Goal: Information Seeking & Learning: Learn about a topic

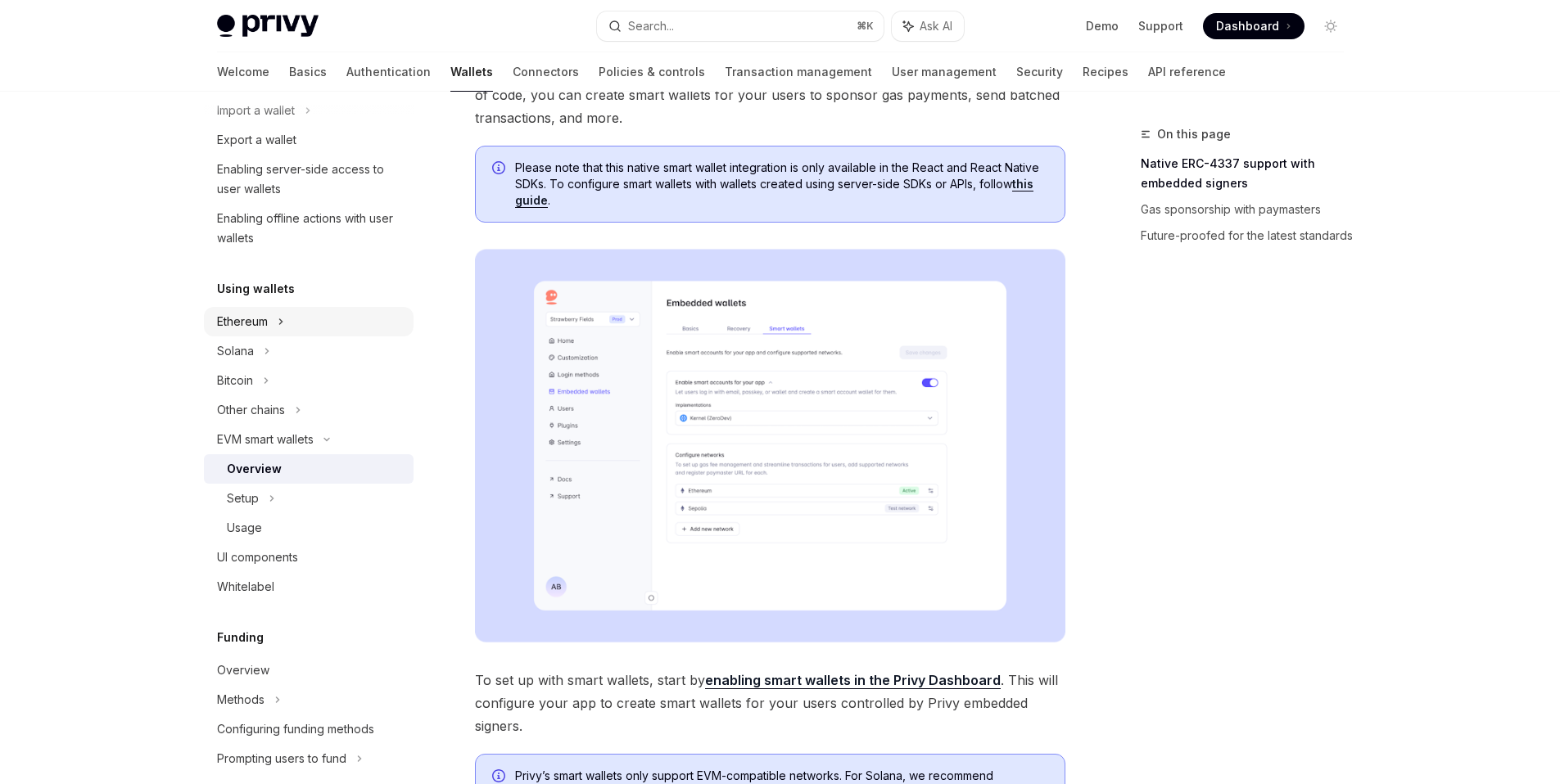
scroll to position [221, 0]
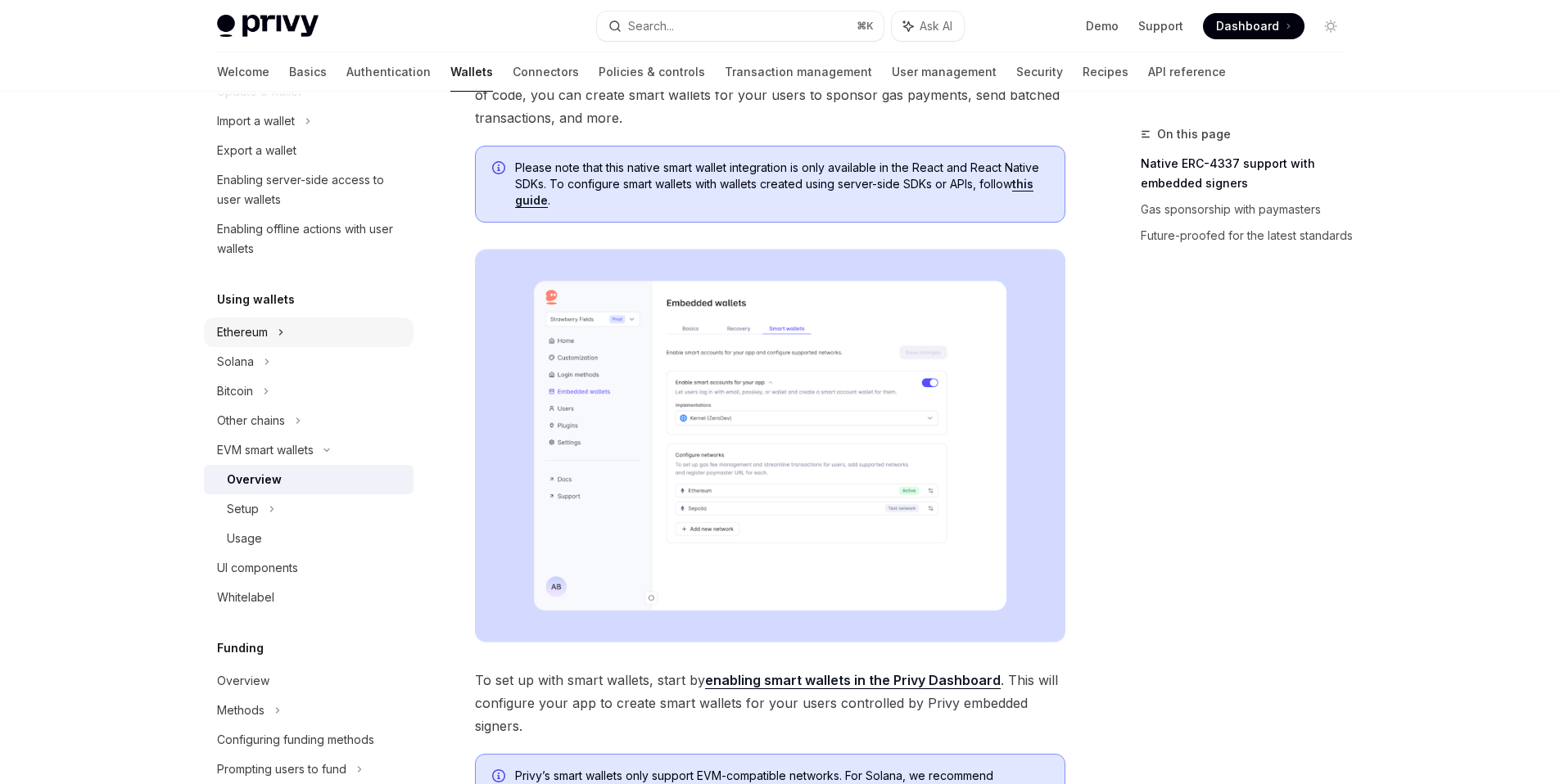
click at [361, 47] on div "Ethereum" at bounding box center [308, 33] width 210 height 29
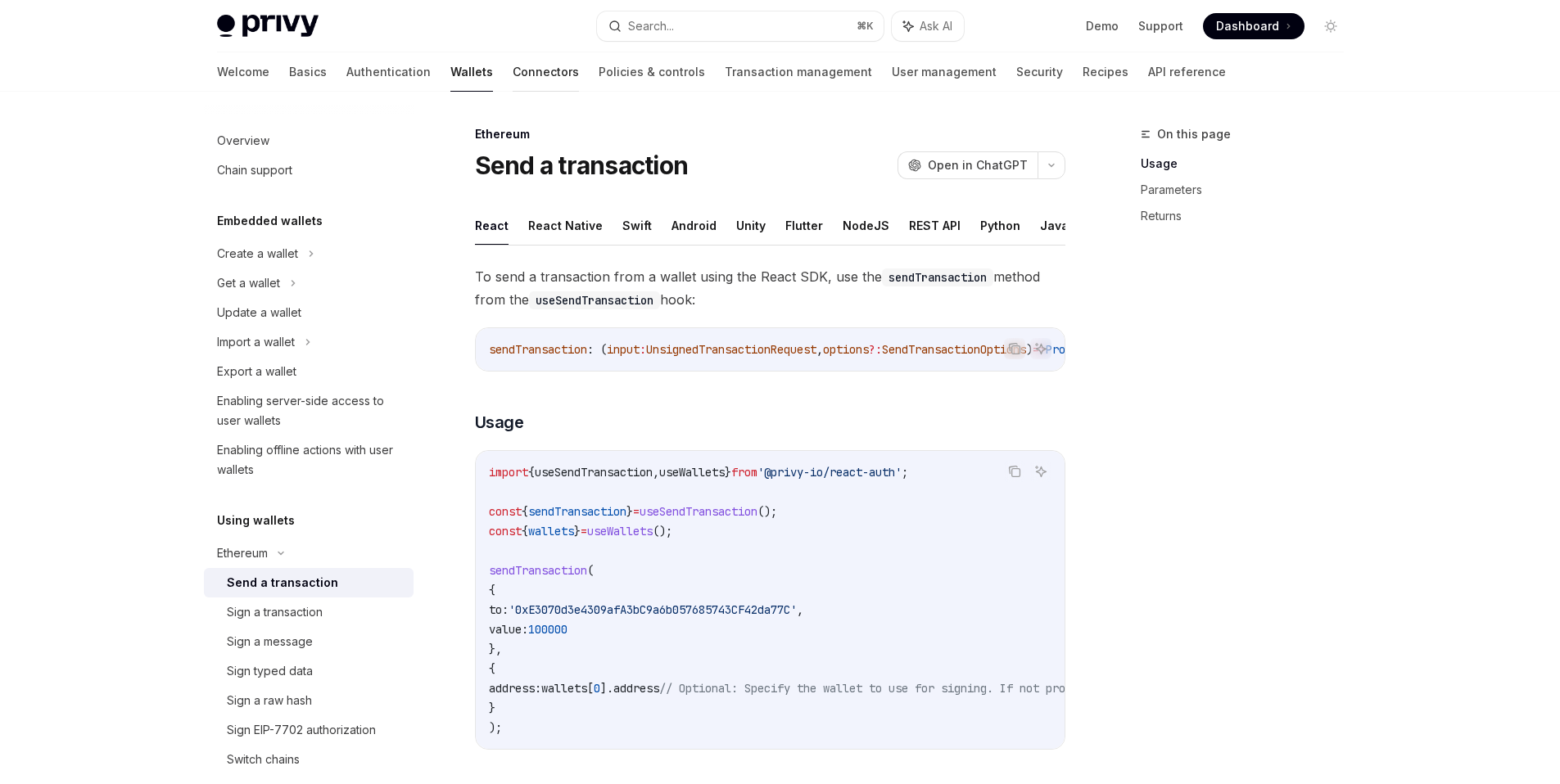
click at [513, 71] on link "Connectors" at bounding box center [545, 72] width 66 height 40
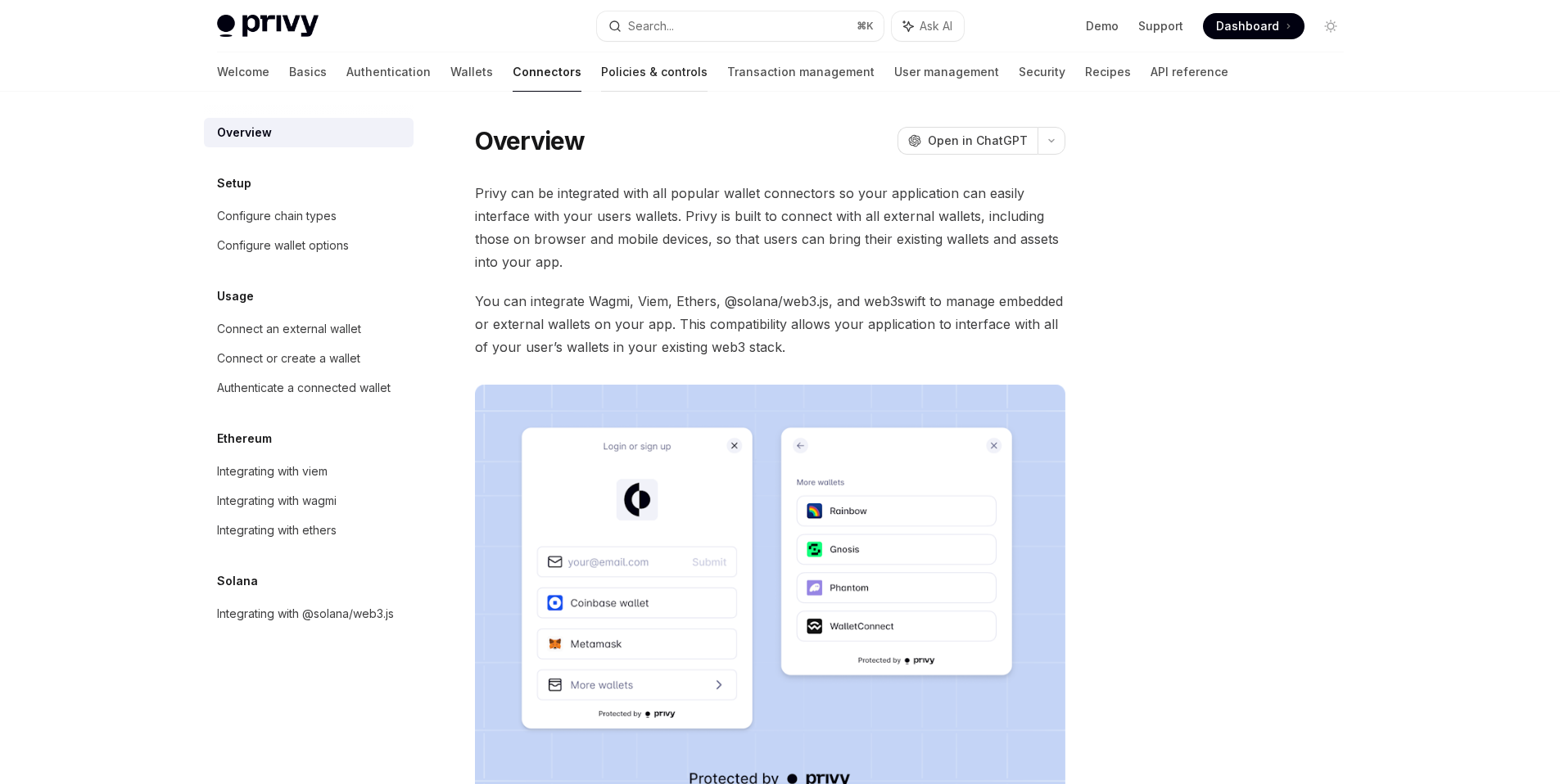
click at [601, 75] on link "Policies & controls" at bounding box center [654, 72] width 106 height 40
type textarea "*"
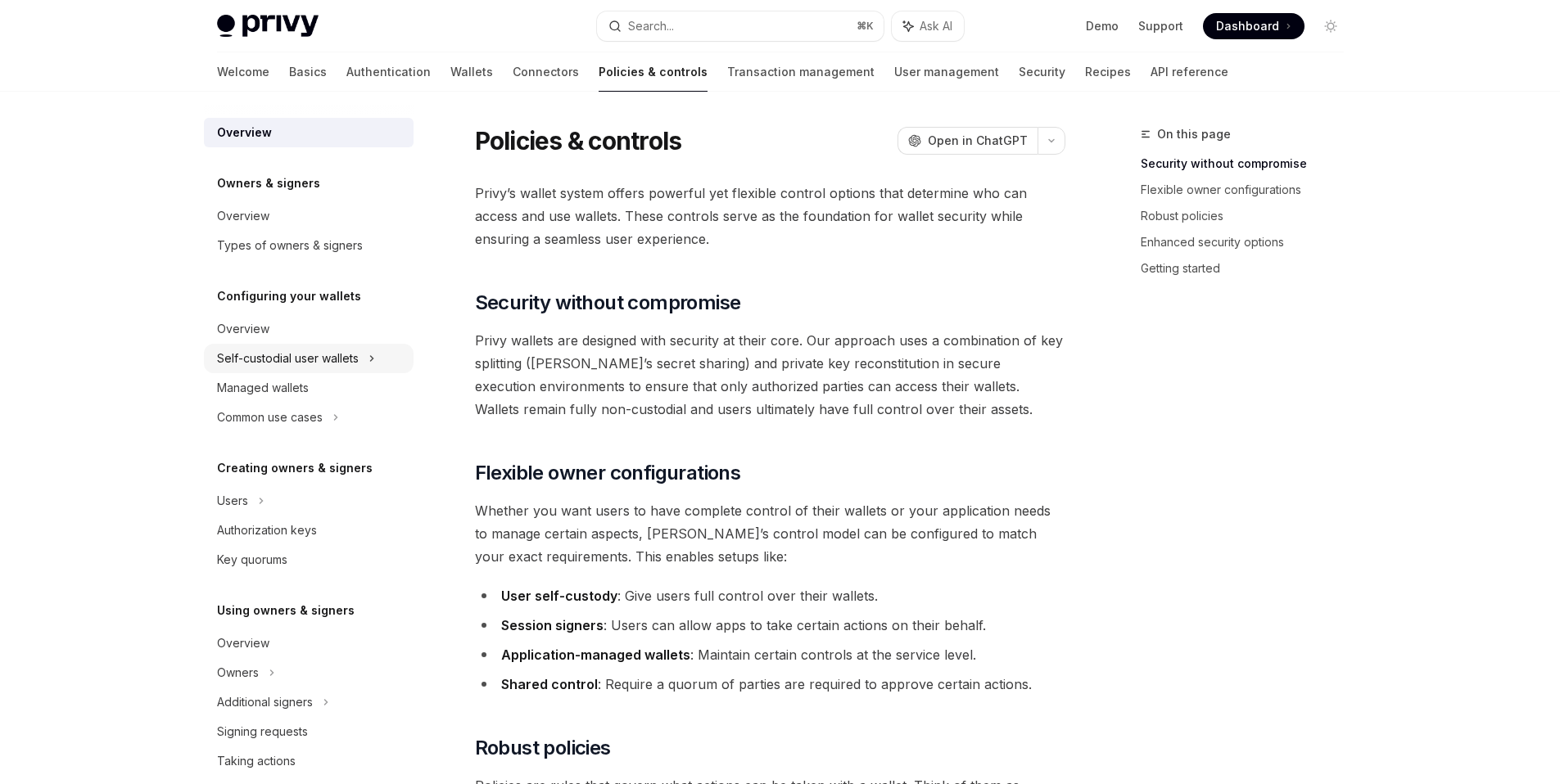
click at [343, 361] on div "Self-custodial user wallets" at bounding box center [288, 358] width 142 height 20
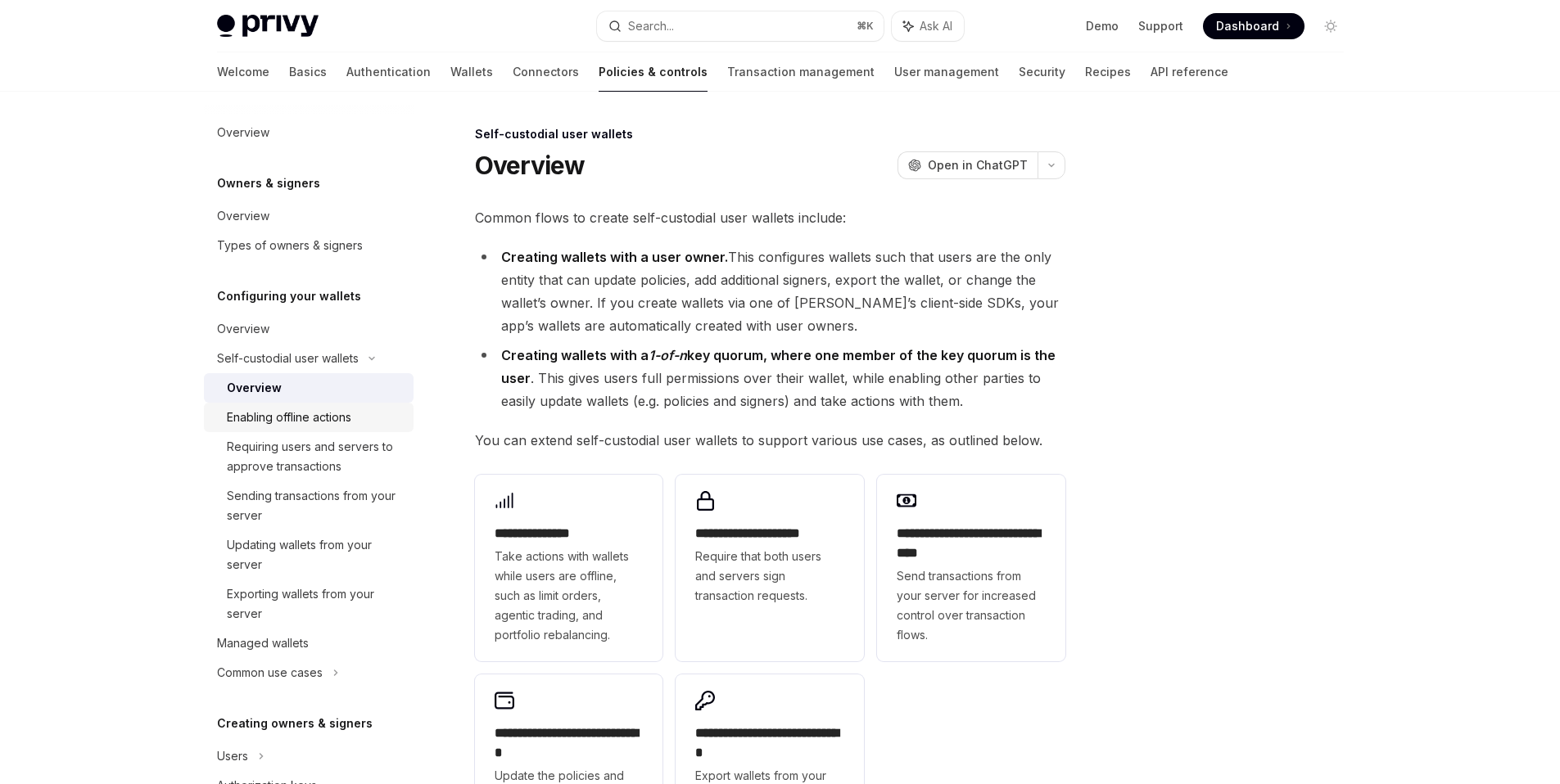
click at [339, 425] on div "Enabling offline actions" at bounding box center [289, 417] width 124 height 20
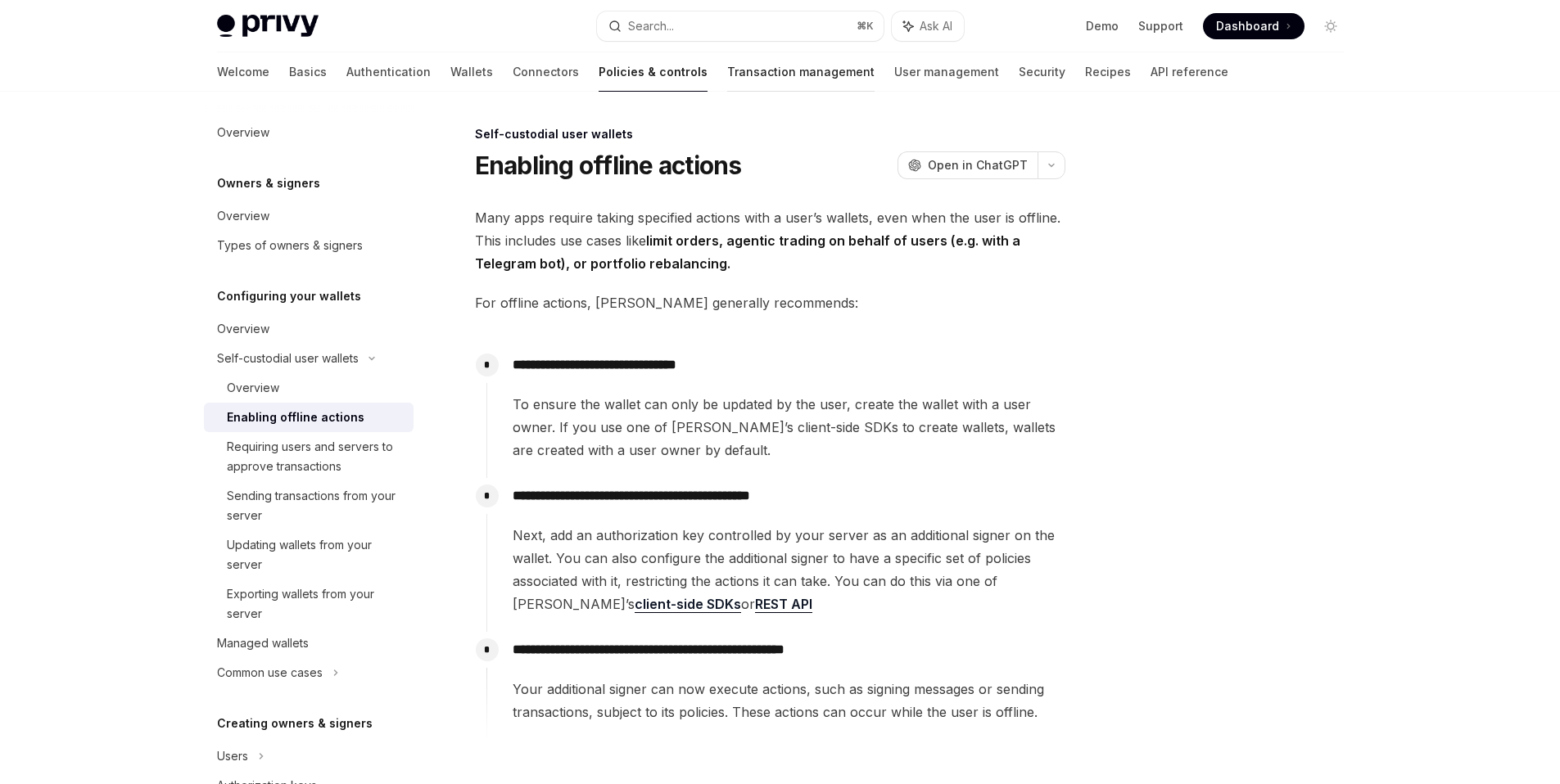
click at [727, 63] on link "Transaction management" at bounding box center [801, 72] width 148 height 40
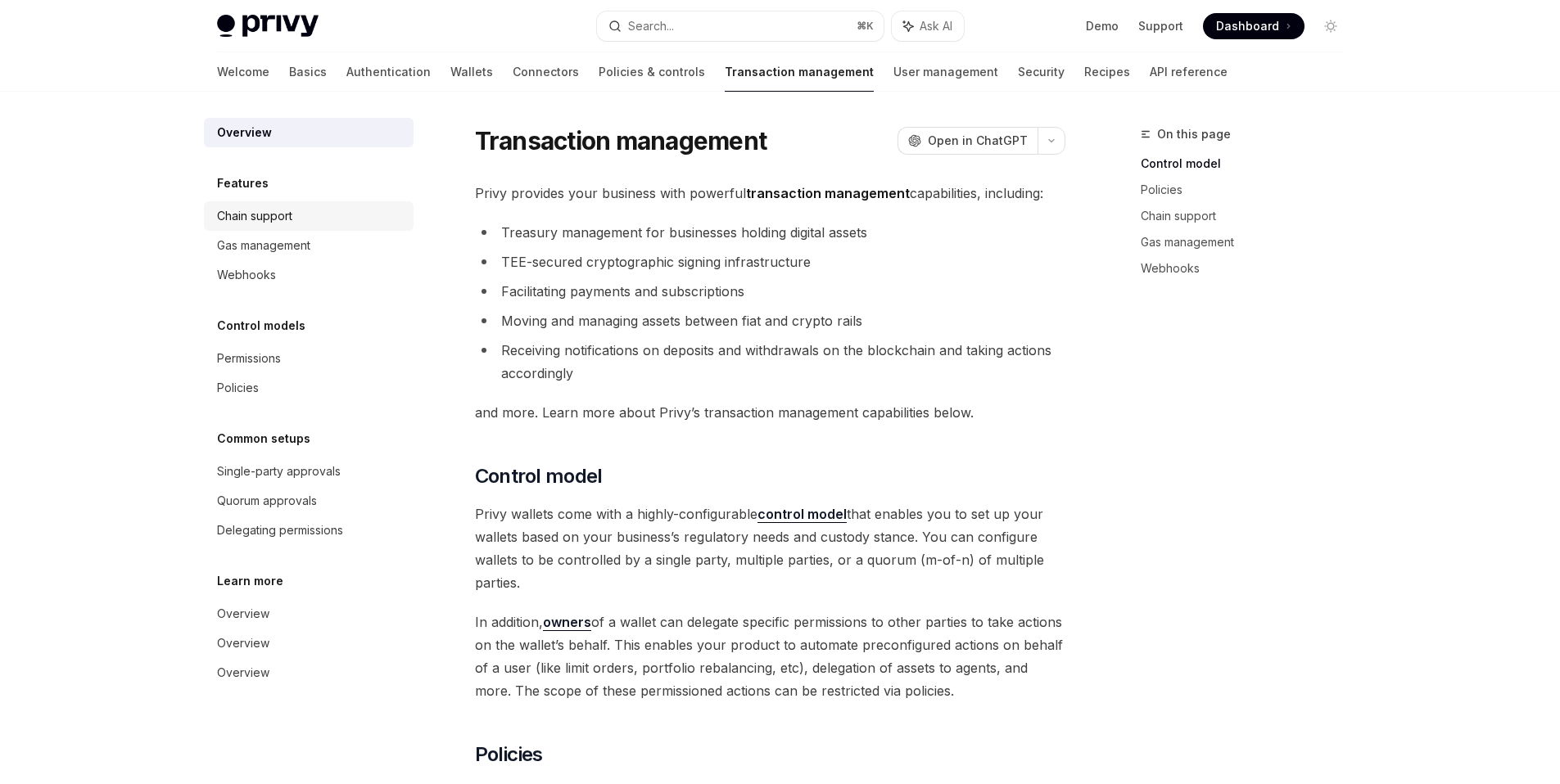
click at [268, 223] on div "Chain support" at bounding box center [255, 216] width 75 height 20
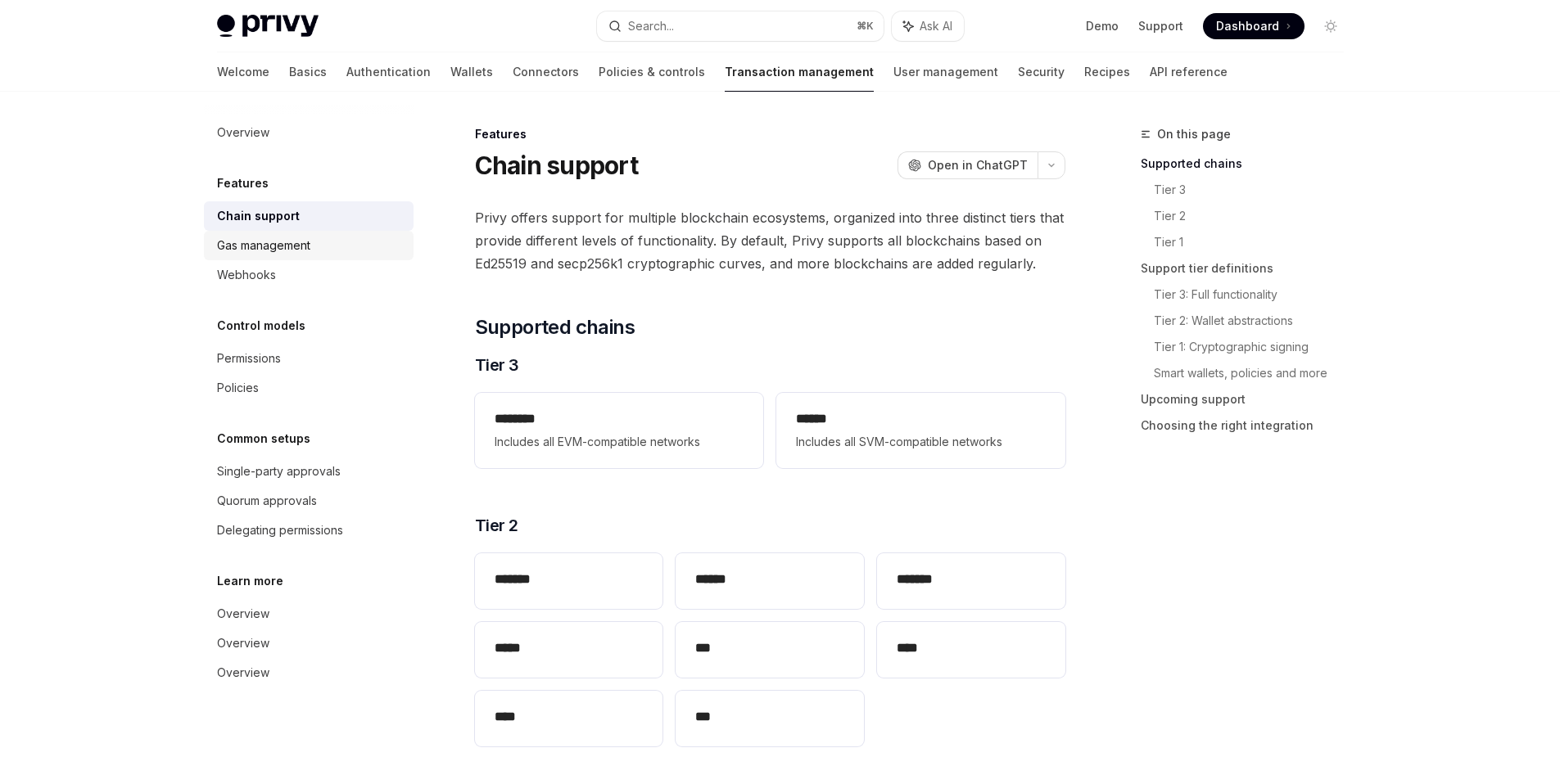
click at [294, 245] on div "Gas management" at bounding box center [264, 245] width 93 height 20
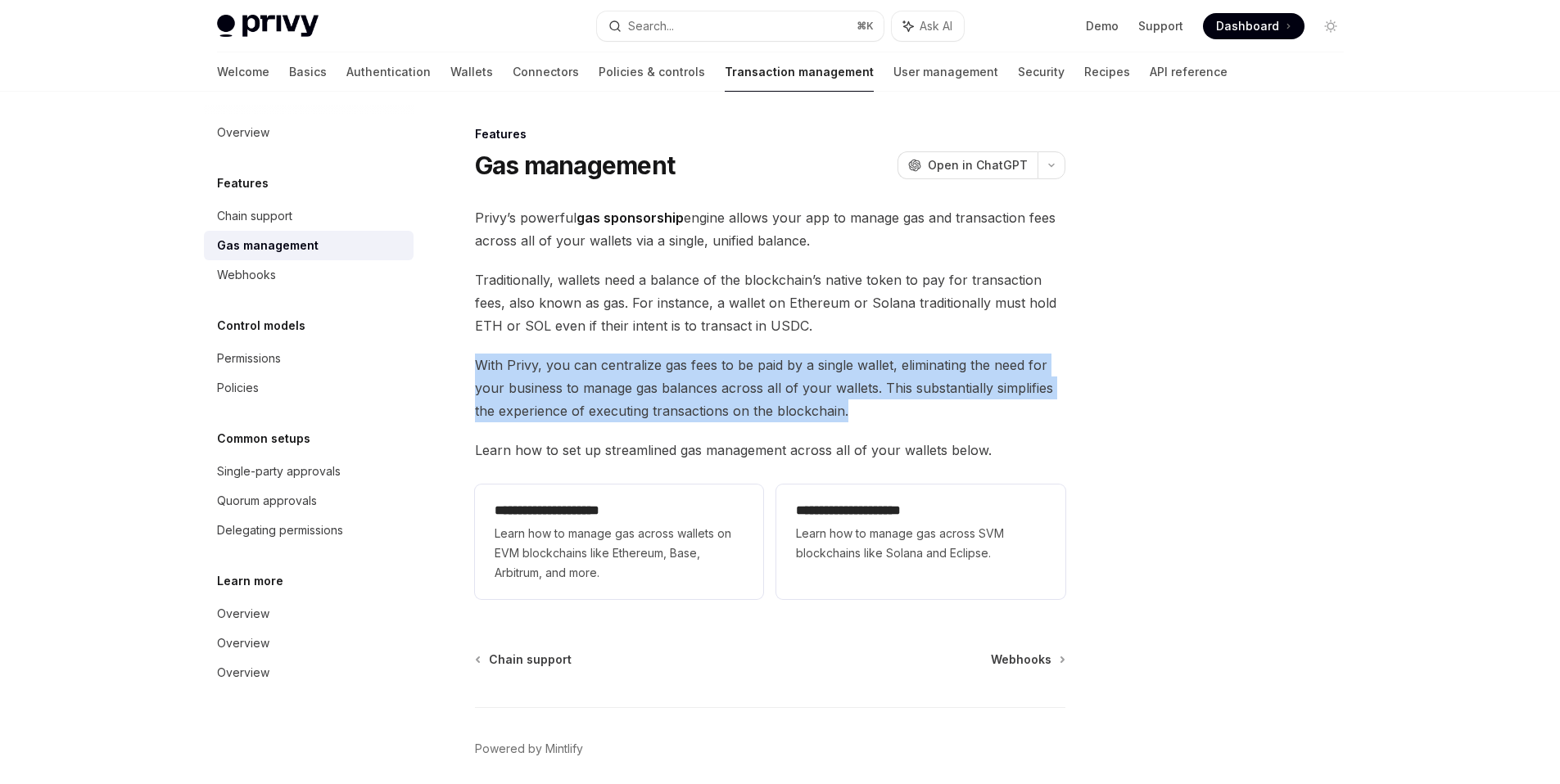
drag, startPoint x: 908, startPoint y: 417, endPoint x: 469, endPoint y: 367, distance: 441.8
click at [469, 367] on div "**********" at bounding box center [617, 486] width 904 height 724
click at [616, 552] on span "Learn how to manage gas across wallets on EVM blockchains like Ethereum, Base, …" at bounding box center [619, 554] width 249 height 59
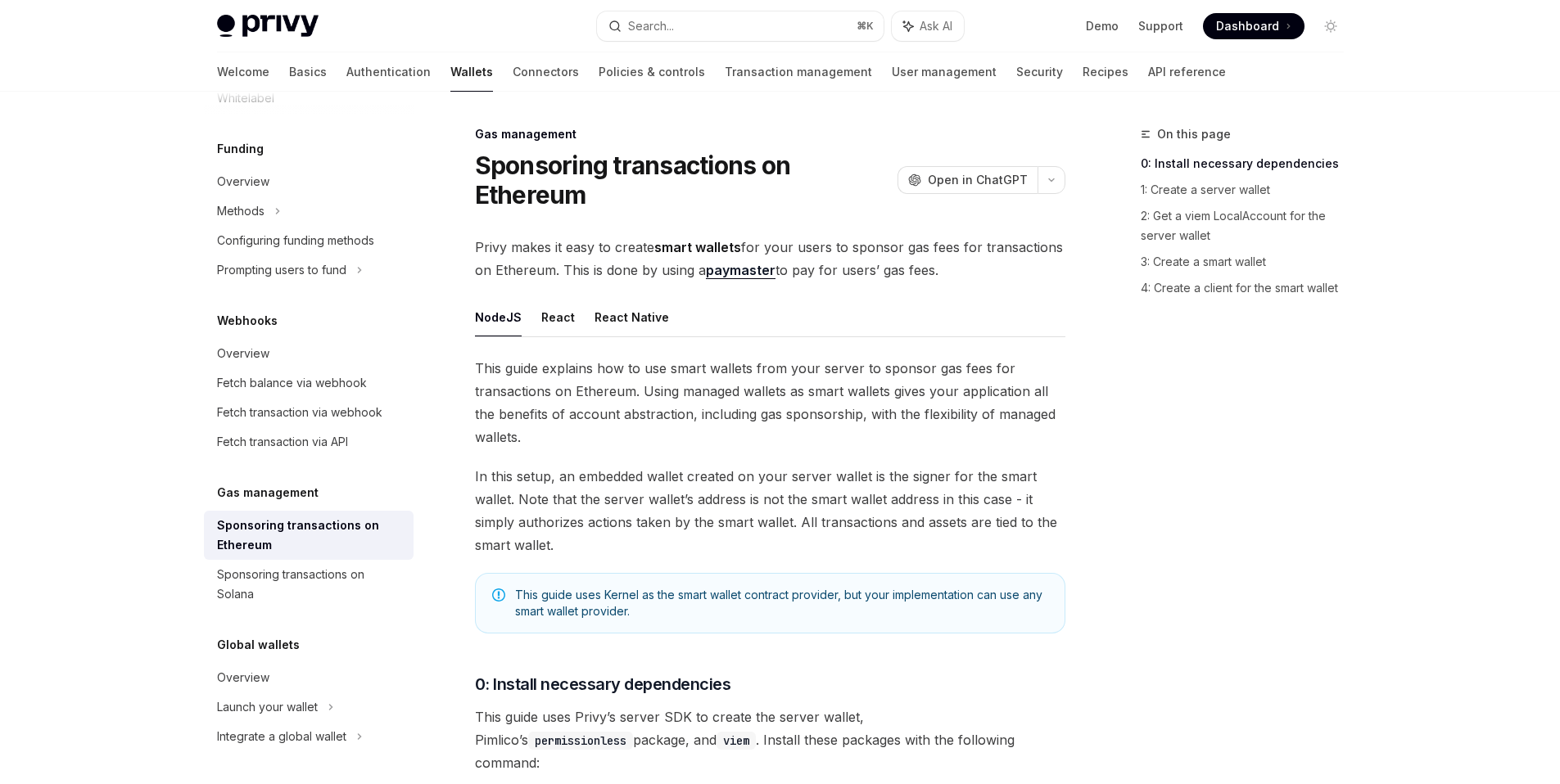
type textarea "*"
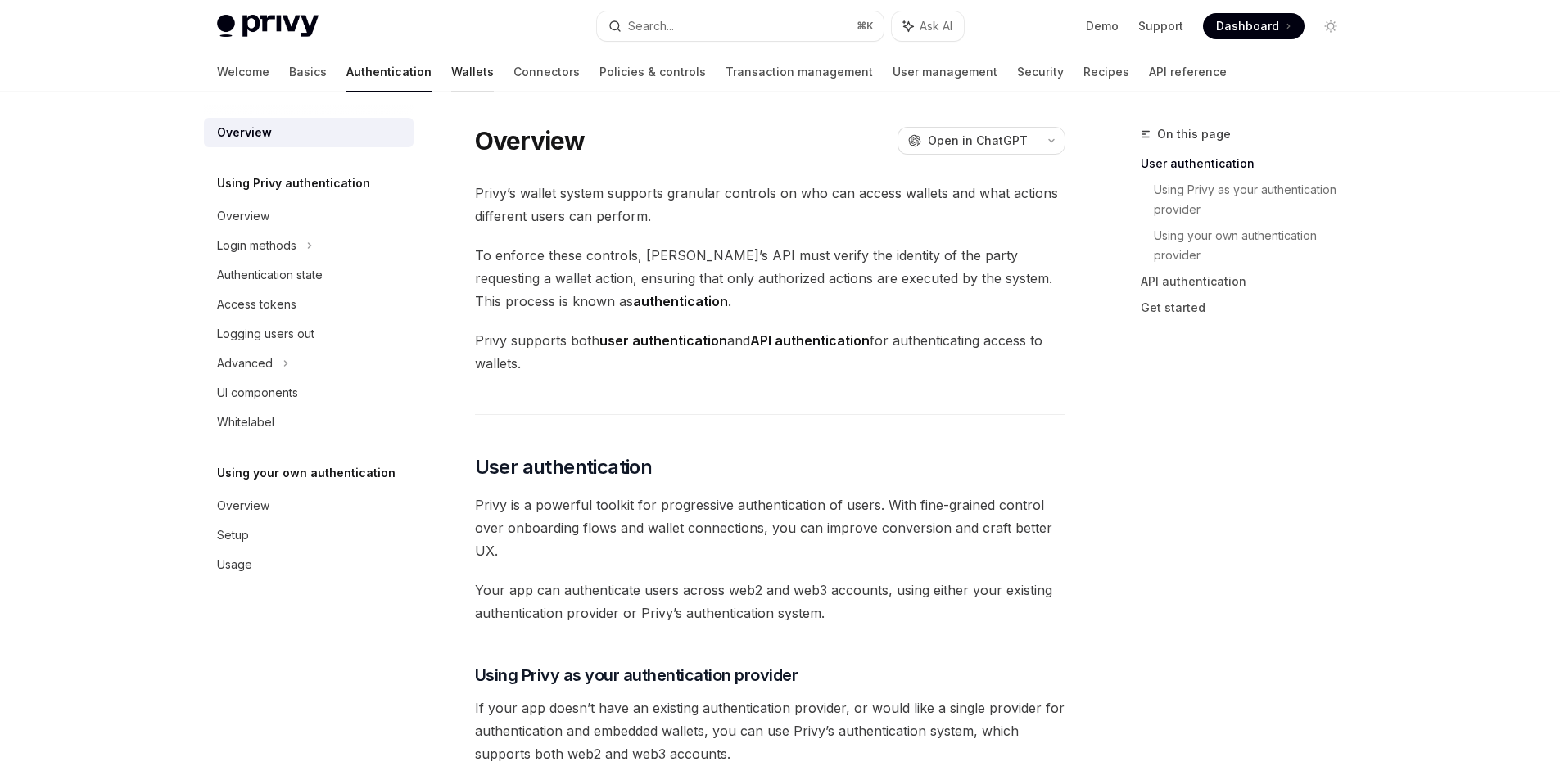
click at [451, 67] on link "Wallets" at bounding box center [472, 72] width 42 height 40
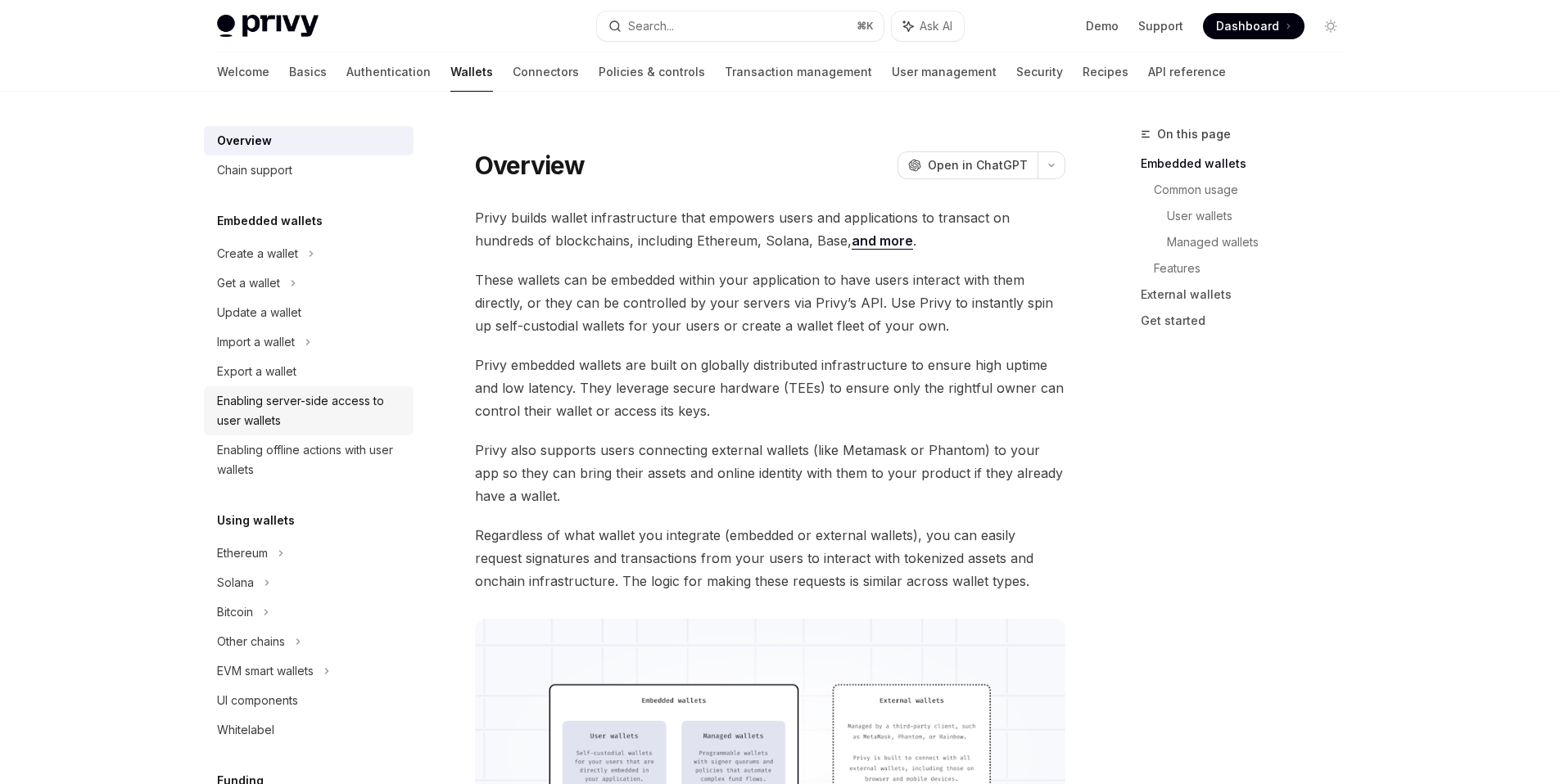
click at [321, 417] on div "Enabling server-side access to user wallets" at bounding box center [311, 411] width 186 height 40
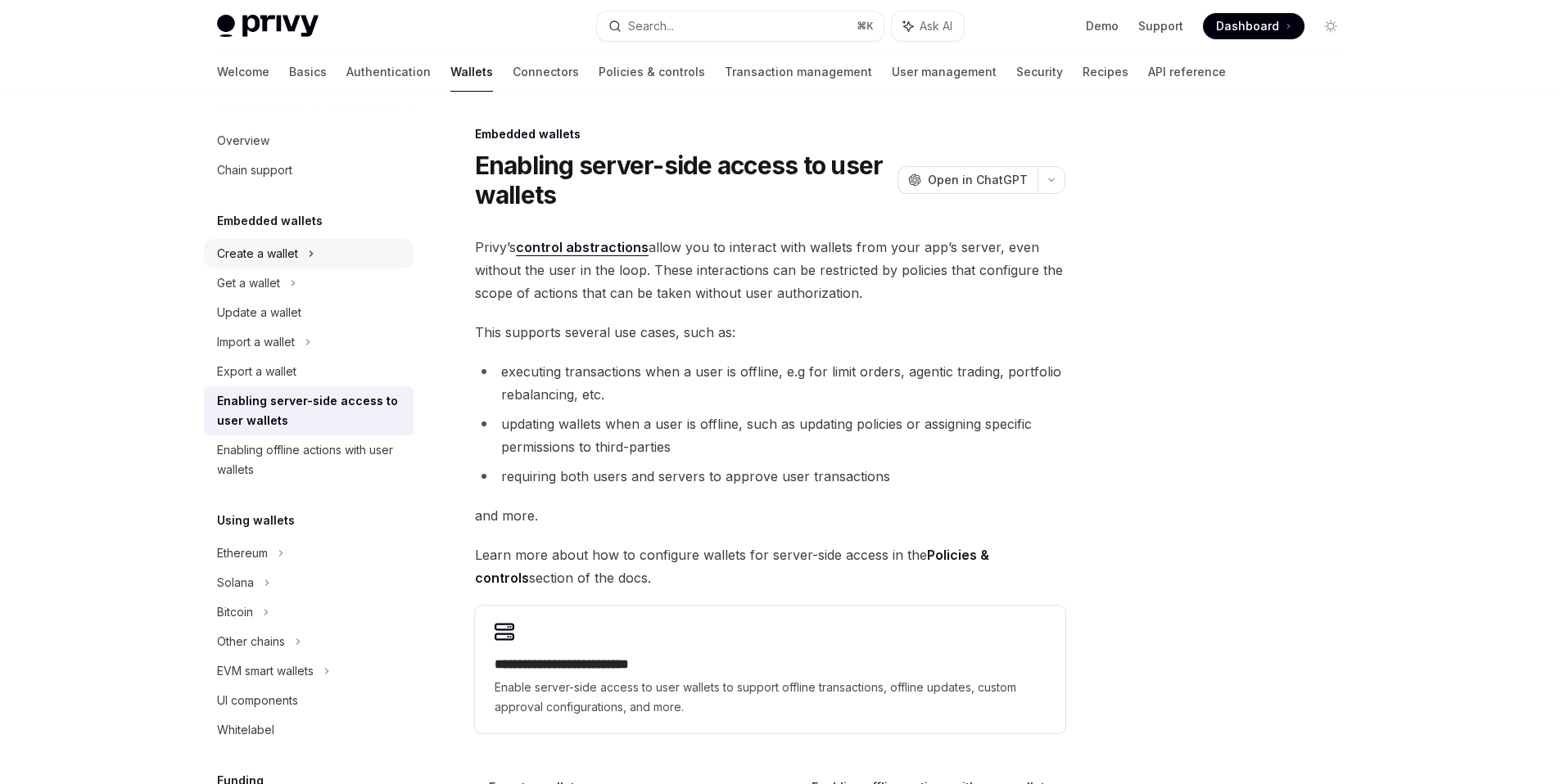
click at [318, 252] on div "Create a wallet" at bounding box center [308, 254] width 210 height 29
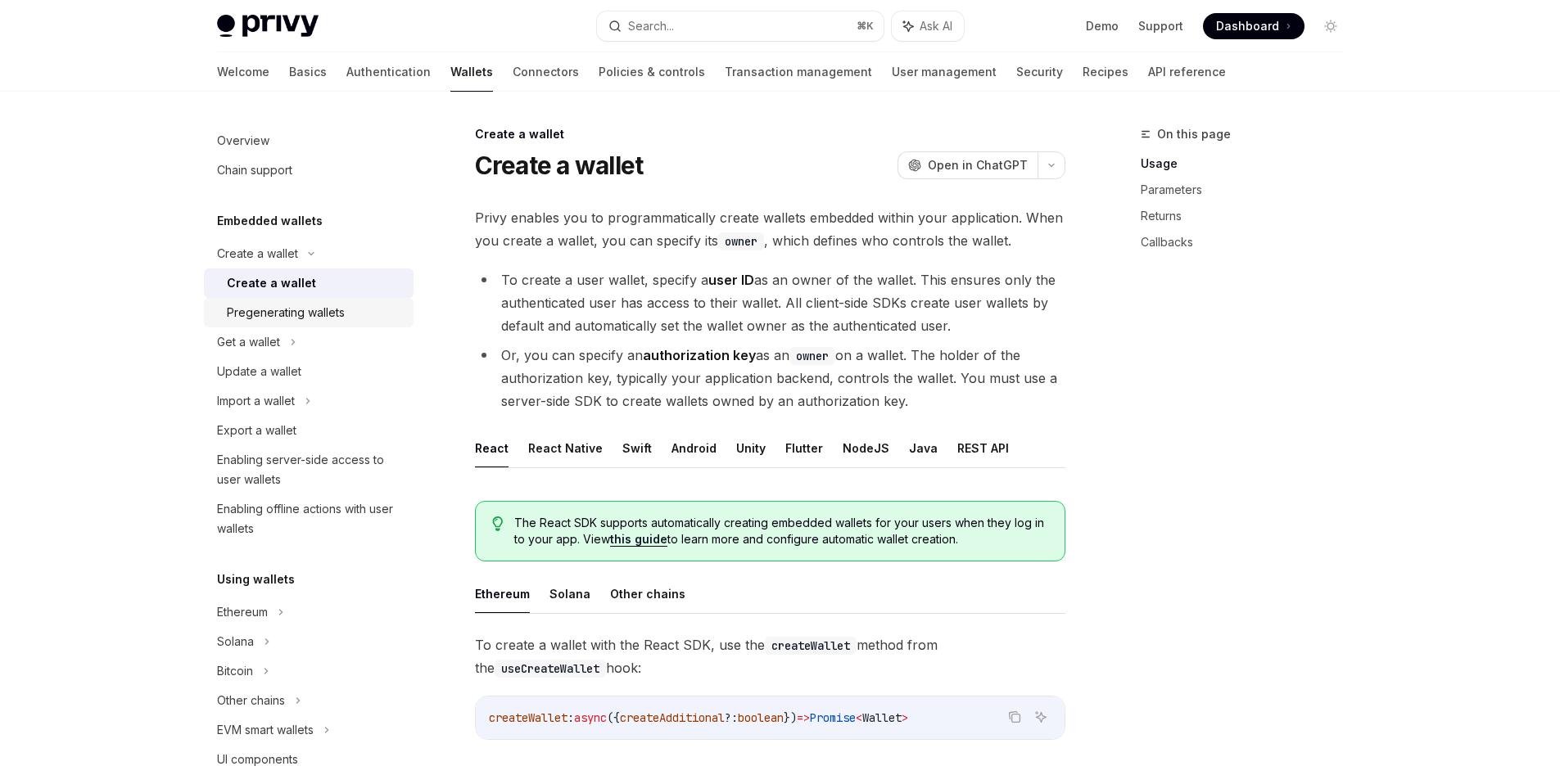
click at [285, 315] on div "Pregenerating wallets" at bounding box center [286, 312] width 118 height 20
type textarea "*"
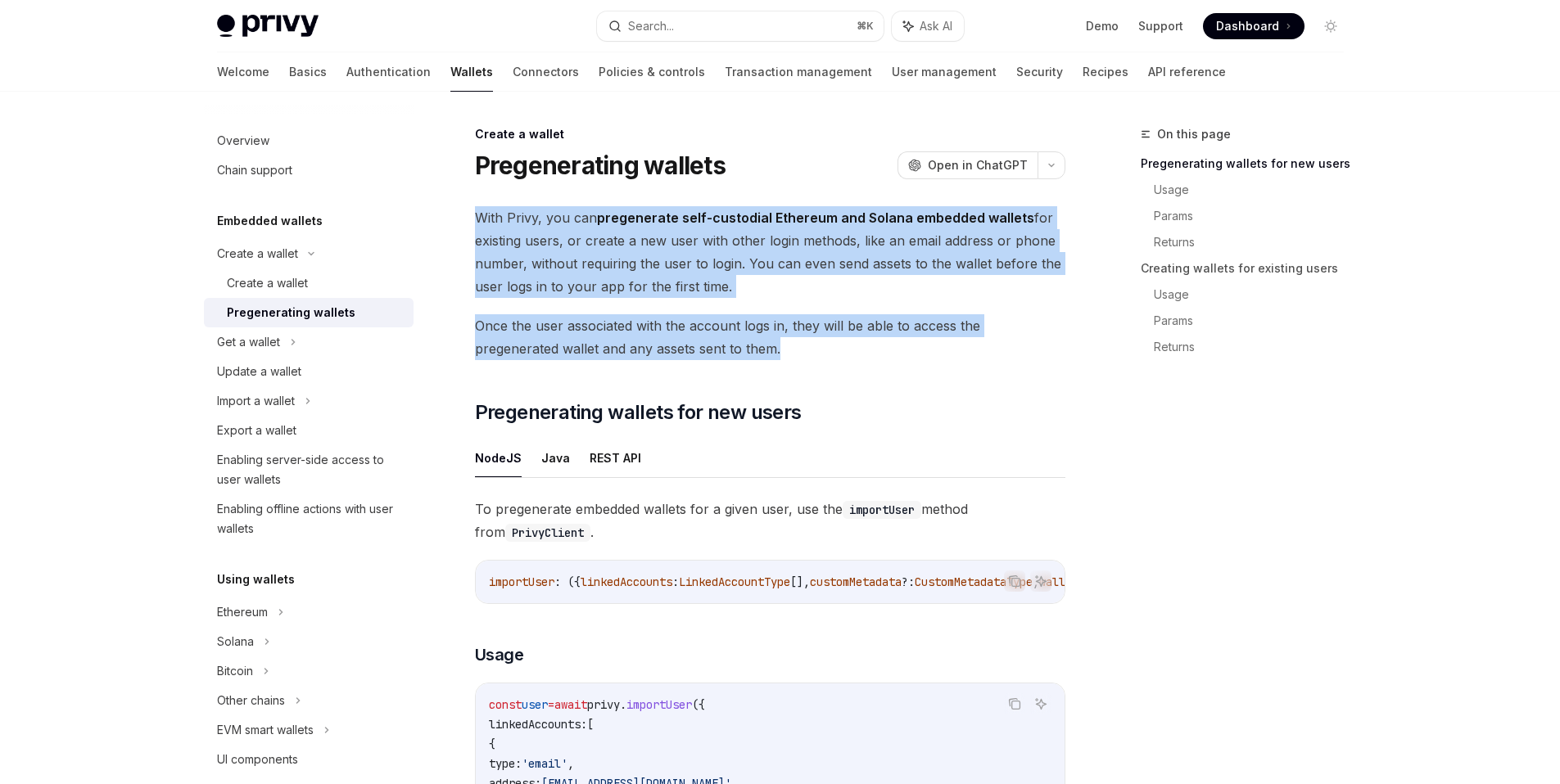
drag, startPoint x: 782, startPoint y: 357, endPoint x: 465, endPoint y: 213, distance: 348.2
click at [634, 267] on span "With Privy, you can pregenerate self-custodial Ethereum and Solana embedded wal…" at bounding box center [771, 252] width 590 height 91
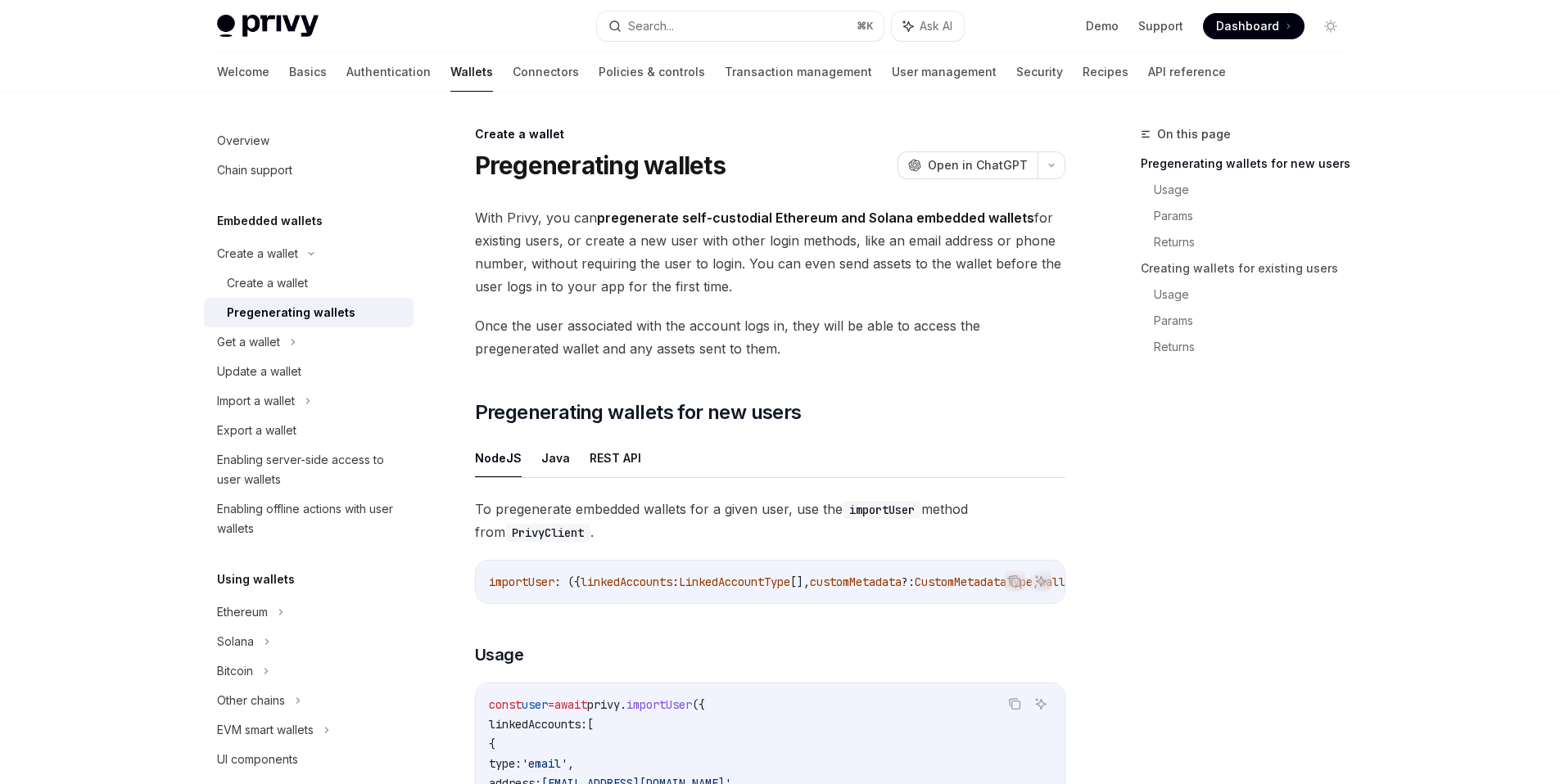
drag, startPoint x: 777, startPoint y: 293, endPoint x: 457, endPoint y: 215, distance: 329.4
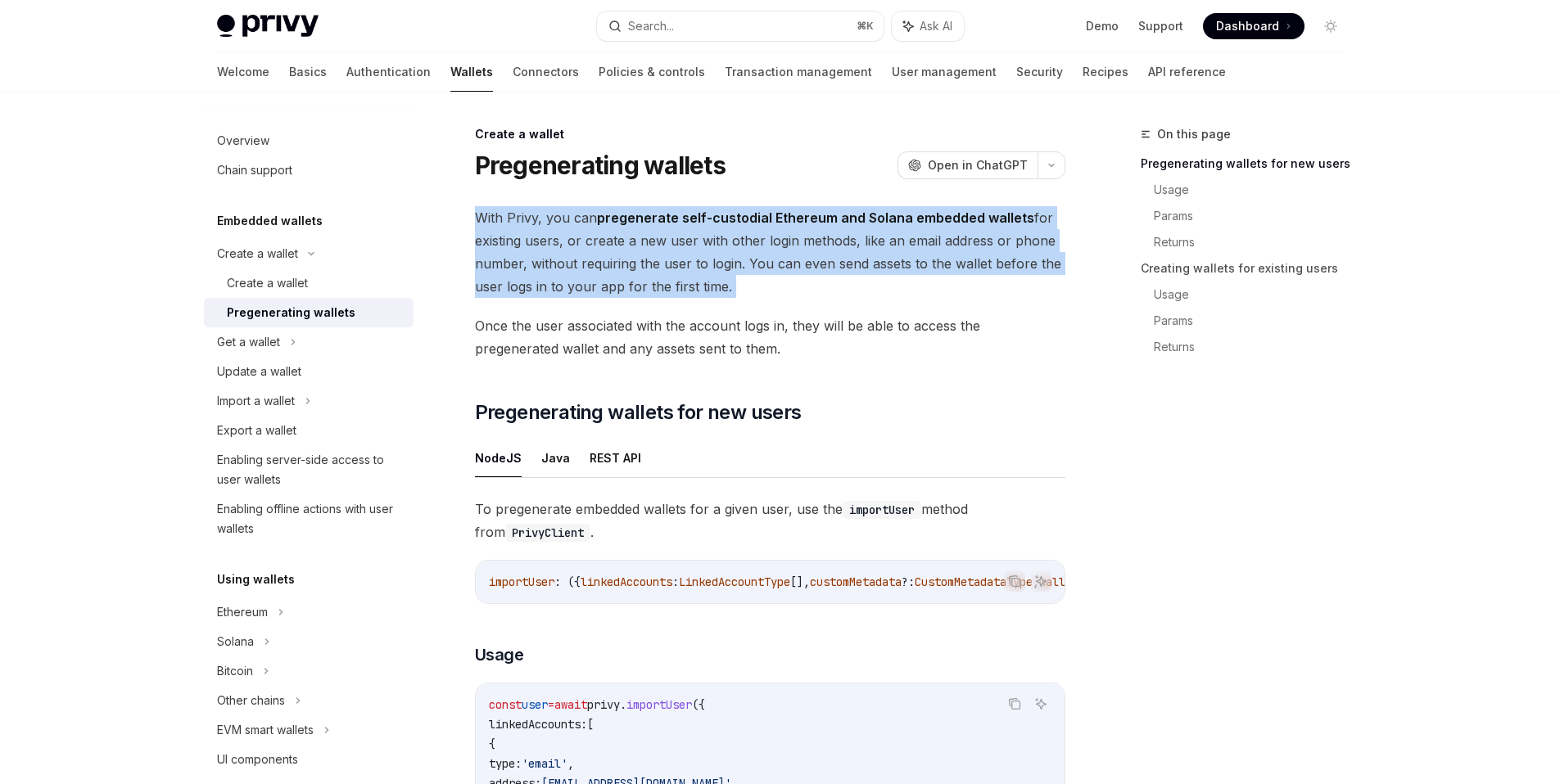
drag, startPoint x: 757, startPoint y: 303, endPoint x: 475, endPoint y: 226, distance: 292.3
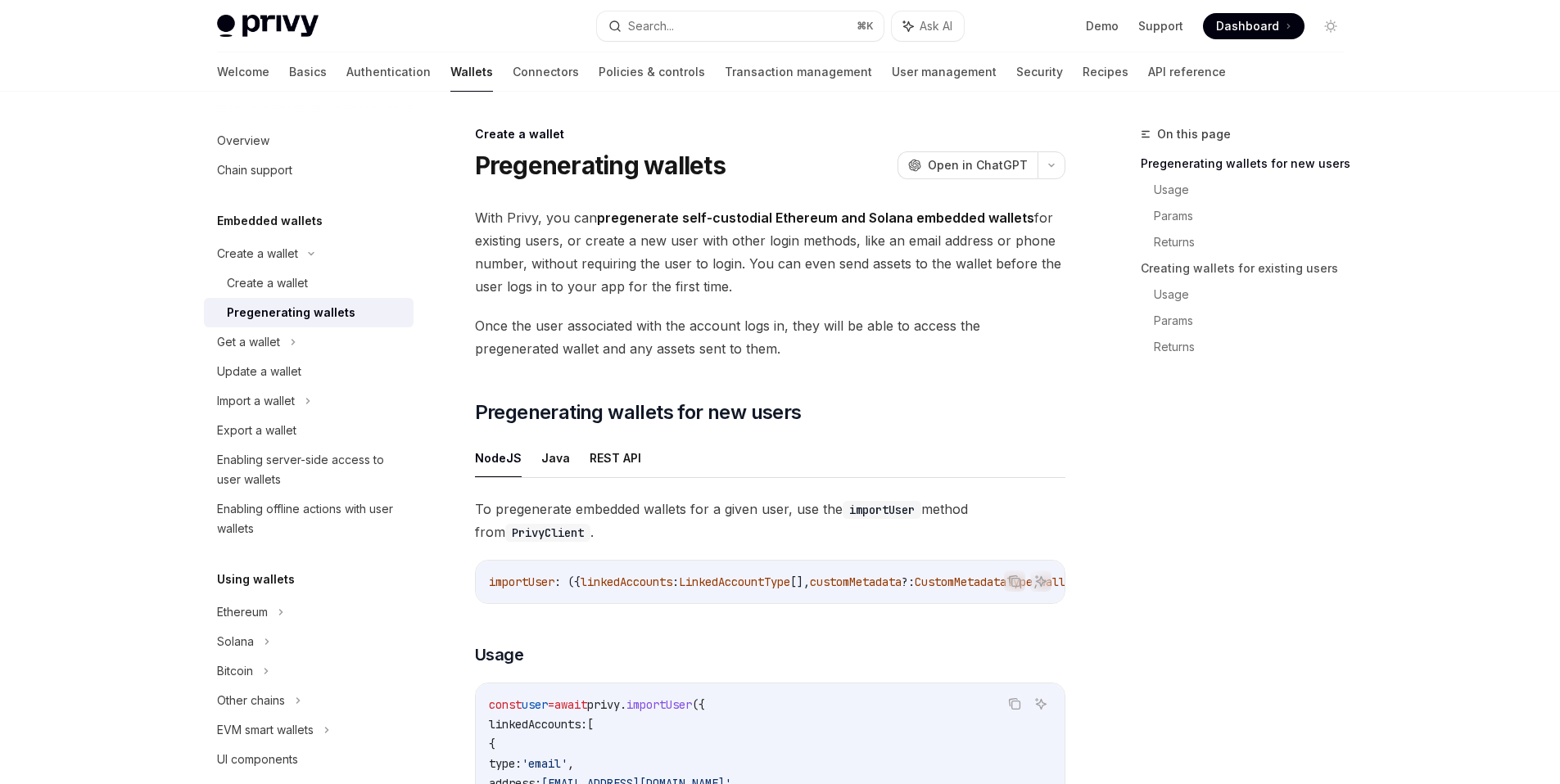
click at [700, 315] on span "Once the user associated with the account logs in, they will be able to access …" at bounding box center [771, 337] width 590 height 46
click at [513, 84] on link "Connectors" at bounding box center [545, 72] width 66 height 40
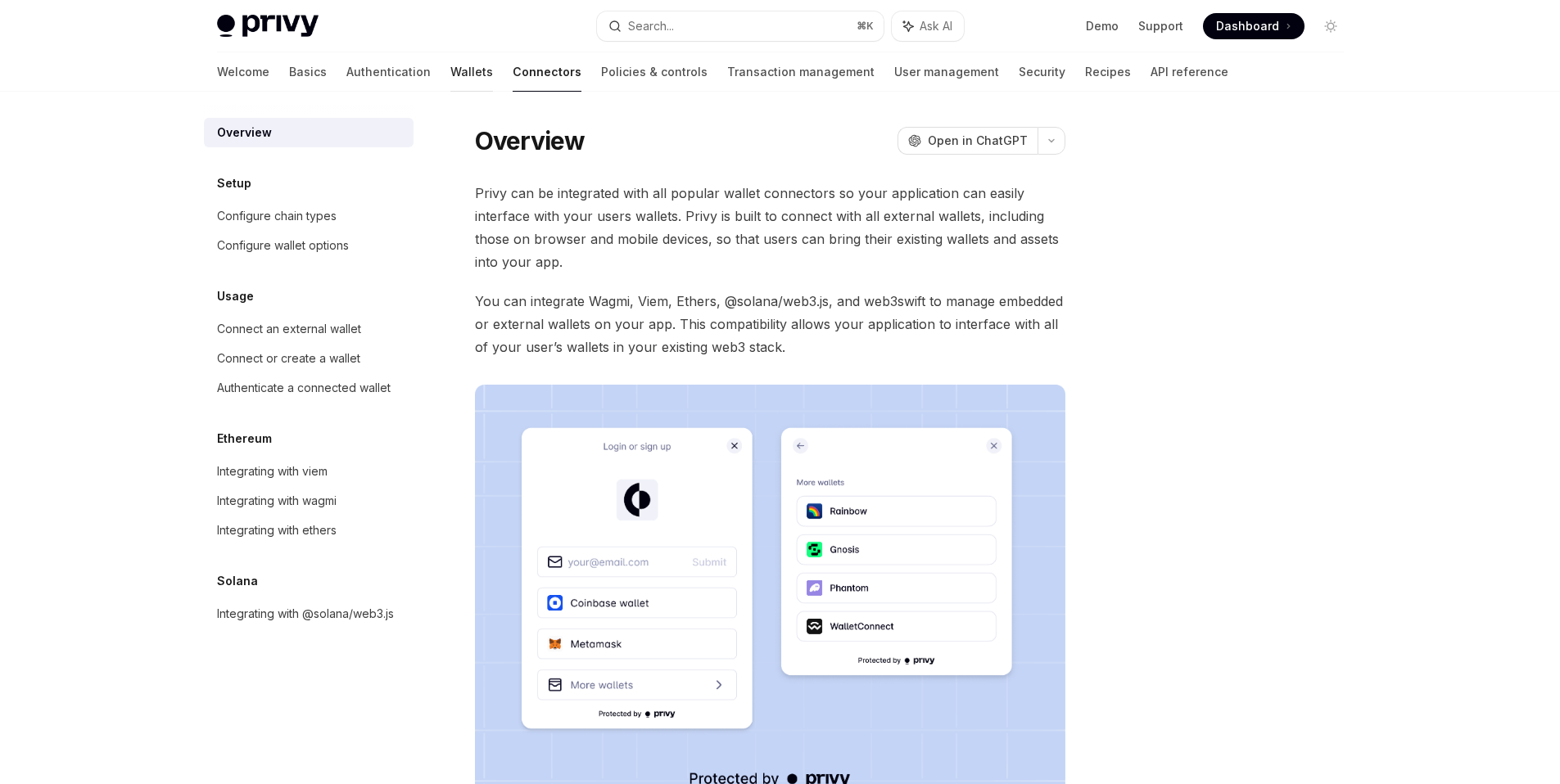
click at [450, 64] on link "Wallets" at bounding box center [471, 72] width 42 height 40
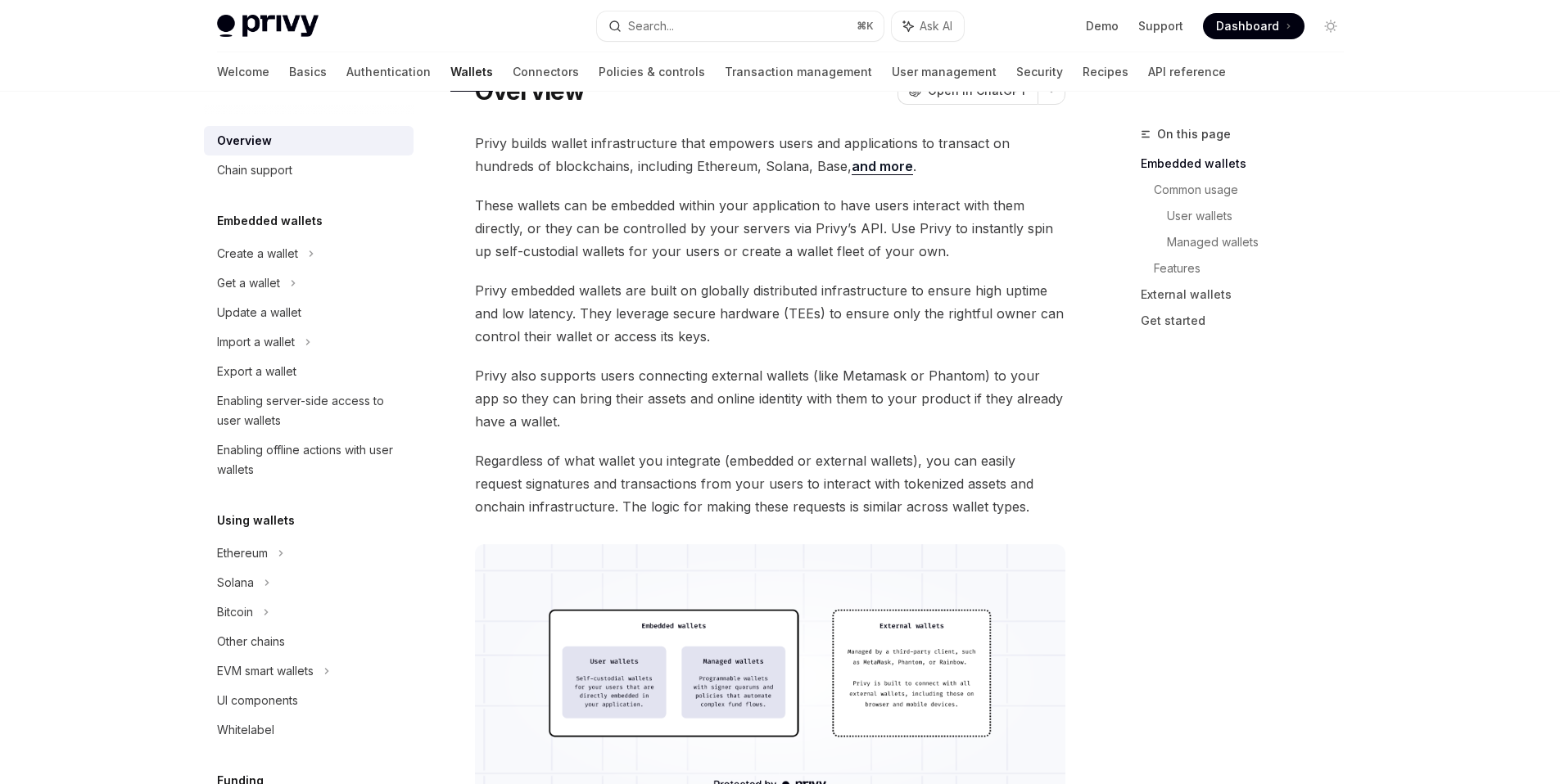
scroll to position [256, 0]
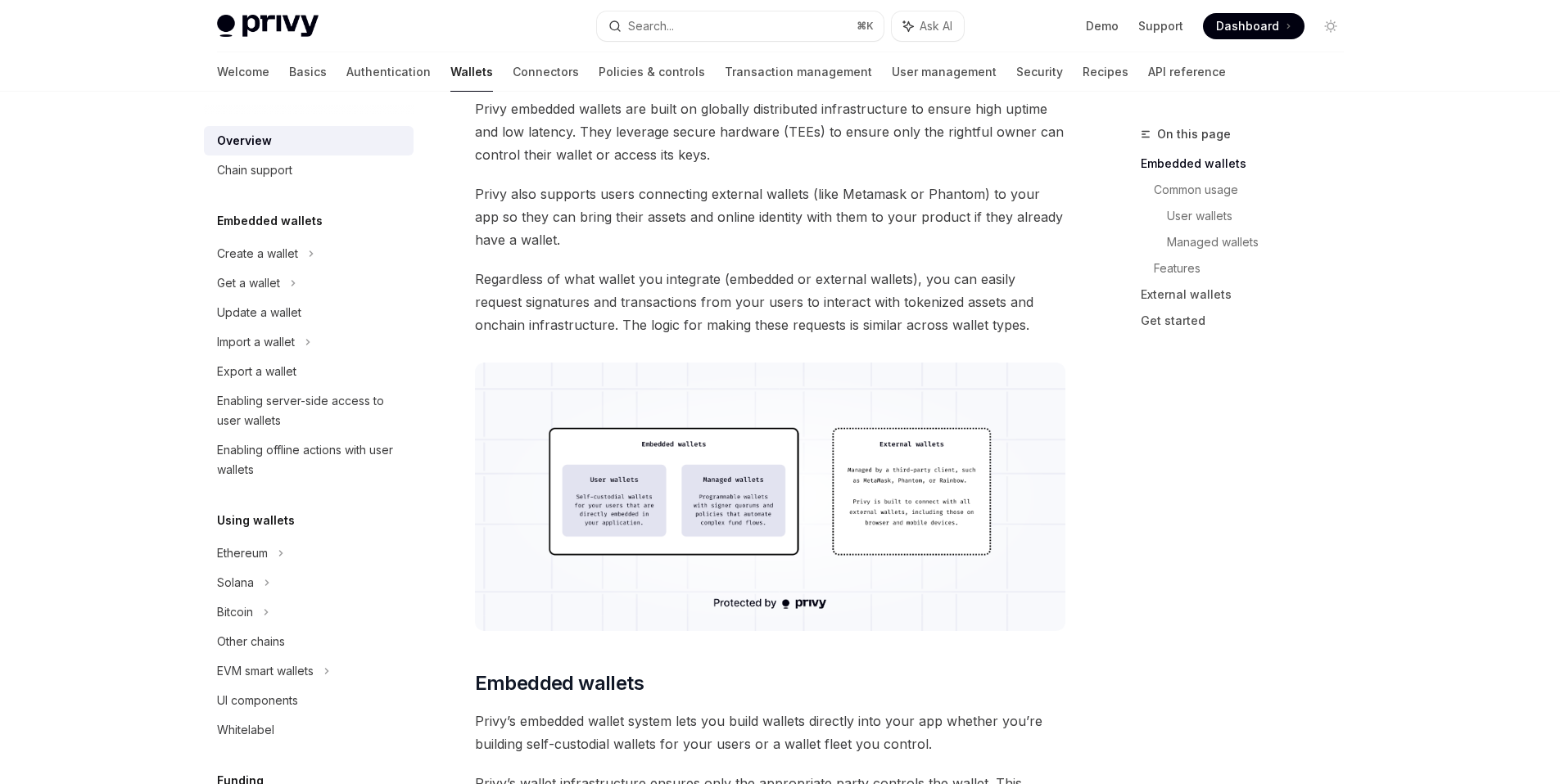
click at [972, 505] on img at bounding box center [771, 497] width 590 height 268
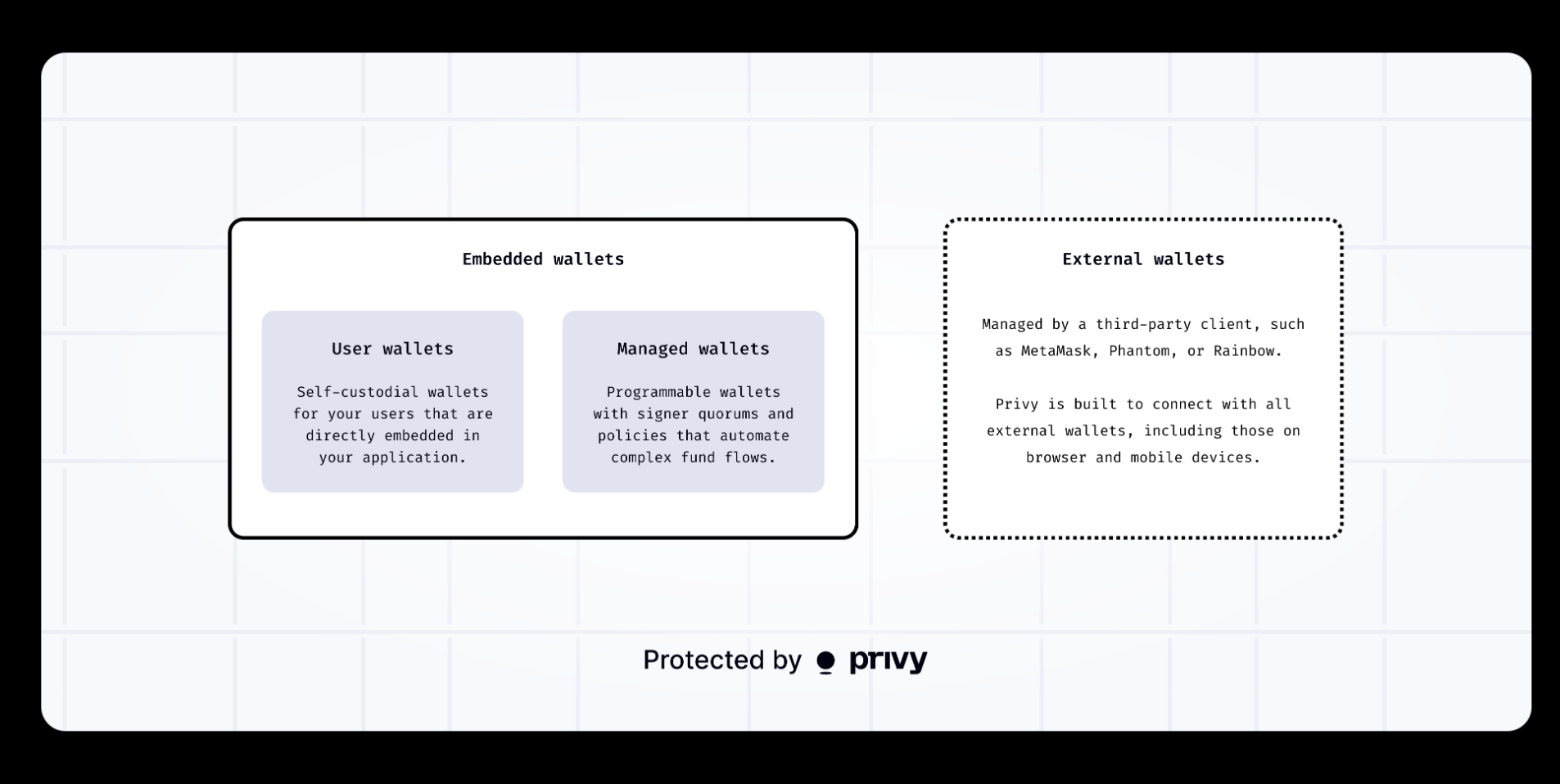
click at [183, 780] on div at bounding box center [780, 392] width 1560 height 784
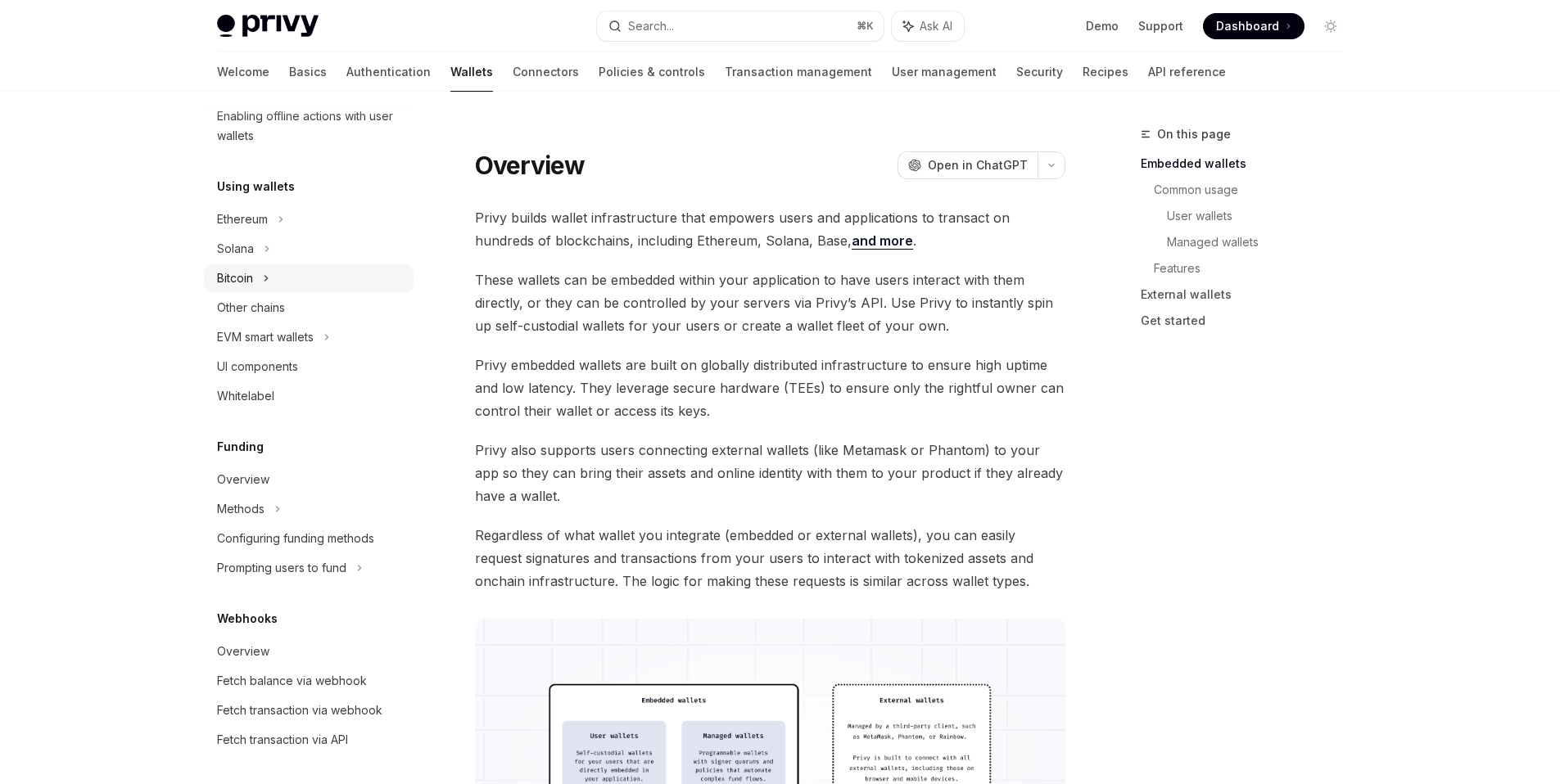
scroll to position [85, 0]
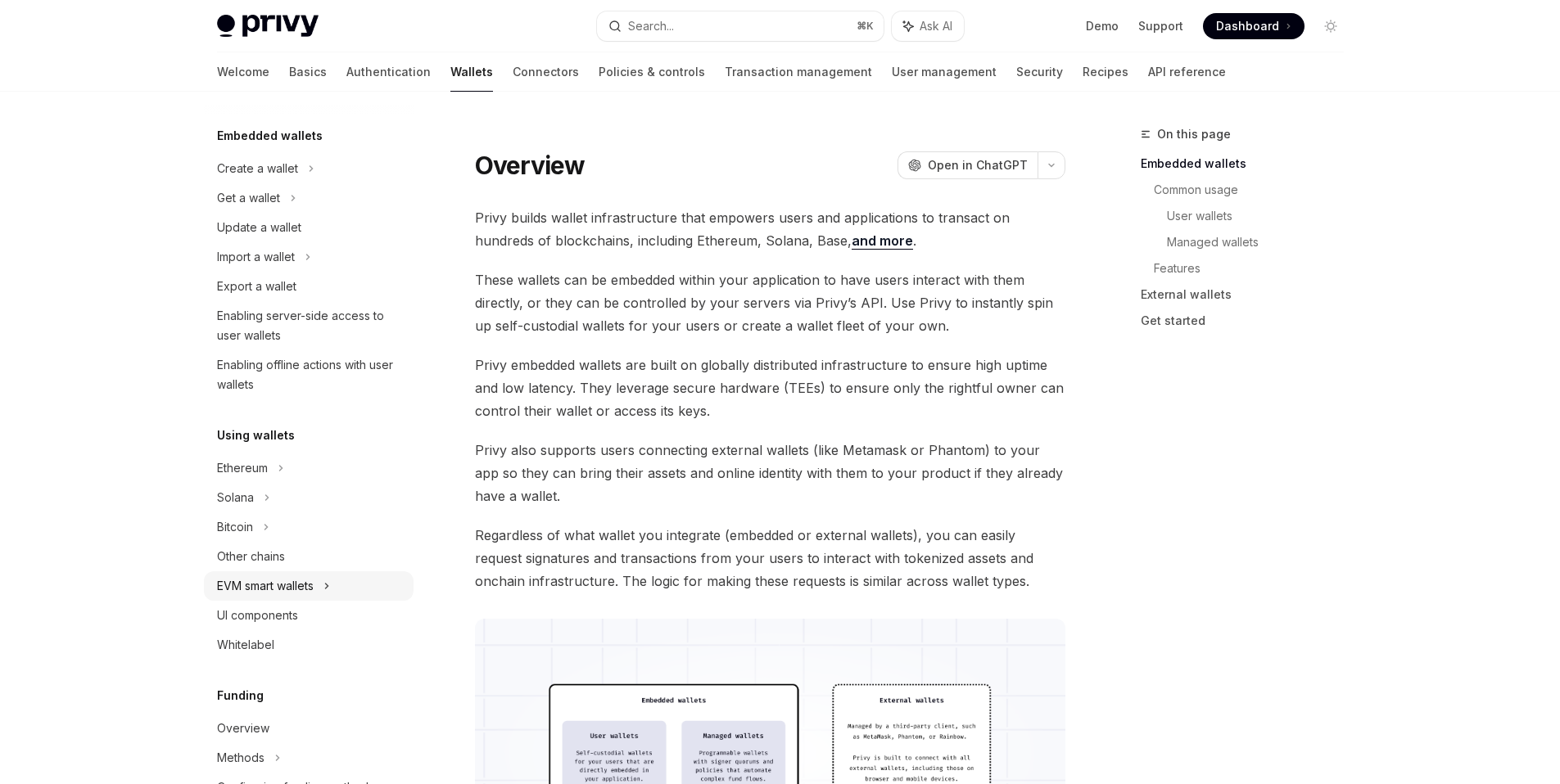
click at [312, 579] on div "EVM smart wallets" at bounding box center [266, 586] width 97 height 20
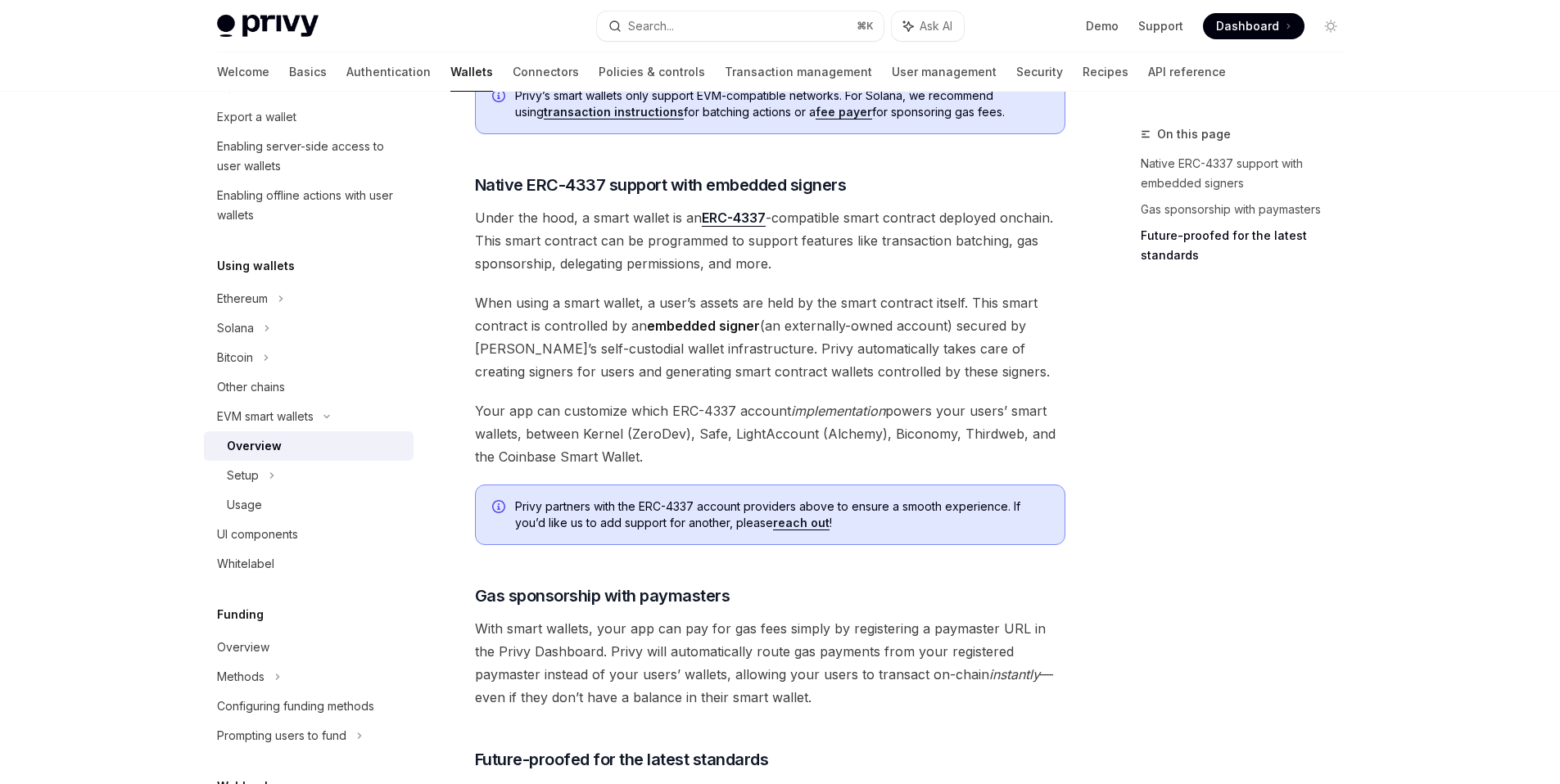
scroll to position [1101, 0]
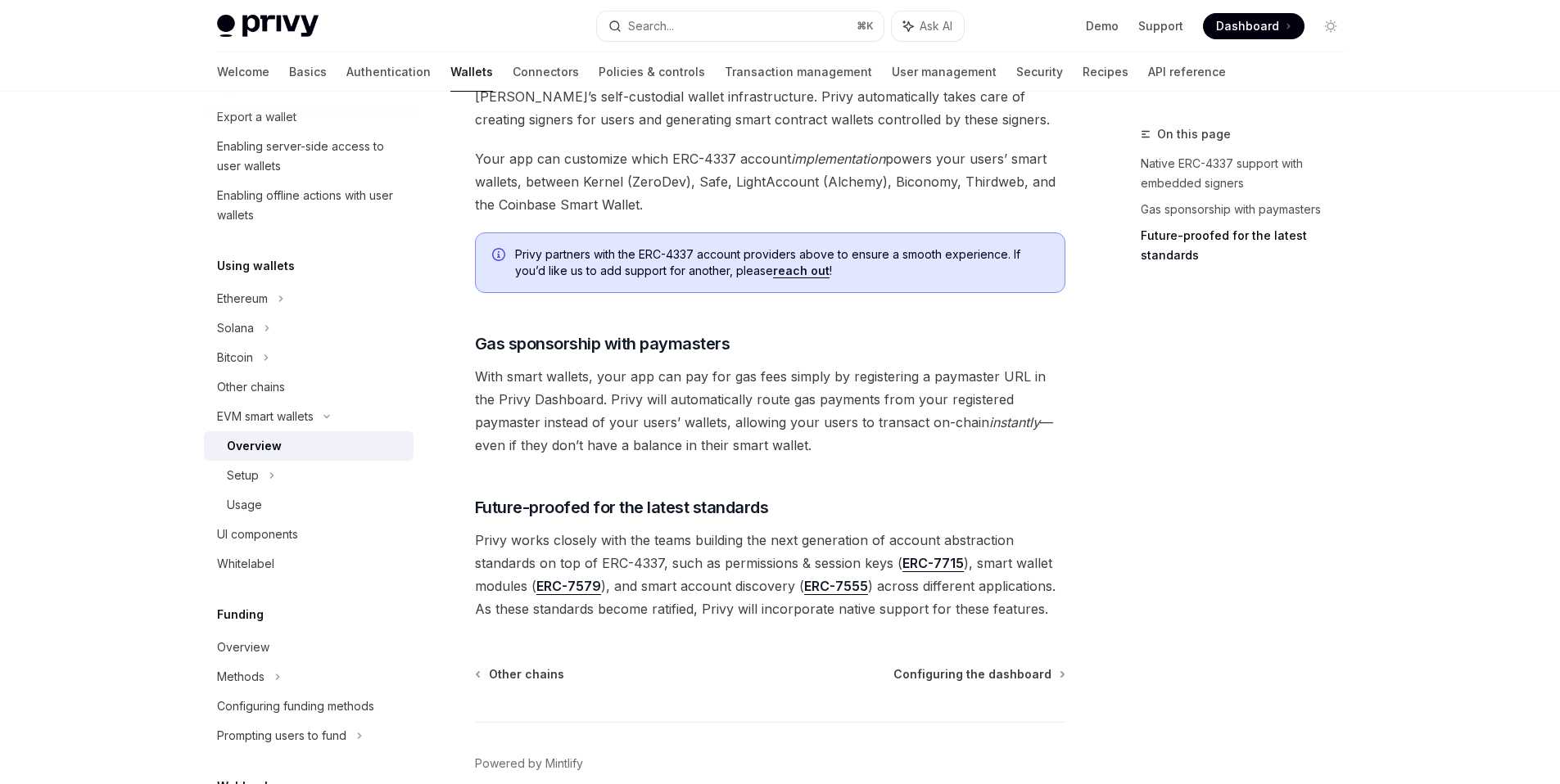
click at [666, 456] on span "With smart wallets, your app can pay for gas fees simply by registering a payma…" at bounding box center [771, 411] width 590 height 91
click at [663, 444] on span "With smart wallets, your app can pay for gas fees simply by registering a payma…" at bounding box center [771, 411] width 590 height 91
drag, startPoint x: 748, startPoint y: 448, endPoint x: 493, endPoint y: 336, distance: 278.5
click at [561, 341] on span "Gas sponsorship with paymasters" at bounding box center [603, 343] width 255 height 23
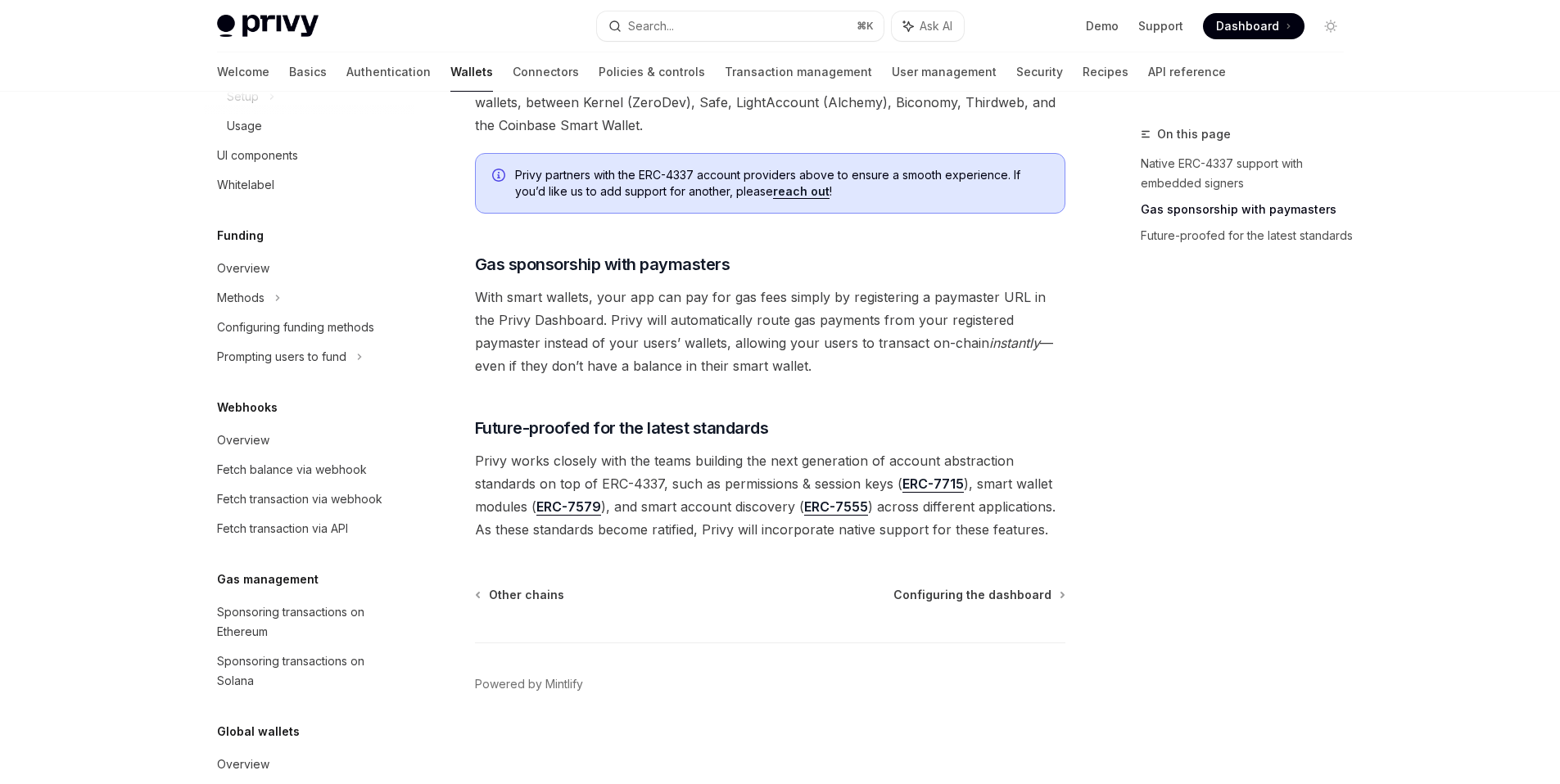
scroll to position [720, 0]
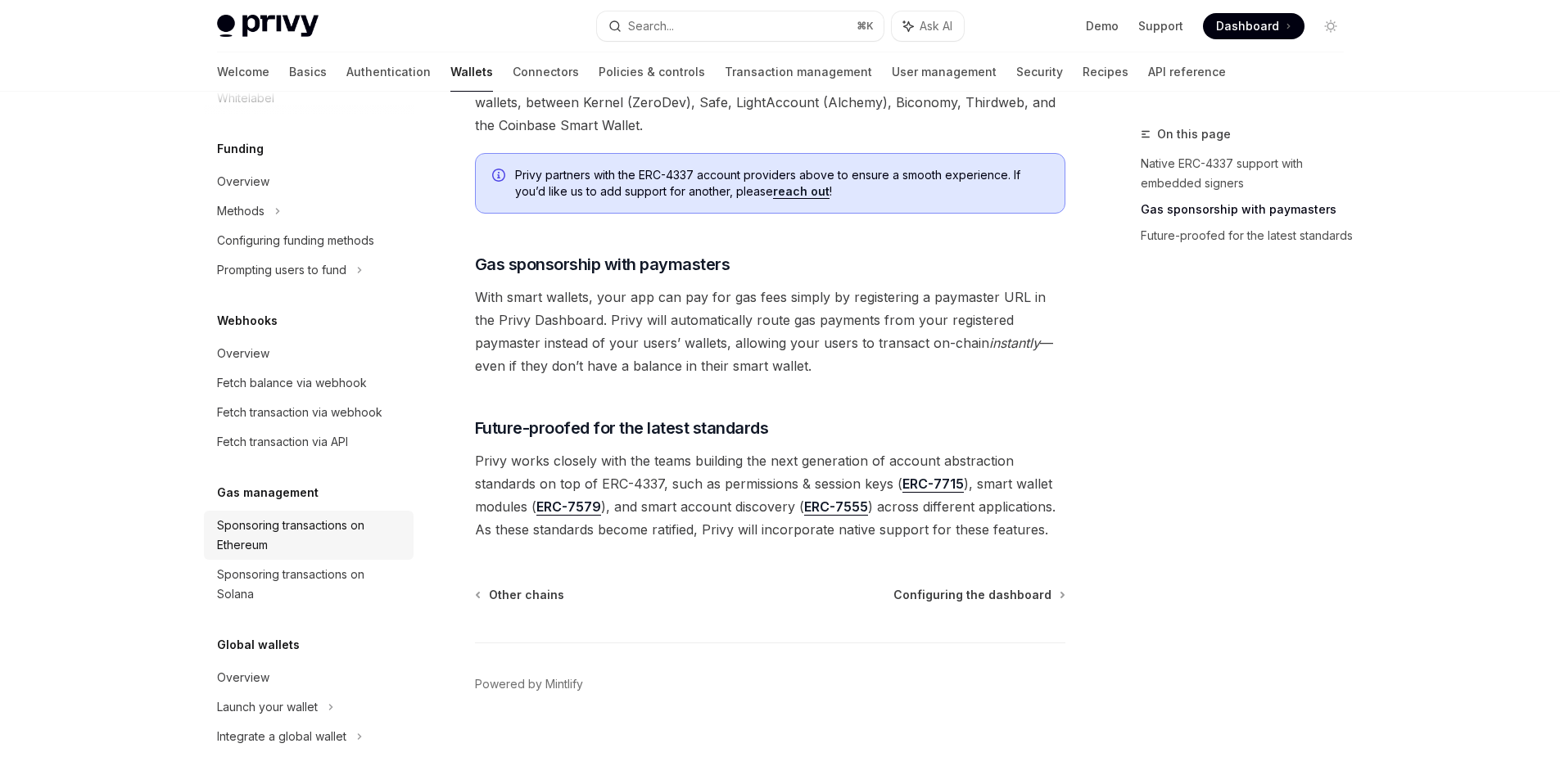
click at [336, 541] on div "Sponsoring transactions on Ethereum" at bounding box center [311, 536] width 186 height 40
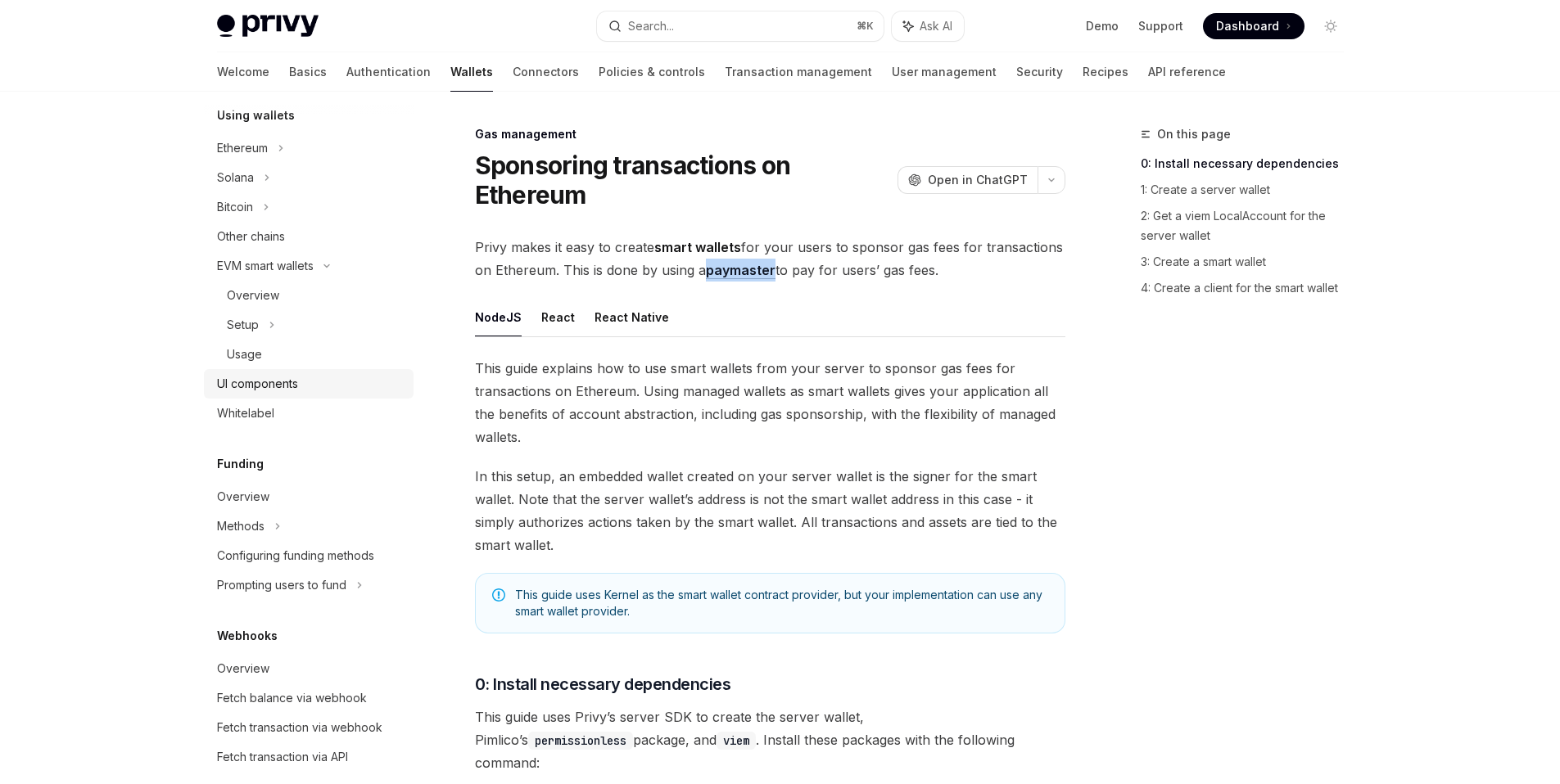
scroll to position [203, 0]
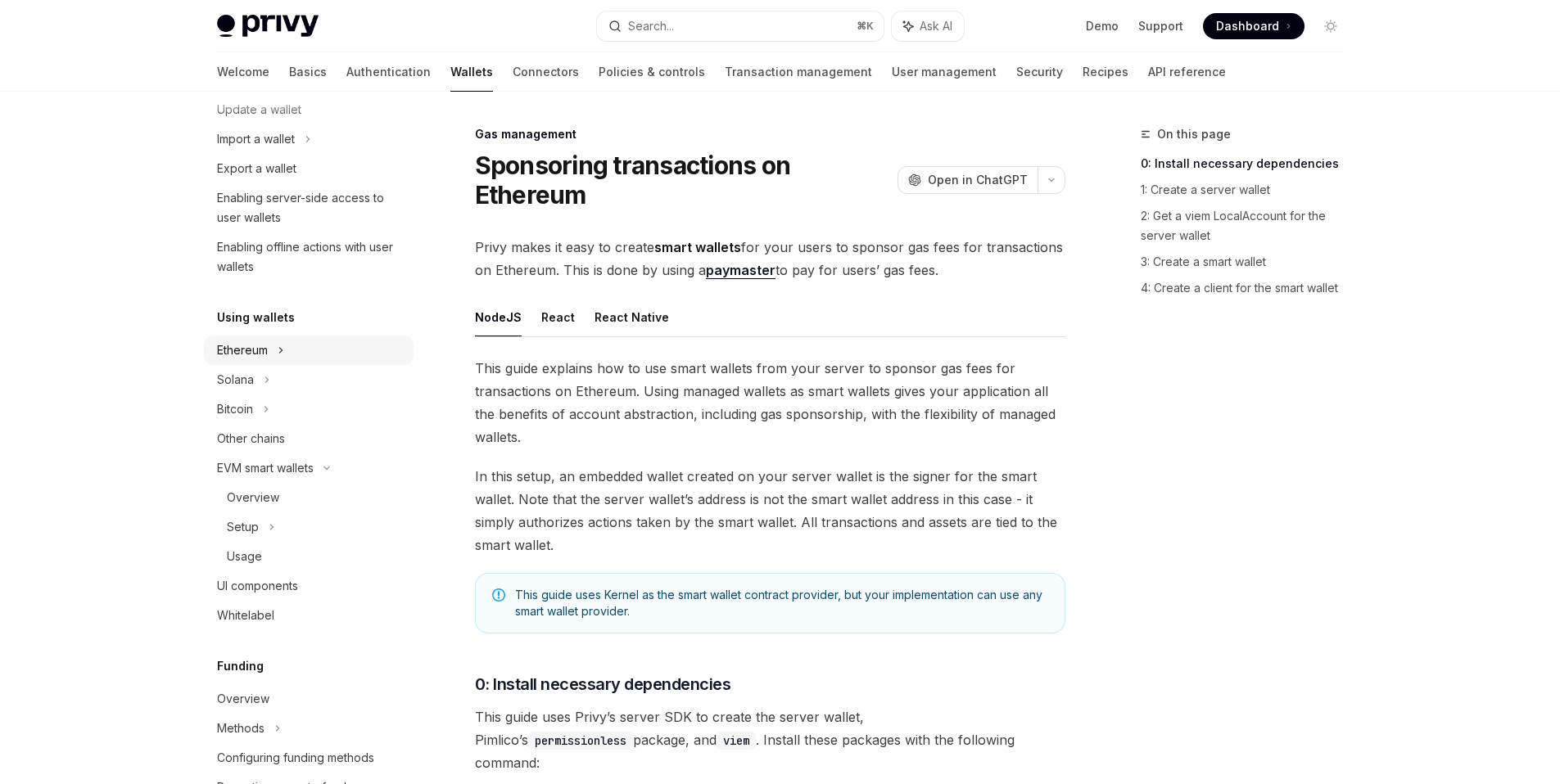
click at [330, 66] on div "Ethereum" at bounding box center [308, 51] width 210 height 29
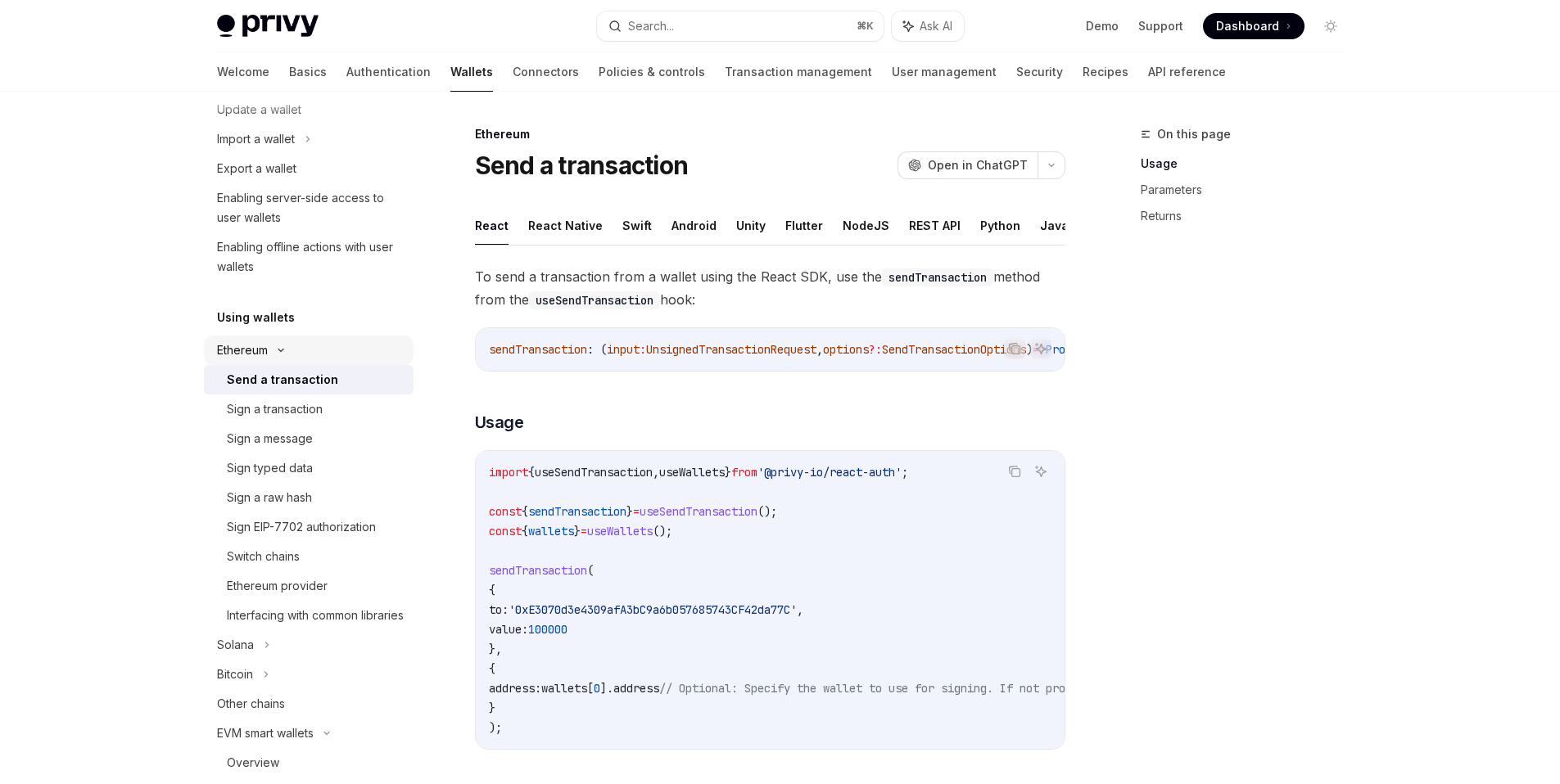
click at [329, 66] on div "Ethereum" at bounding box center [308, 51] width 210 height 29
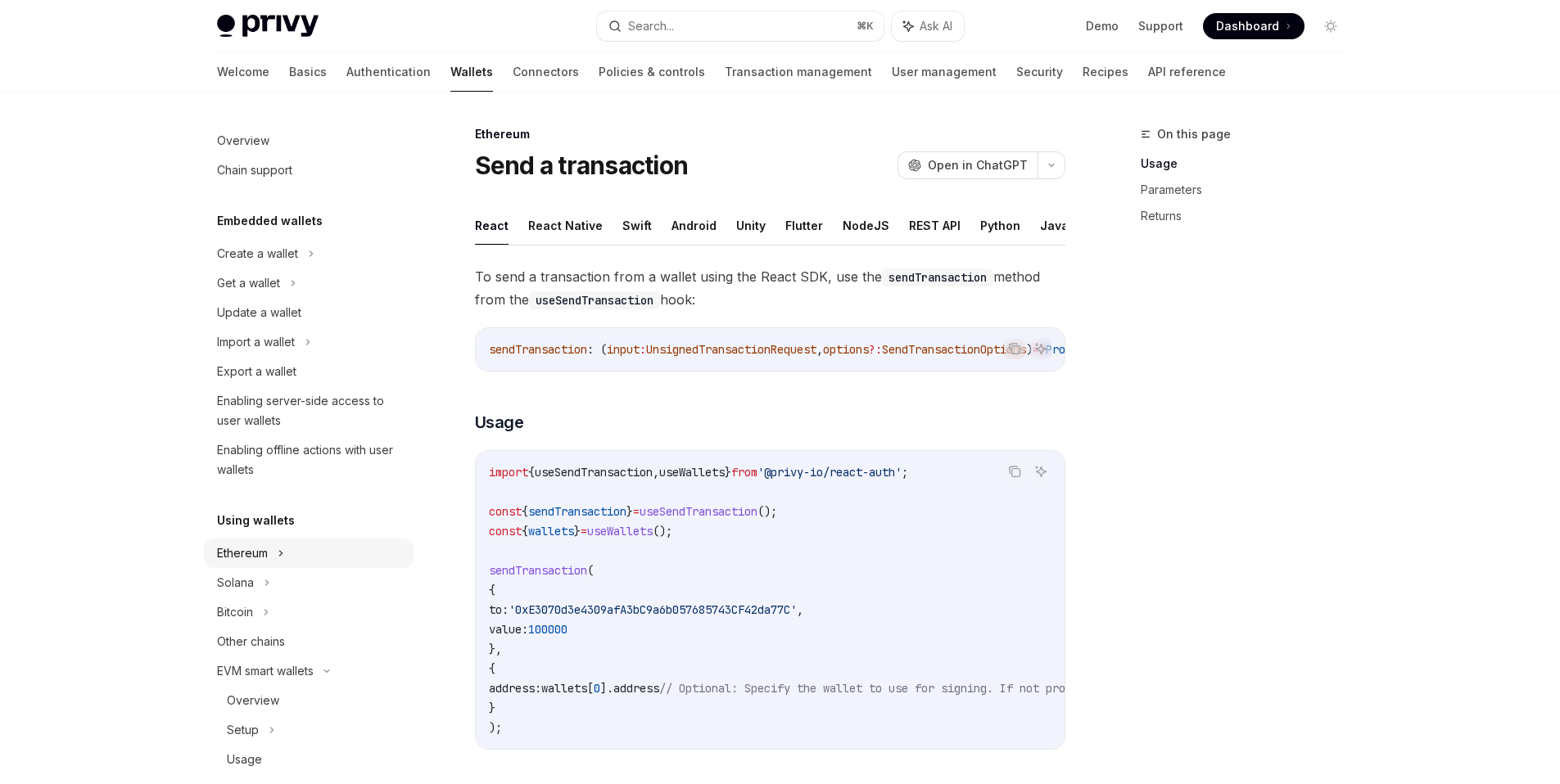
click at [286, 268] on div "Ethereum" at bounding box center [308, 254] width 210 height 29
click at [311, 239] on div "Create a wallet" at bounding box center [308, 254] width 210 height 29
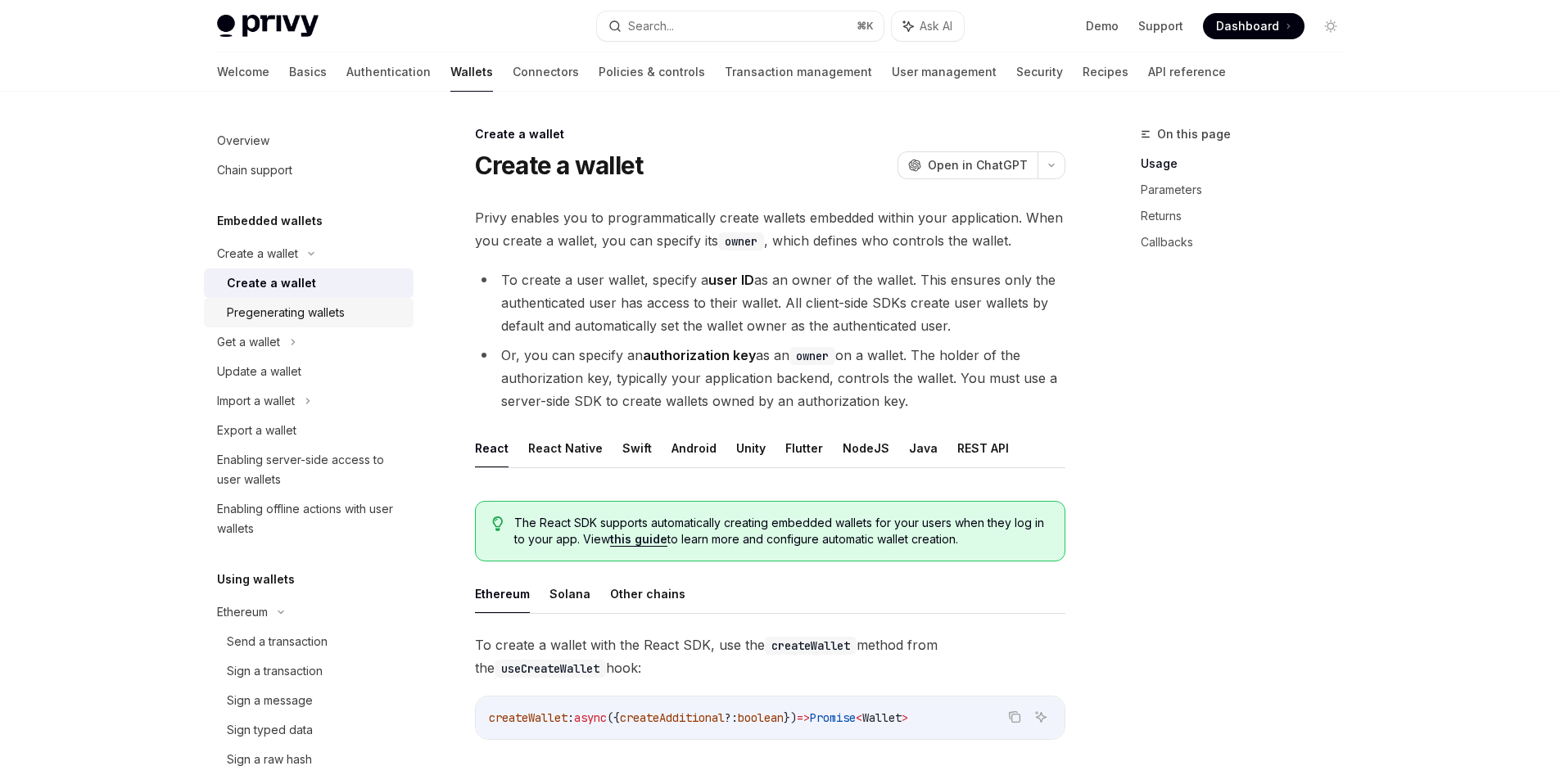
click at [343, 319] on div "Pregenerating wallets" at bounding box center [286, 312] width 118 height 20
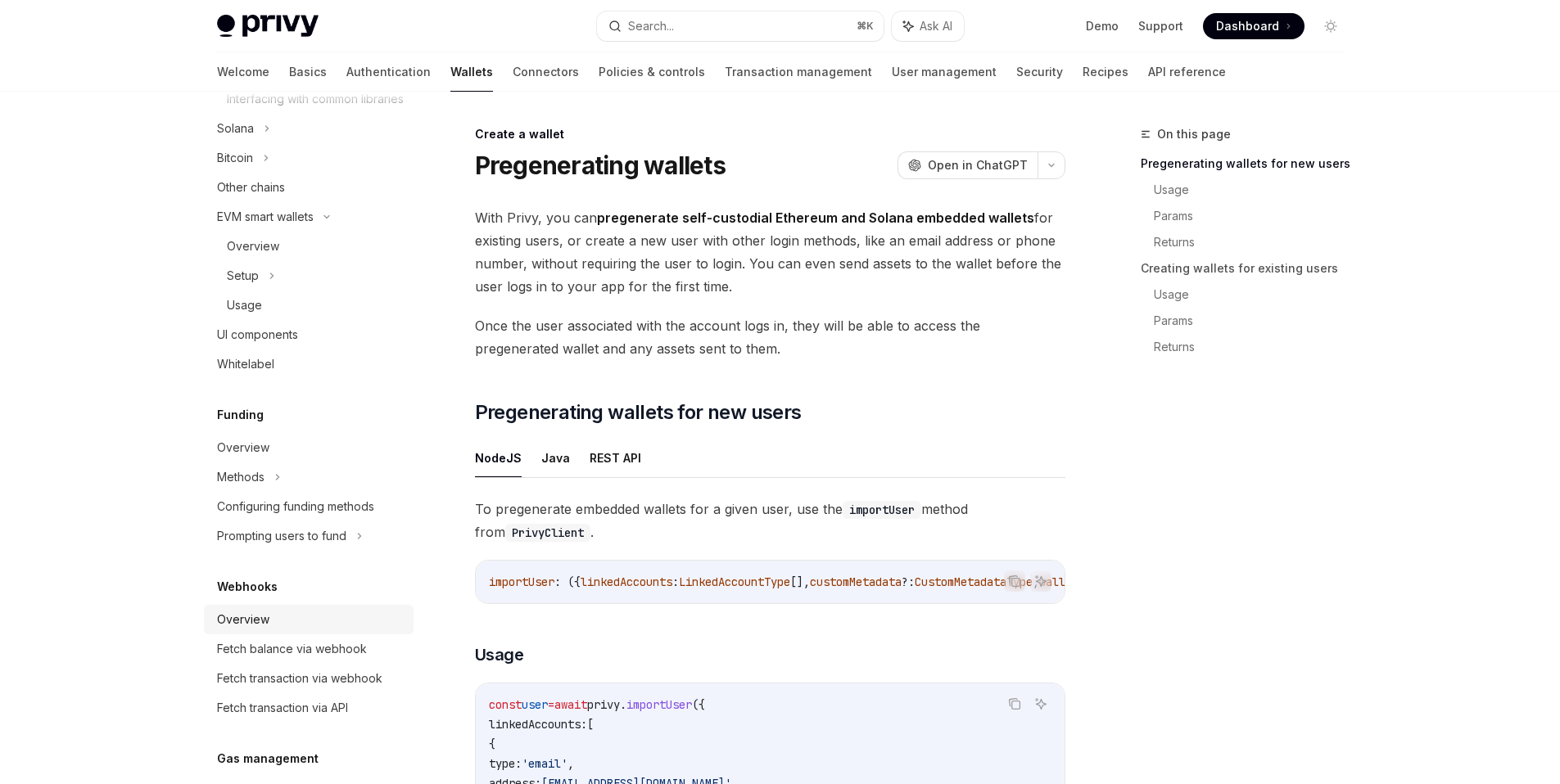
scroll to position [800, 0]
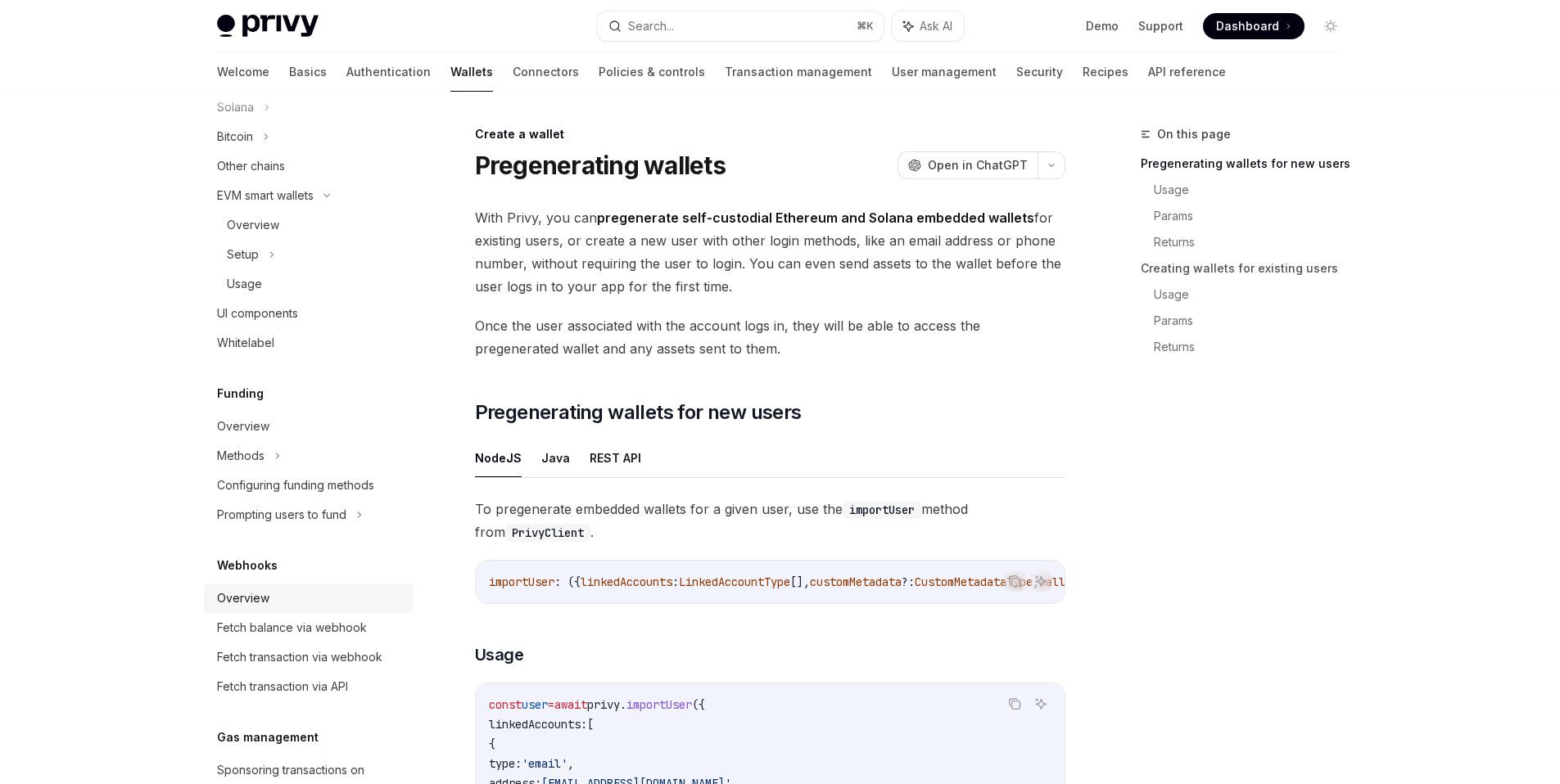
click at [339, 608] on div "Overview" at bounding box center [311, 599] width 186 height 20
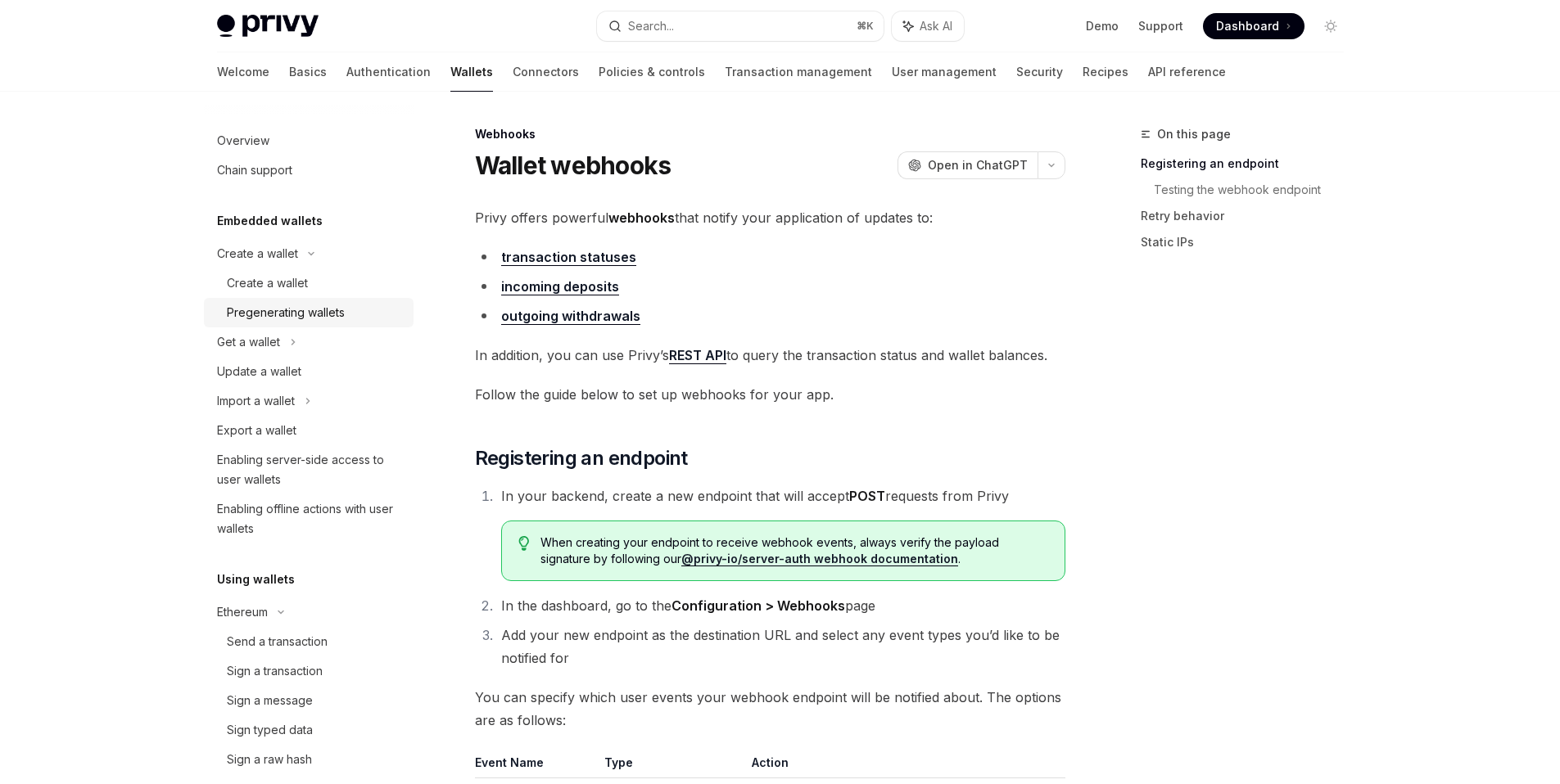
click at [345, 310] on div "Pregenerating wallets" at bounding box center [315, 312] width 177 height 20
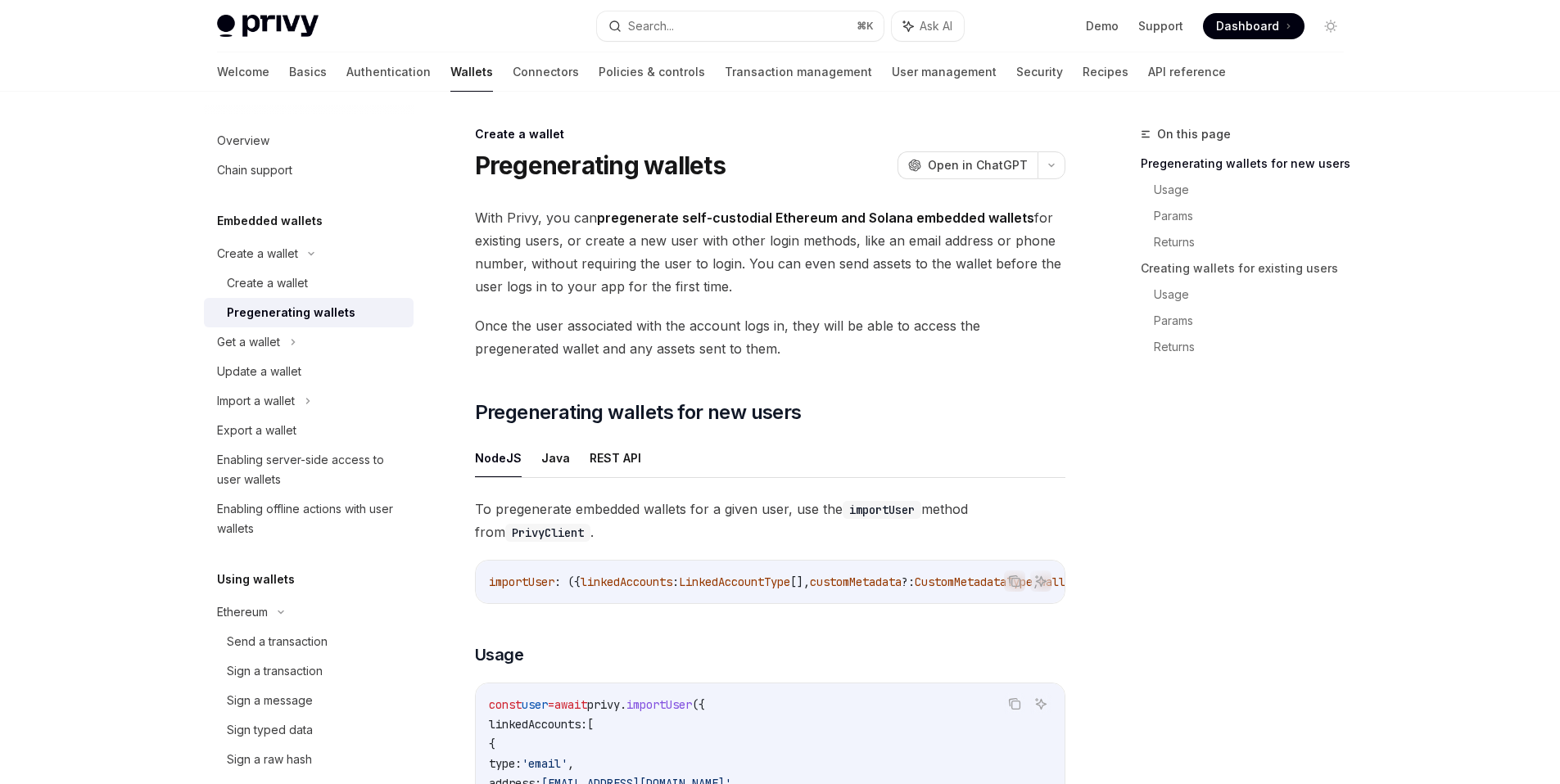
click at [589, 171] on h1 "Pregenerating wallets" at bounding box center [601, 166] width 250 height 29
drag, startPoint x: 766, startPoint y: 156, endPoint x: 452, endPoint y: 166, distance: 314.2
copy h1 "Pregenerating wallets"
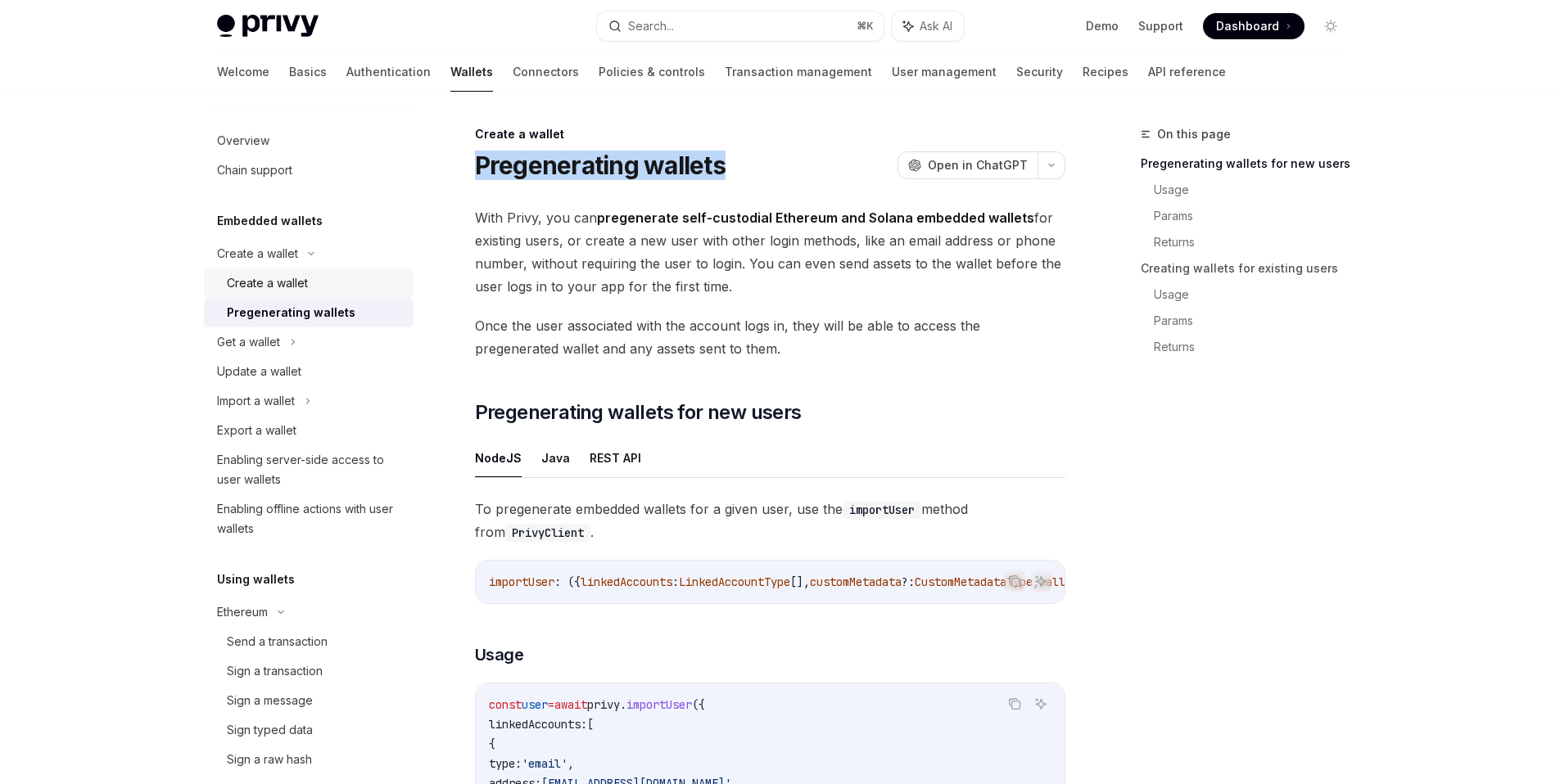
click at [269, 290] on div "Create a wallet" at bounding box center [267, 283] width 81 height 20
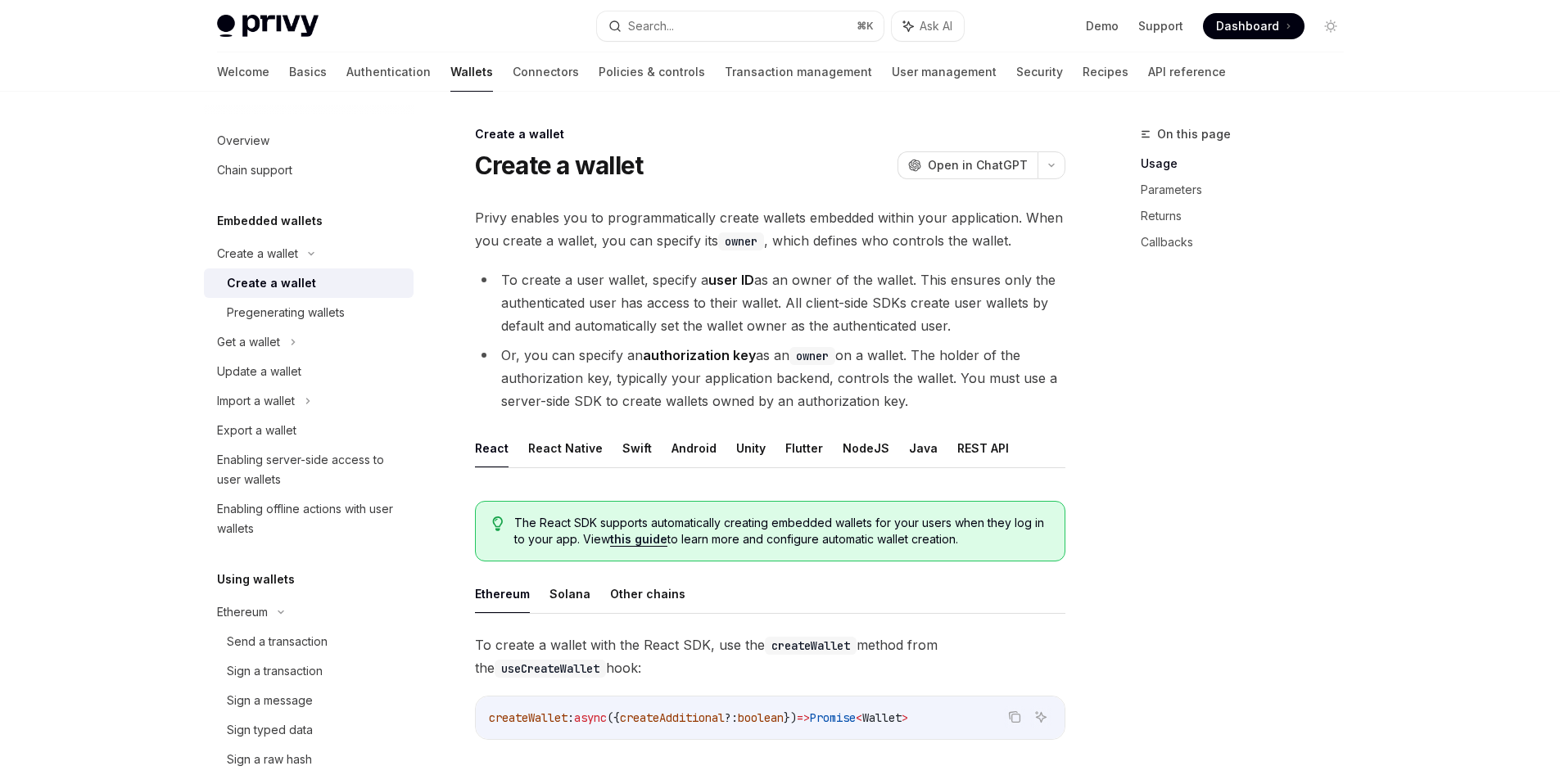
type textarea "*"
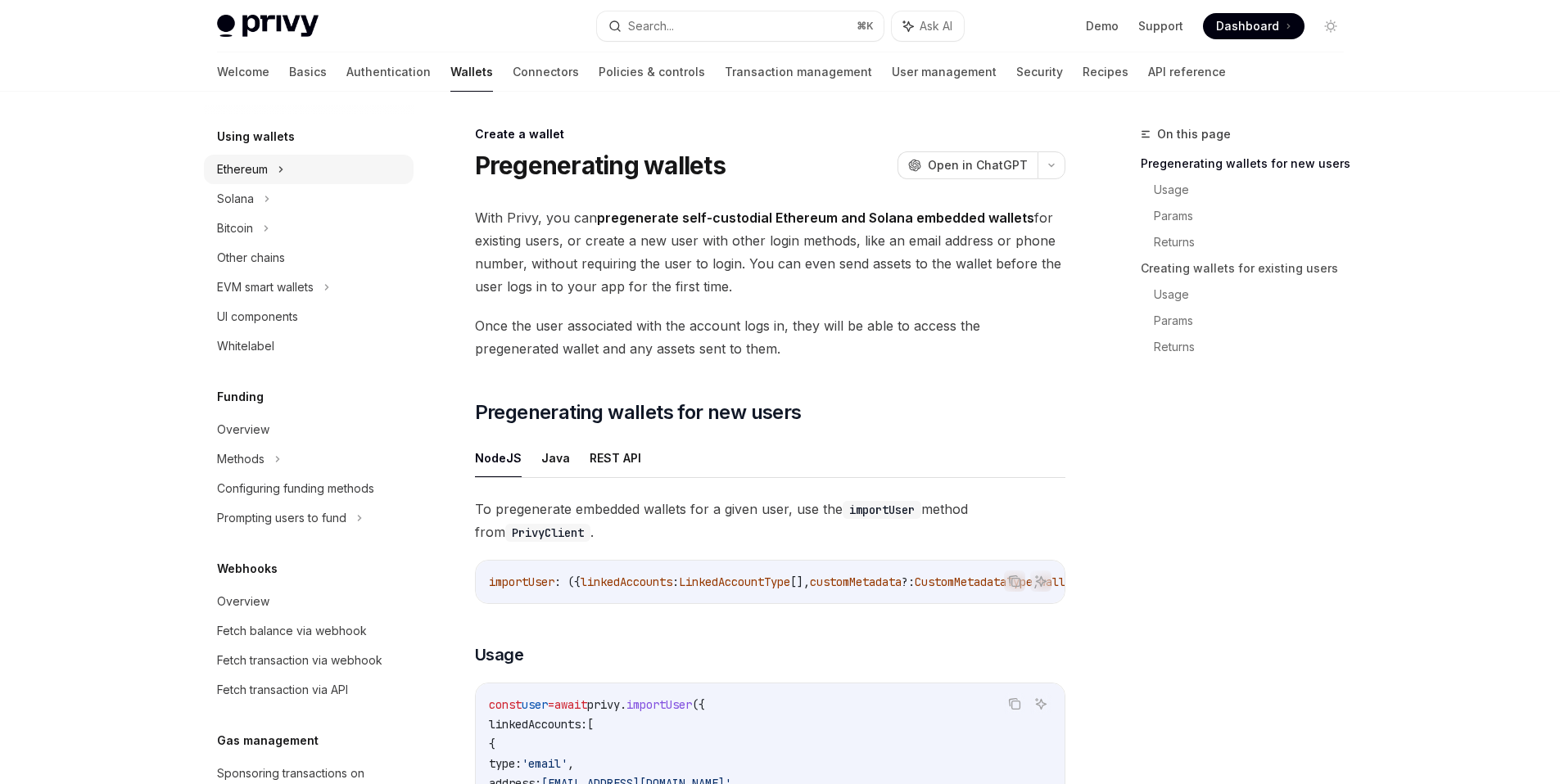
scroll to position [443, 0]
click at [284, 425] on div "Overview" at bounding box center [311, 429] width 186 height 20
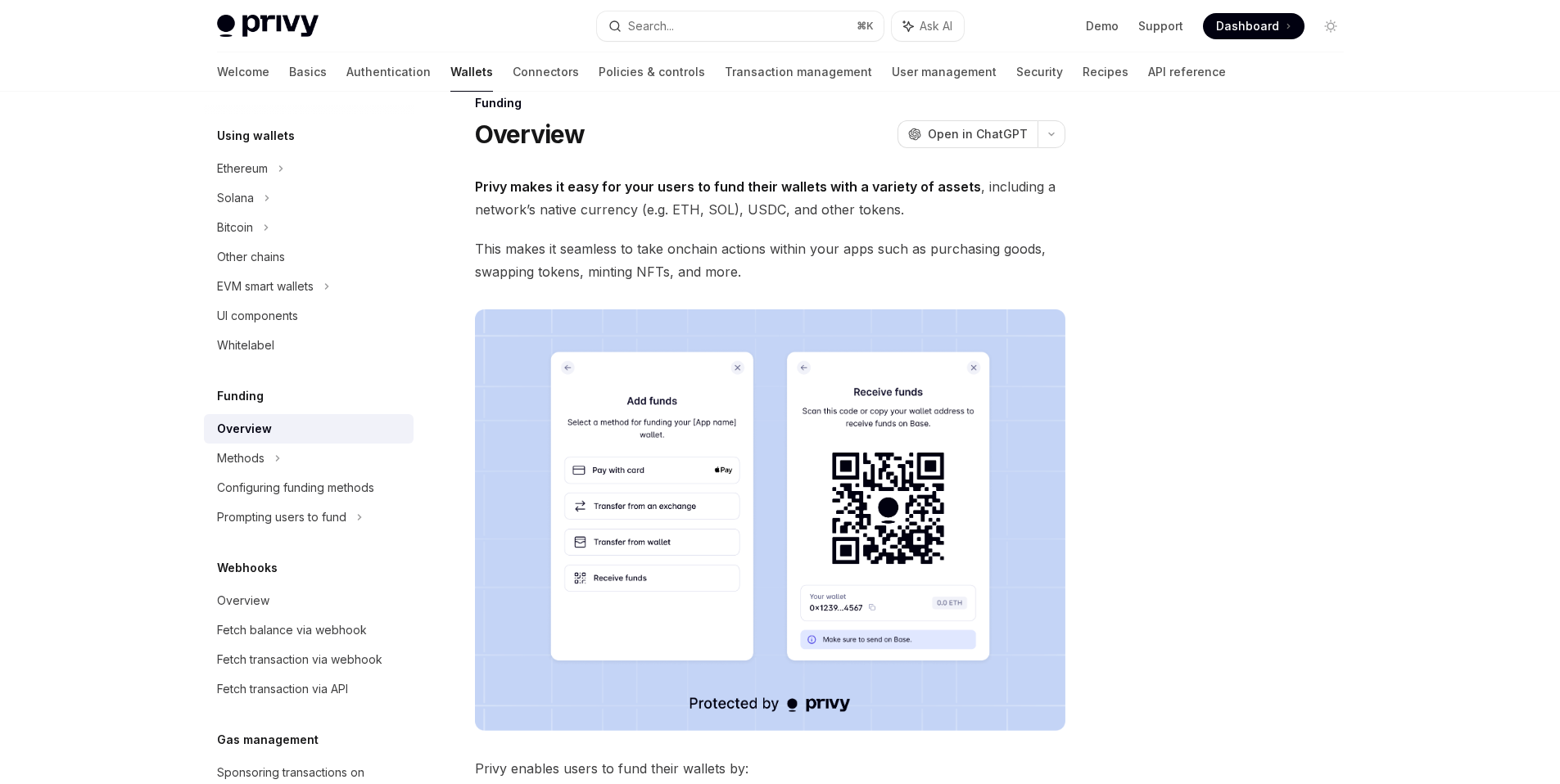
scroll to position [53, 0]
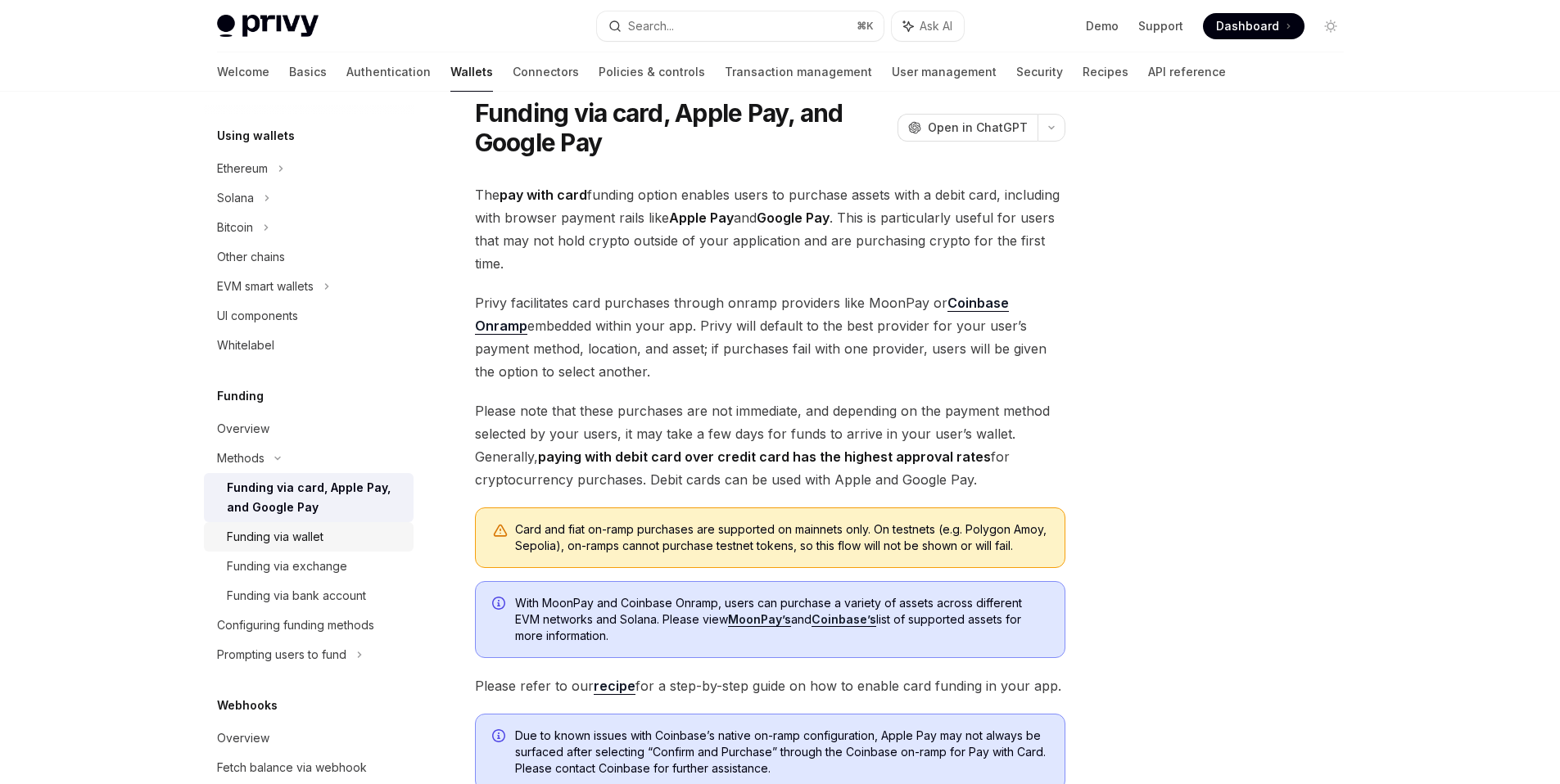
click at [349, 539] on div "Funding via wallet" at bounding box center [315, 536] width 177 height 20
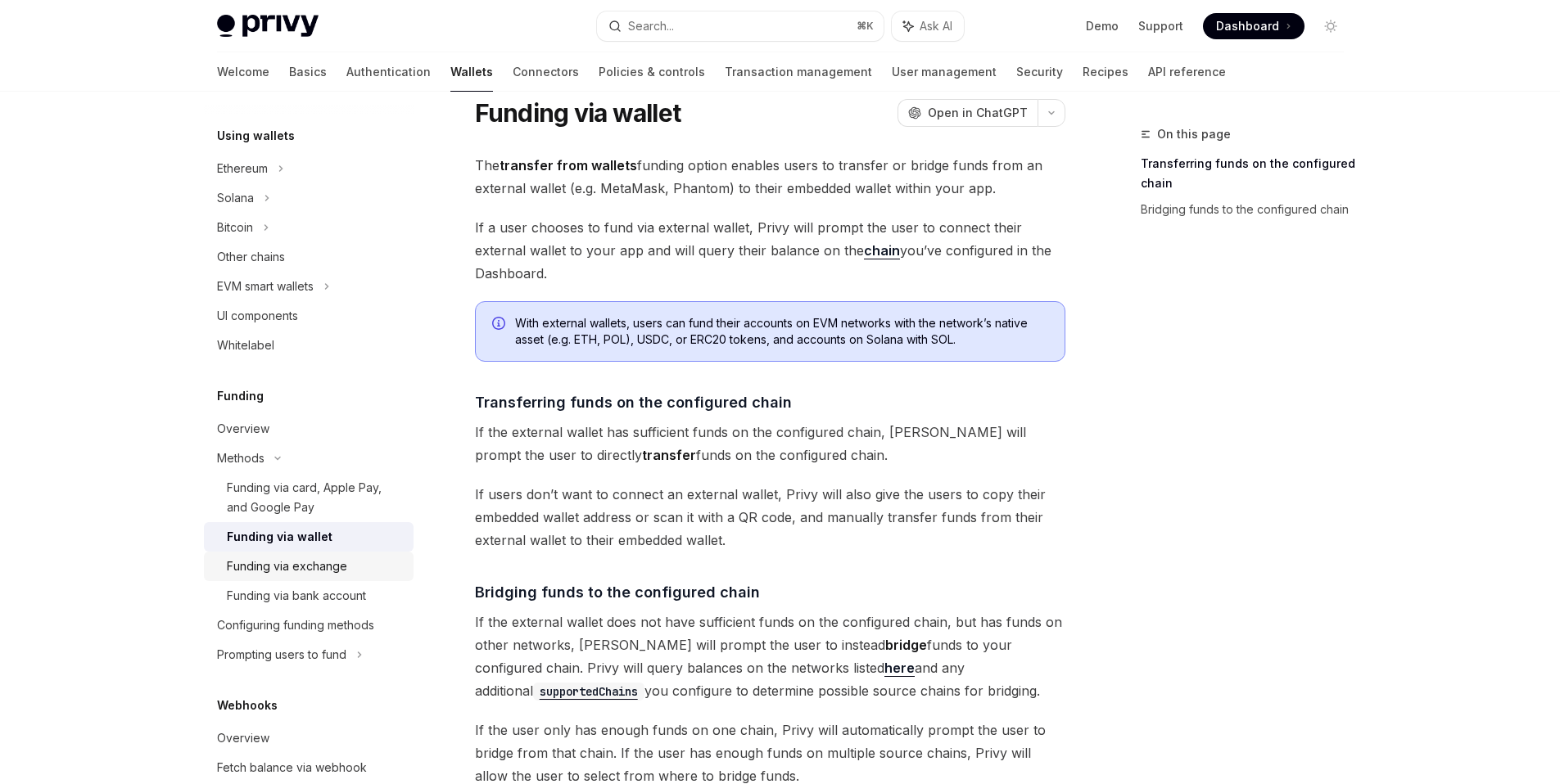
click at [346, 562] on div "Funding via exchange" at bounding box center [315, 566] width 177 height 20
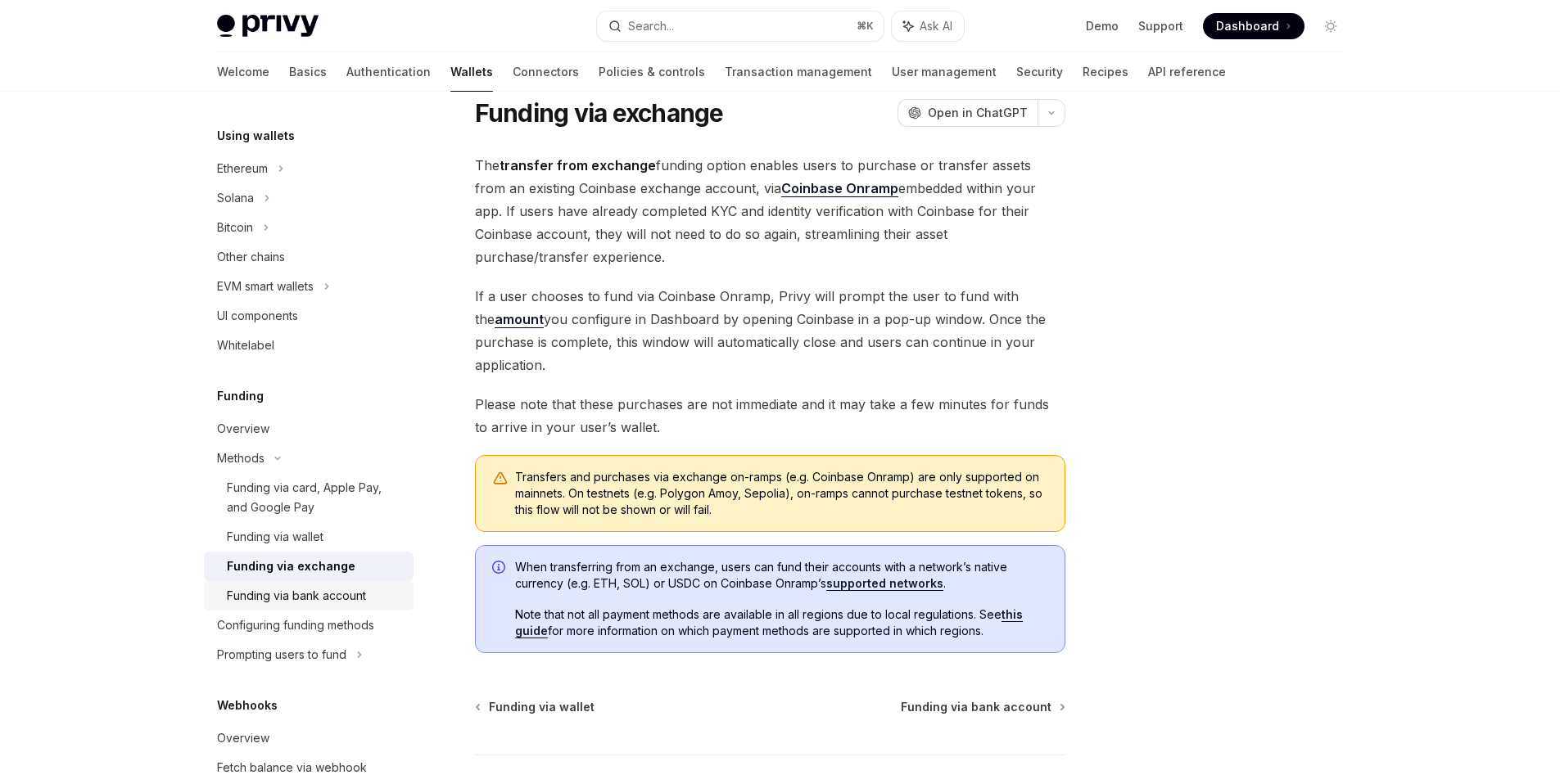
click at [345, 602] on div "Funding via bank account" at bounding box center [296, 596] width 139 height 20
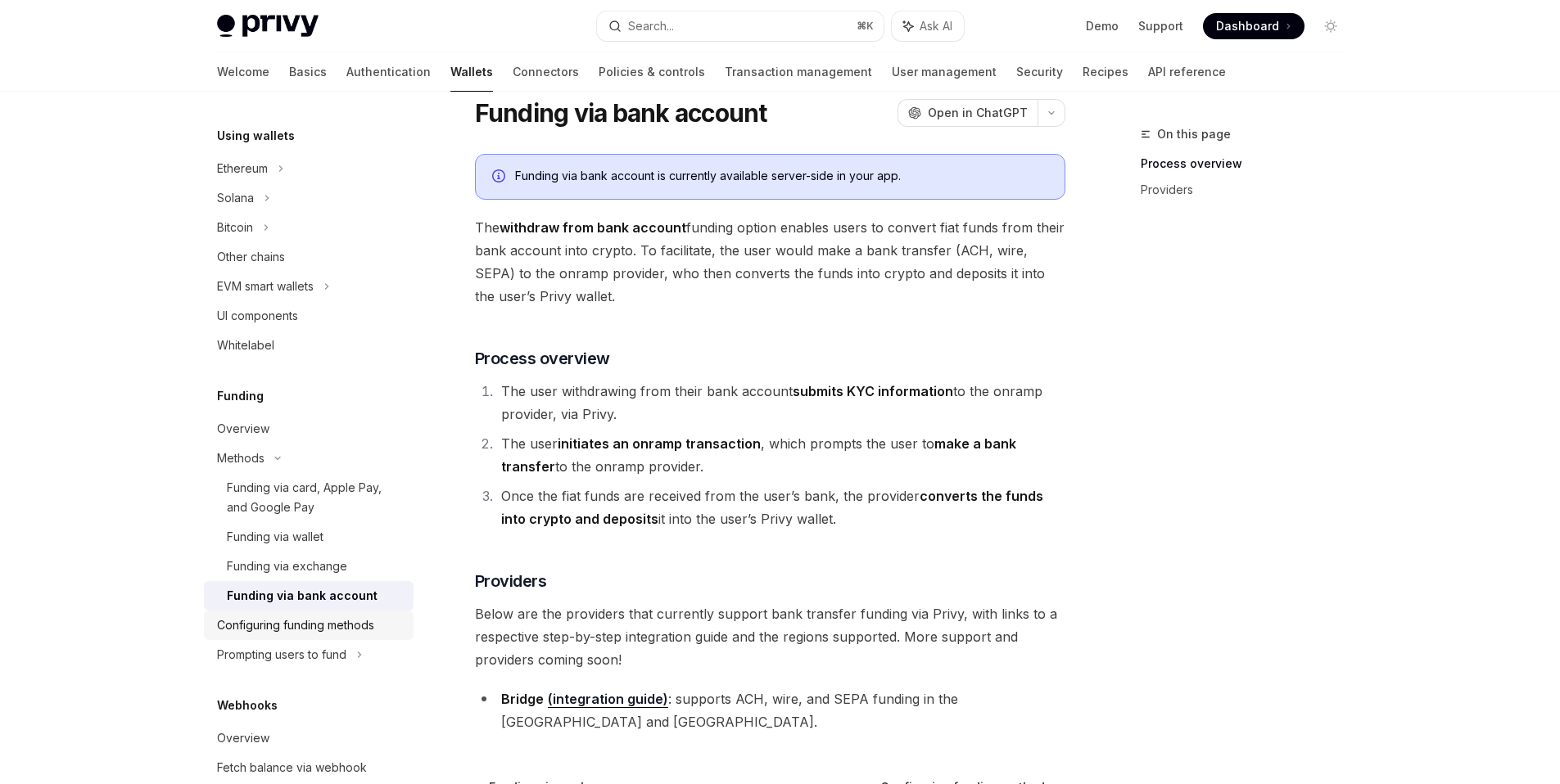
click at [338, 638] on link "Configuring funding methods" at bounding box center [308, 625] width 210 height 29
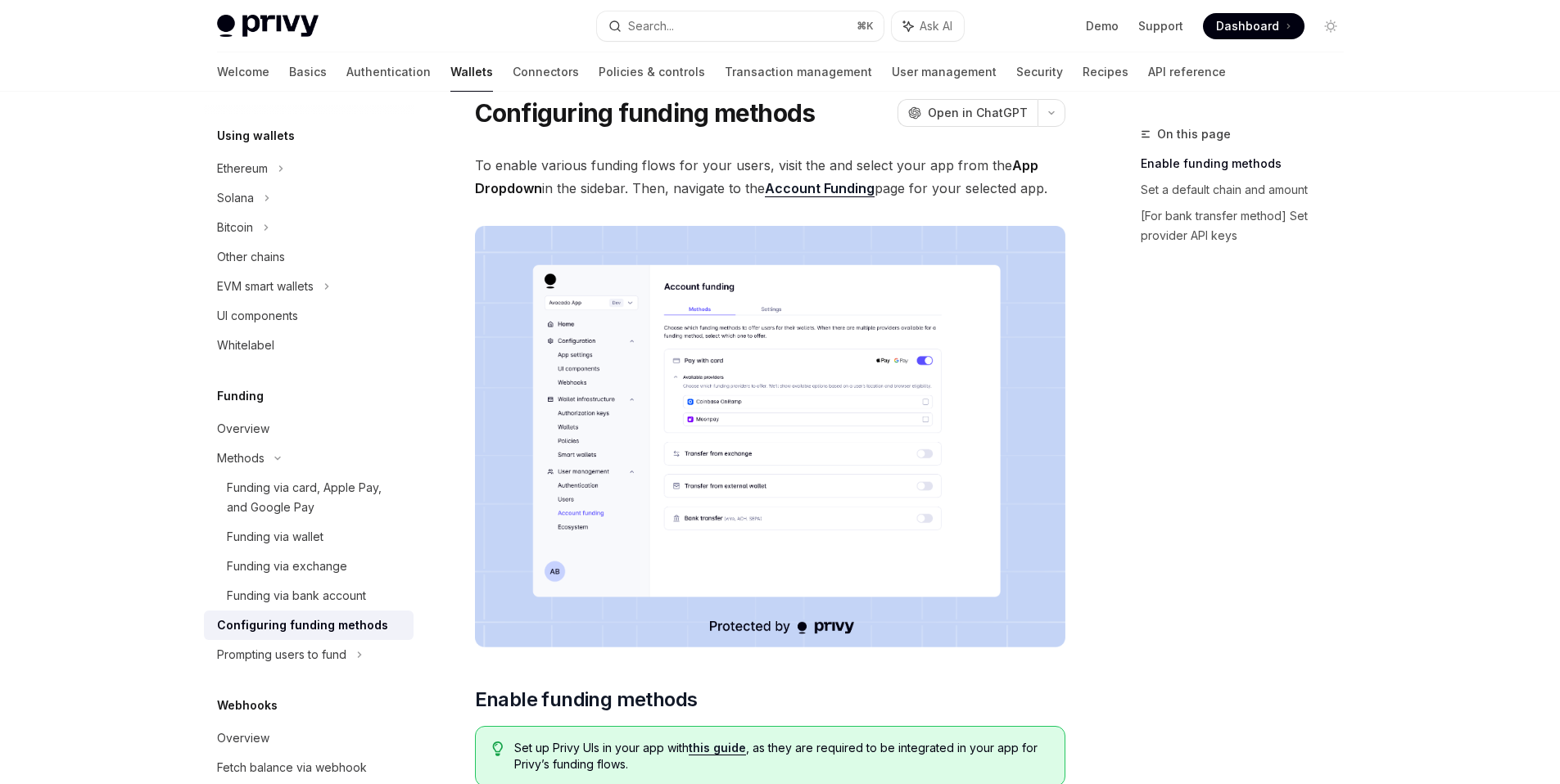
click at [349, 638] on link "Configuring funding methods" at bounding box center [308, 625] width 210 height 29
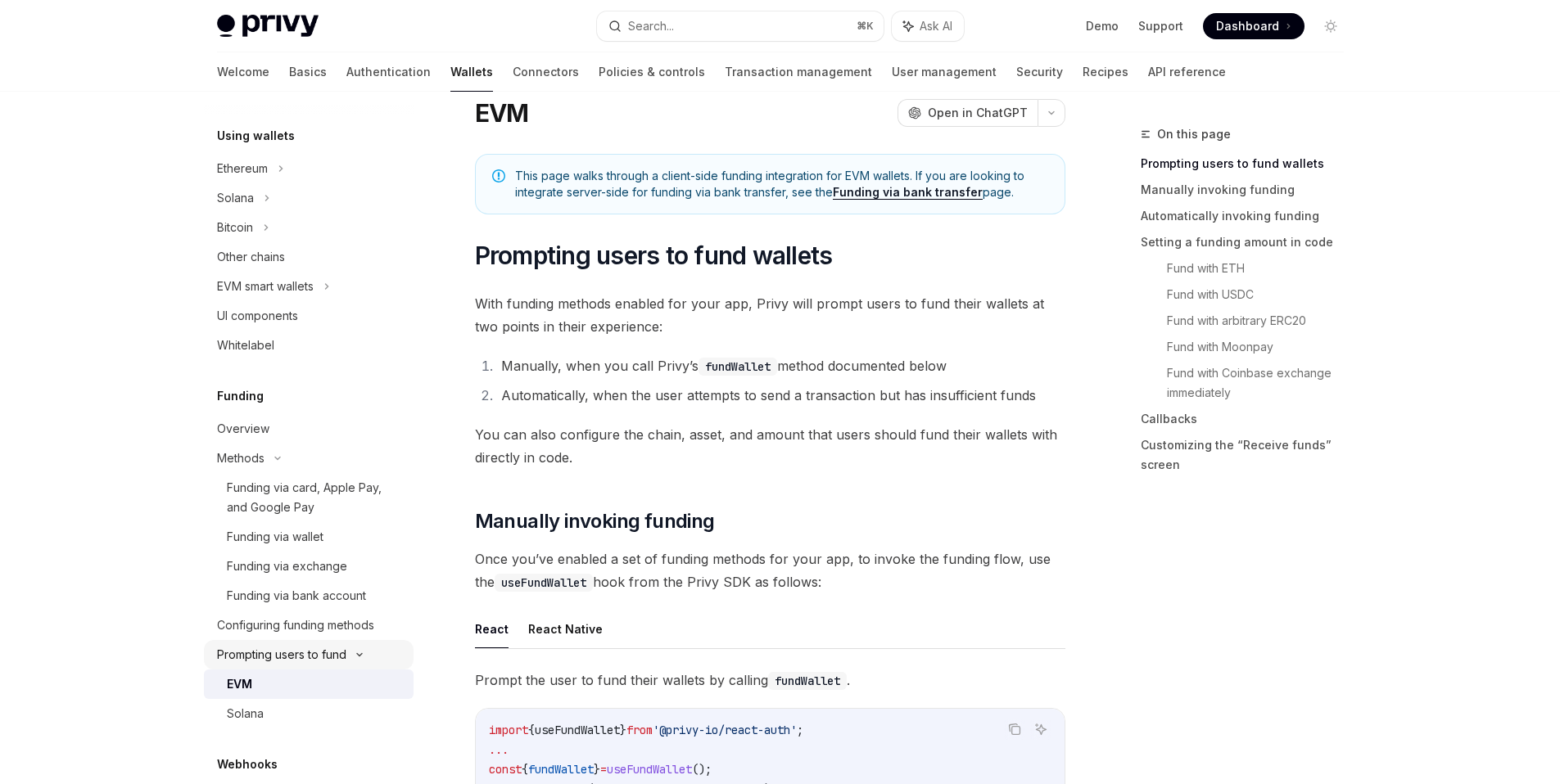
scroll to position [580, 0]
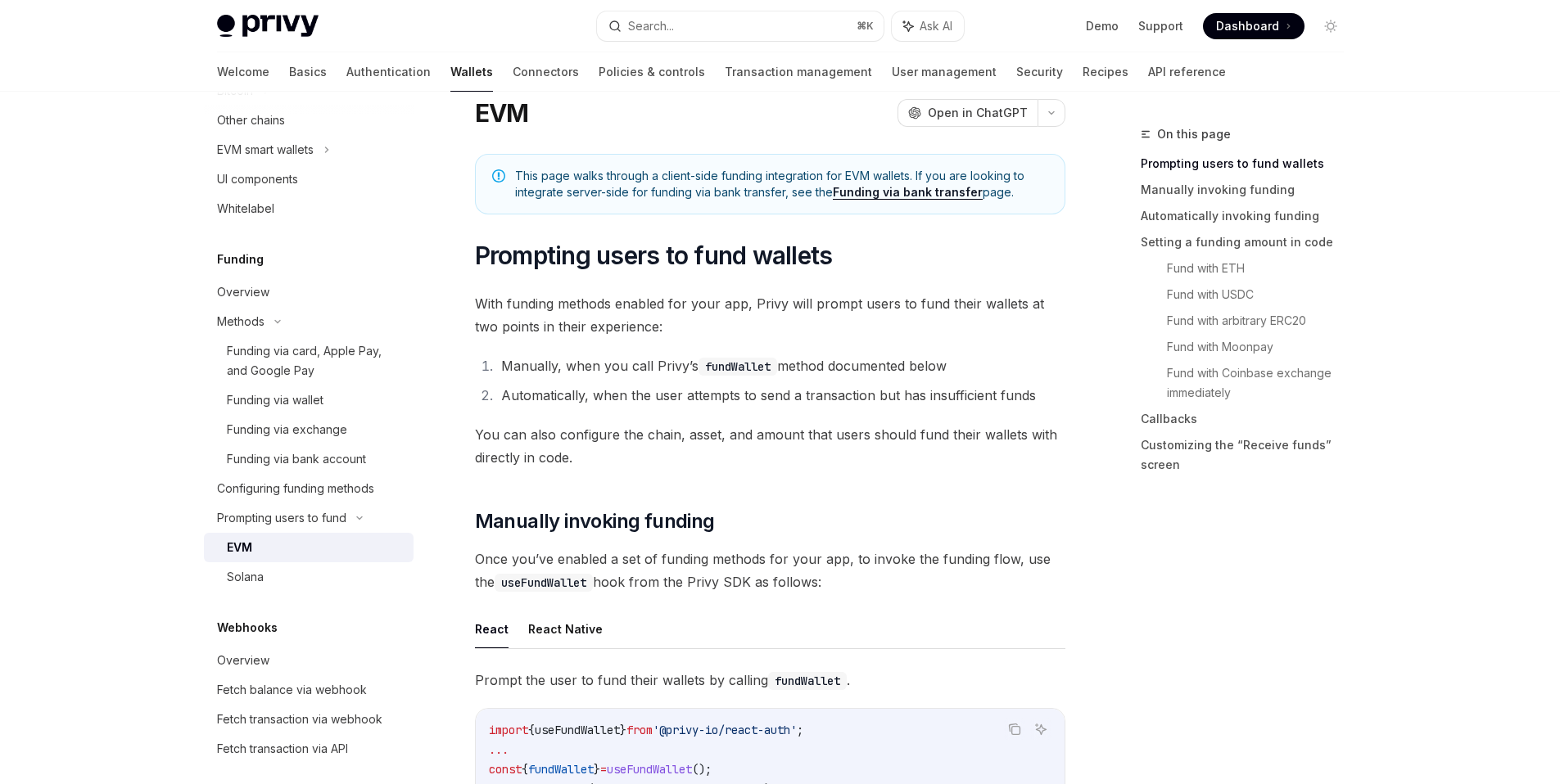
click at [303, 549] on div "EVM" at bounding box center [315, 548] width 177 height 20
click at [298, 585] on div "Solana" at bounding box center [315, 577] width 177 height 20
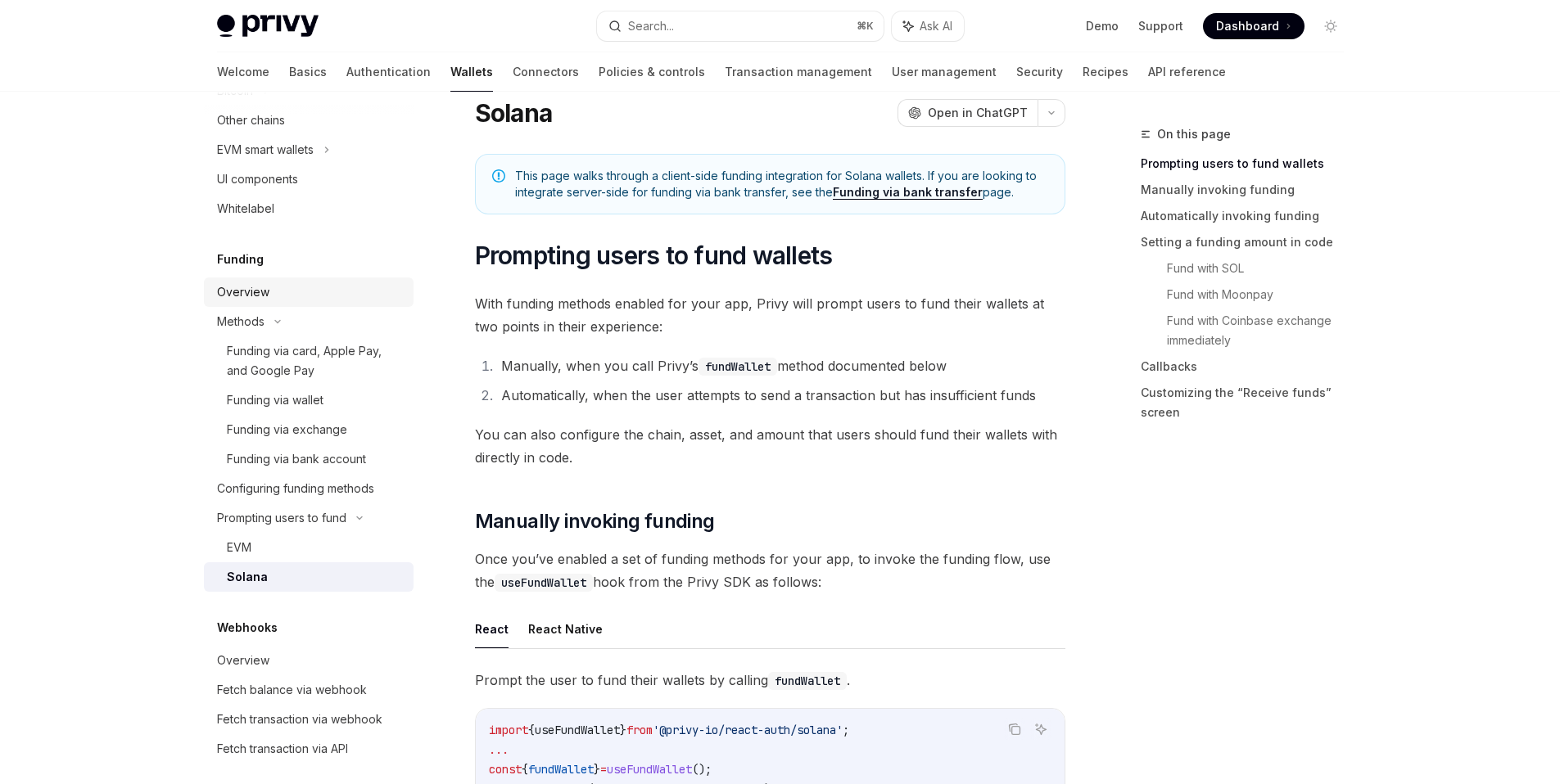
click at [318, 286] on div "Overview" at bounding box center [311, 292] width 186 height 20
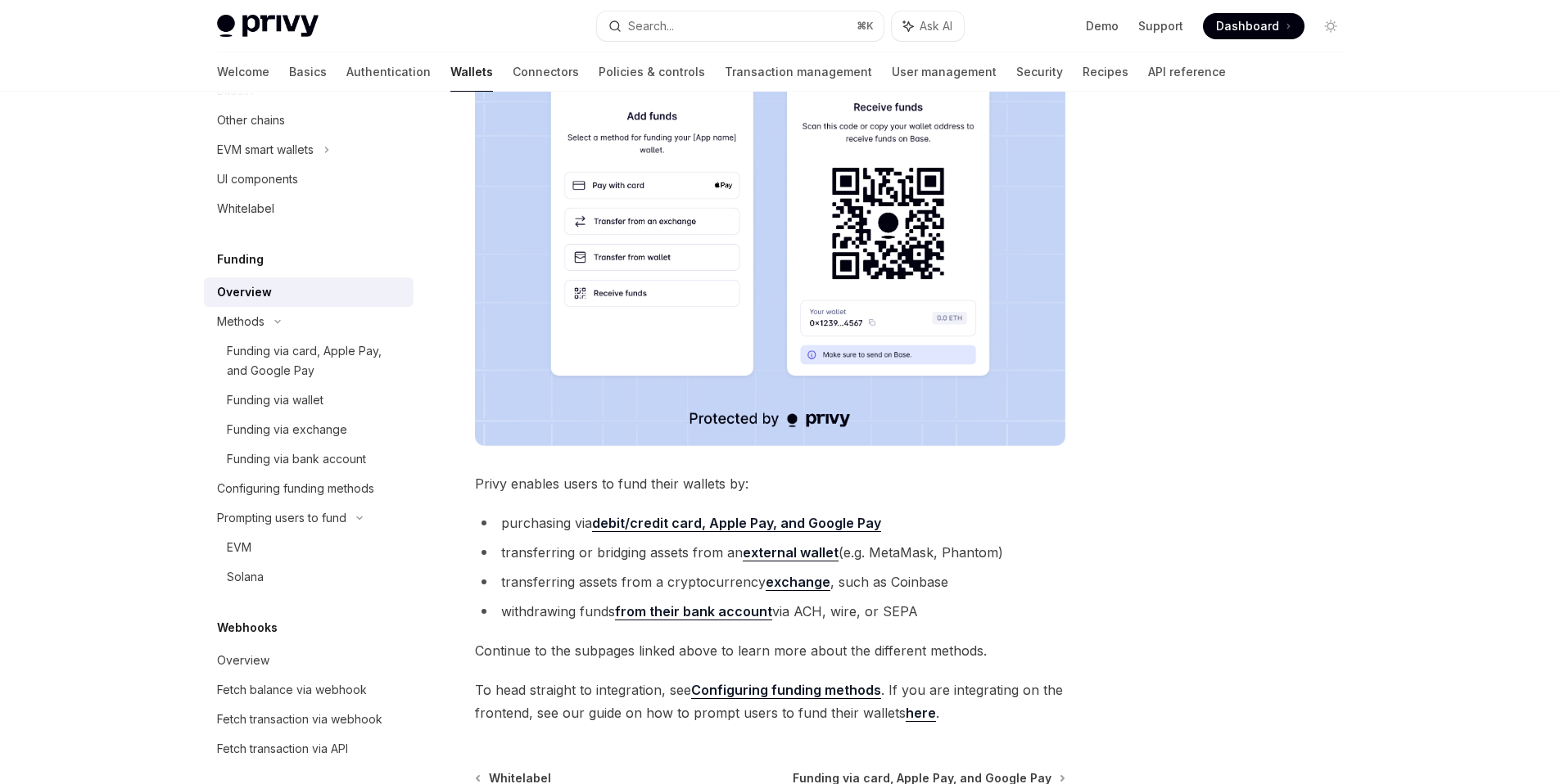
scroll to position [407, 0]
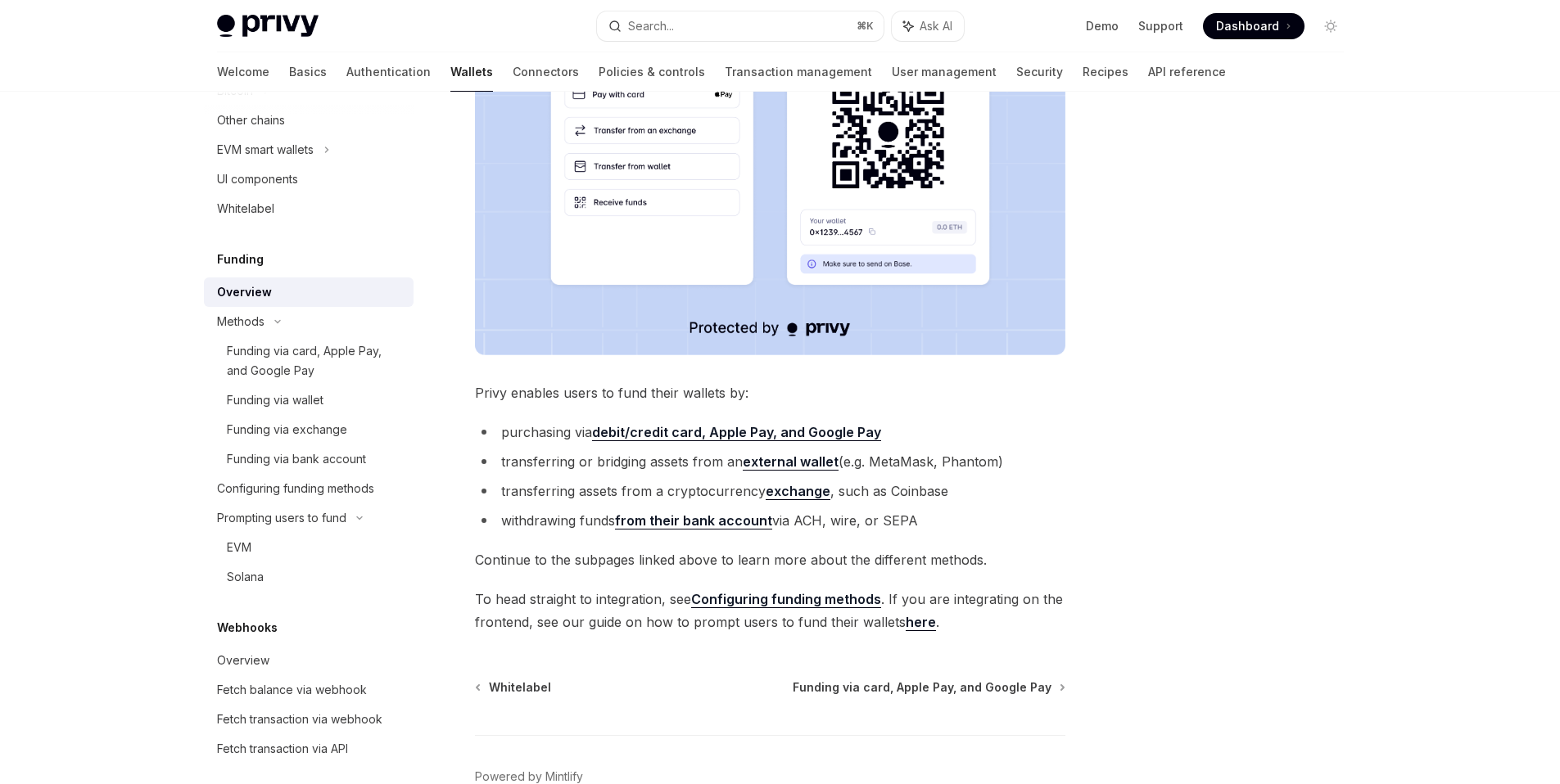
click at [713, 460] on li "transferring or bridging assets from an external wallet (e.g. MetaMask, Phantom)" at bounding box center [771, 461] width 590 height 23
click at [708, 467] on li "transferring or bridging assets from an external wallet (e.g. MetaMask, Phantom)" at bounding box center [771, 461] width 590 height 23
click at [695, 472] on li "transferring or bridging assets from an external wallet (e.g. MetaMask, Phantom)" at bounding box center [771, 461] width 590 height 23
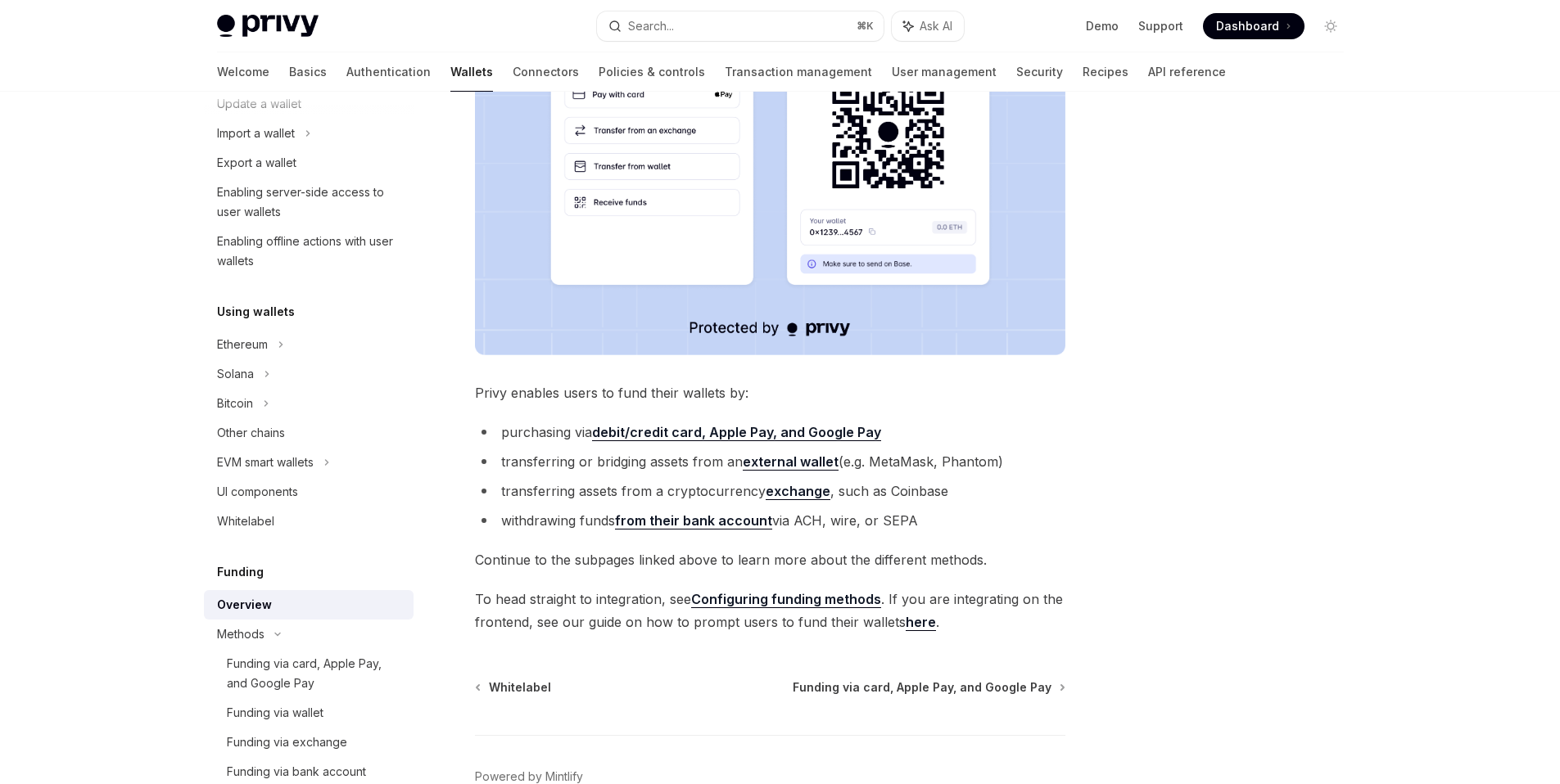
scroll to position [449, 0]
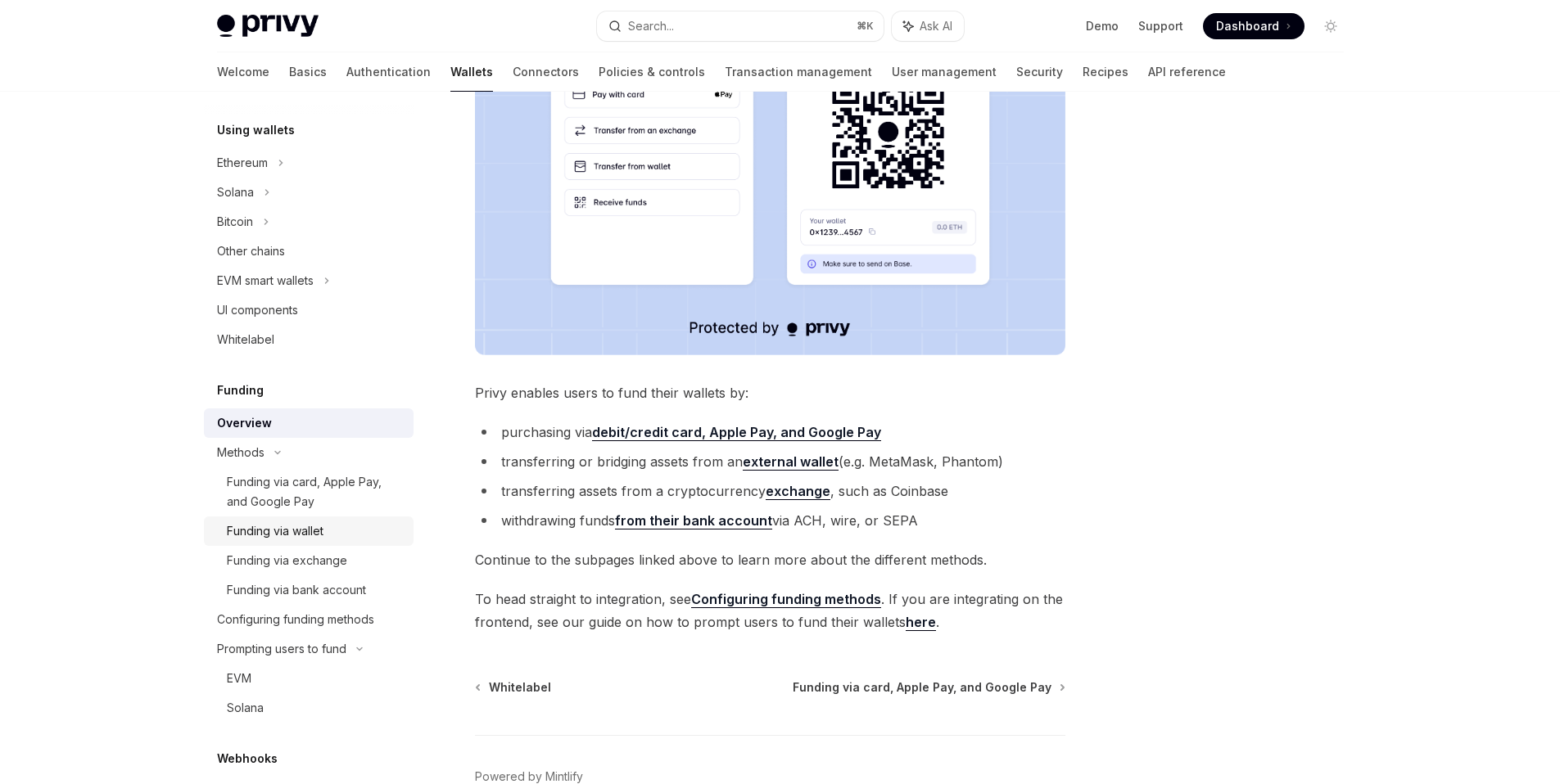
click at [291, 530] on div "Funding via wallet" at bounding box center [275, 531] width 97 height 20
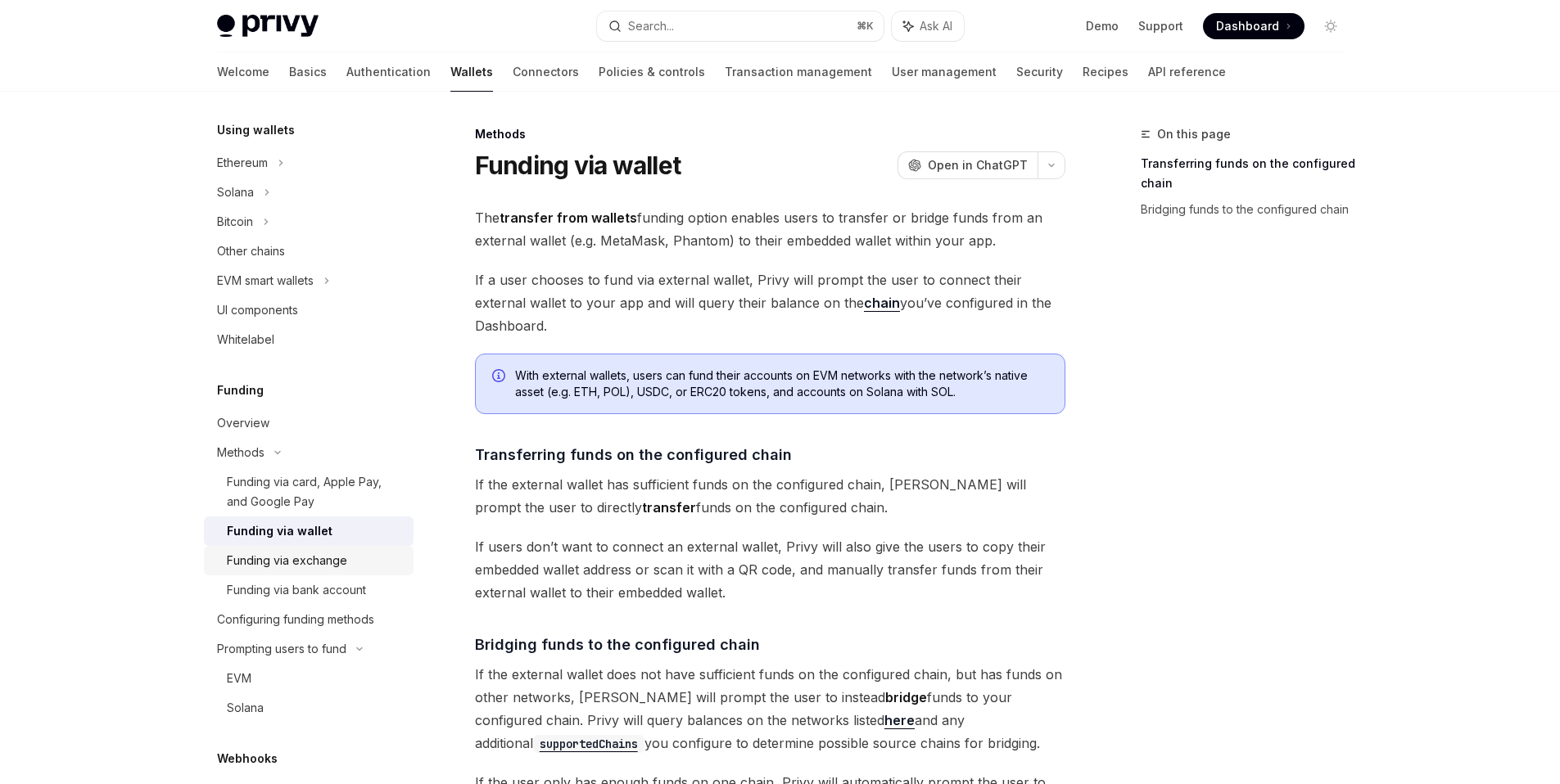
click at [299, 558] on div "Funding via exchange" at bounding box center [287, 561] width 121 height 20
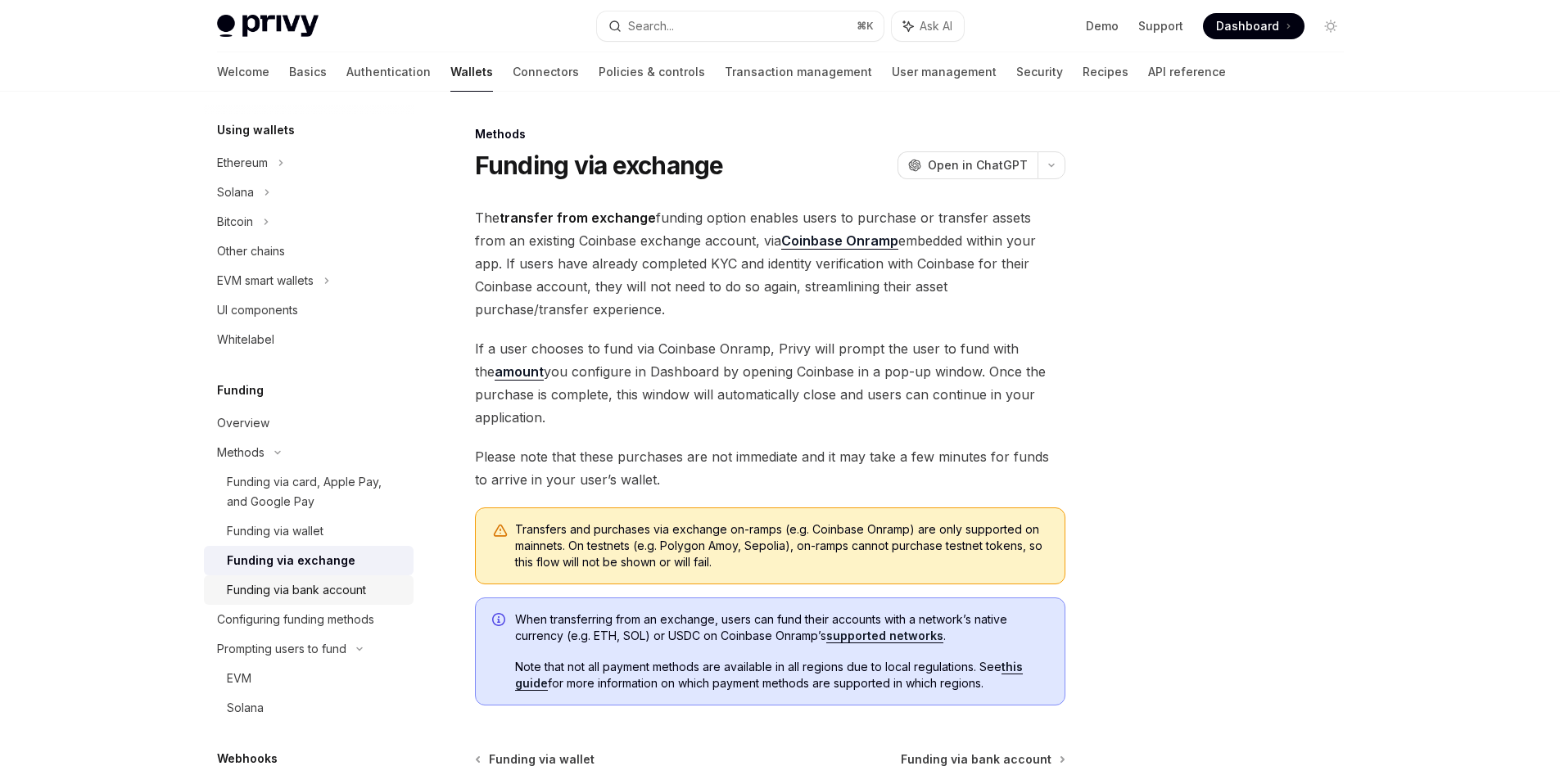
click at [309, 580] on div "Funding via bank account" at bounding box center [296, 590] width 139 height 20
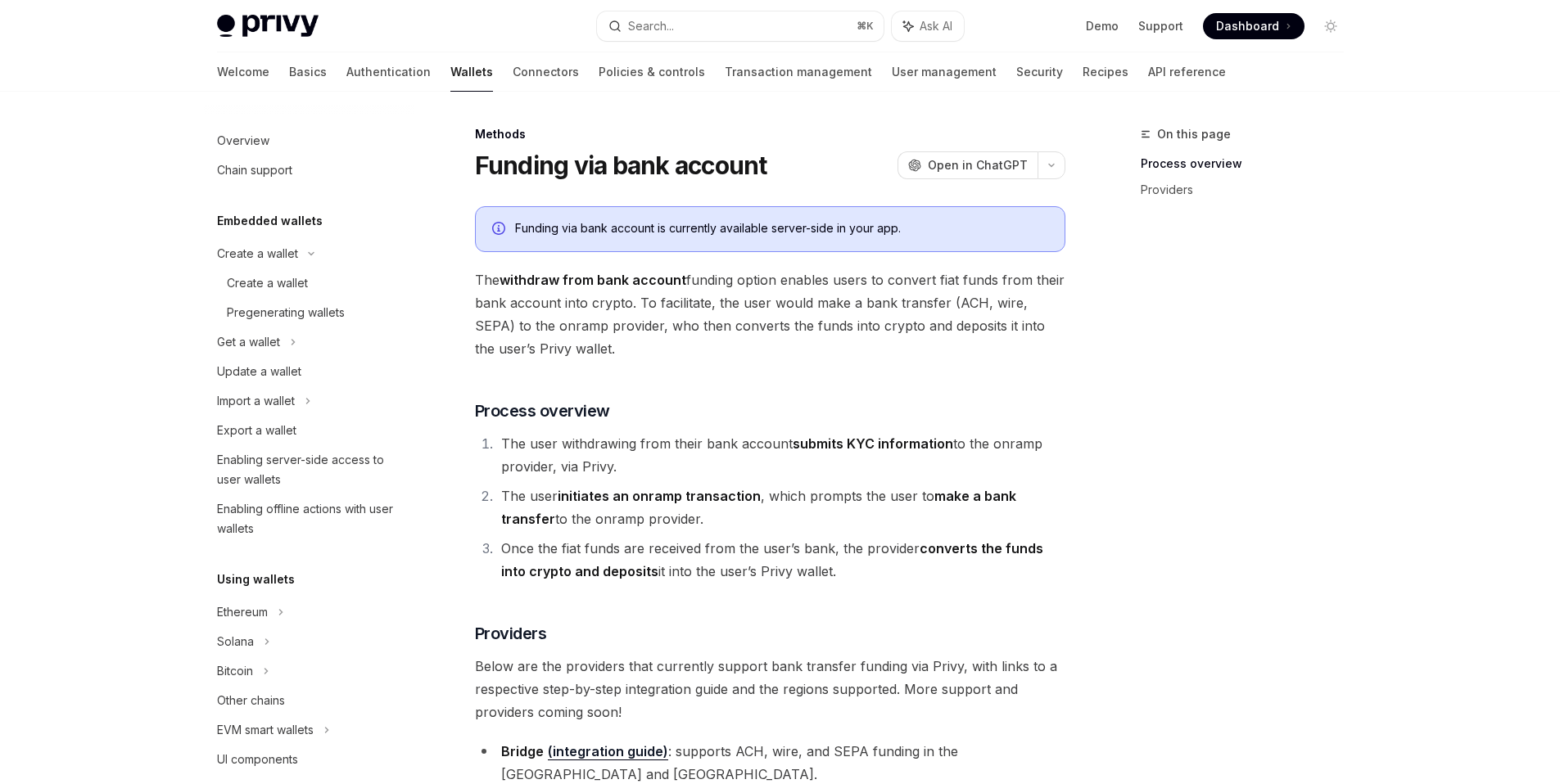
click at [1135, 451] on div "On this page Process overview Providers" at bounding box center [1232, 454] width 249 height 660
click at [599, 74] on link "Policies & controls" at bounding box center [651, 72] width 106 height 40
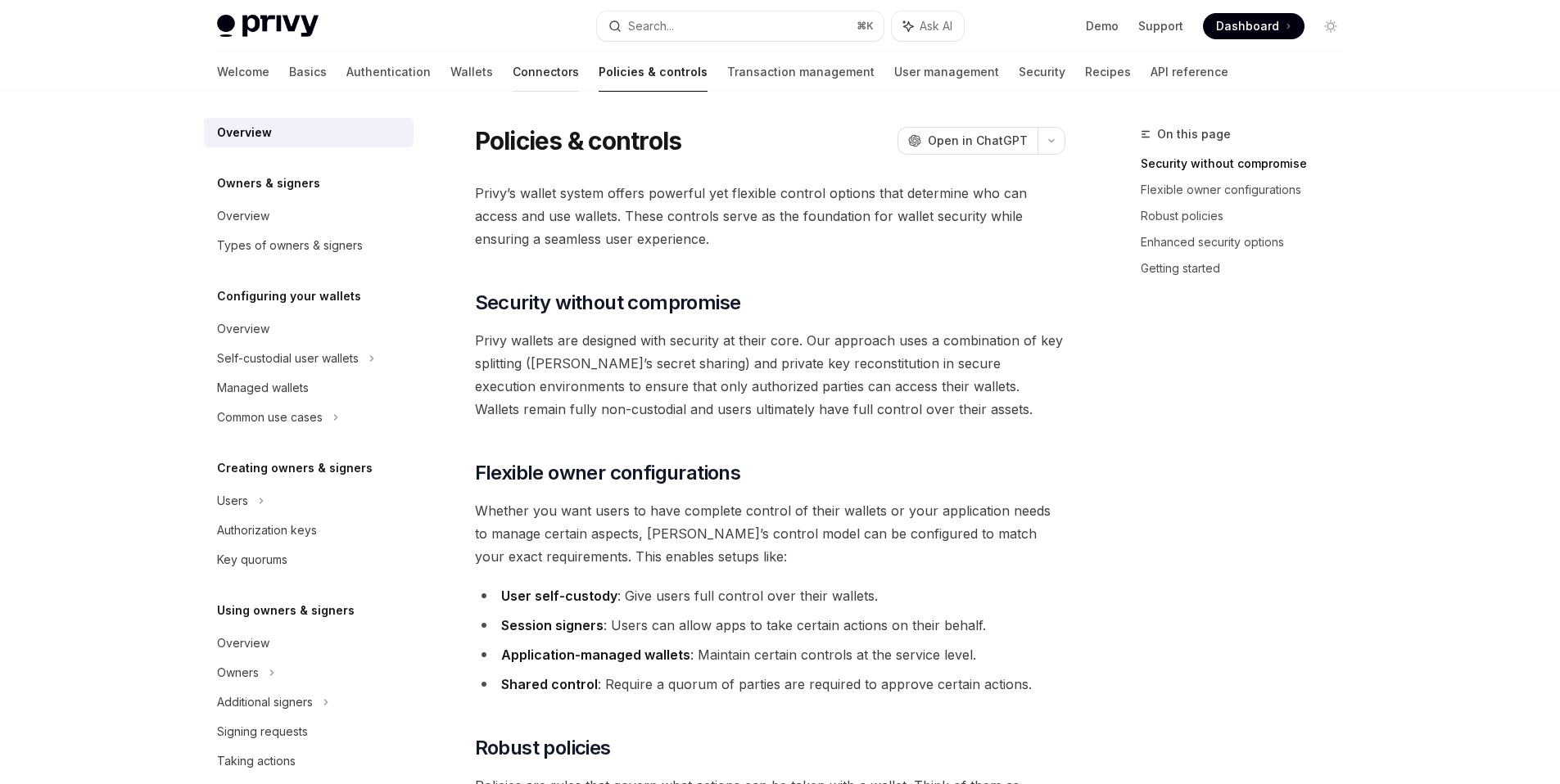
click at [513, 72] on link "Connectors" at bounding box center [545, 72] width 66 height 40
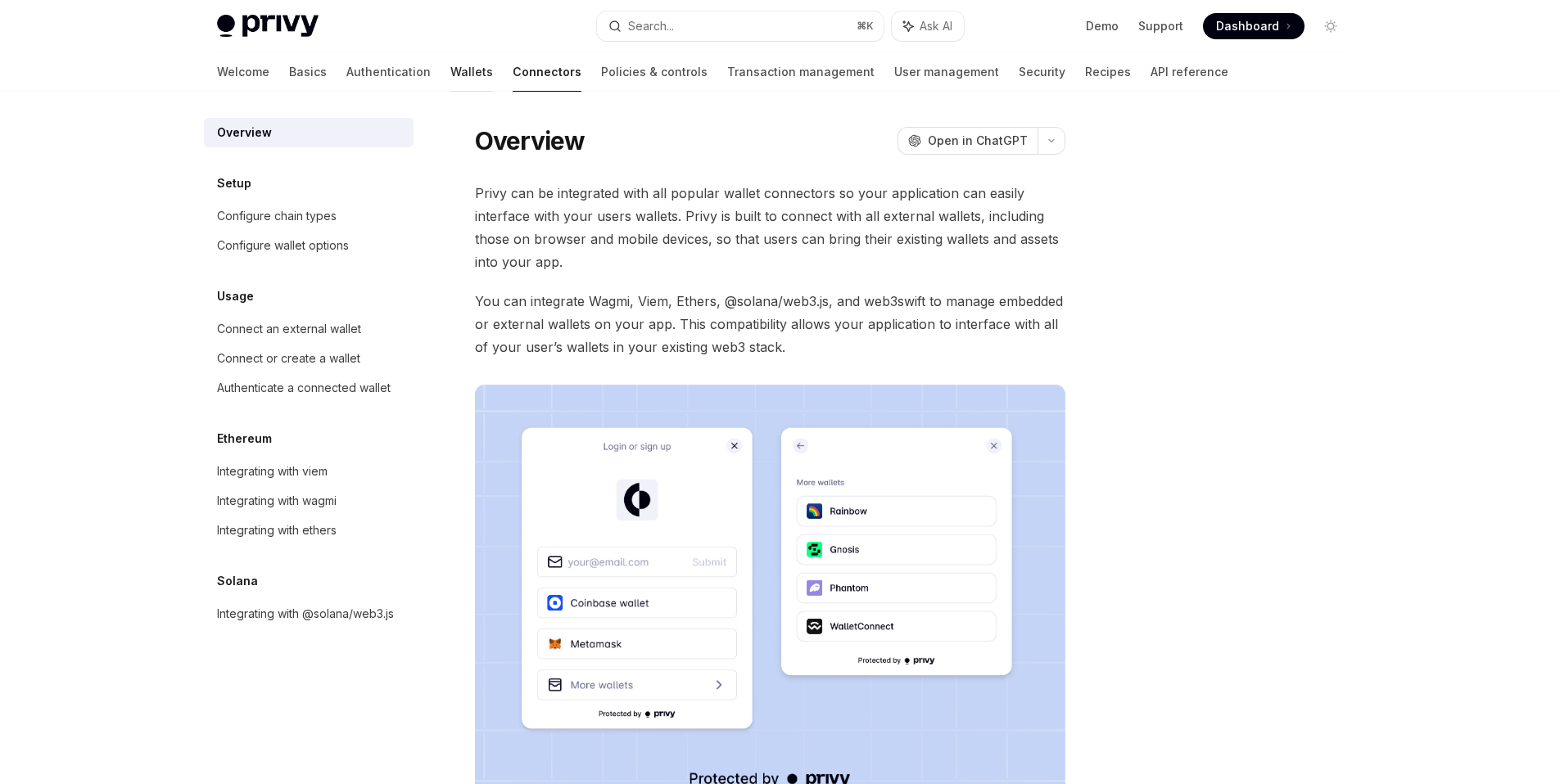
click at [450, 80] on link "Wallets" at bounding box center [471, 72] width 42 height 40
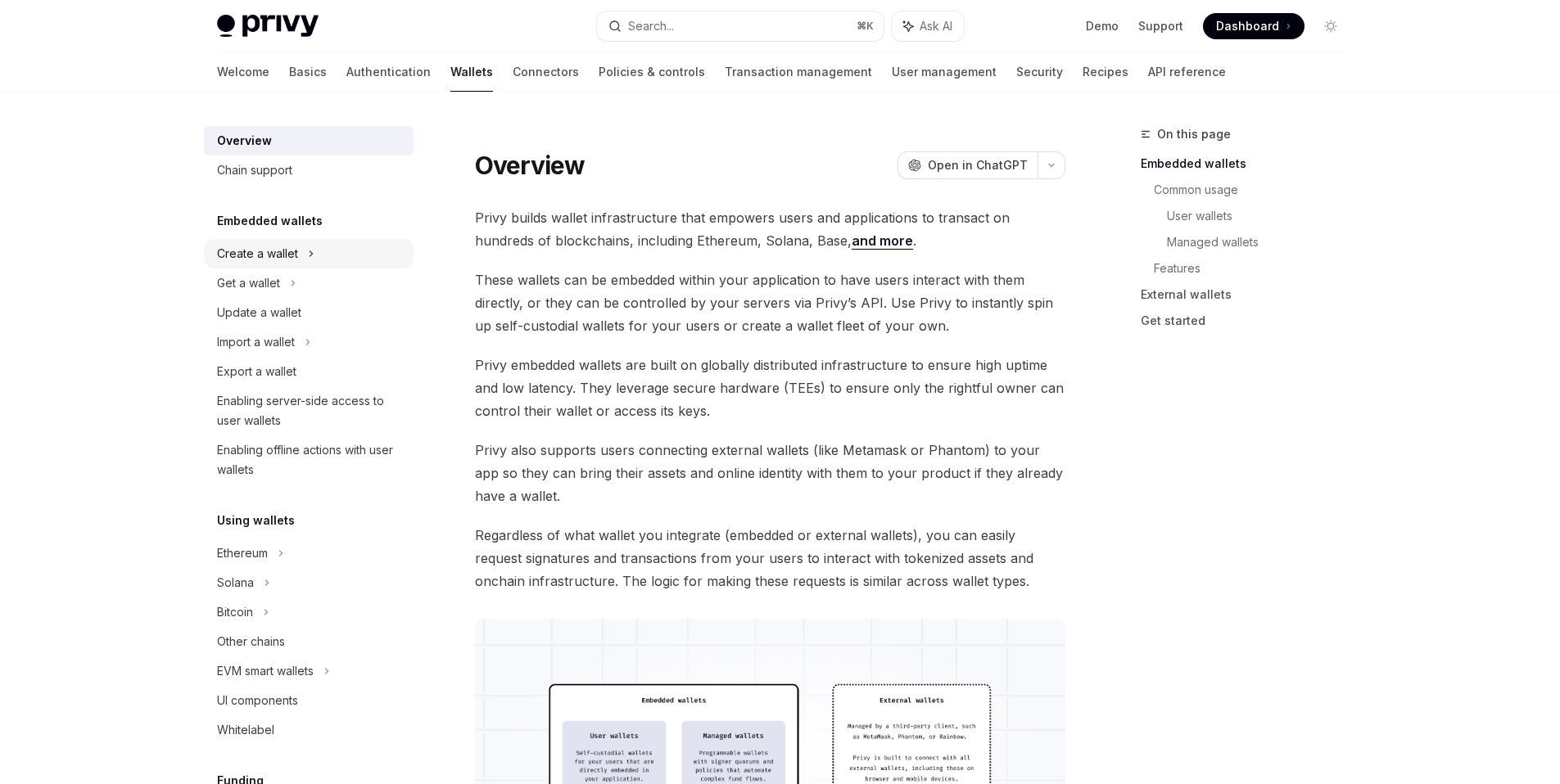
click at [304, 256] on div "Create a wallet" at bounding box center [308, 254] width 210 height 29
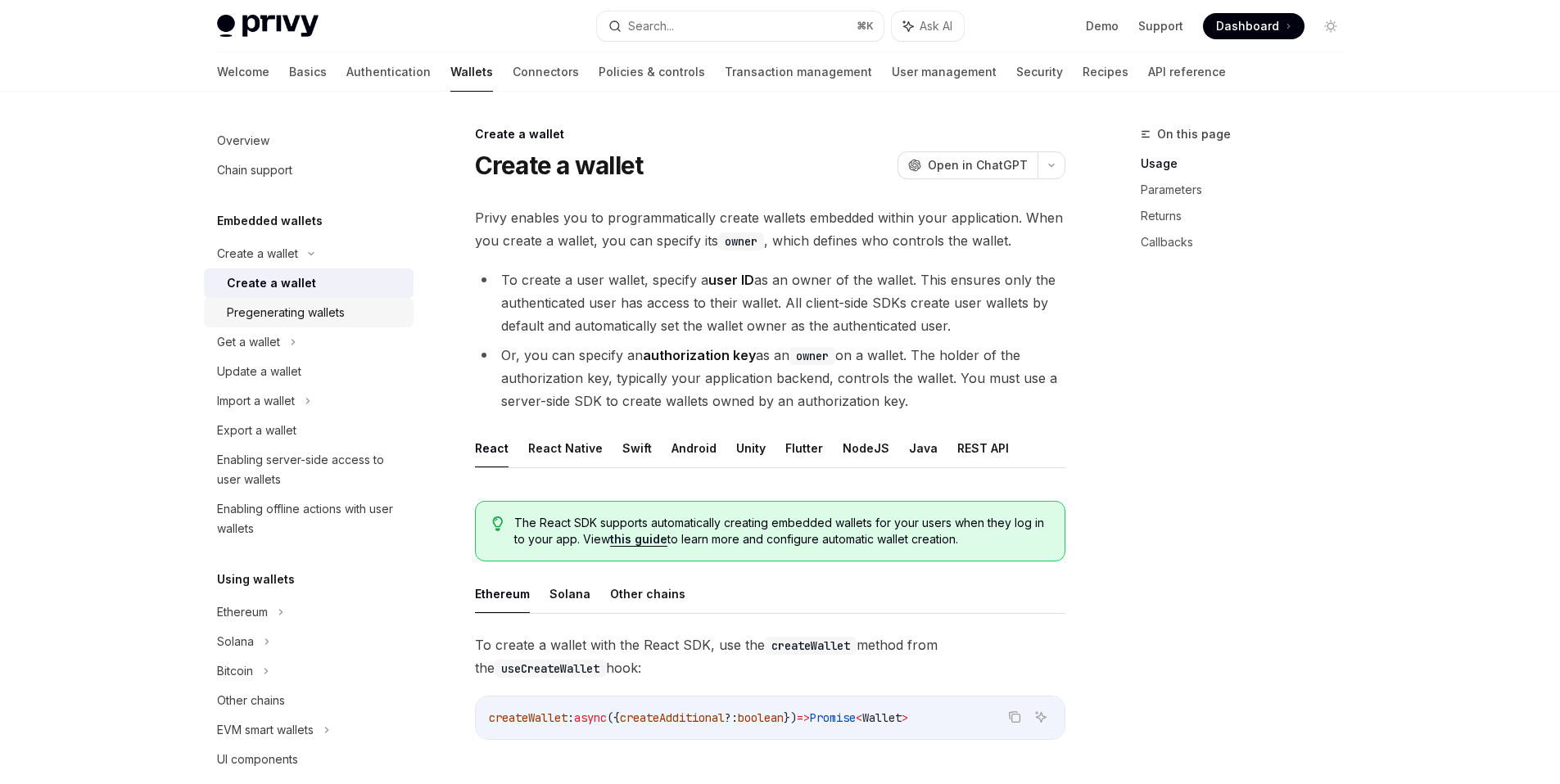
click at [298, 316] on div "Pregenerating wallets" at bounding box center [286, 312] width 118 height 20
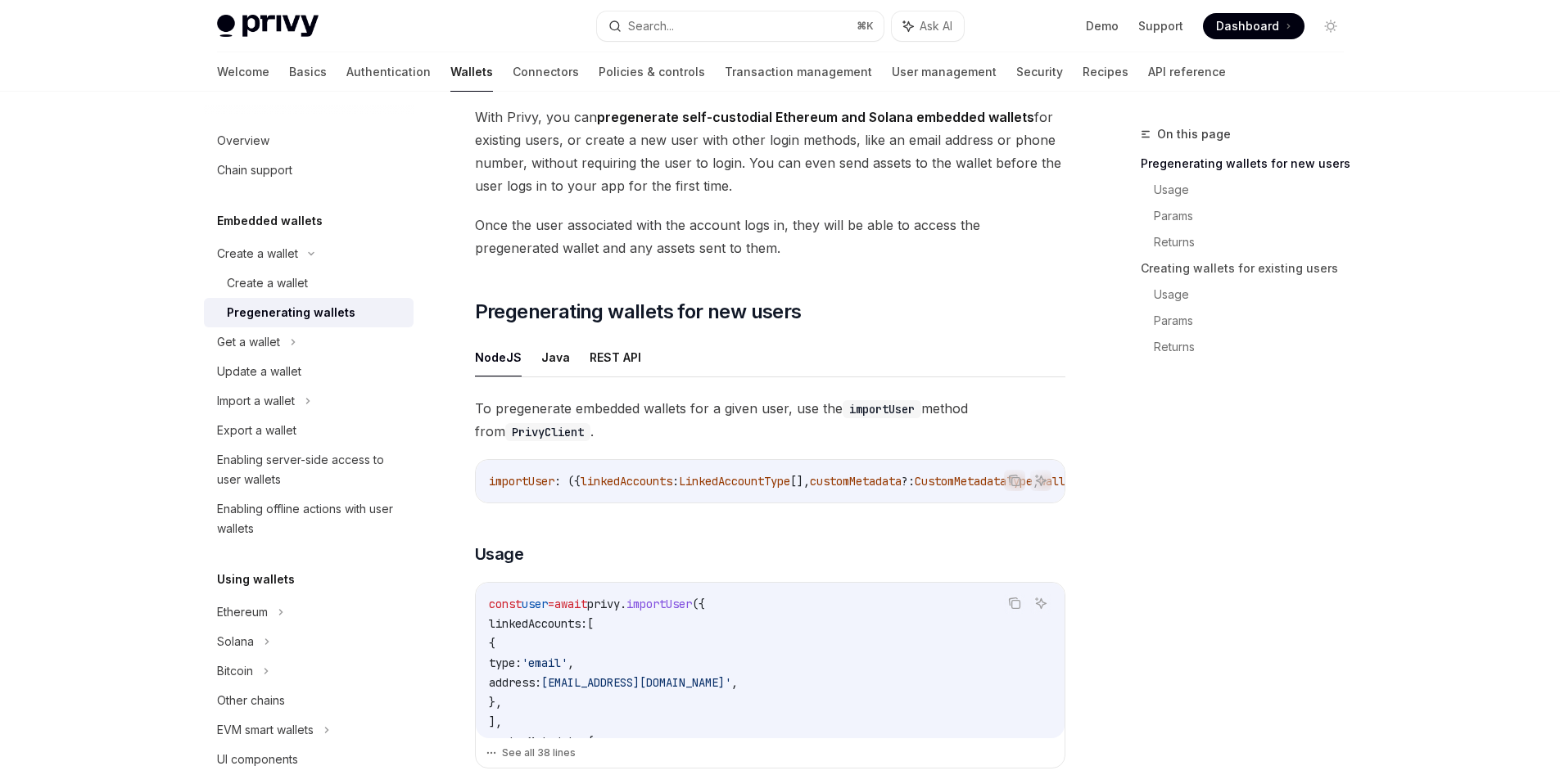
scroll to position [20, 0]
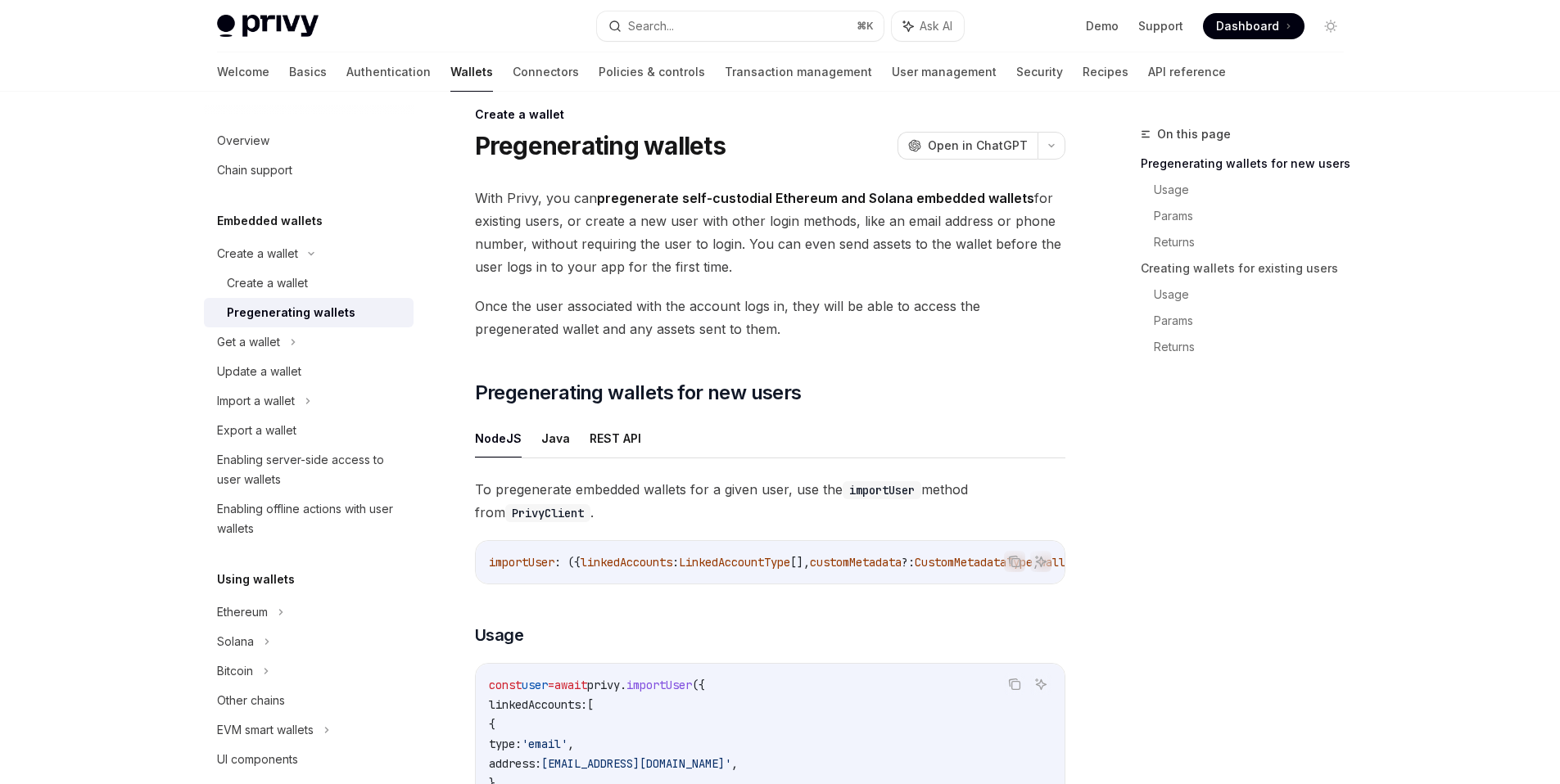
drag, startPoint x: 739, startPoint y: 261, endPoint x: 745, endPoint y: 248, distance: 14.3
click at [745, 248] on span "With Privy, you can pregenerate self-custodial Ethereum and Solana embedded wal…" at bounding box center [771, 232] width 590 height 91
click at [743, 247] on span "With Privy, you can pregenerate self-custodial Ethereum and Solana embedded wal…" at bounding box center [771, 232] width 590 height 91
drag, startPoint x: 744, startPoint y: 248, endPoint x: 750, endPoint y: 267, distance: 19.9
click at [750, 267] on span "With Privy, you can pregenerate self-custodial Ethereum and Solana embedded wal…" at bounding box center [771, 232] width 590 height 91
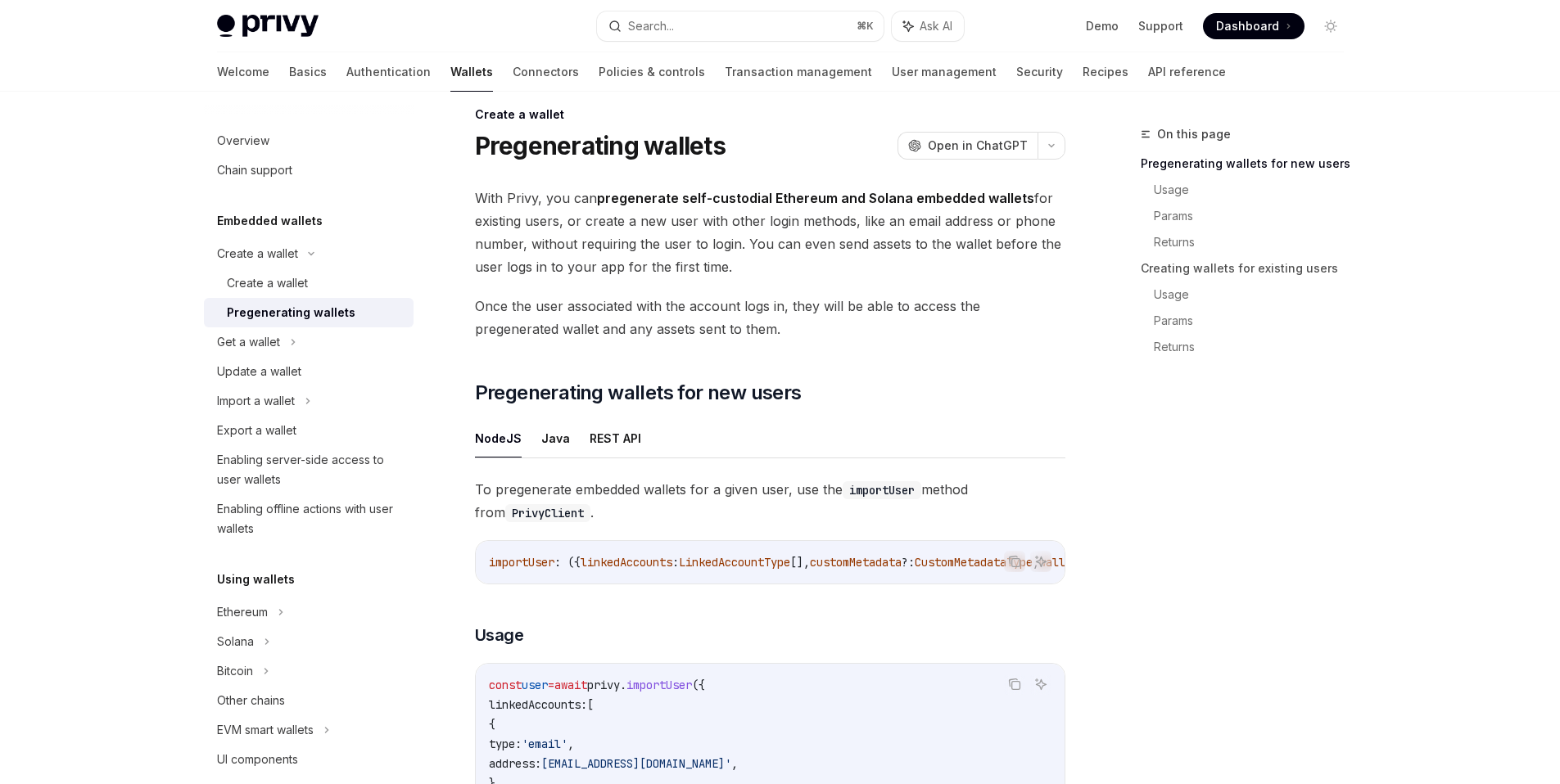
click at [746, 273] on span "With Privy, you can pregenerate self-custodial Ethereum and Solana embedded wal…" at bounding box center [771, 232] width 590 height 91
drag, startPoint x: 757, startPoint y: 267, endPoint x: 746, endPoint y: 241, distance: 28.2
click at [746, 241] on span "With Privy, you can pregenerate self-custodial Ethereum and Solana embedded wal…" at bounding box center [771, 232] width 590 height 91
click at [766, 275] on span "With Privy, you can pregenerate self-custodial Ethereum and Solana embedded wal…" at bounding box center [771, 232] width 590 height 91
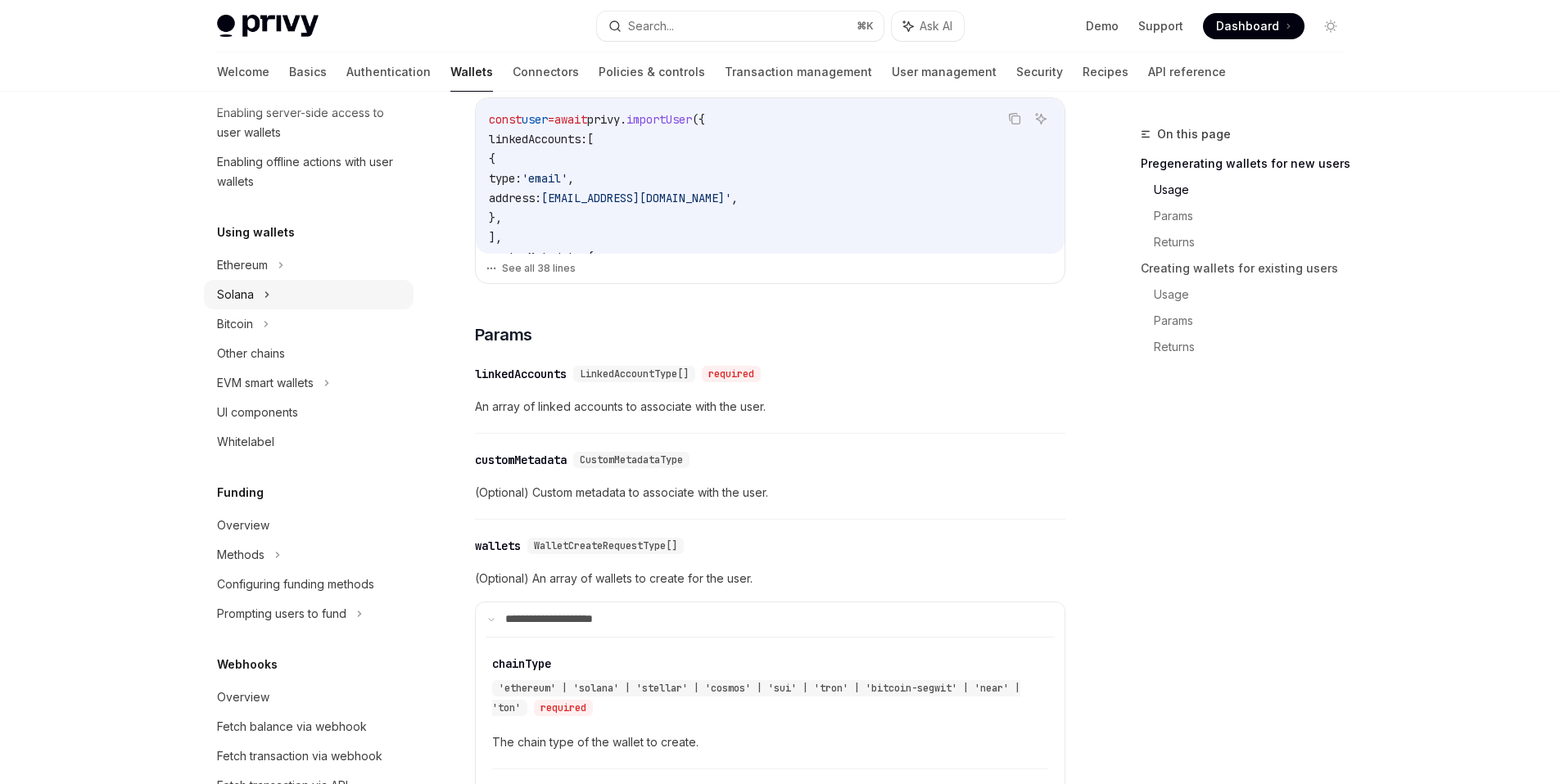
scroll to position [438, 0]
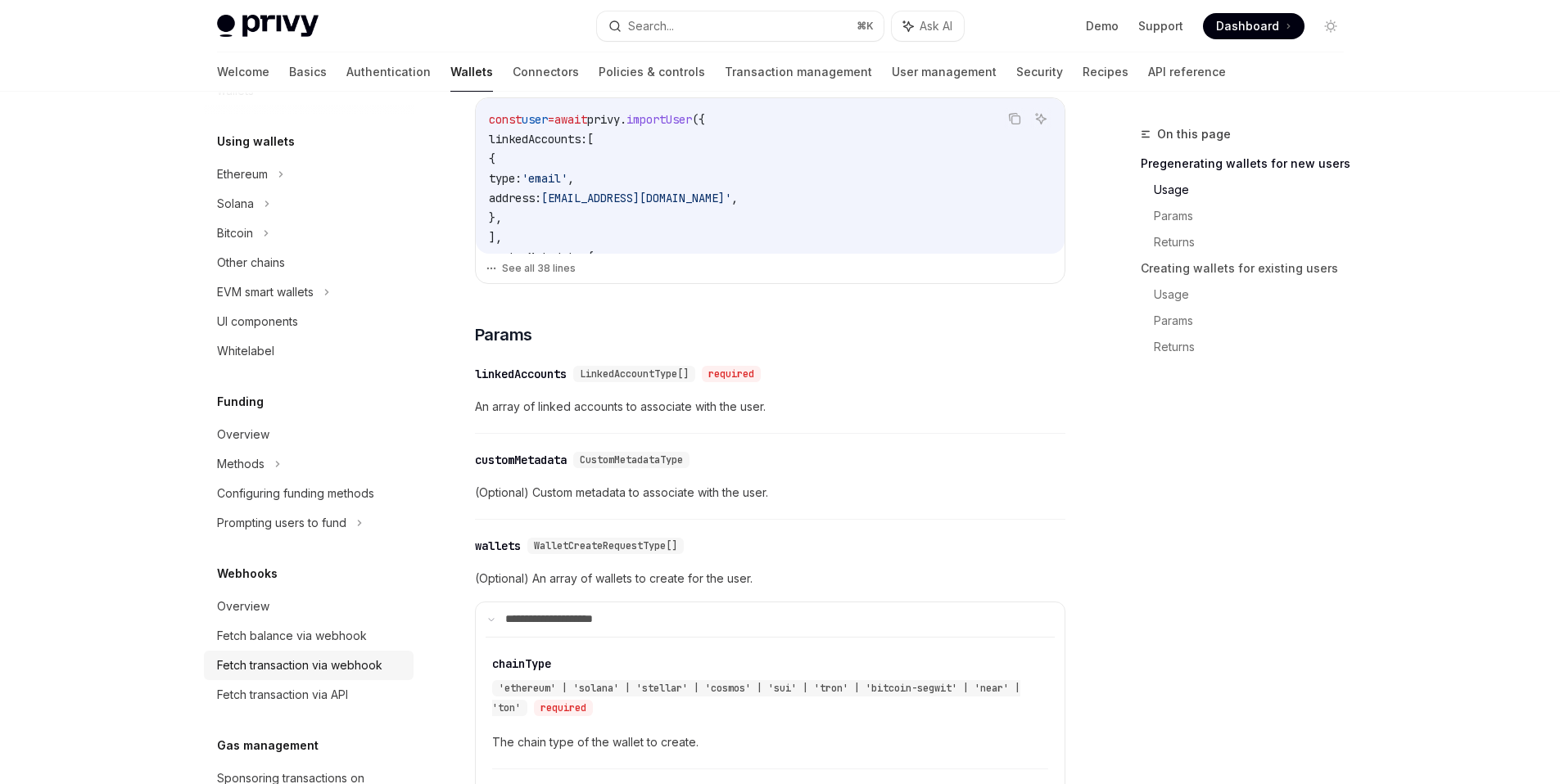
click at [376, 667] on div "Fetch transaction via webhook" at bounding box center [300, 665] width 166 height 20
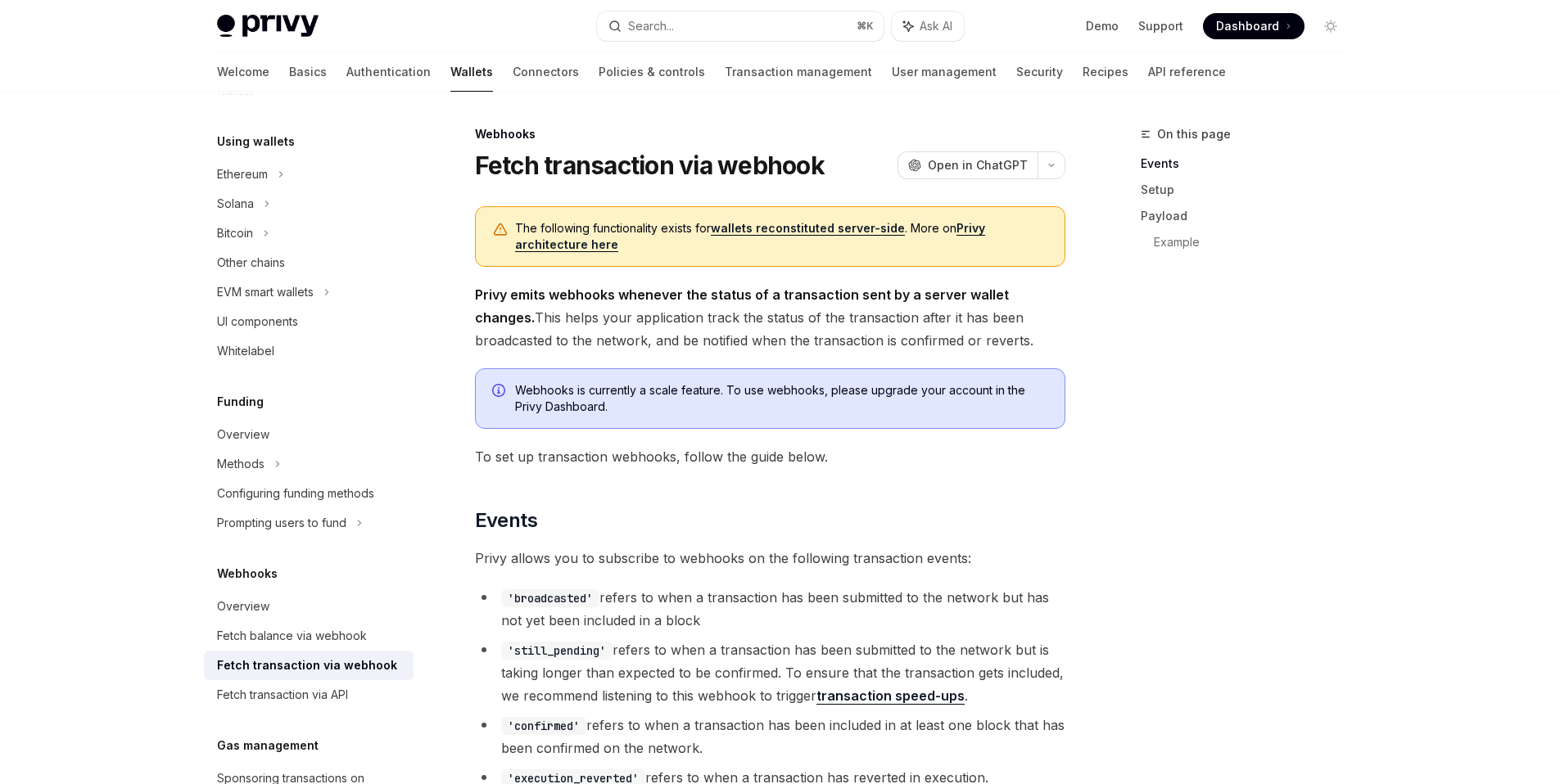
click at [822, 569] on span "Privy allows you to subscribe to webhooks on the following transaction events:" at bounding box center [771, 558] width 590 height 23
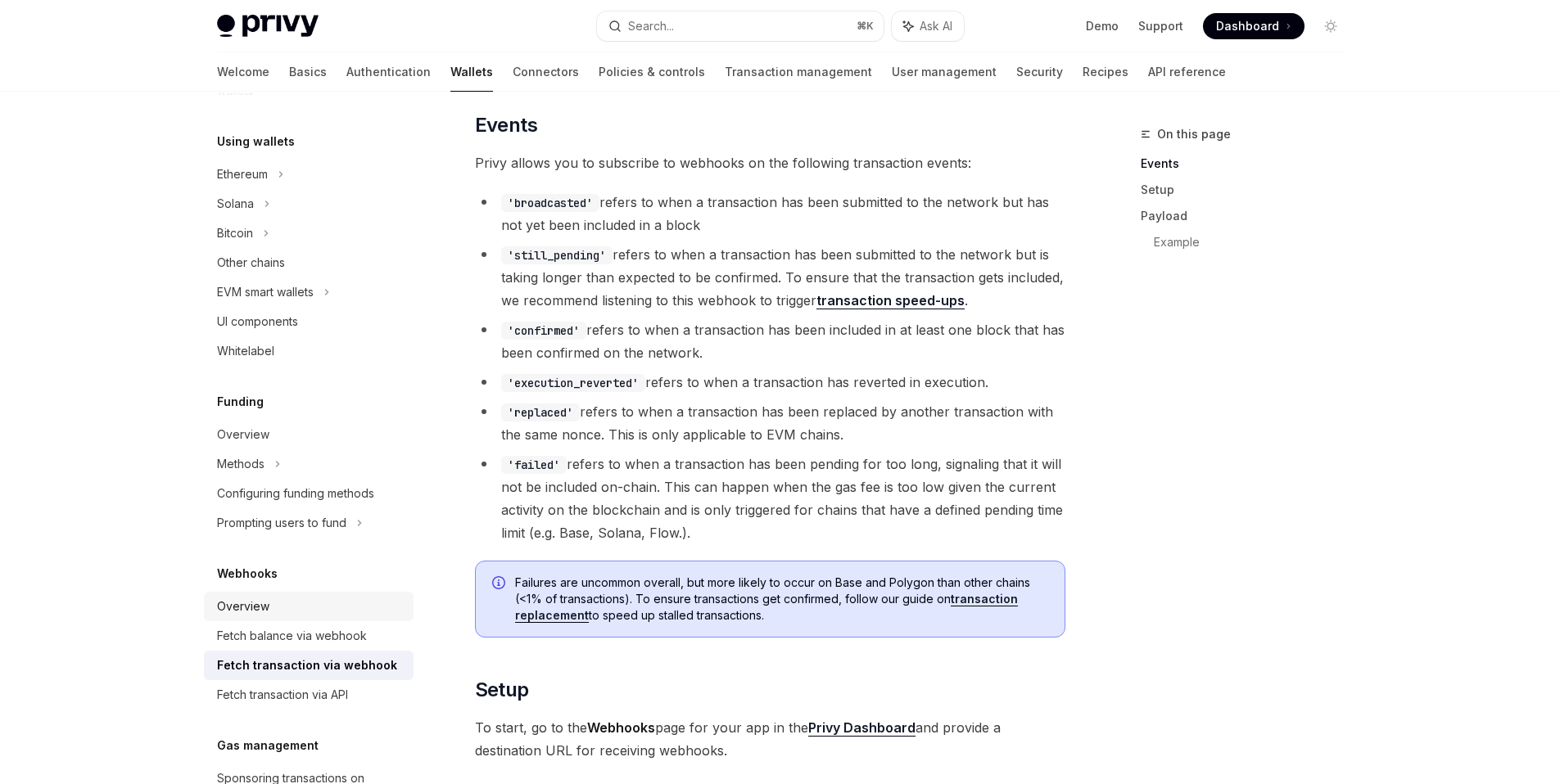
scroll to position [691, 0]
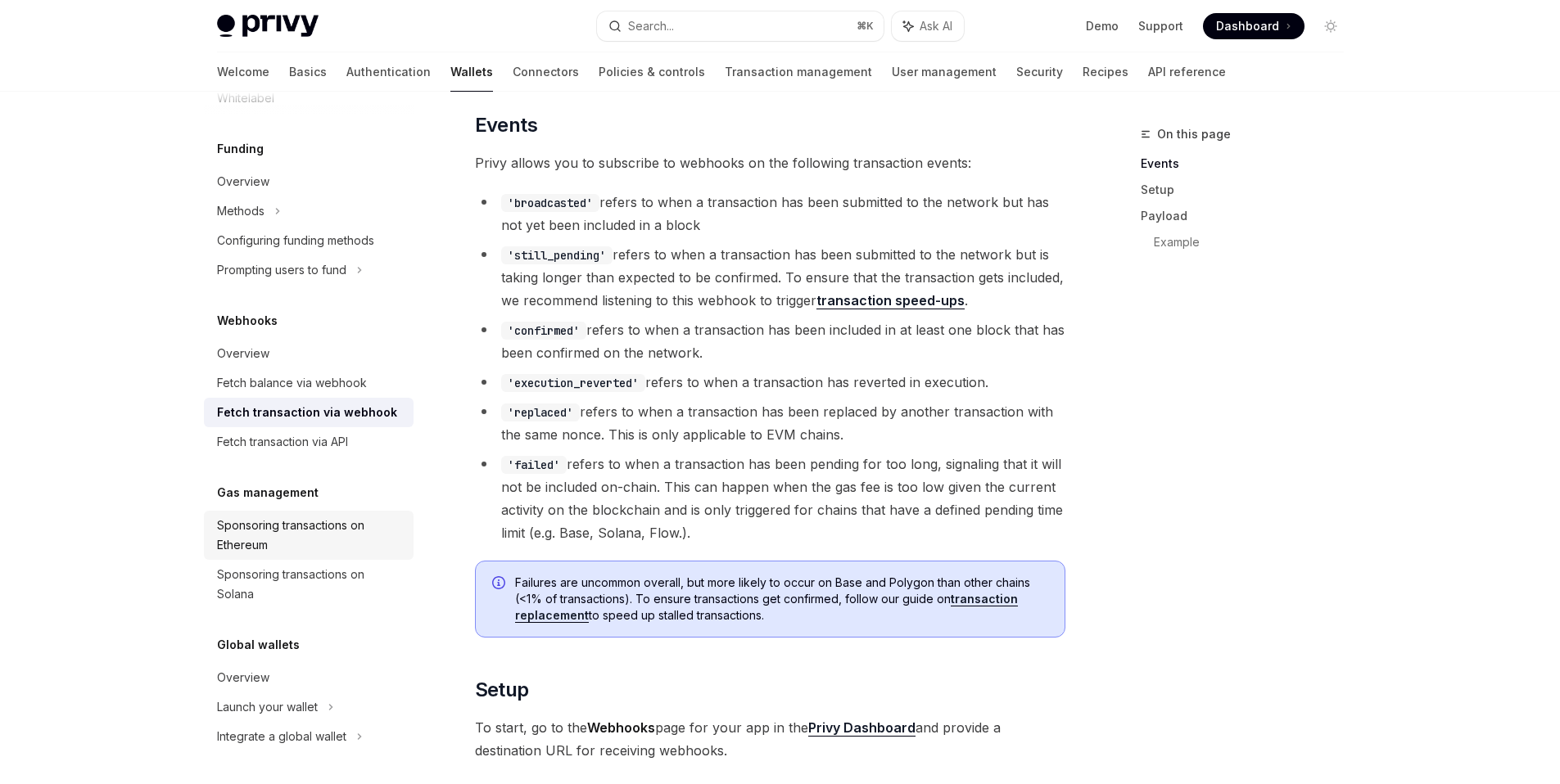
click at [349, 543] on div "Sponsoring transactions on Ethereum" at bounding box center [311, 536] width 186 height 40
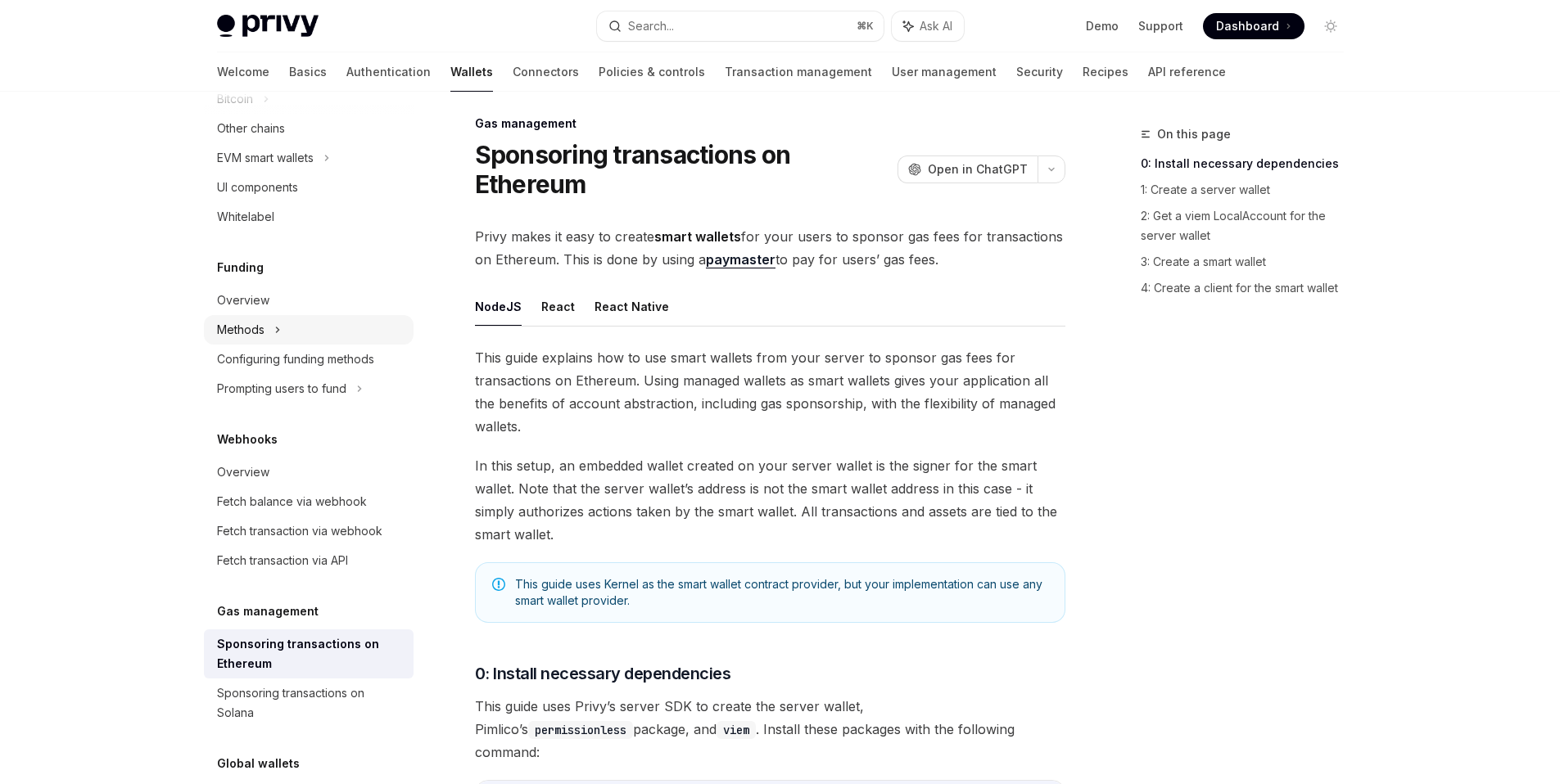
scroll to position [321, 0]
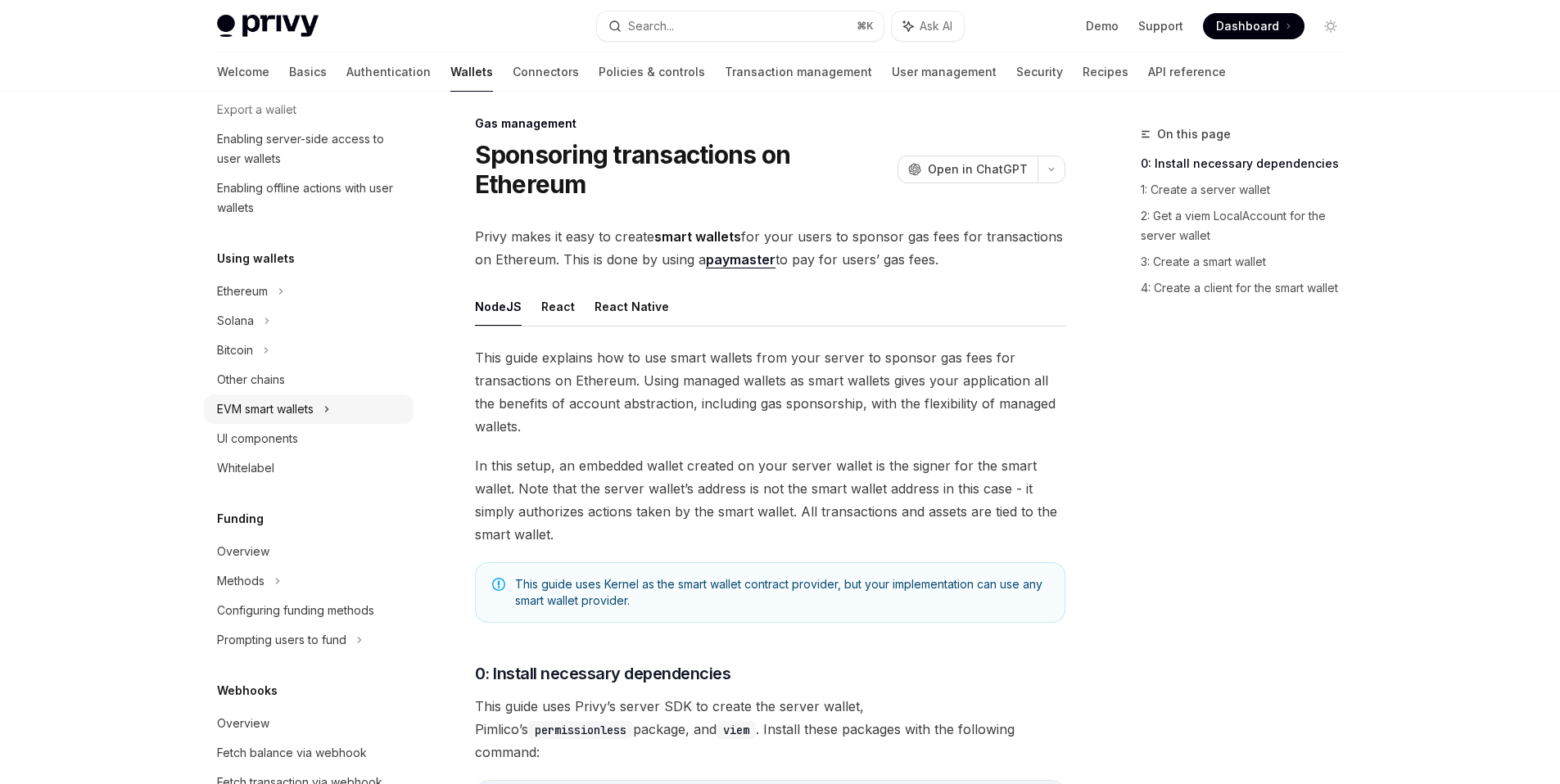
click at [311, 401] on div "EVM smart wallets" at bounding box center [266, 409] width 97 height 20
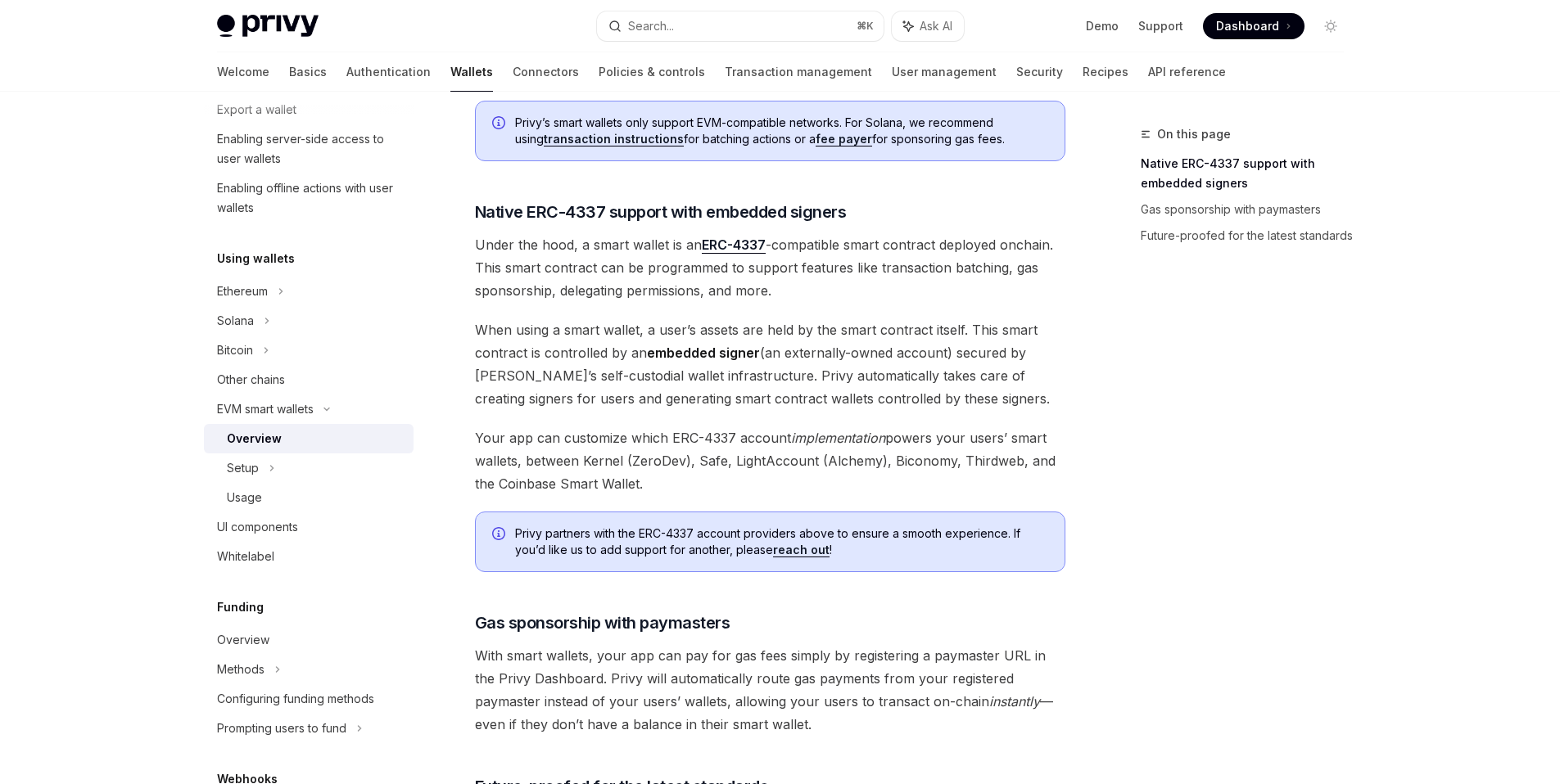
scroll to position [1025, 0]
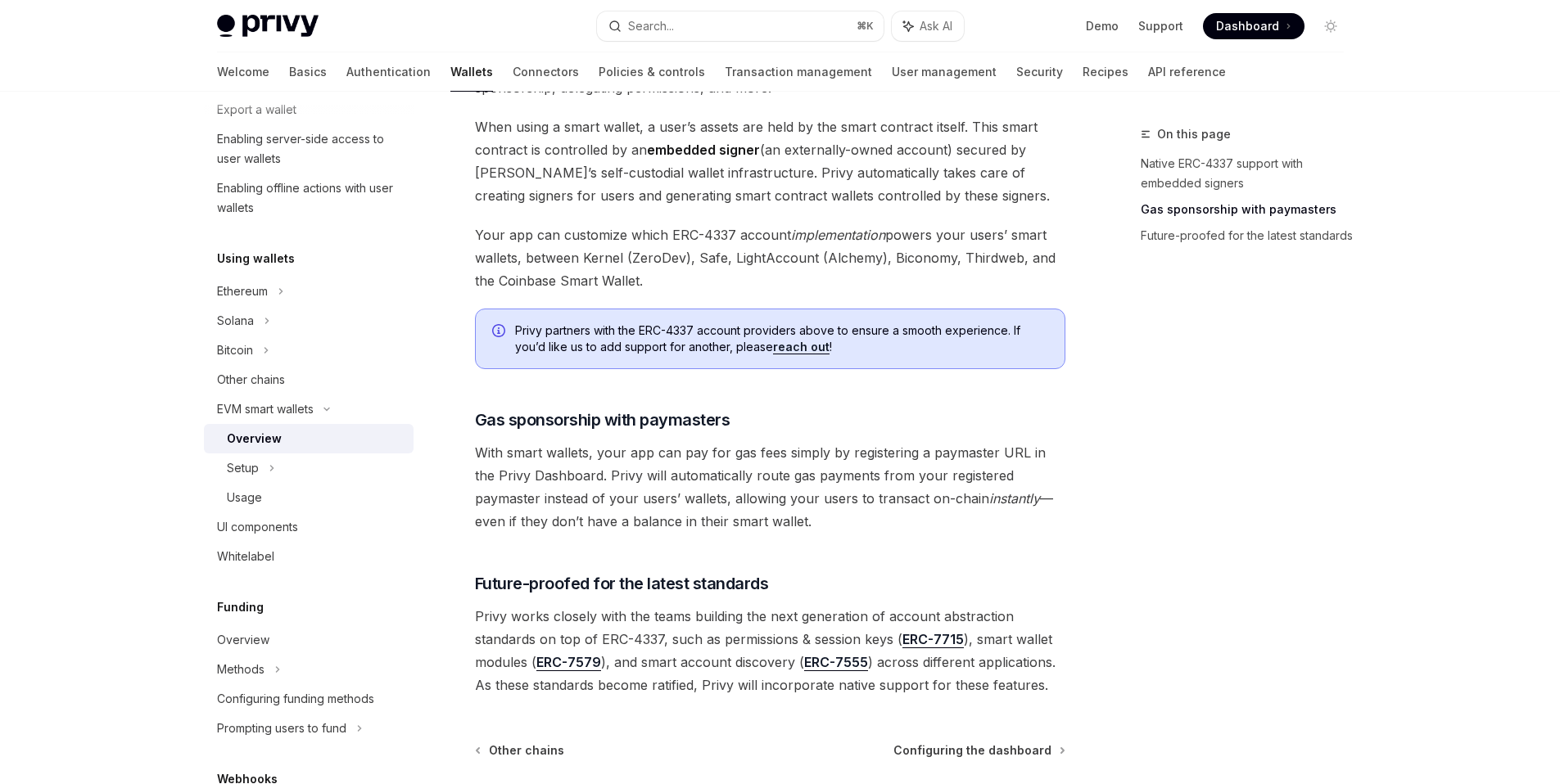
drag, startPoint x: 758, startPoint y: 524, endPoint x: 461, endPoint y: 448, distance: 306.6
click at [461, 448] on div "EVM smart wallets Smart wallets OpenAI Open in ChatGPT OpenAI Open in ChatGPT P…" at bounding box center [617, 20] width 904 height 1841
click at [960, 478] on span "With smart wallets, your app can pay for gas fees simply by registering a payma…" at bounding box center [771, 487] width 590 height 91
drag, startPoint x: 843, startPoint y: 457, endPoint x: 1021, endPoint y: 453, distance: 178.0
click at [1021, 453] on span "With smart wallets, your app can pay for gas fees simply by registering a payma…" at bounding box center [771, 487] width 590 height 91
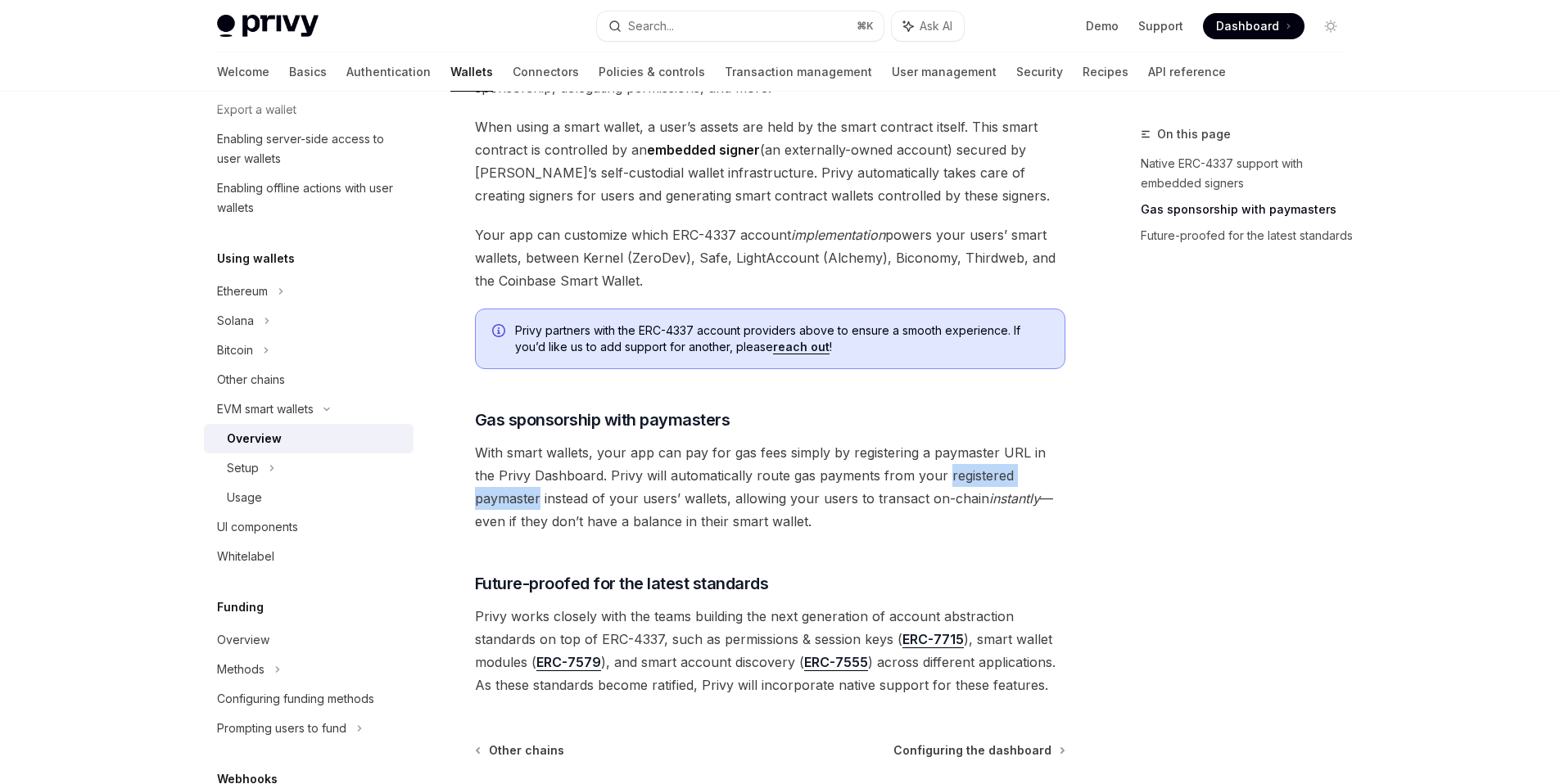
drag, startPoint x: 921, startPoint y: 478, endPoint x: 1067, endPoint y: 470, distance: 146.2
click at [1067, 470] on div "EVM smart wallets Smart wallets OpenAI Open in ChatGPT OpenAI Open in ChatGPT P…" at bounding box center [617, 20] width 904 height 1841
click at [1114, 508] on div "On this page Native ERC-4337 support with embedded signers Gas sponsorship with…" at bounding box center [1232, 454] width 249 height 660
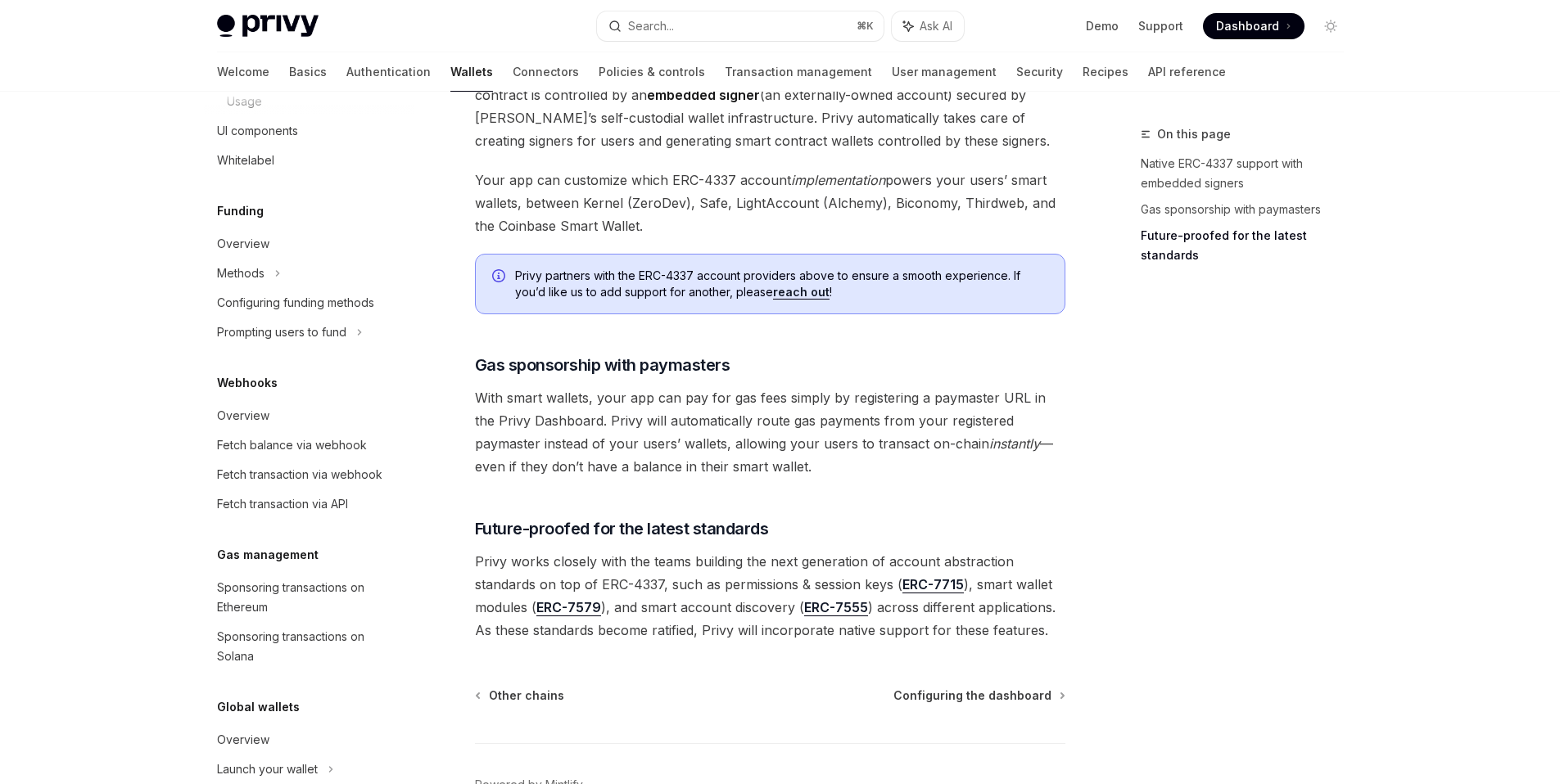
scroll to position [738, 0]
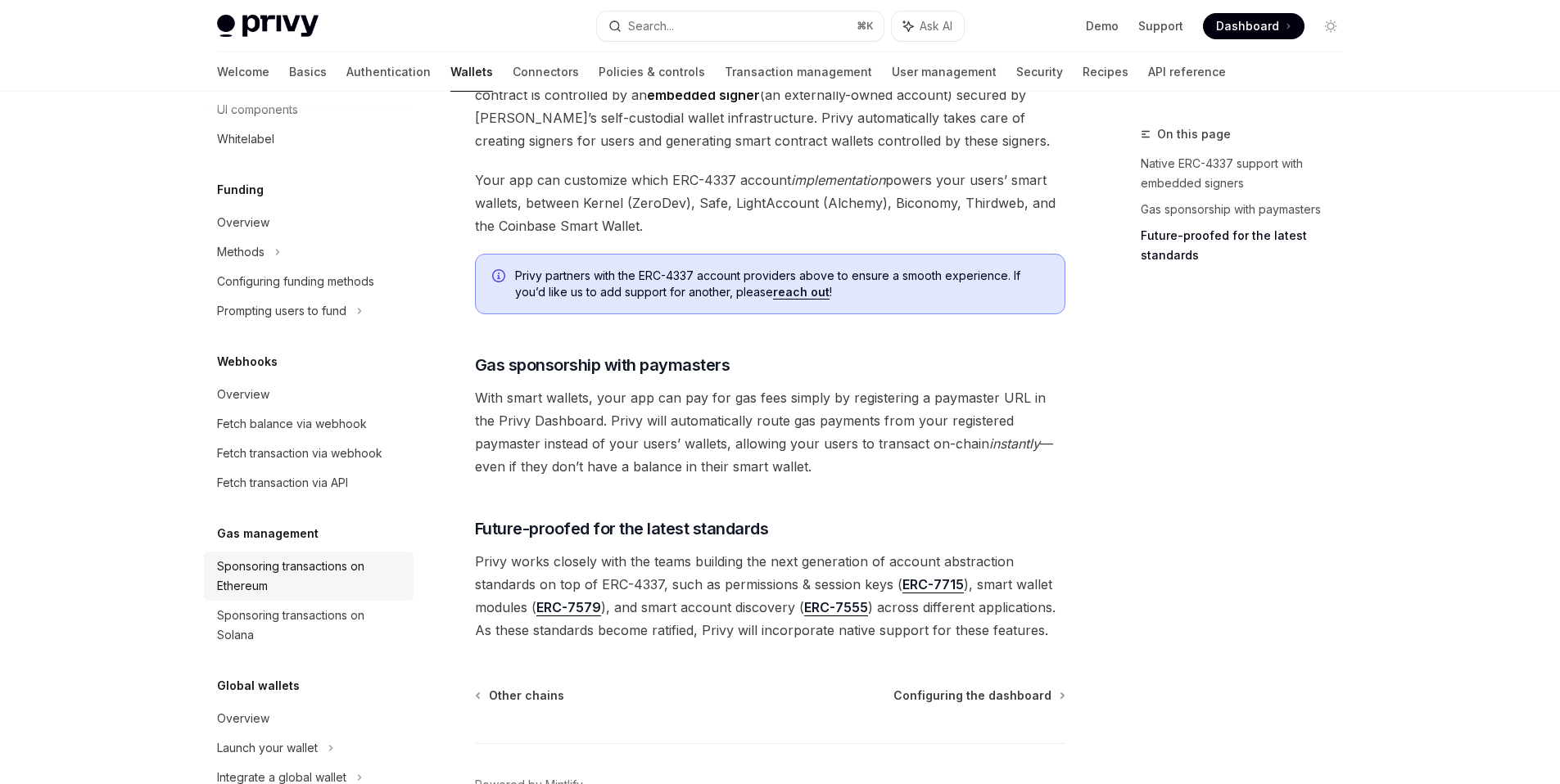
click at [299, 578] on div "Sponsoring transactions on Ethereum" at bounding box center [311, 576] width 186 height 40
type textarea "*"
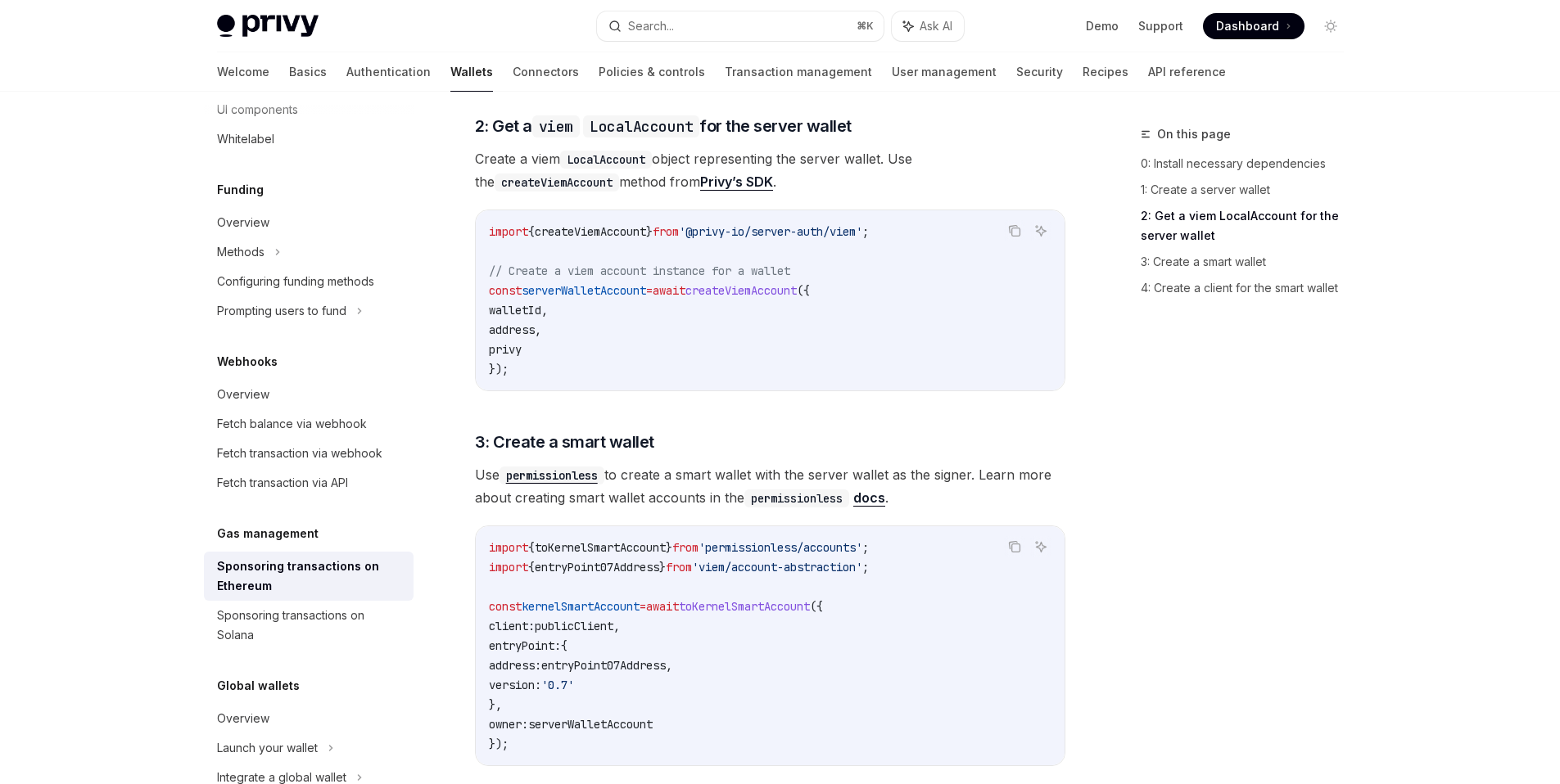
scroll to position [1214, 0]
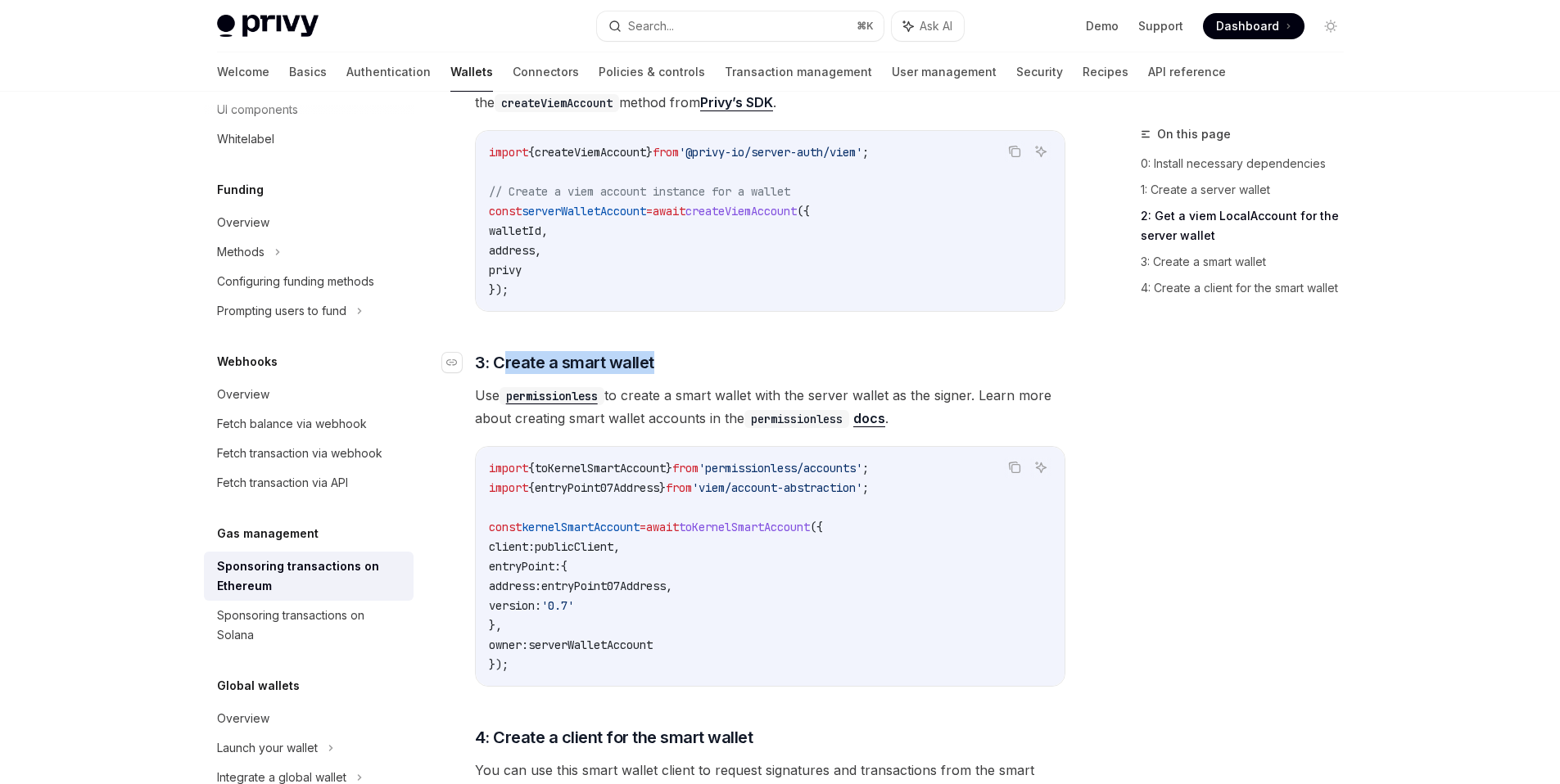
drag, startPoint x: 712, startPoint y: 344, endPoint x: 506, endPoint y: 347, distance: 206.0
click at [506, 351] on h3 "​ 3: Create a smart wallet" at bounding box center [771, 362] width 590 height 23
click at [684, 392] on span "Use permissionless to create a smart wallet with the server wallet as the signe…" at bounding box center [771, 406] width 590 height 46
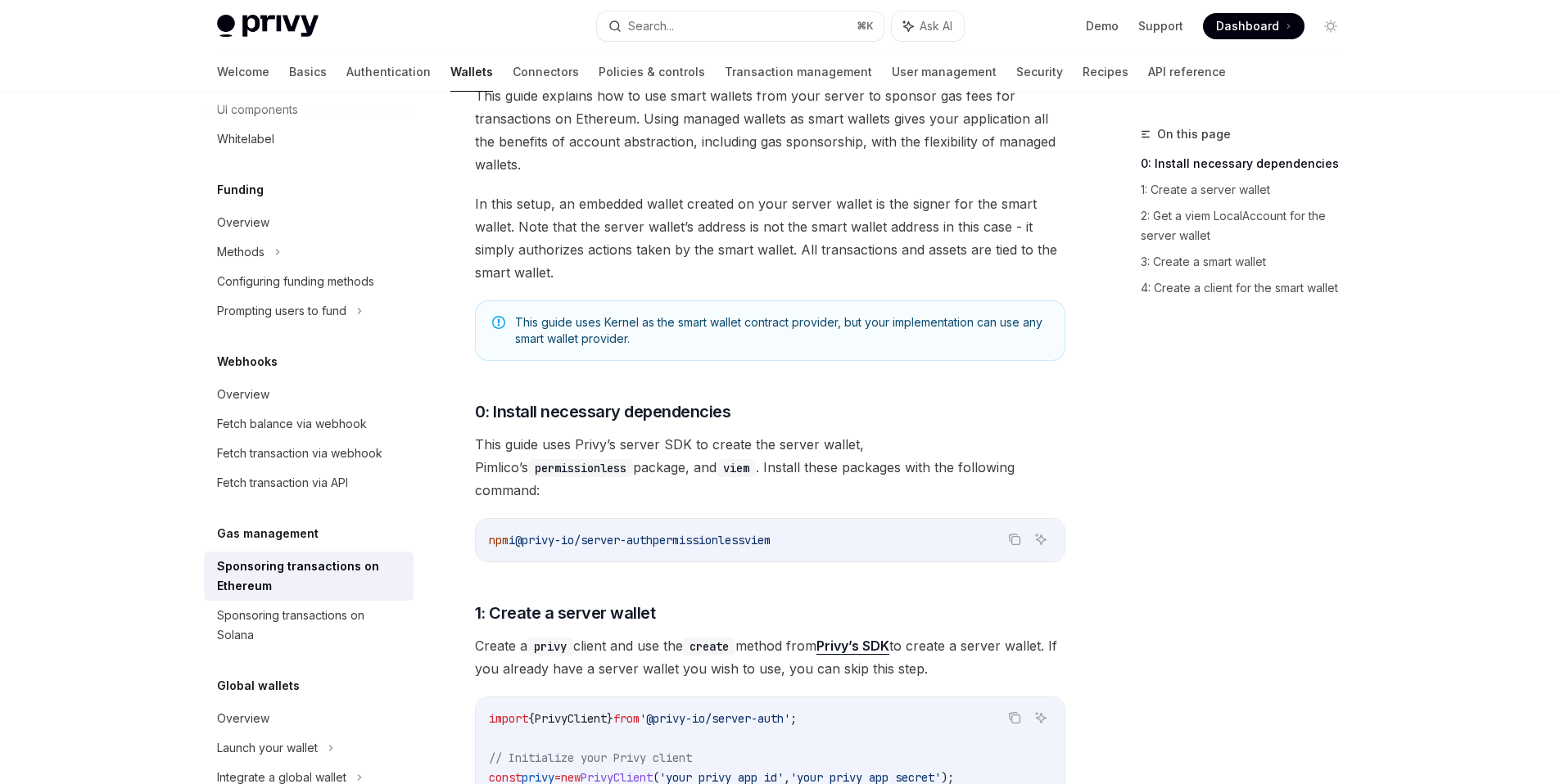
scroll to position [0, 0]
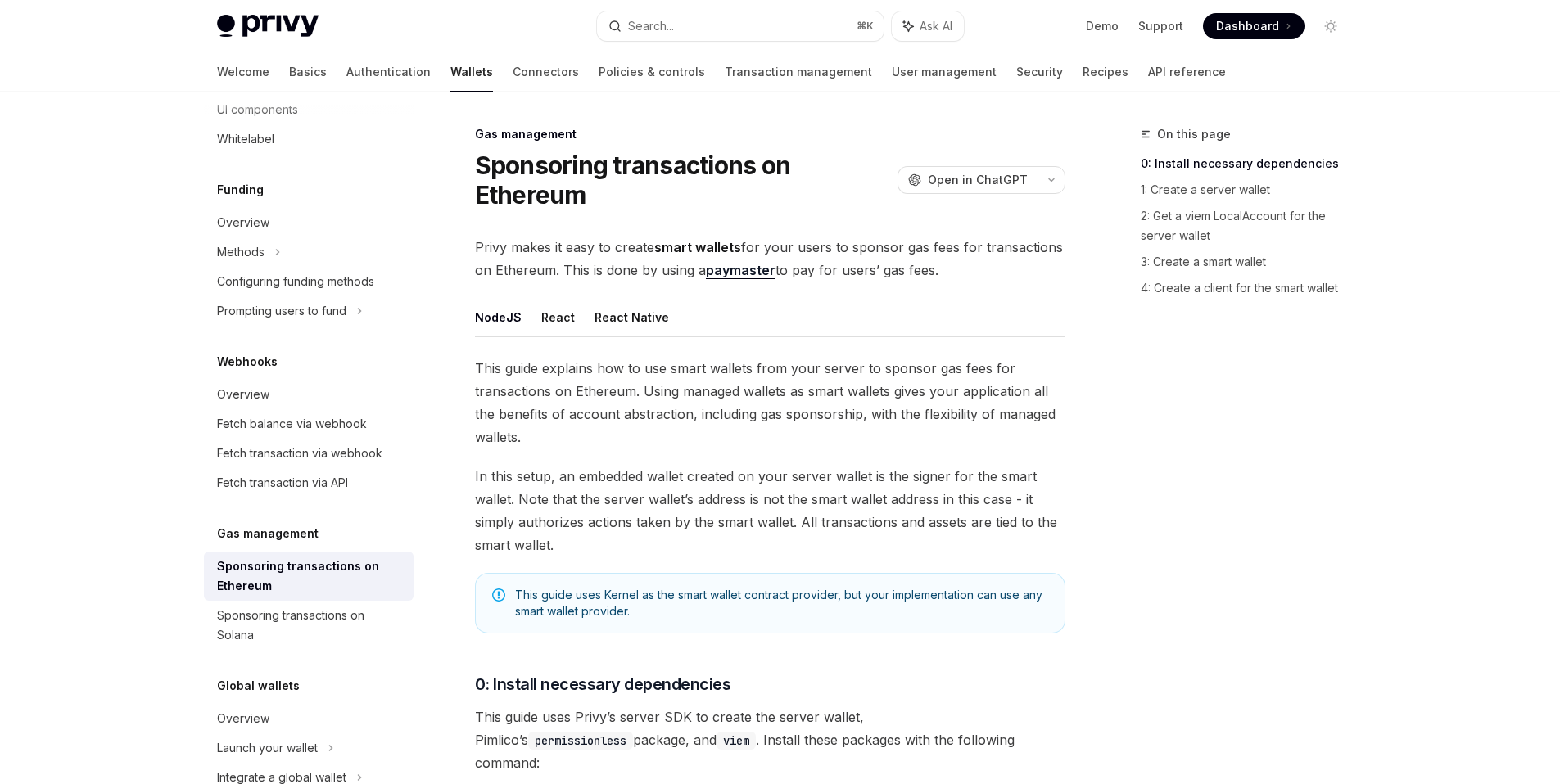
click at [735, 262] on link "paymaster" at bounding box center [740, 271] width 70 height 17
click at [954, 271] on span "Privy makes it easy to create smart wallets for your users to sponsor gas fees …" at bounding box center [771, 258] width 590 height 46
click at [859, 418] on span "This guide explains how to use smart wallets from your server to sponsor gas fe…" at bounding box center [771, 403] width 590 height 91
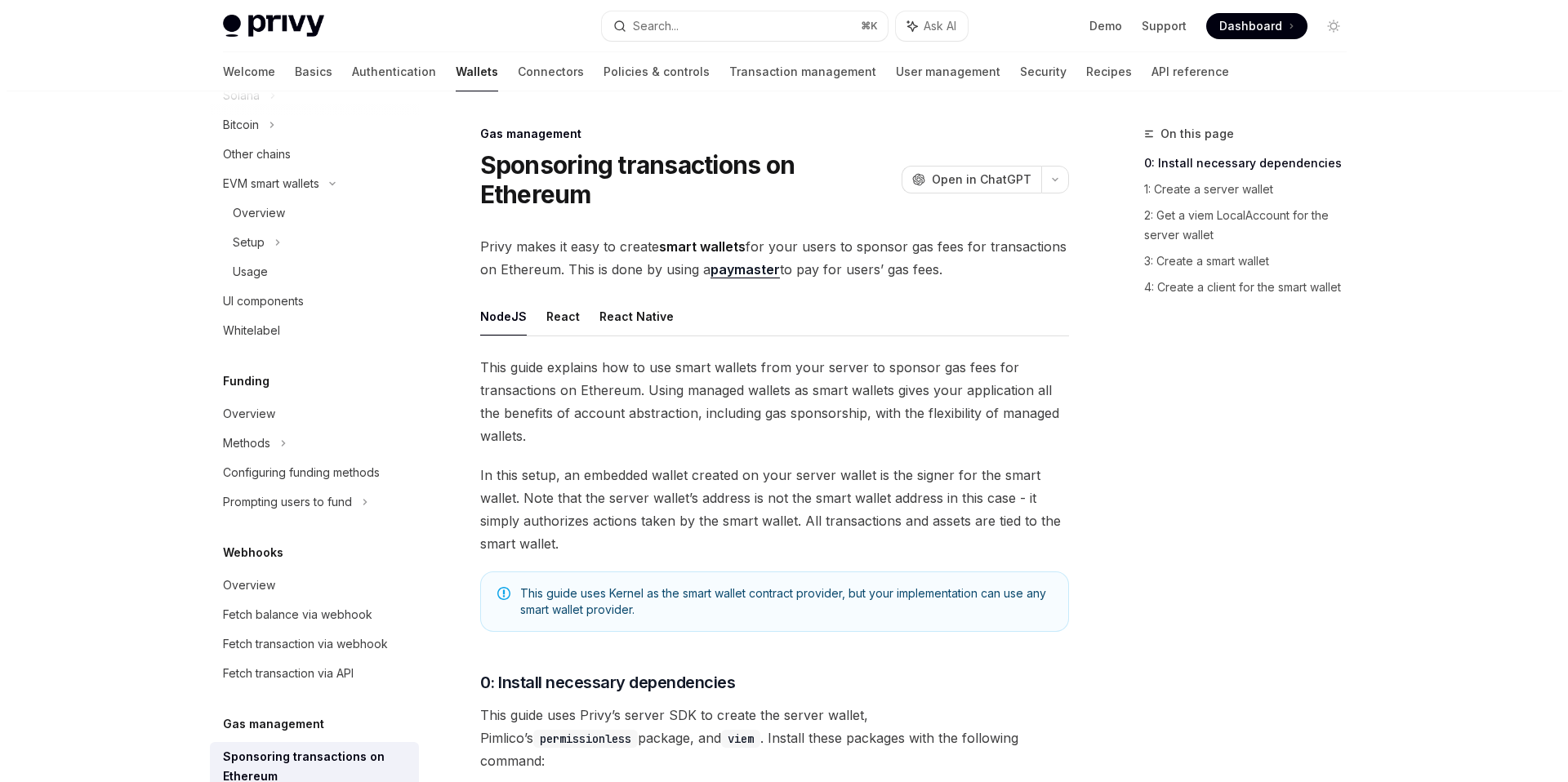
scroll to position [715, 0]
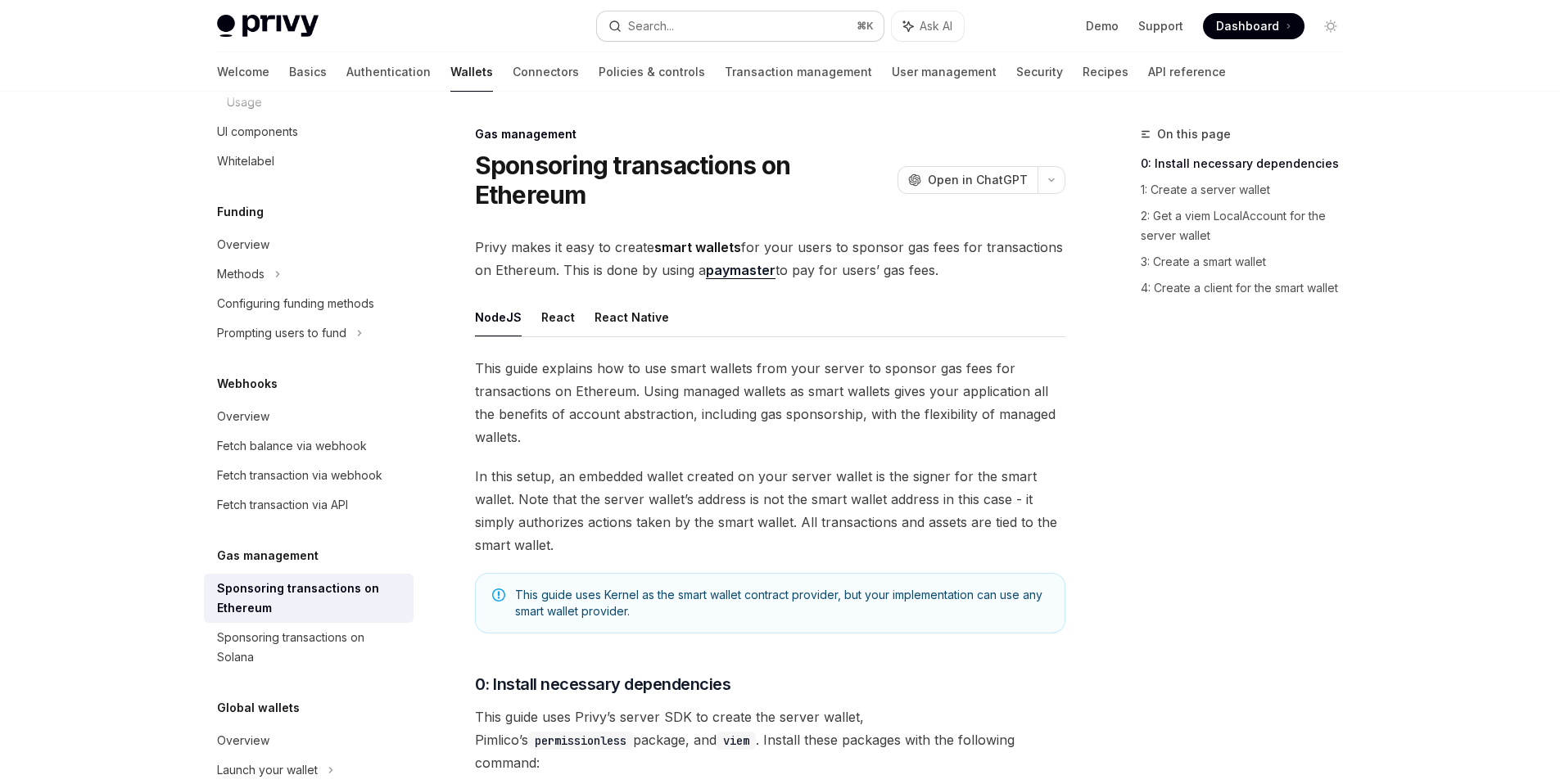
click at [686, 19] on button "Search... ⌘ K" at bounding box center [740, 26] width 286 height 29
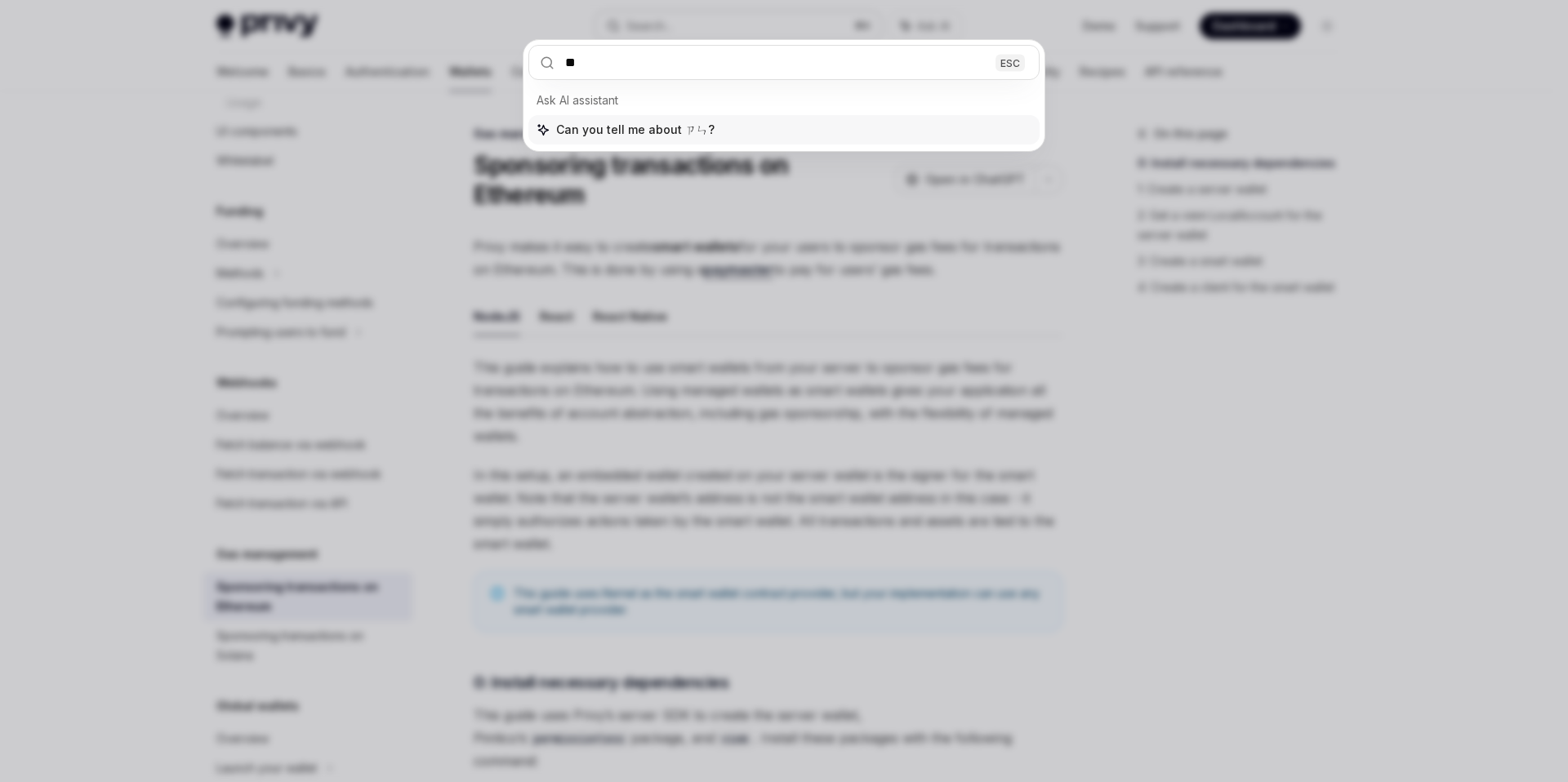
type input "*"
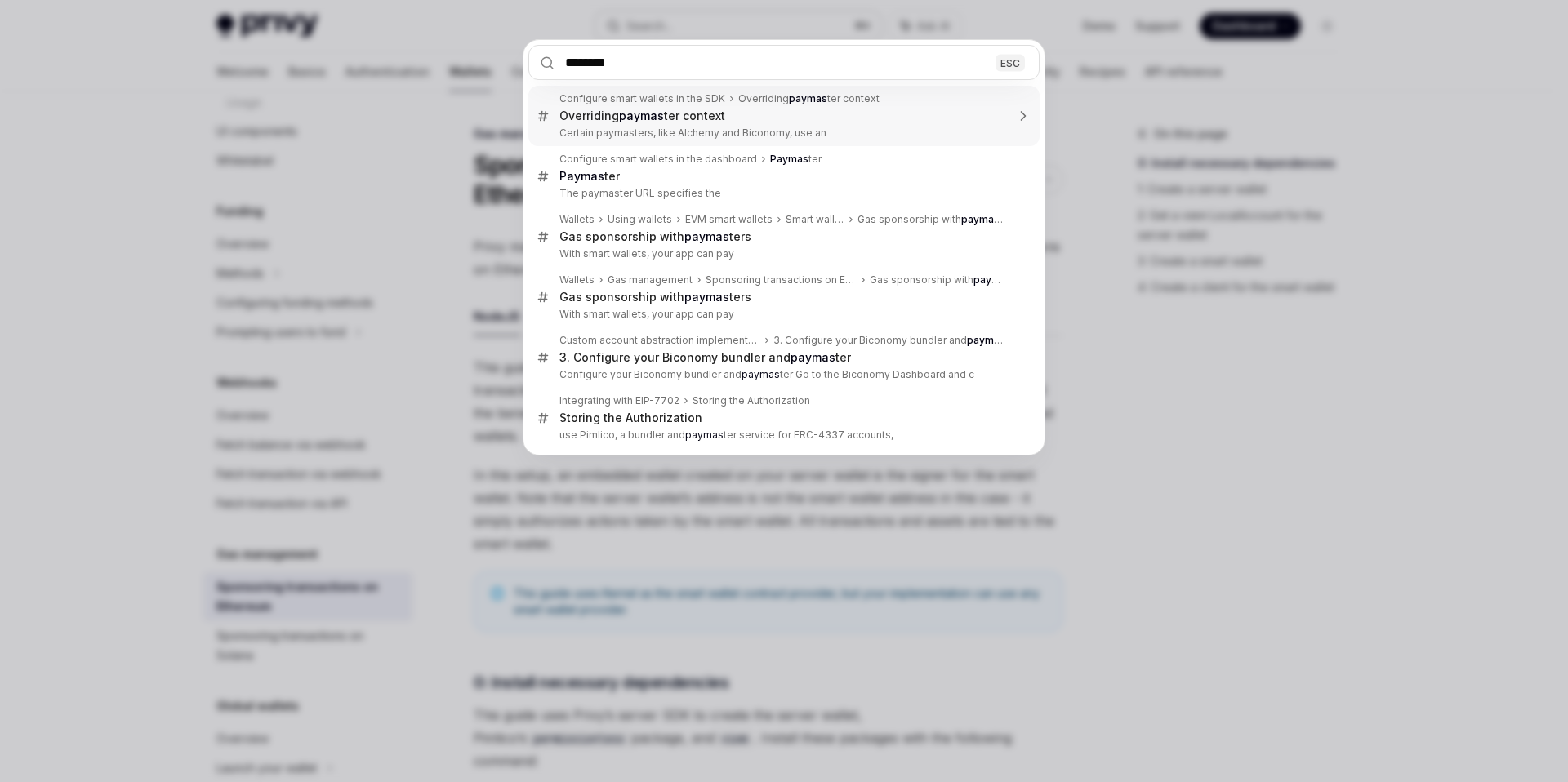
type input "*********"
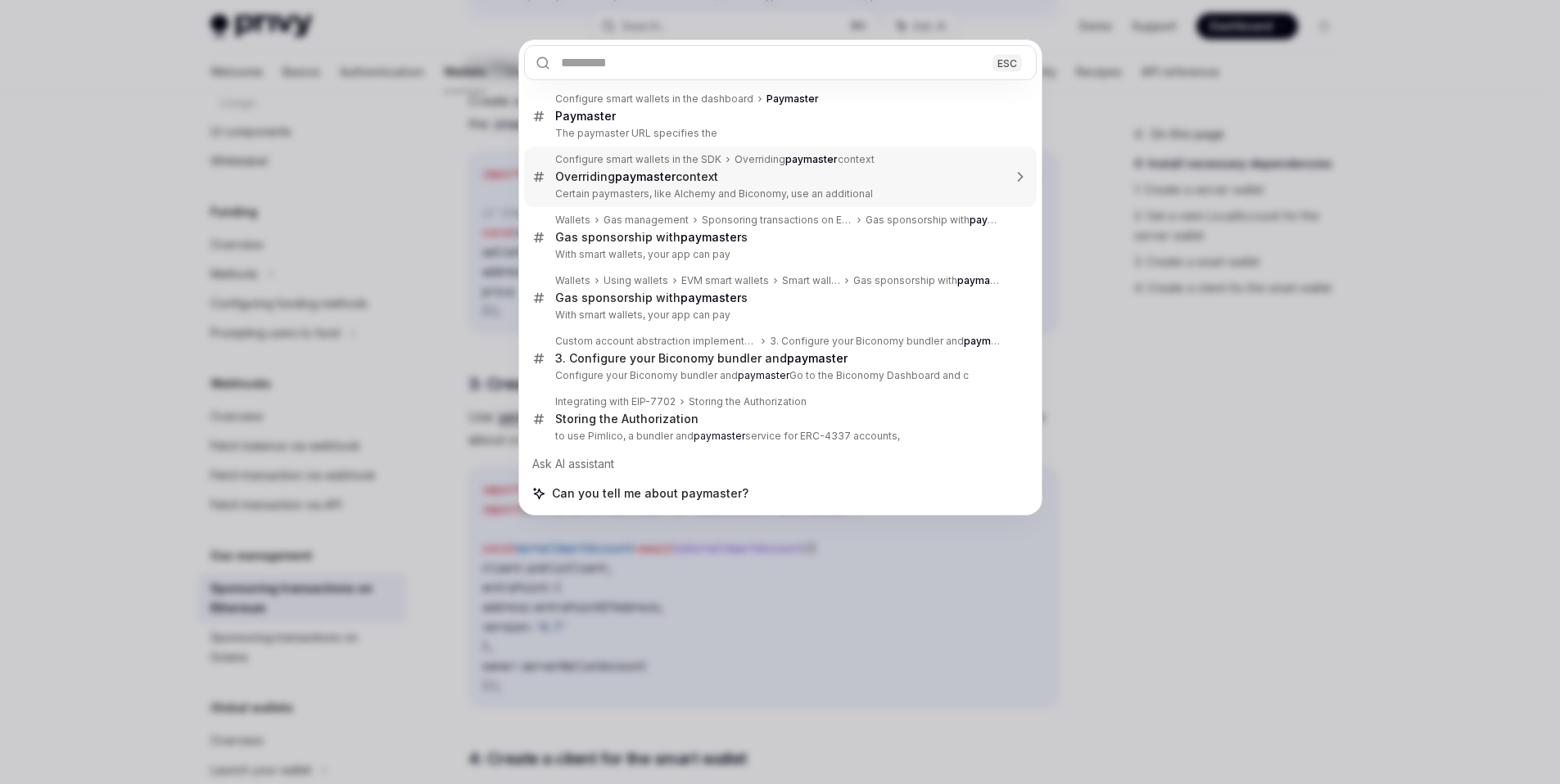
scroll to position [411, 0]
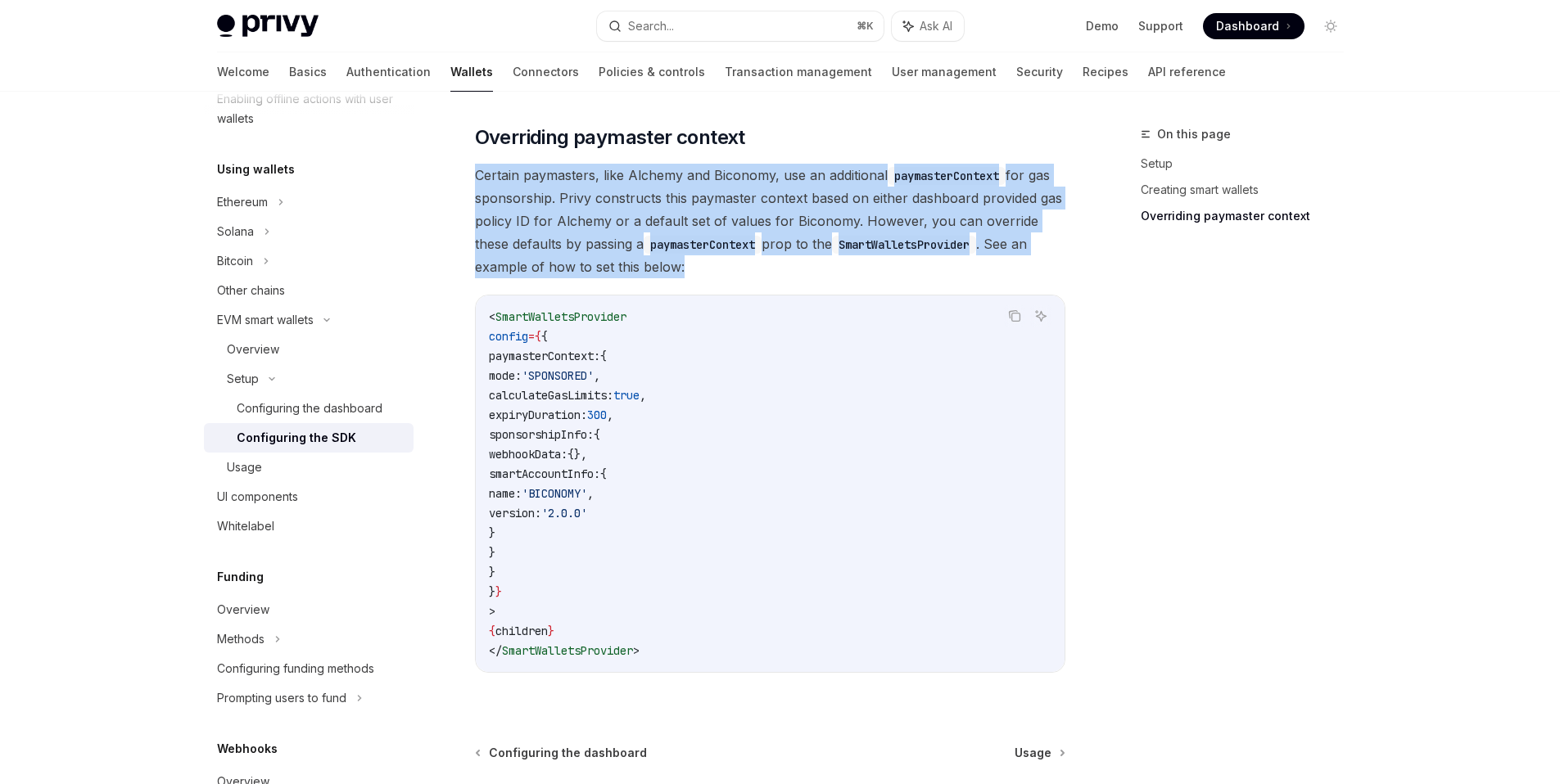
drag, startPoint x: 654, startPoint y: 274, endPoint x: 468, endPoint y: 169, distance: 213.6
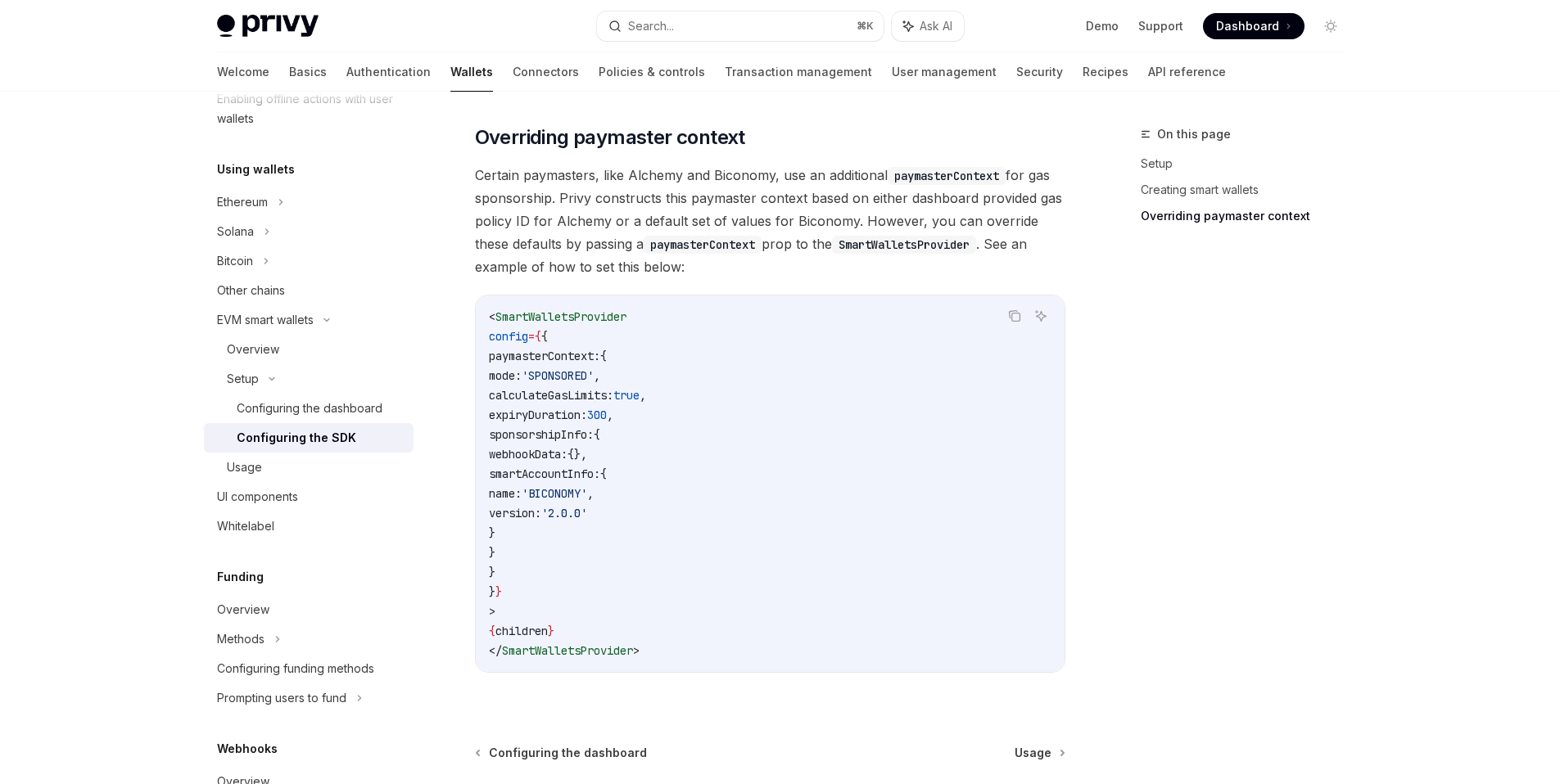
click at [767, 204] on span "Certain paymasters, like Alchemy and Biconomy, use an additional paymasterConte…" at bounding box center [771, 221] width 590 height 115
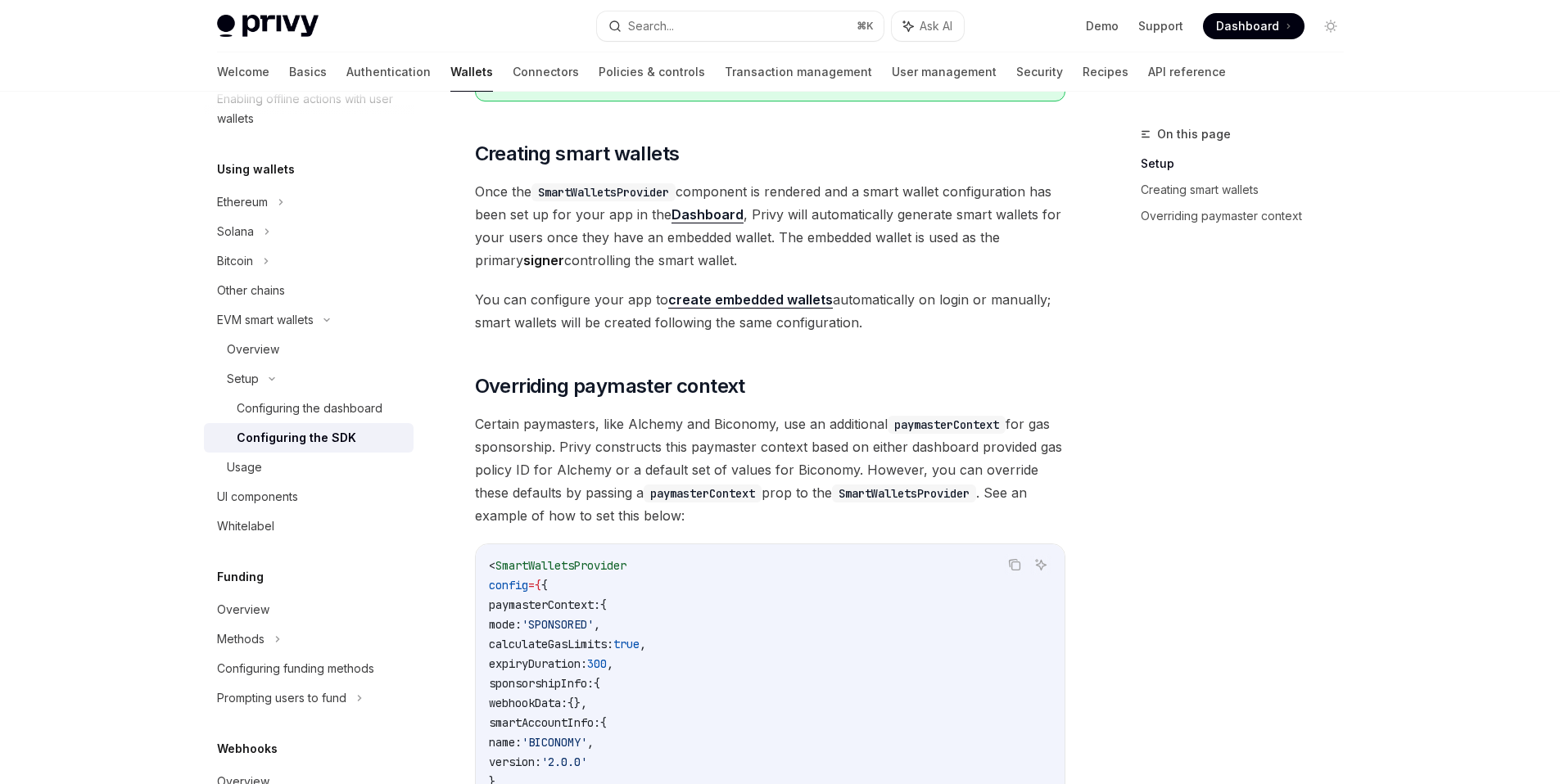
scroll to position [965, 0]
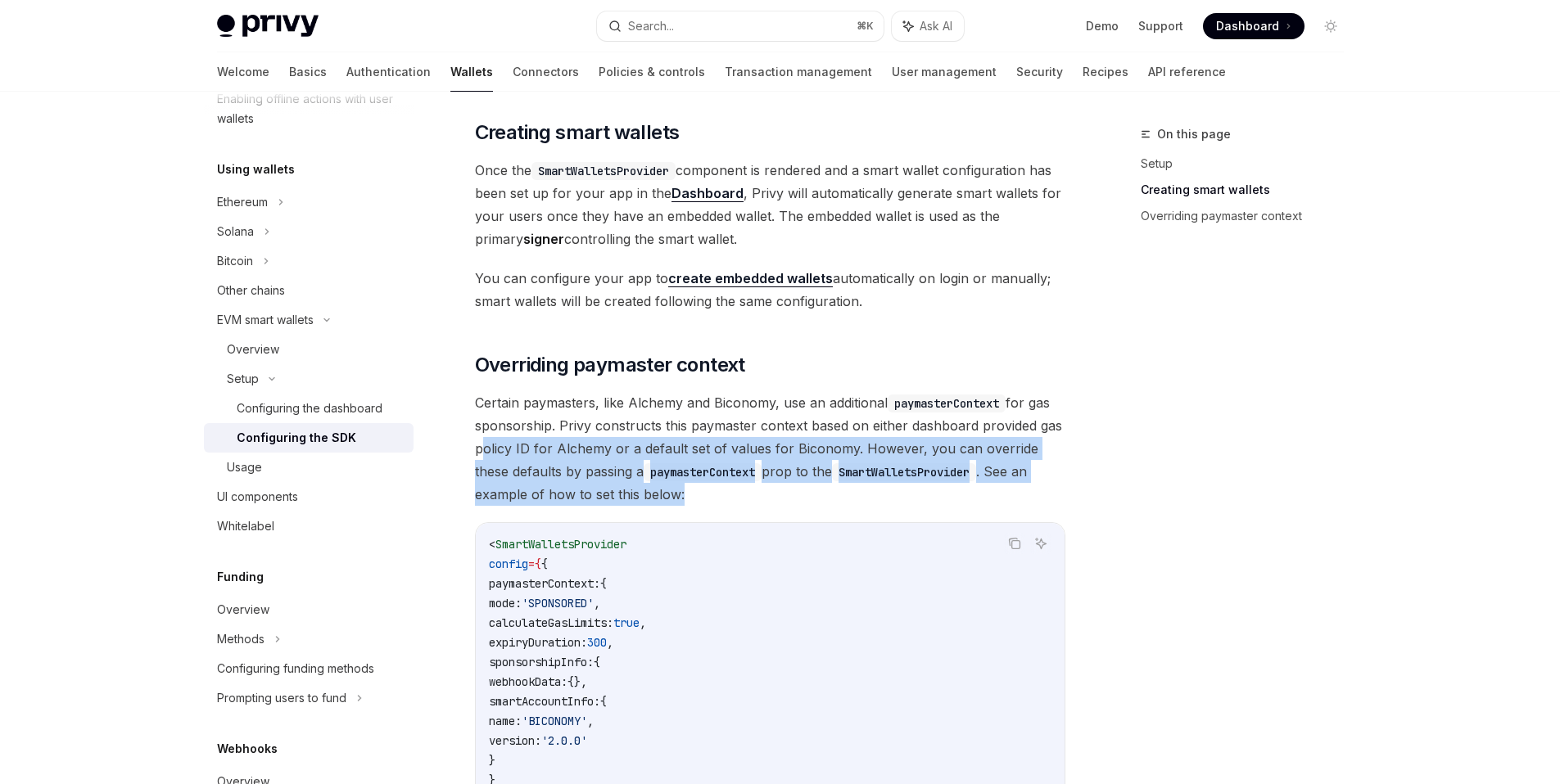
drag, startPoint x: 663, startPoint y: 496, endPoint x: 465, endPoint y: 439, distance: 206.0
click at [465, 439] on div "Setup Configure smart wallets in the SDK OpenAI Open in ChatGPT OpenAI Open in …" at bounding box center [617, 164] width 904 height 2010
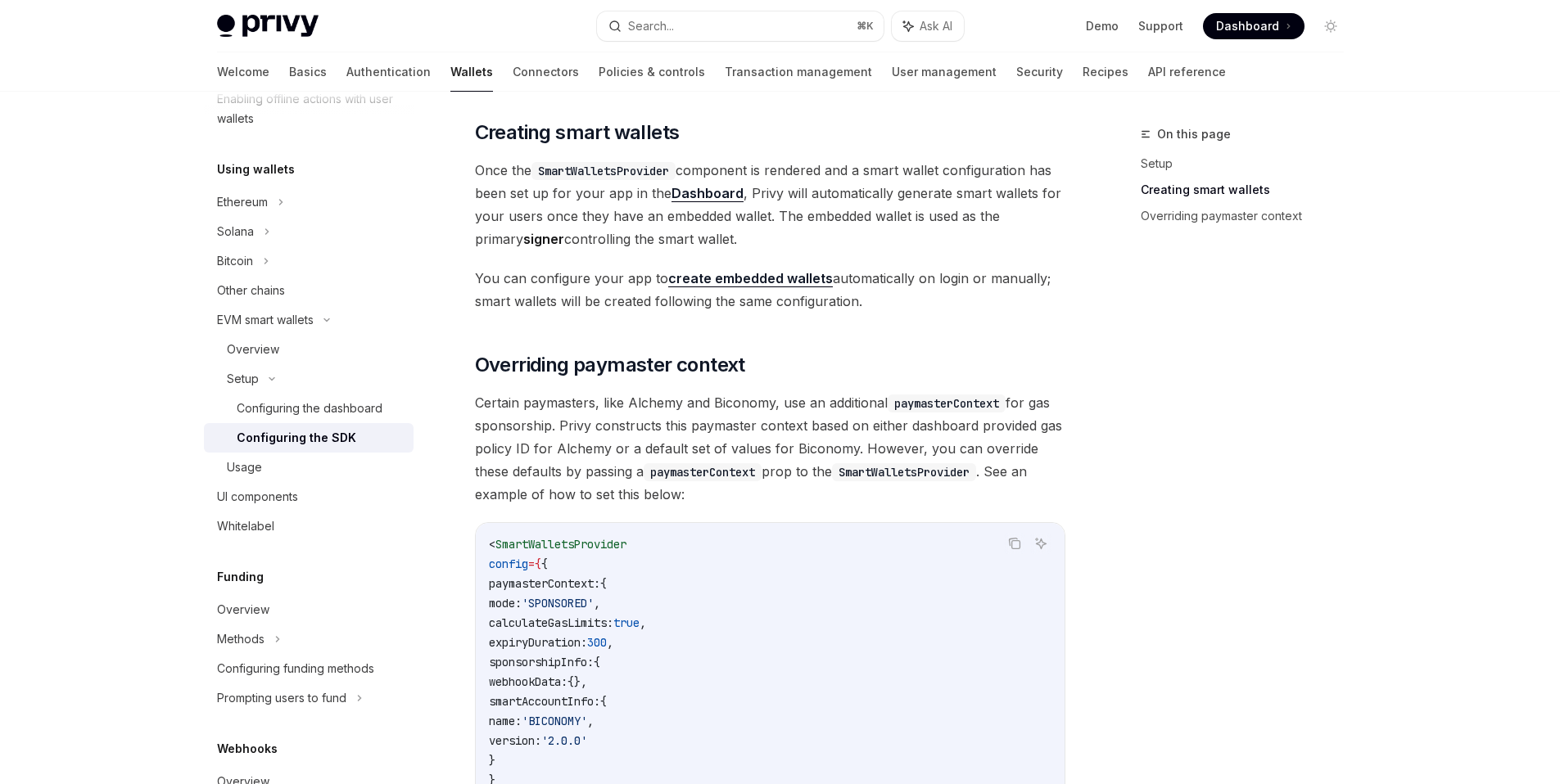
click at [659, 510] on div "Looking to get started quickly? Check out our Smart Wallets starter repo . You …" at bounding box center [771, 145] width 590 height 1565
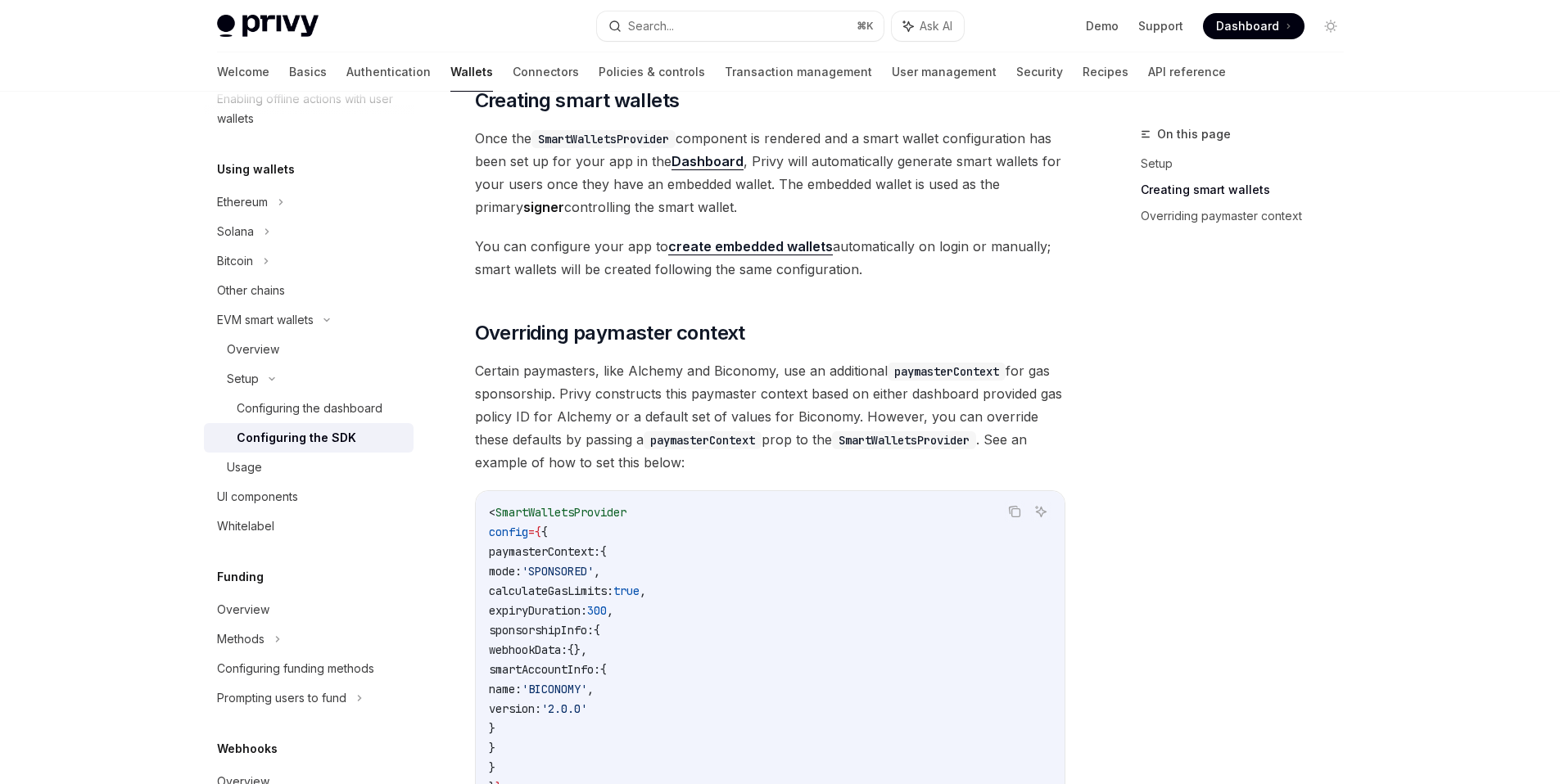
scroll to position [1048, 0]
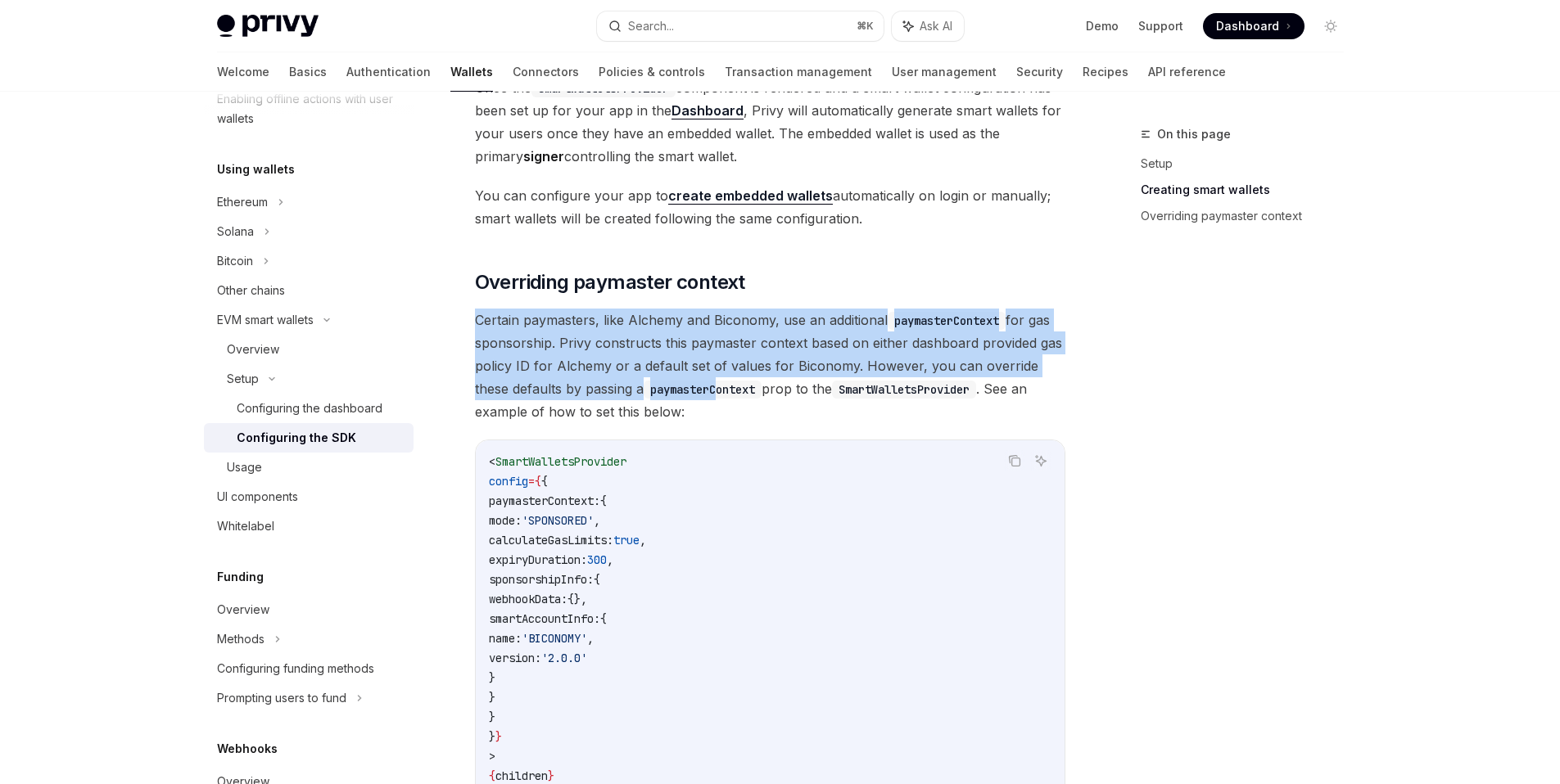
drag, startPoint x: 683, startPoint y: 399, endPoint x: 440, endPoint y: 322, distance: 254.9
click at [440, 322] on div "Setup Configure smart wallets in the SDK OpenAI Open in ChatGPT OpenAI Open in …" at bounding box center [617, 81] width 904 height 2010
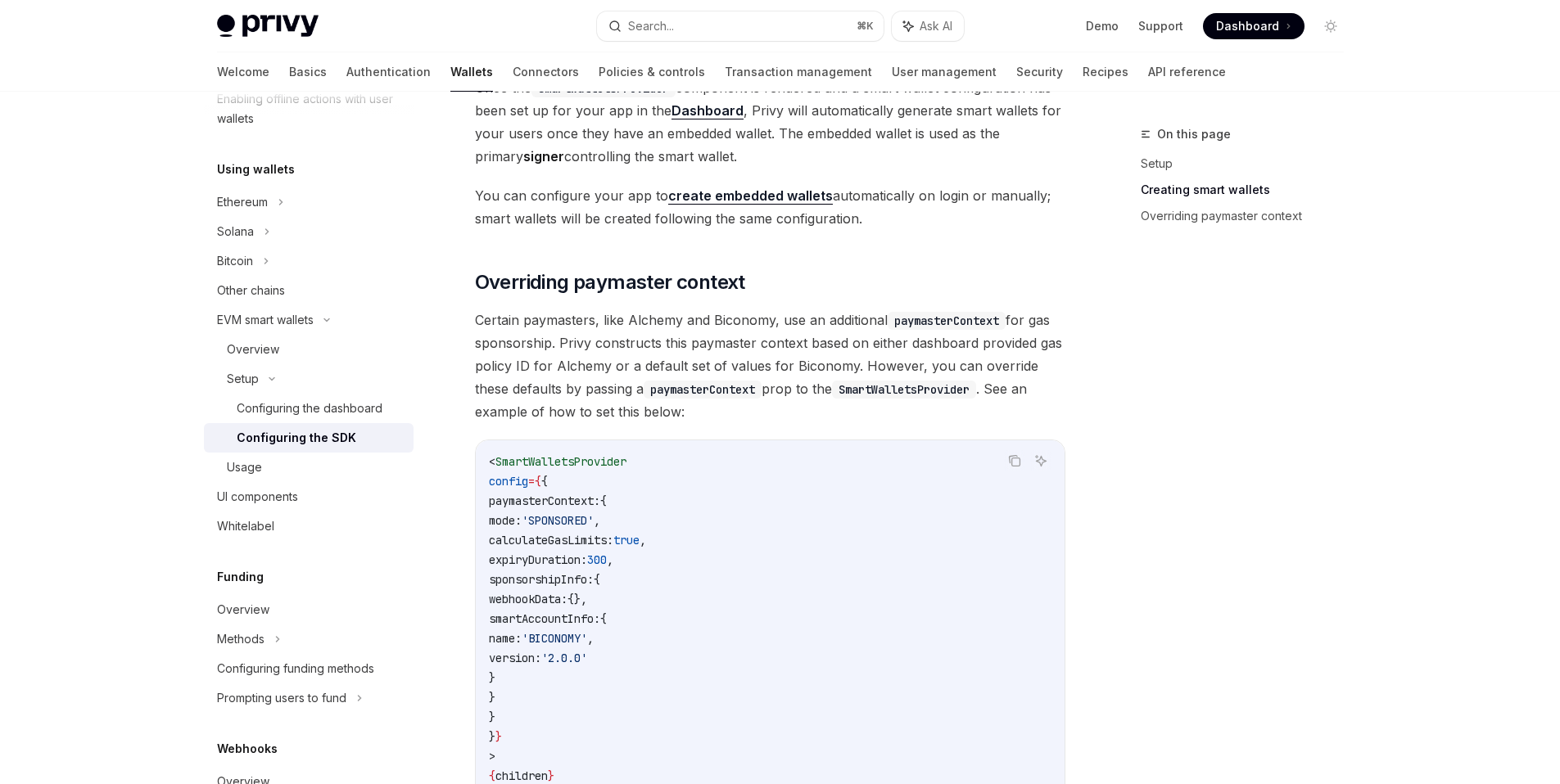
click at [682, 414] on span "Certain paymasters, like Alchemy and Biconomy, use an additional paymasterConte…" at bounding box center [771, 366] width 590 height 115
click at [265, 596] on link "Overview" at bounding box center [308, 610] width 210 height 29
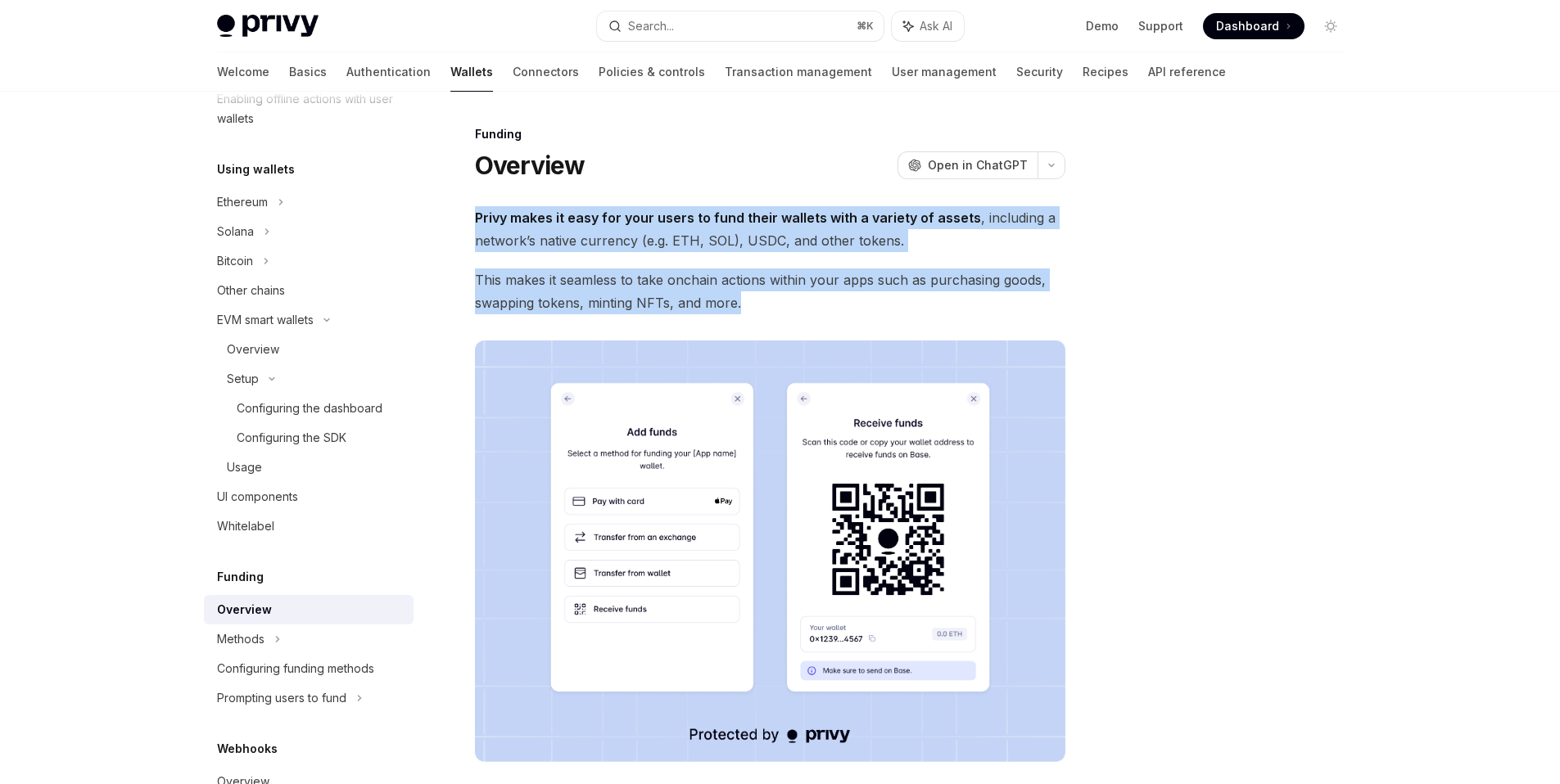
drag, startPoint x: 709, startPoint y: 268, endPoint x: 467, endPoint y: 195, distance: 252.8
click at [467, 195] on div "Funding Overview OpenAI Open in ChatGPT OpenAI Open in ChatGPT Privy makes it e…" at bounding box center [617, 704] width 904 height 1159
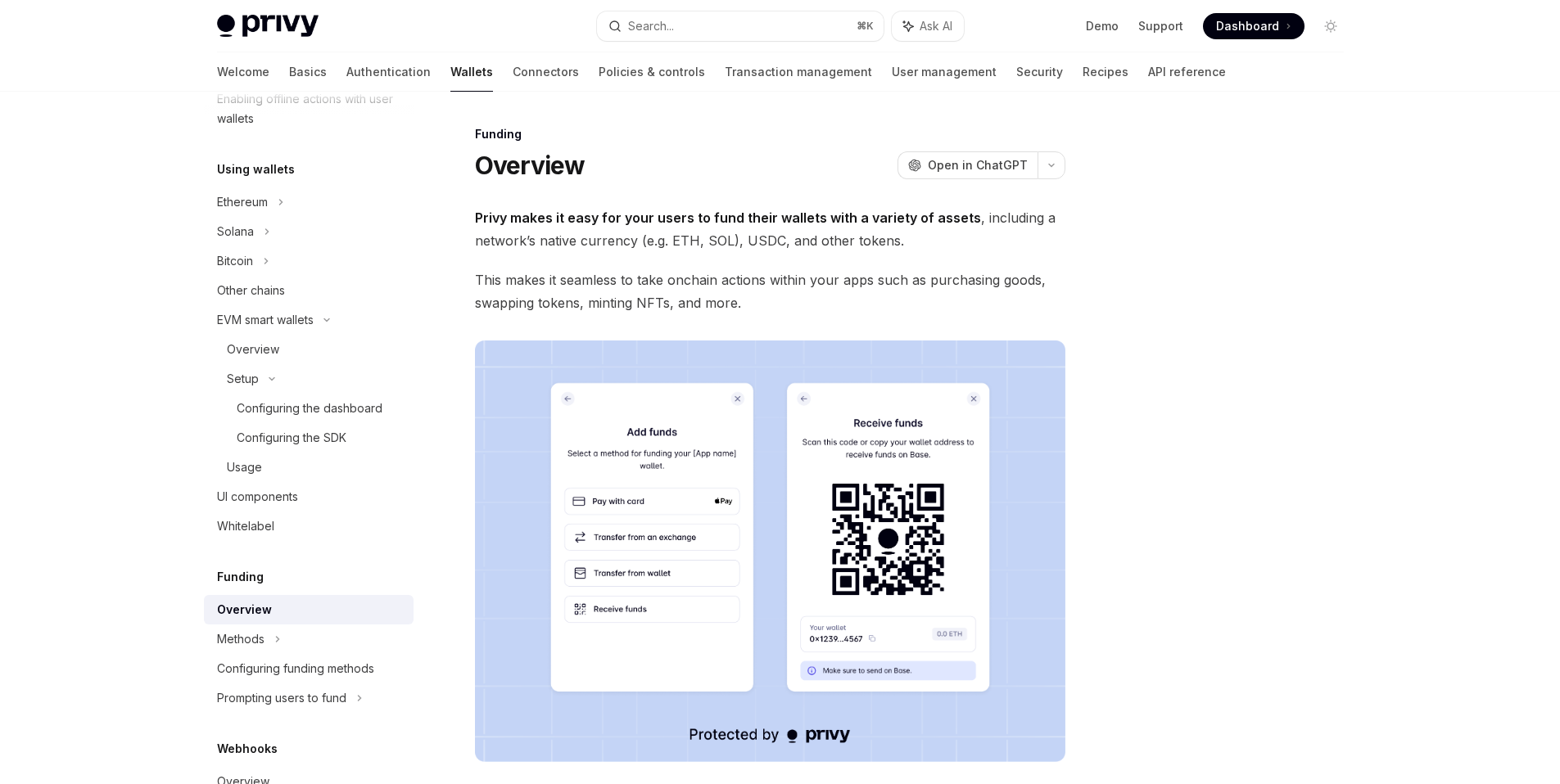
click at [841, 326] on div "Privy makes it easy for your users to fund their wallets with a variety of asse…" at bounding box center [771, 623] width 590 height 834
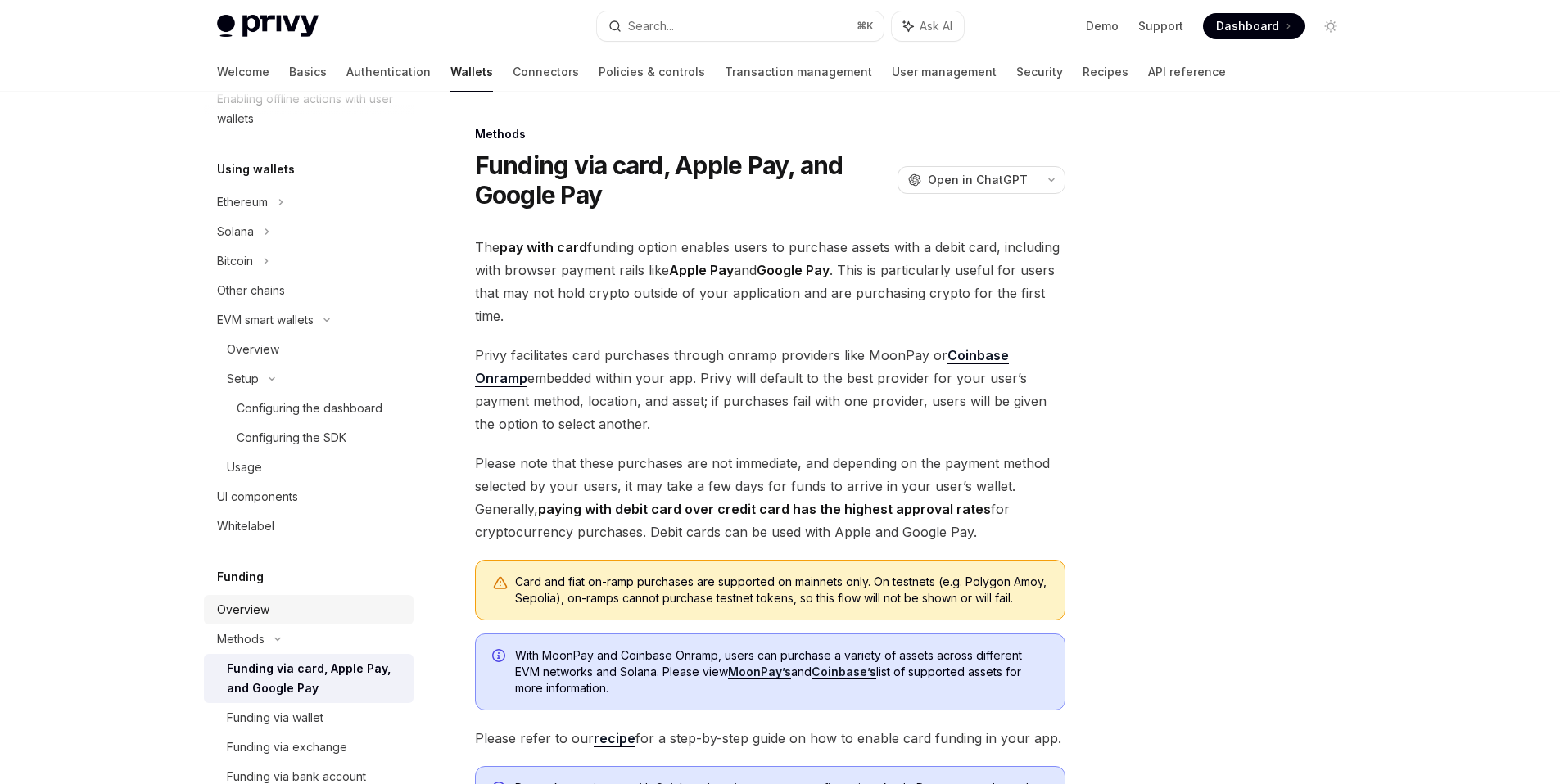
click at [259, 608] on div "Overview" at bounding box center [243, 610] width 53 height 20
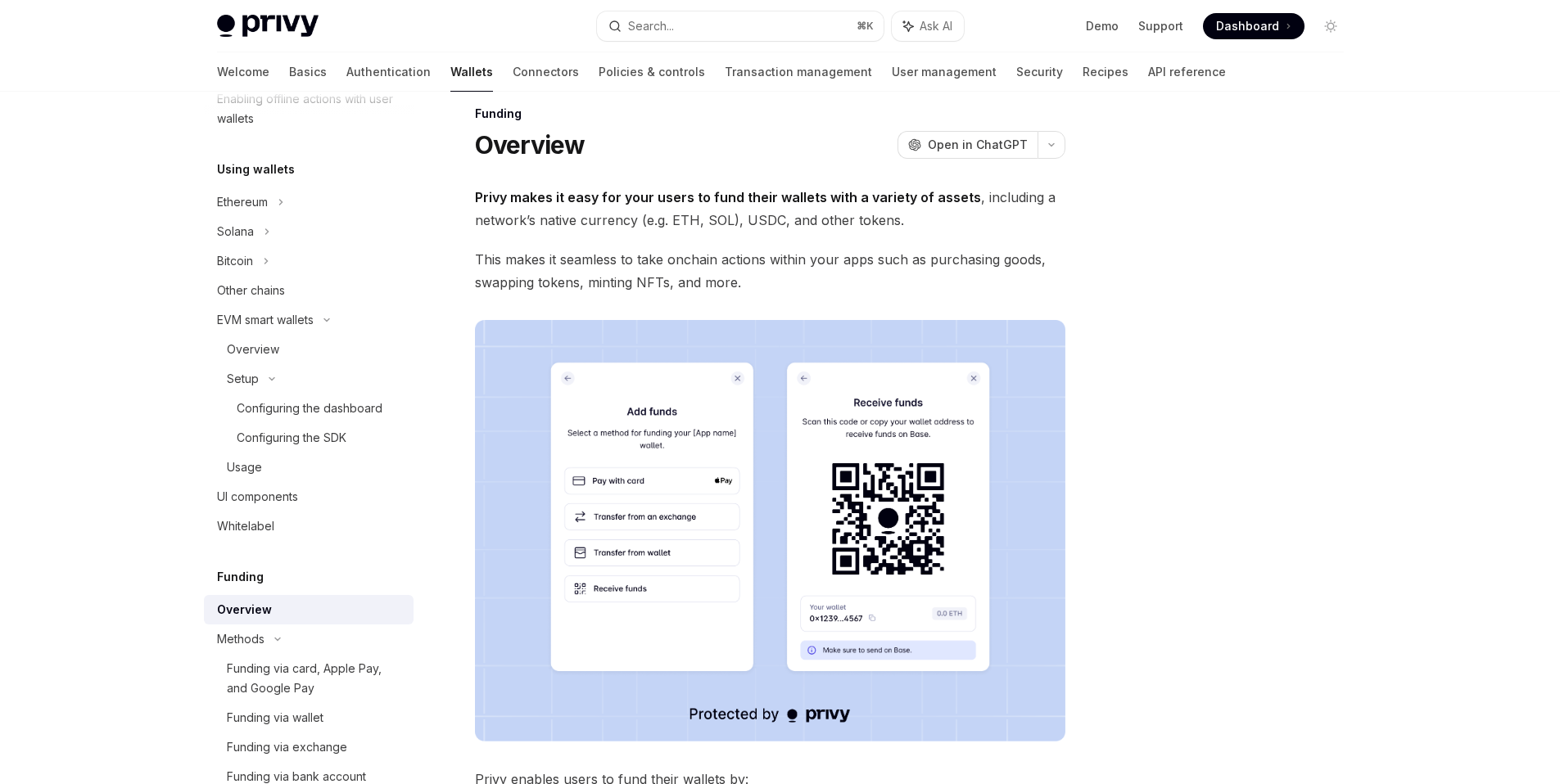
scroll to position [31, 0]
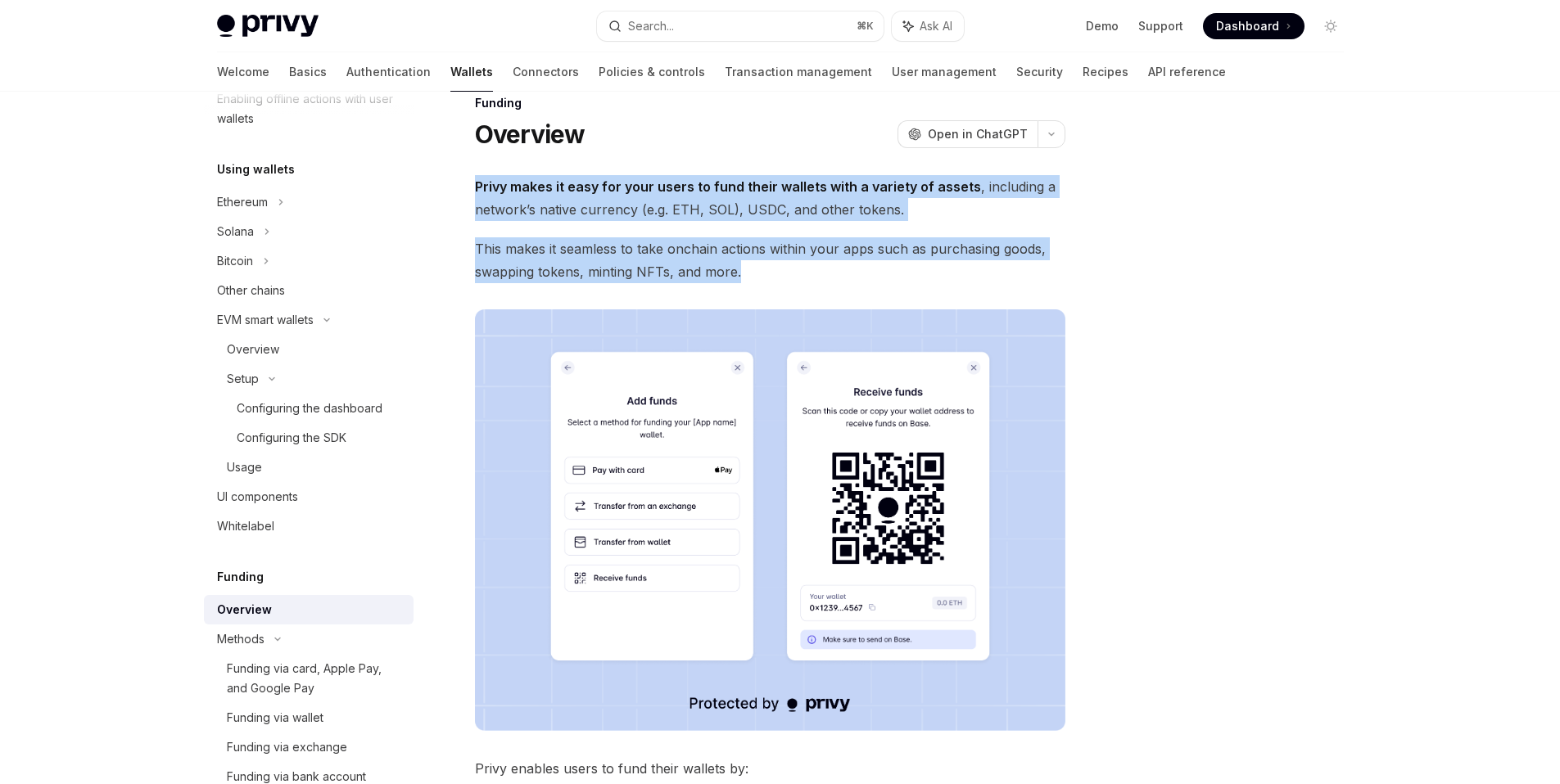
drag, startPoint x: 760, startPoint y: 273, endPoint x: 454, endPoint y: 186, distance: 318.1
click at [454, 186] on div "Funding Overview OpenAI Open in ChatGPT OpenAI Open in ChatGPT Privy makes it e…" at bounding box center [617, 673] width 904 height 1159
click at [610, 183] on strong "Privy makes it easy for your users to fund their wallets with a variety of asse…" at bounding box center [728, 186] width 506 height 16
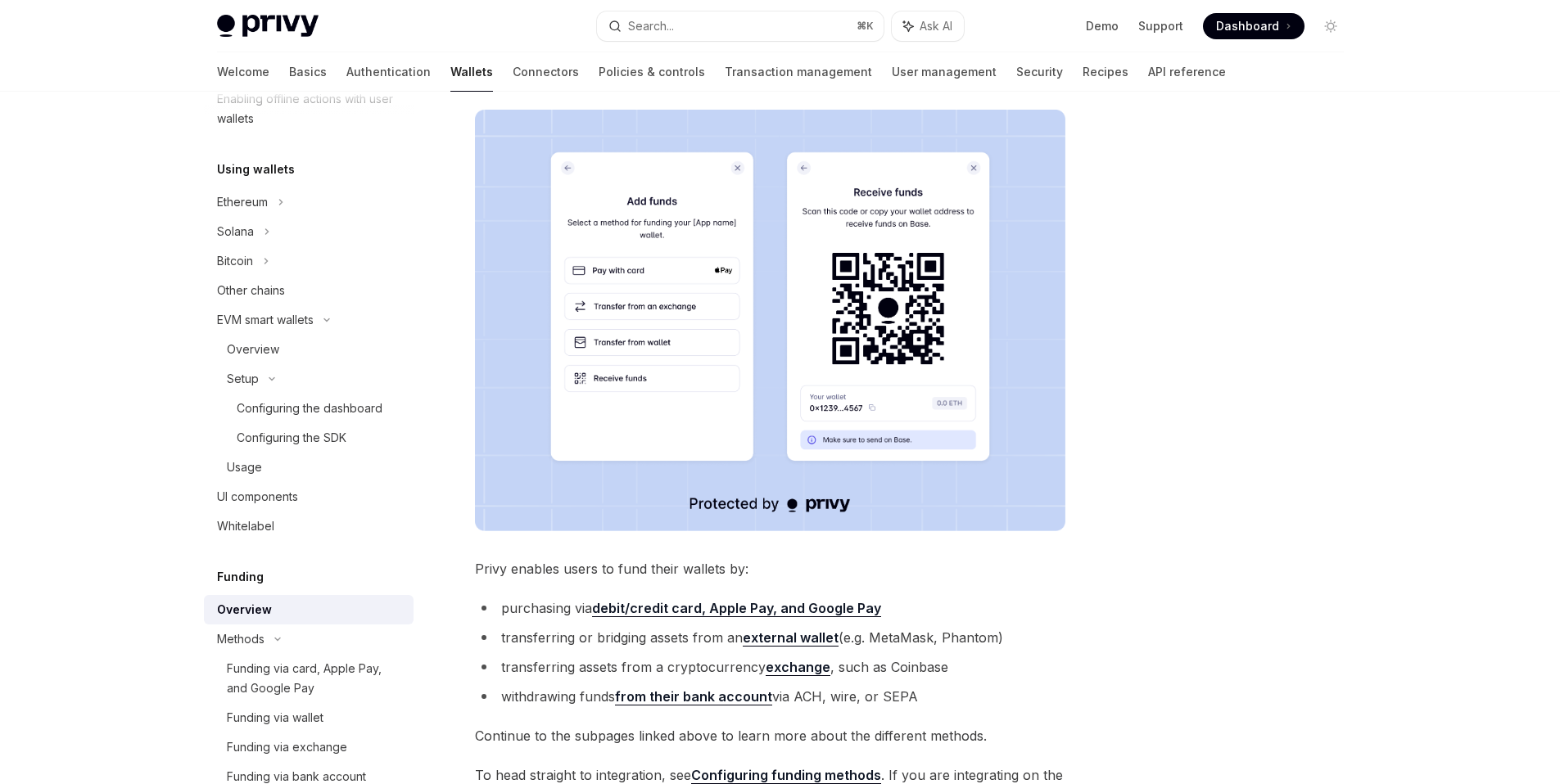
scroll to position [667, 0]
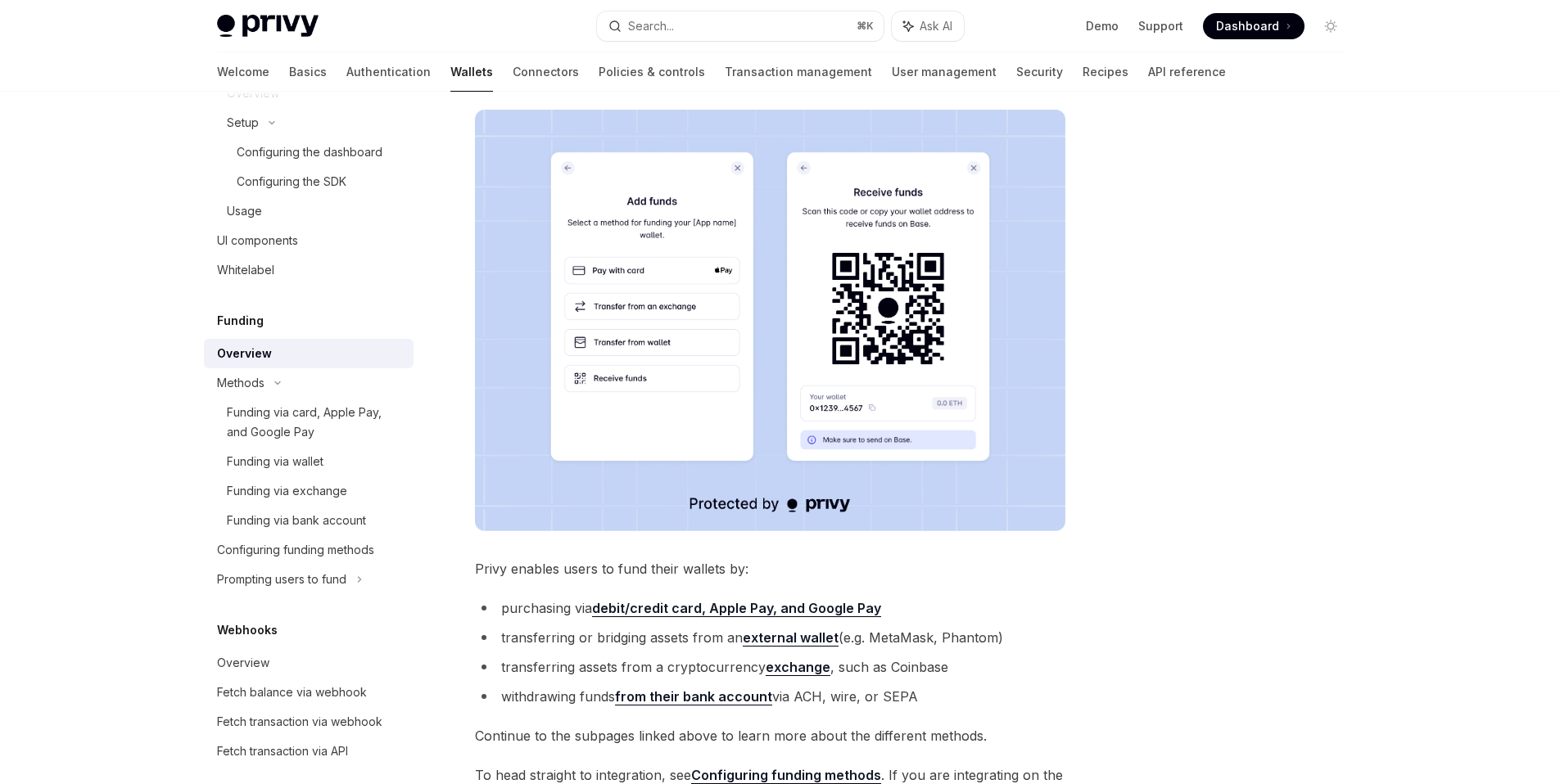
click at [528, 658] on li "transferring assets from a cryptocurrency exchange , such as Coinbase" at bounding box center [771, 667] width 590 height 23
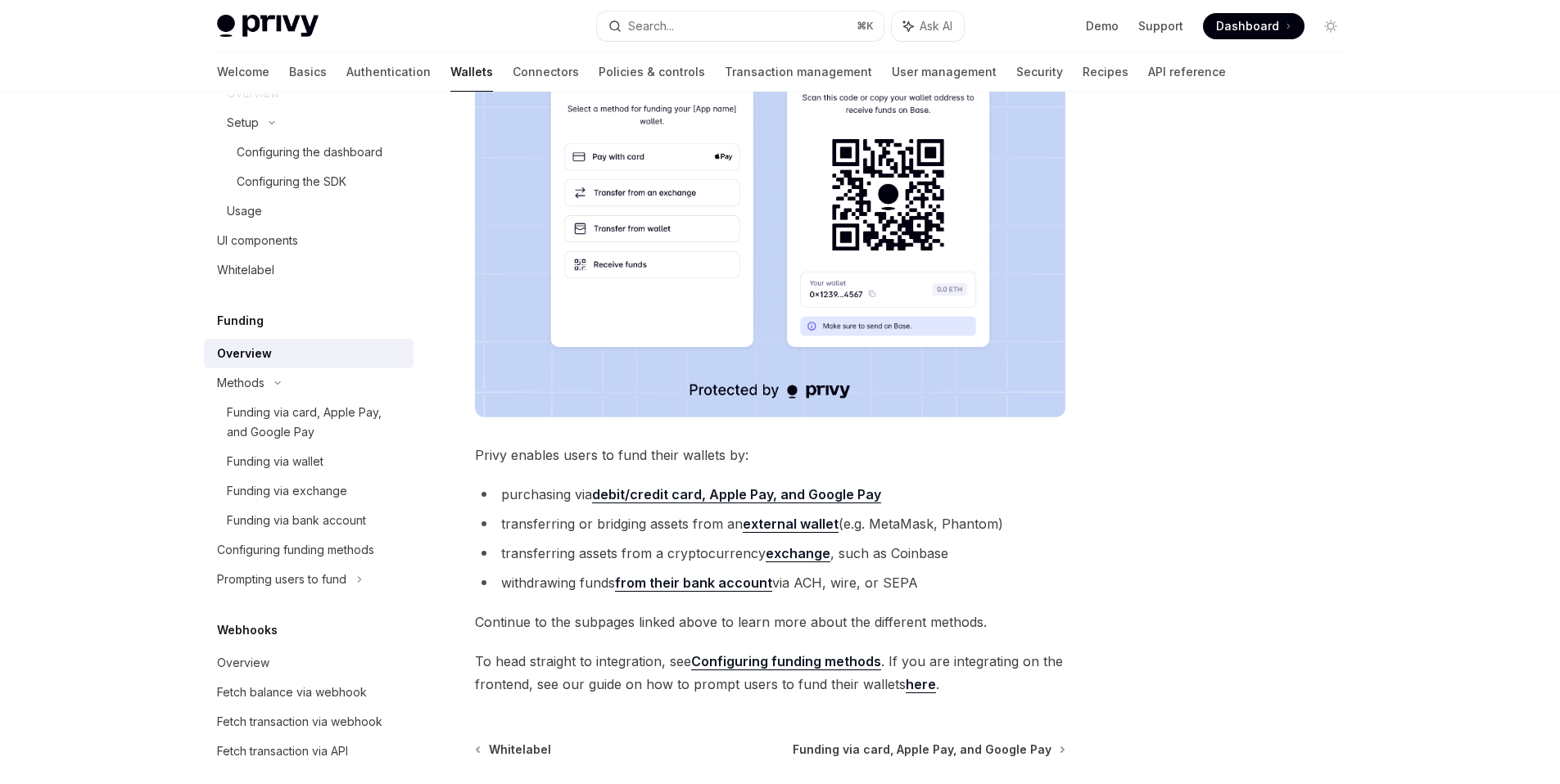
scroll to position [428, 0]
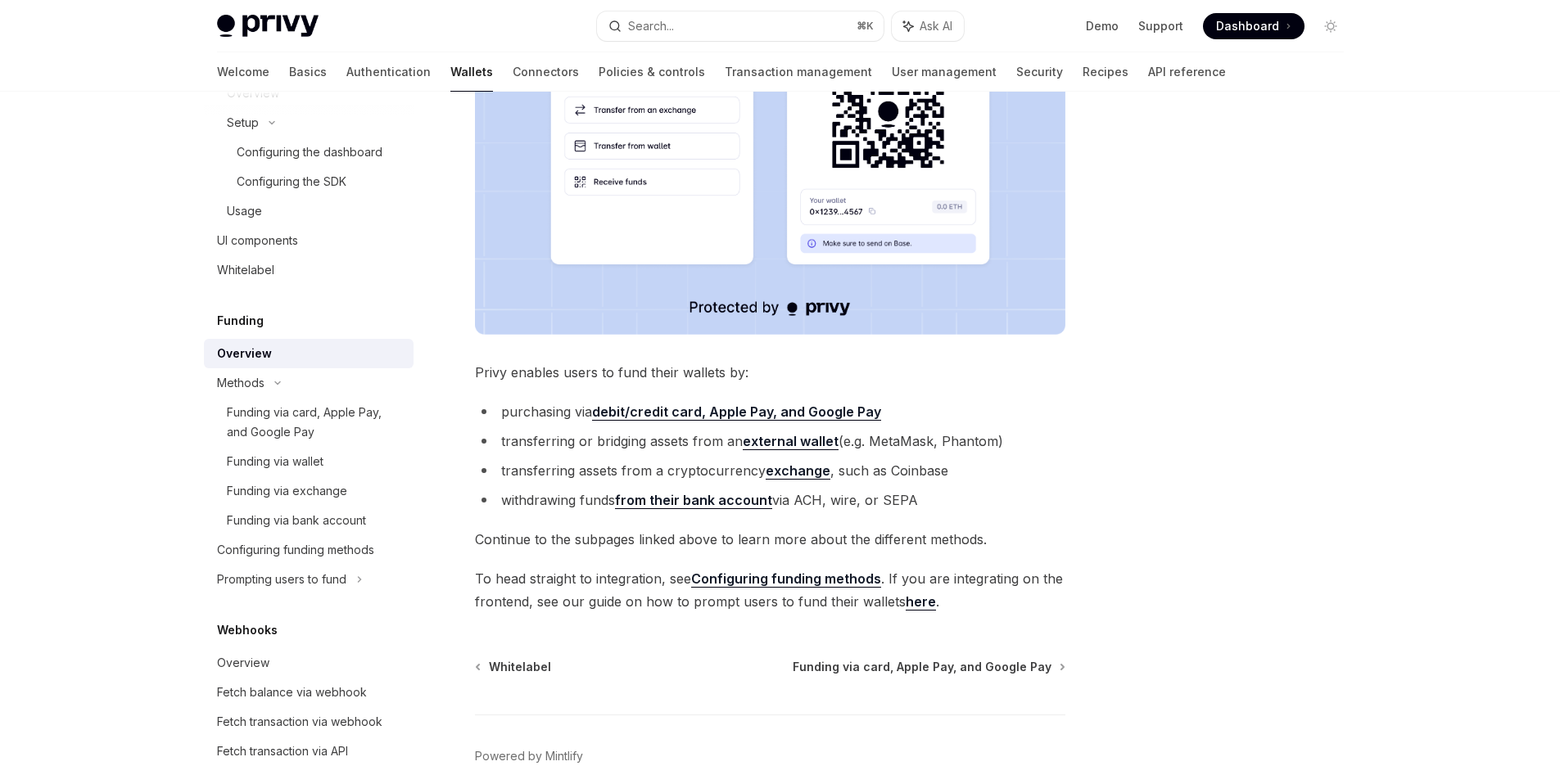
click at [518, 580] on span "To head straight to integration, see Configuring funding methods . If you are i…" at bounding box center [771, 590] width 590 height 46
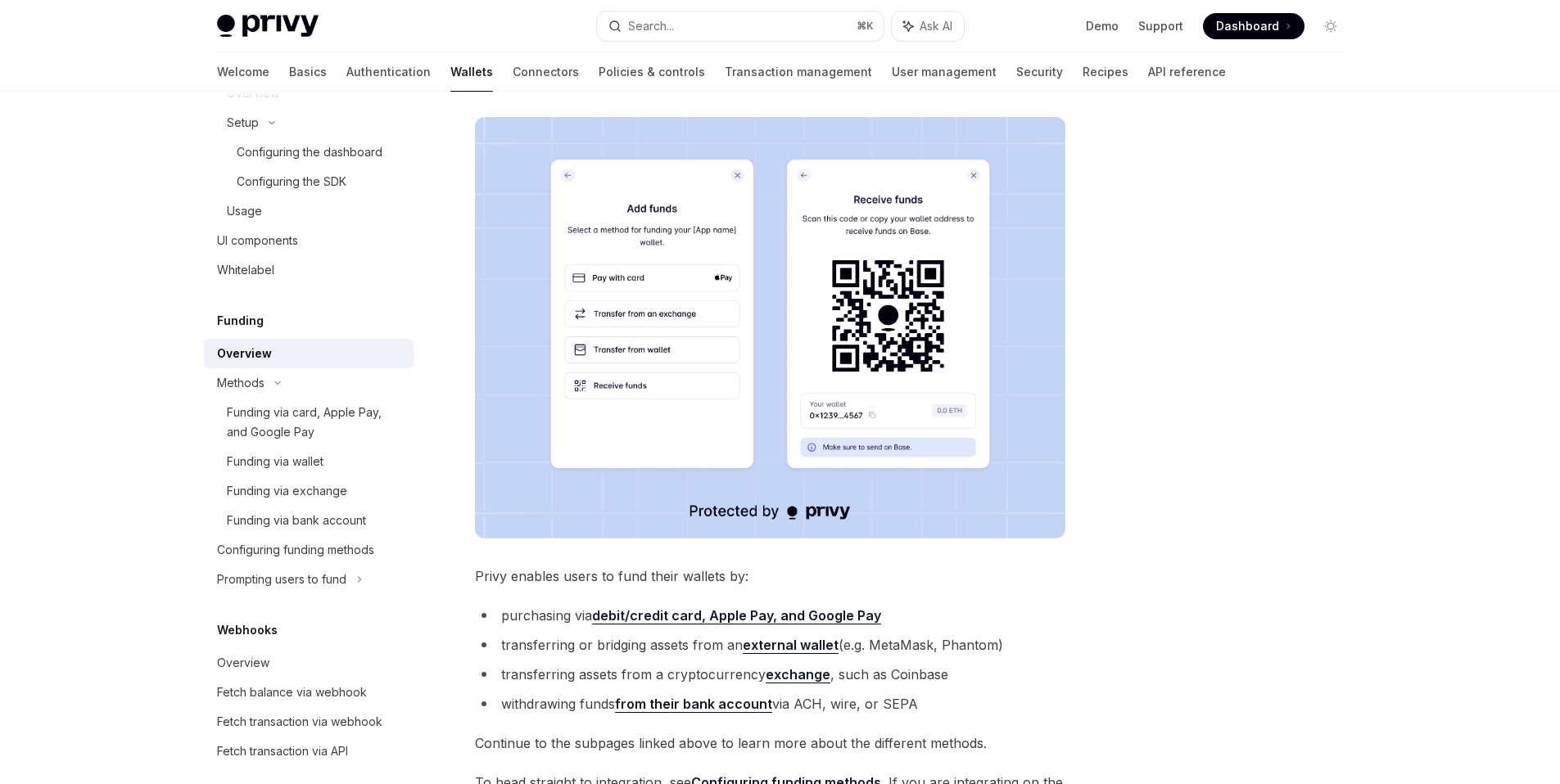
scroll to position [234, 0]
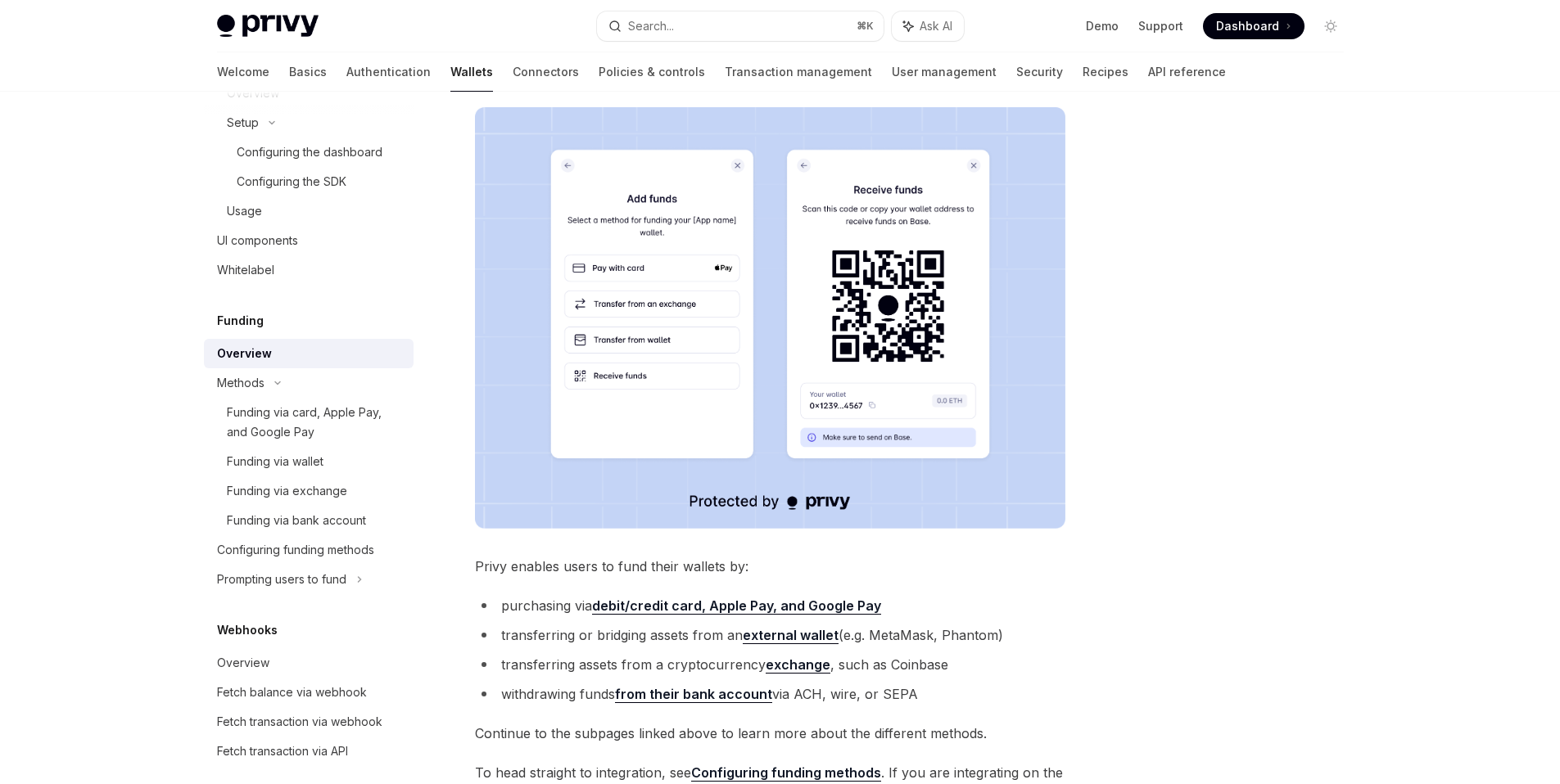
click at [853, 405] on img at bounding box center [771, 317] width 590 height 422
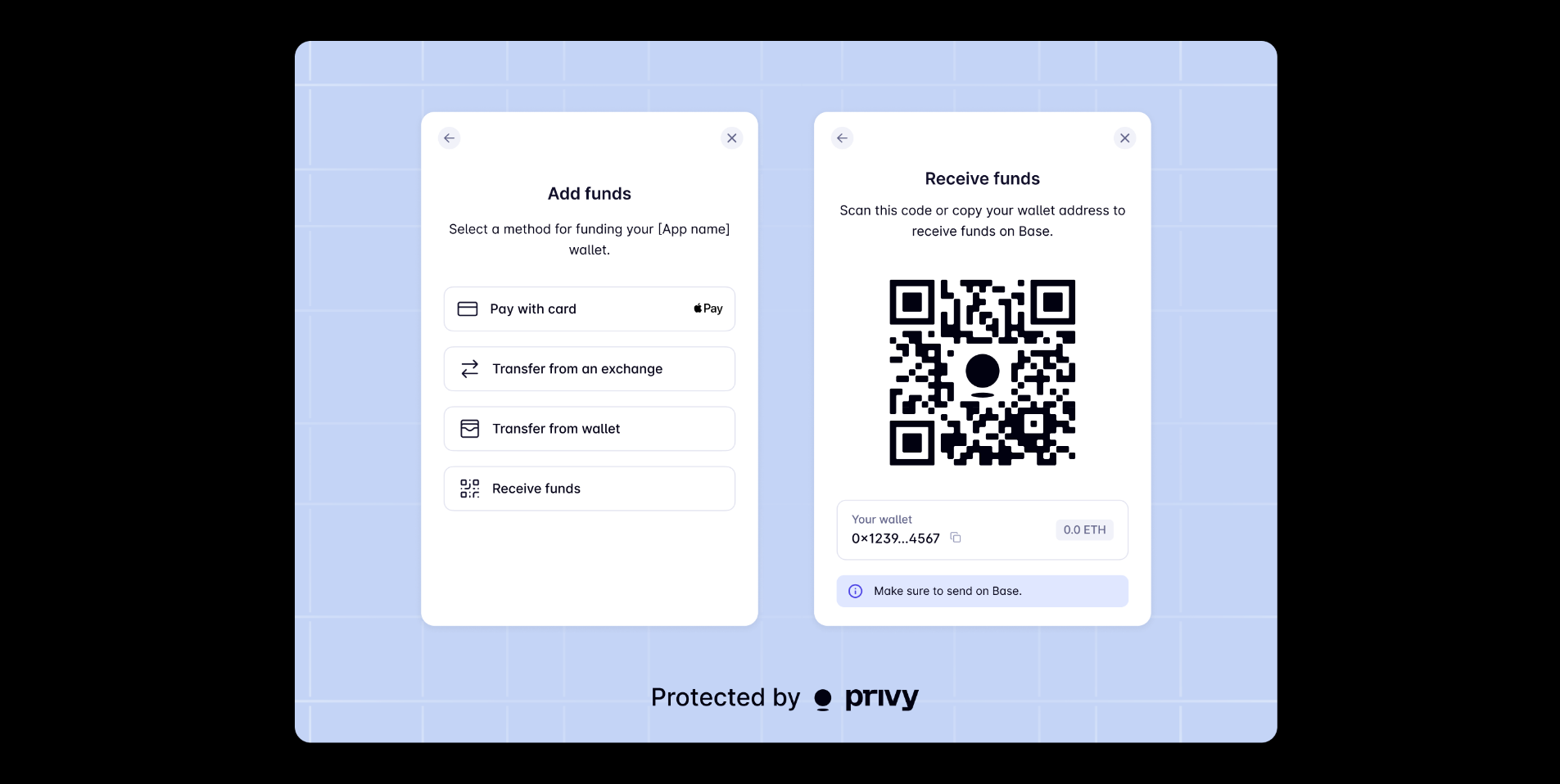
click at [86, 480] on div at bounding box center [780, 392] width 1560 height 784
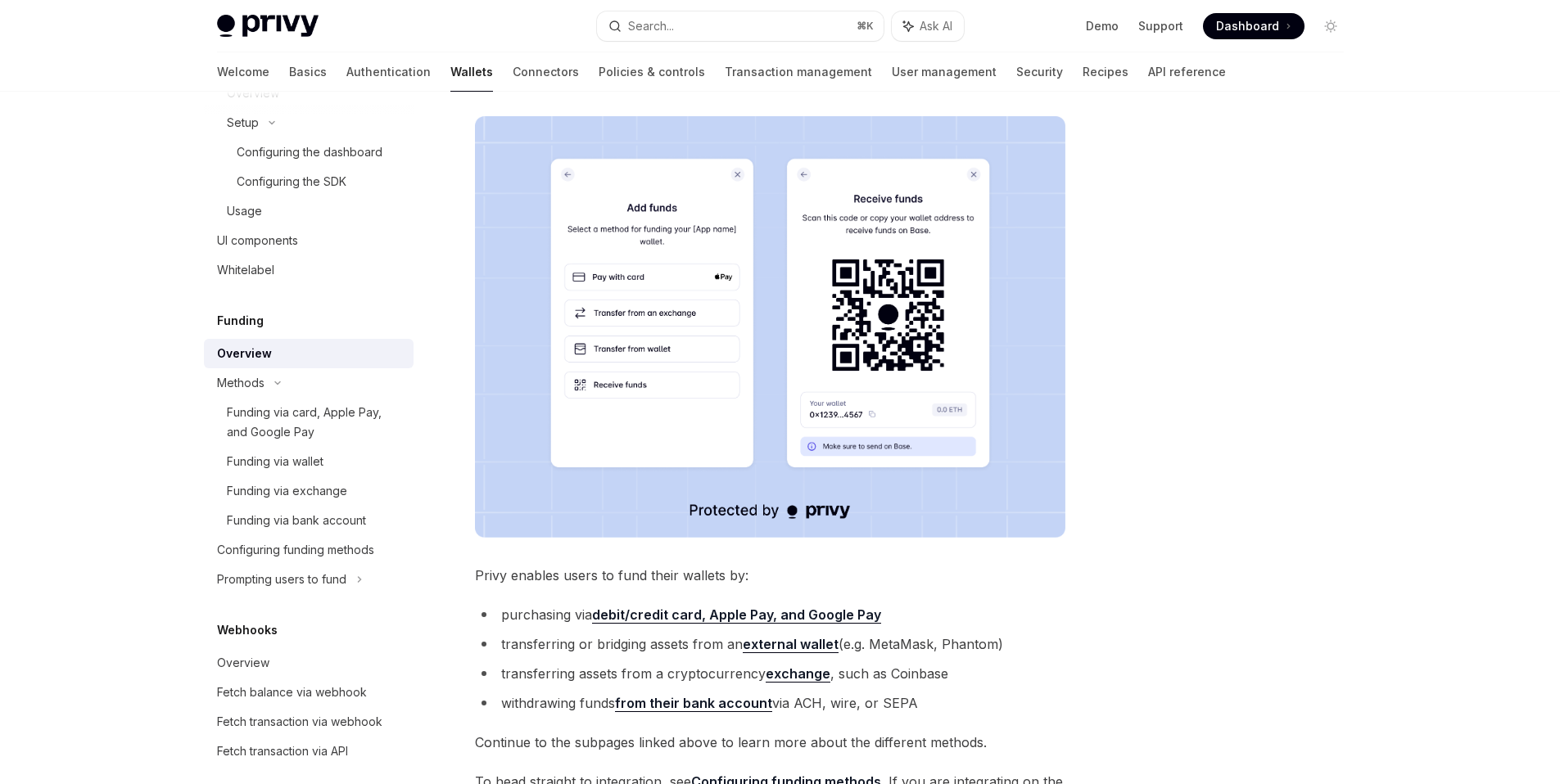
scroll to position [245, 0]
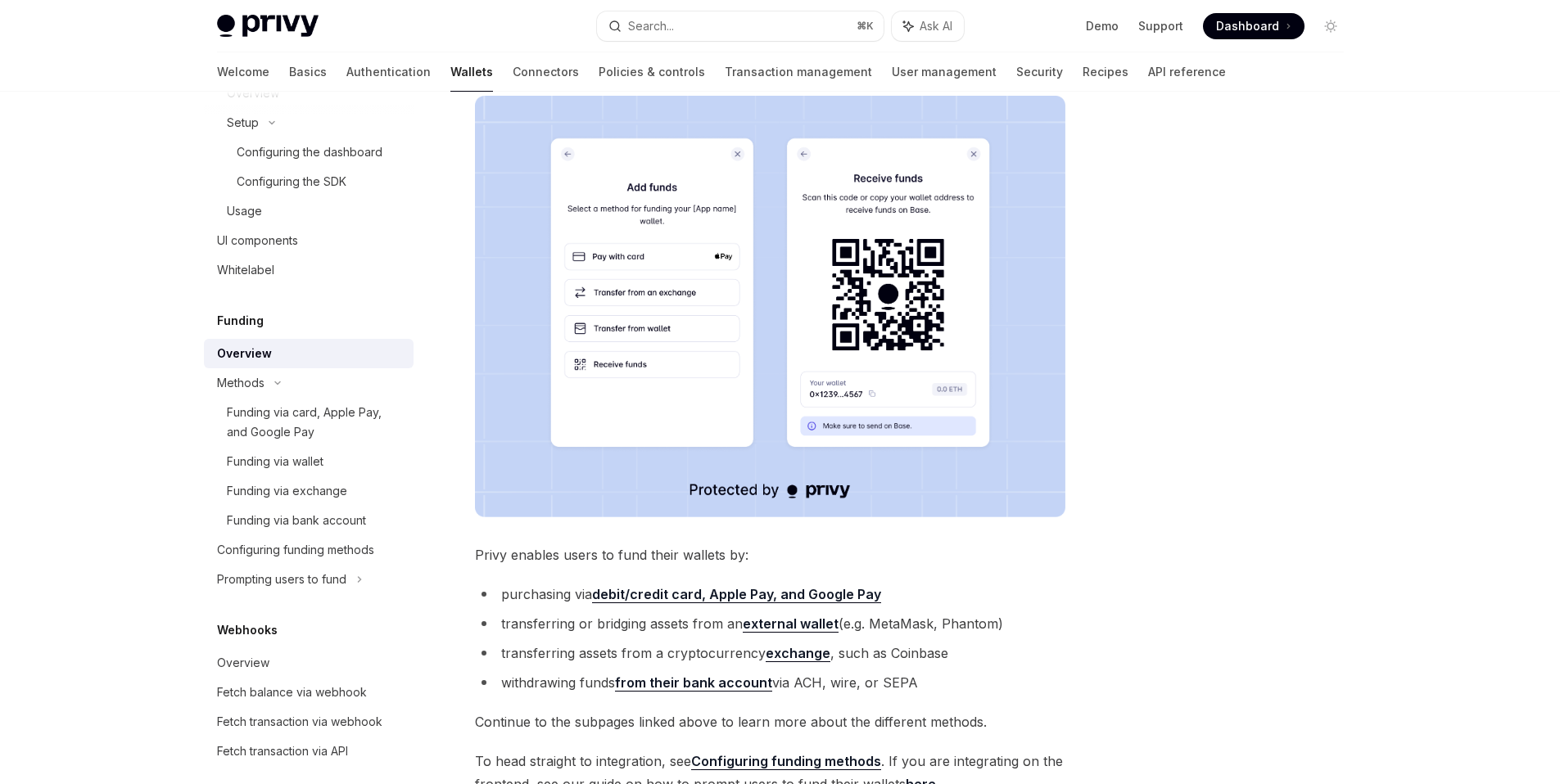
drag, startPoint x: 499, startPoint y: 625, endPoint x: 660, endPoint y: 632, distance: 161.2
click at [660, 632] on li "transferring or bridging assets from an external wallet (e.g. MetaMask, Phantom)" at bounding box center [771, 624] width 590 height 23
click at [617, 630] on li "transferring or bridging assets from an external wallet (e.g. MetaMask, Phantom)" at bounding box center [771, 624] width 590 height 23
click at [613, 629] on li "transferring or bridging assets from an external wallet (e.g. MetaMask, Phantom)" at bounding box center [771, 624] width 590 height 23
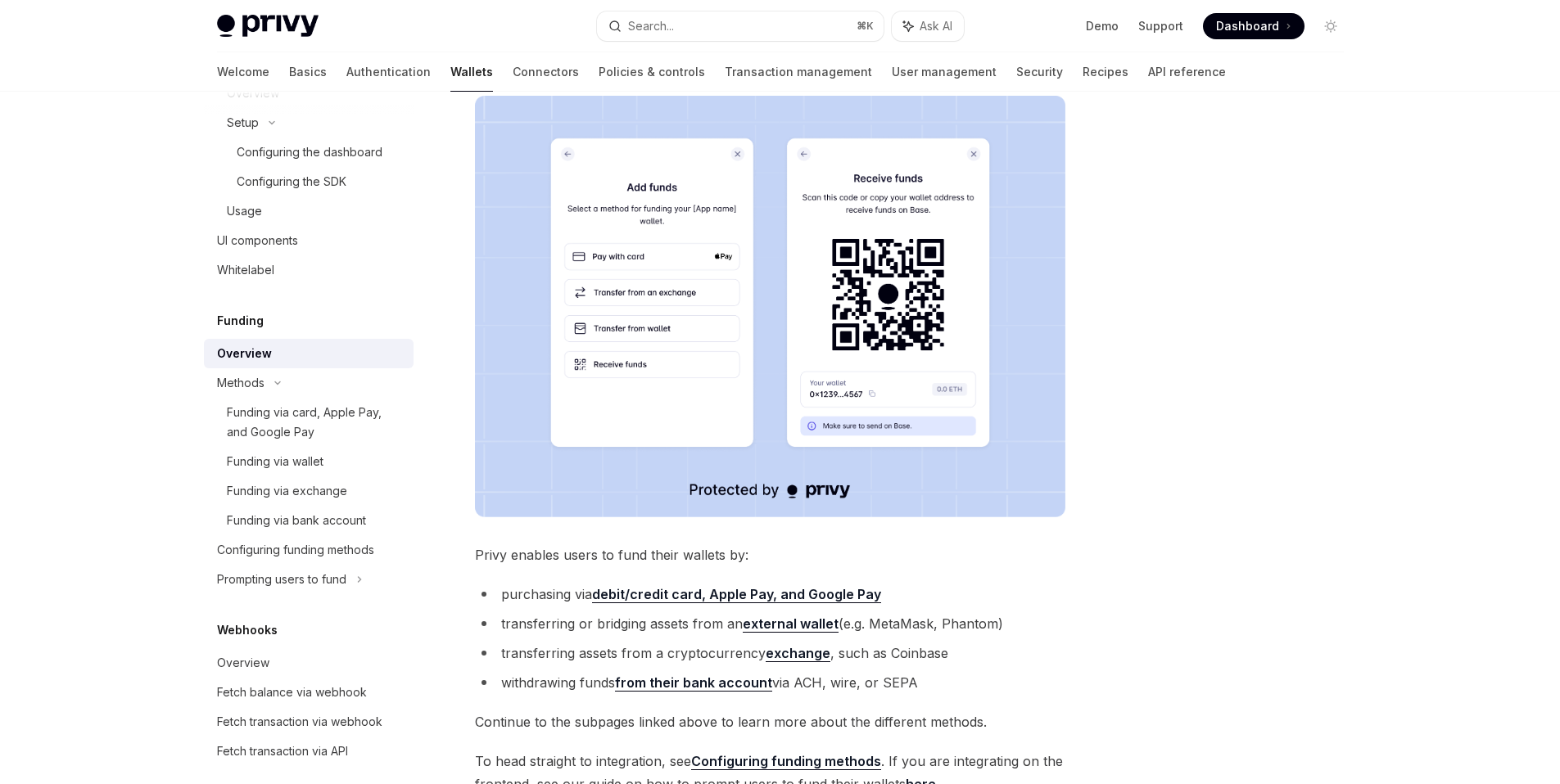
click at [620, 624] on li "transferring or bridging assets from an external wallet (e.g. MetaMask, Phantom)" at bounding box center [771, 624] width 590 height 23
click at [620, 624] on li "transferring or bridging assets from an external wallet (e.g. MetaMask, Phantom)" at bounding box center [771, 624] width 590 height 23
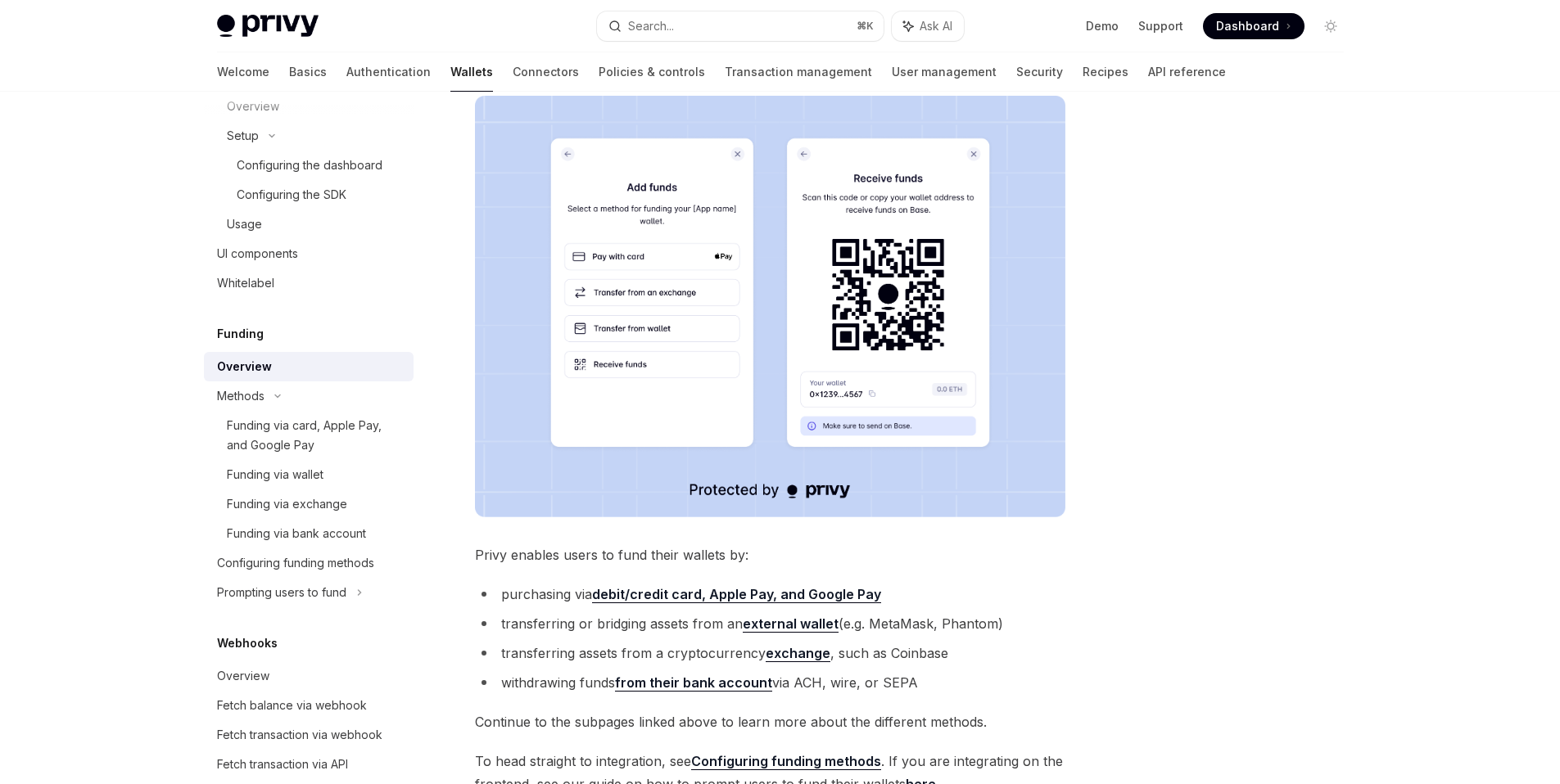
scroll to position [652, 0]
click at [620, 624] on li "transferring or bridging assets from an external wallet (e.g. MetaMask, Phantom)" at bounding box center [771, 624] width 590 height 23
click at [372, 544] on div "Funding via bank account" at bounding box center [315, 535] width 177 height 20
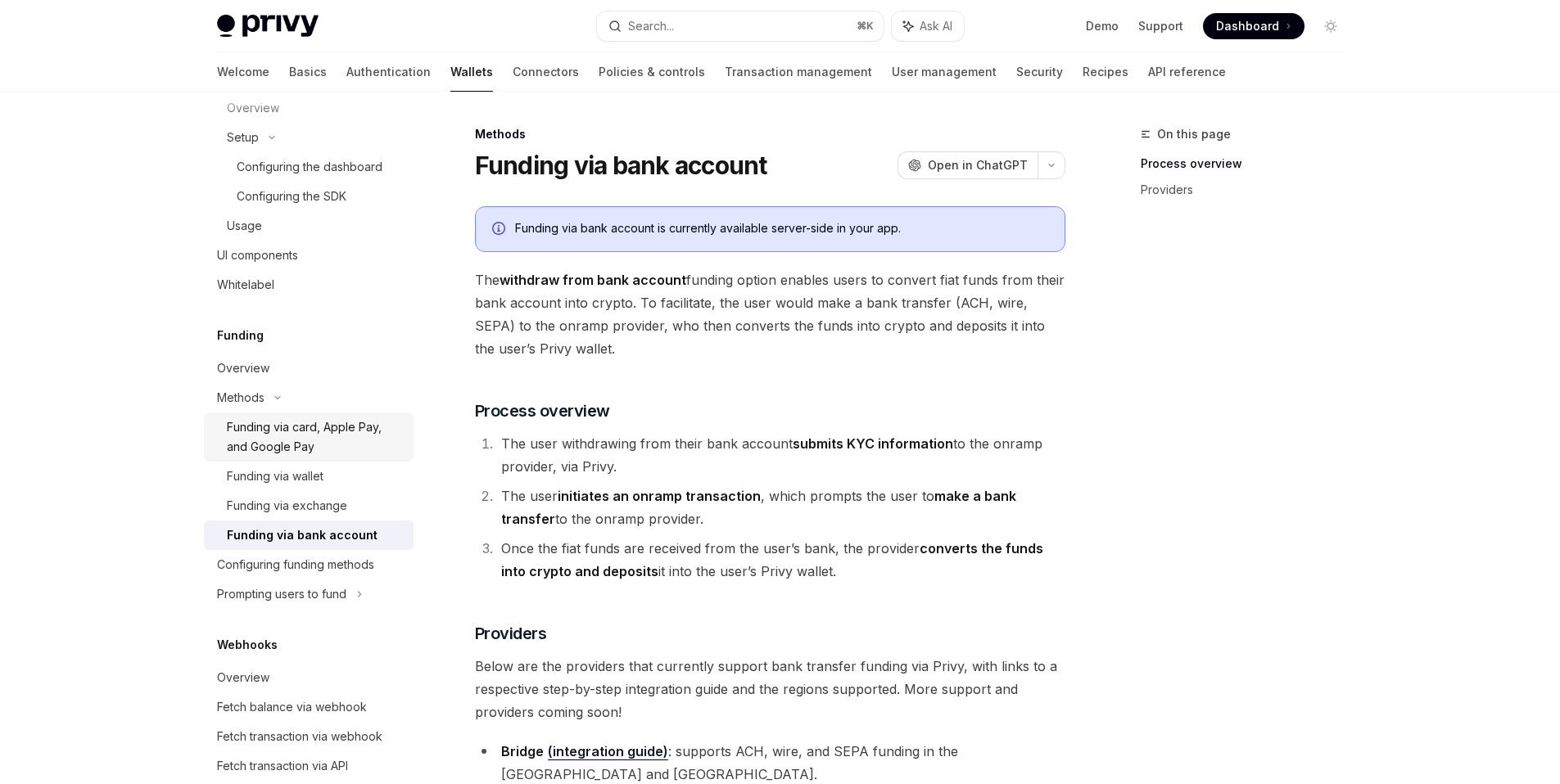
click at [329, 443] on div "Funding via card, Apple Pay, and Google Pay" at bounding box center [315, 437] width 177 height 40
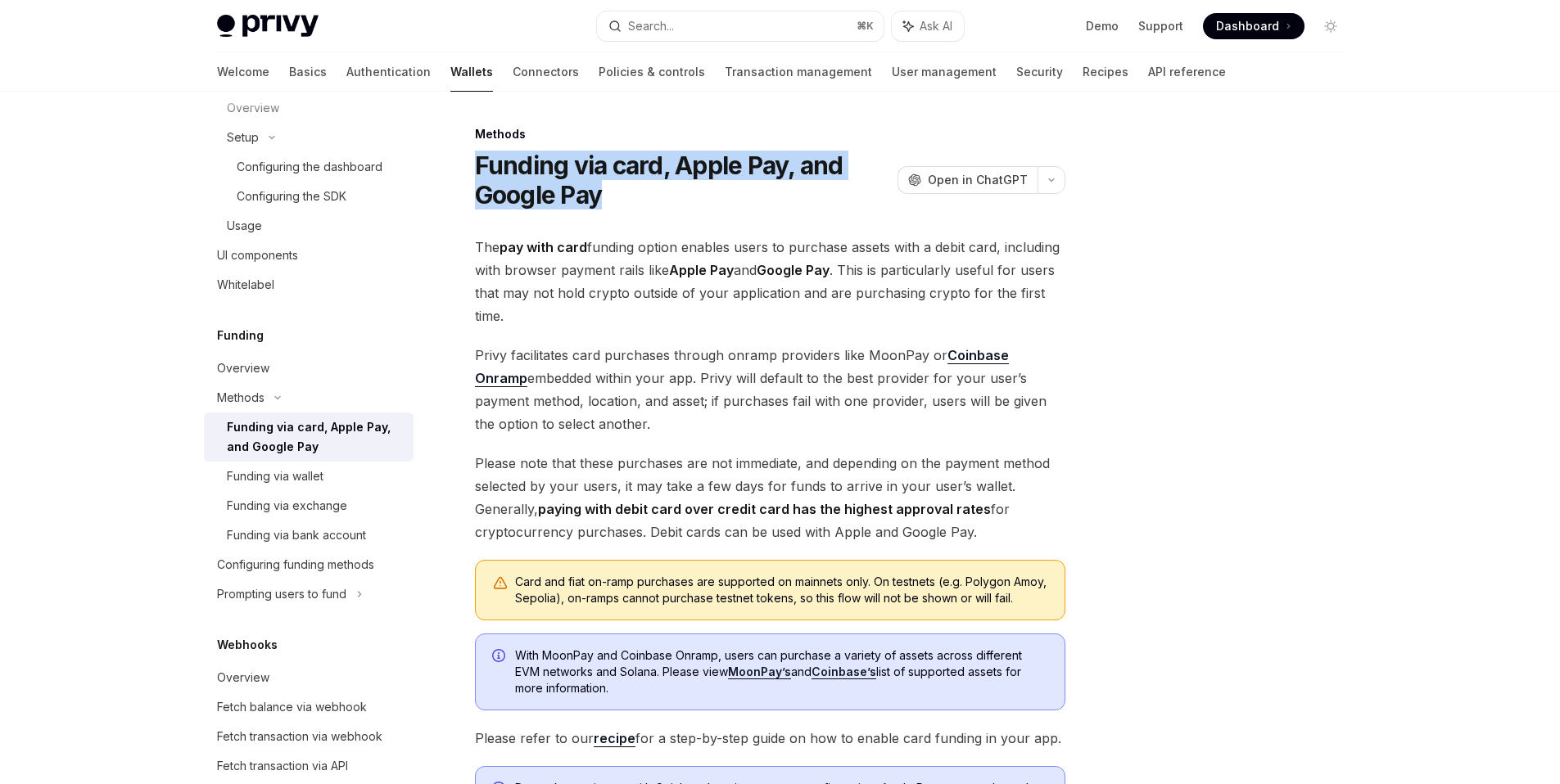
drag, startPoint x: 621, startPoint y: 208, endPoint x: 443, endPoint y: 172, distance: 181.6
click at [443, 172] on div "Methods Funding via card, Apple Pay, and Google Pay OpenAI Open in ChatGPT Open…" at bounding box center [617, 605] width 904 height 962
click at [315, 484] on div "Funding via wallet" at bounding box center [275, 476] width 97 height 20
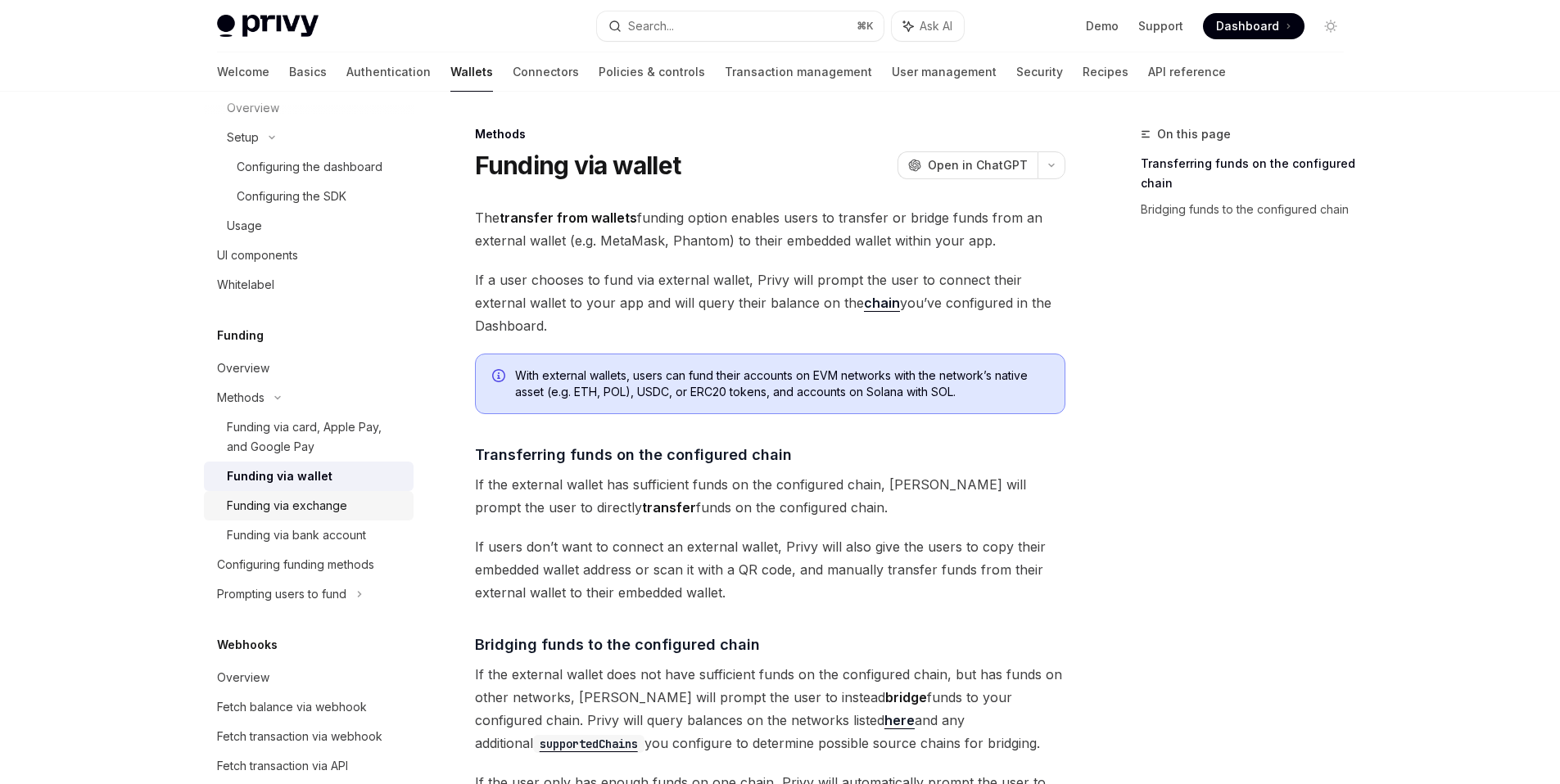
click at [325, 502] on div "Funding via exchange" at bounding box center [287, 505] width 121 height 20
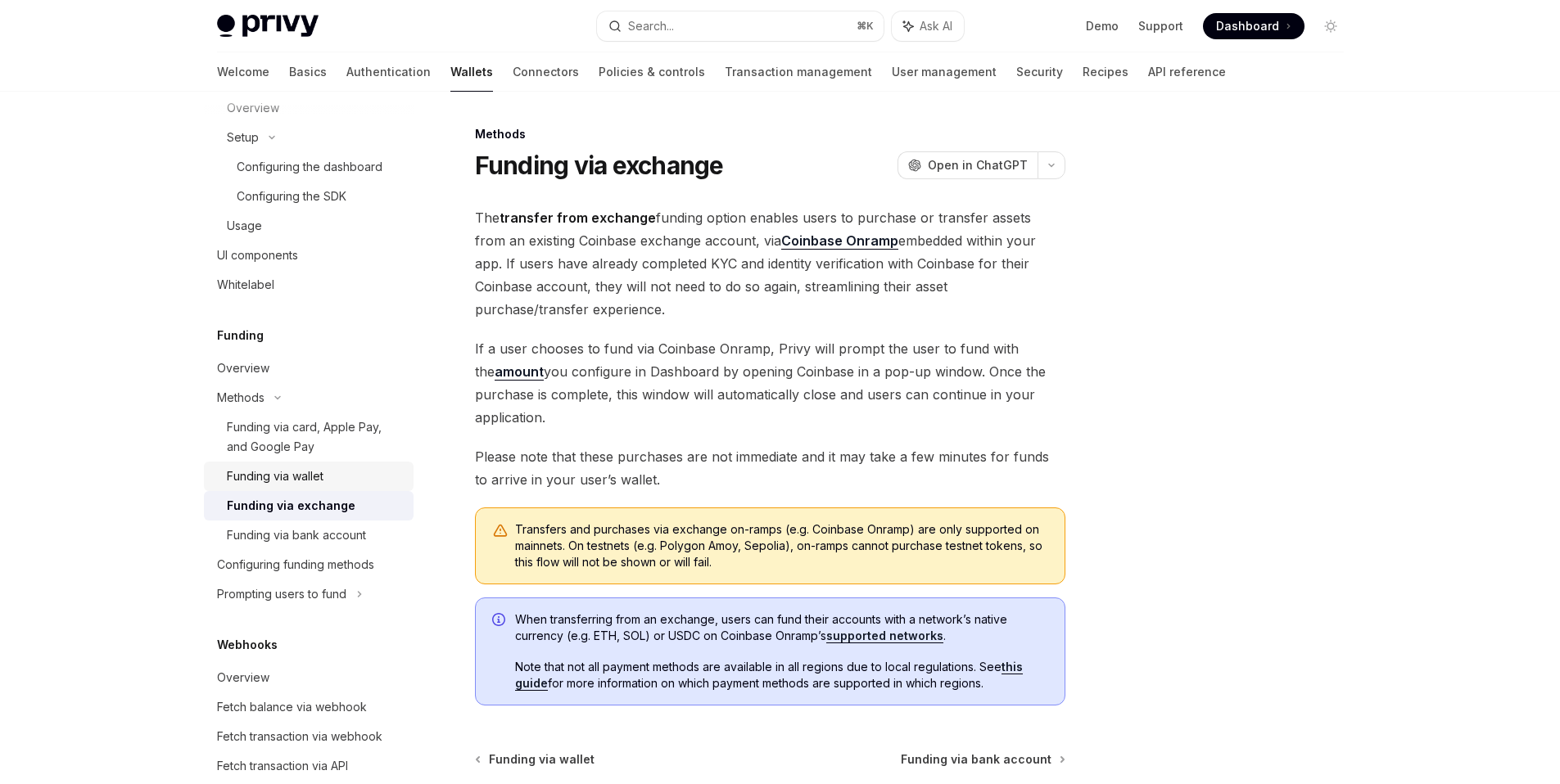
click at [337, 474] on div "Funding via wallet" at bounding box center [315, 476] width 177 height 20
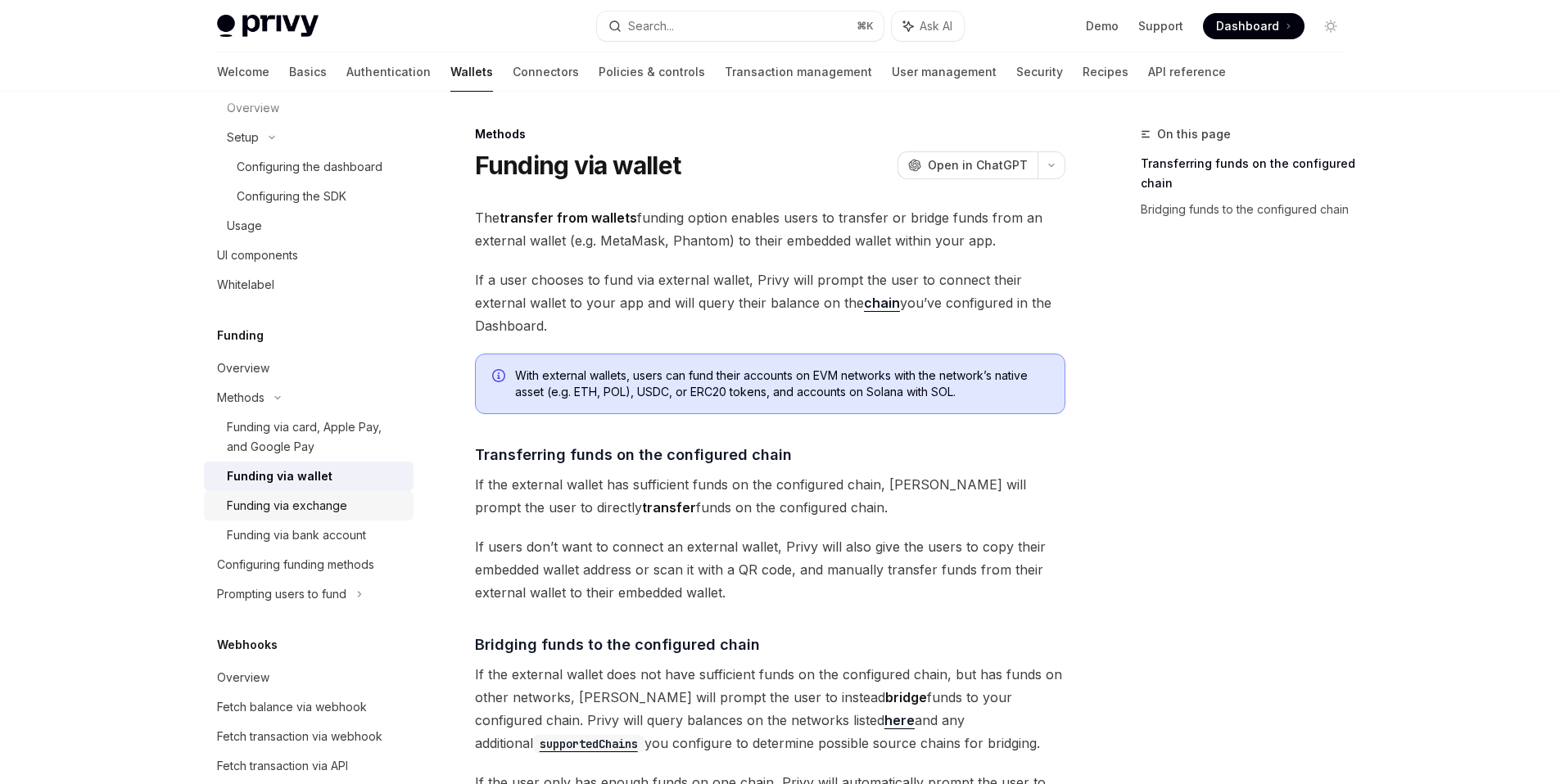
click at [340, 499] on div "Funding via exchange" at bounding box center [287, 505] width 121 height 20
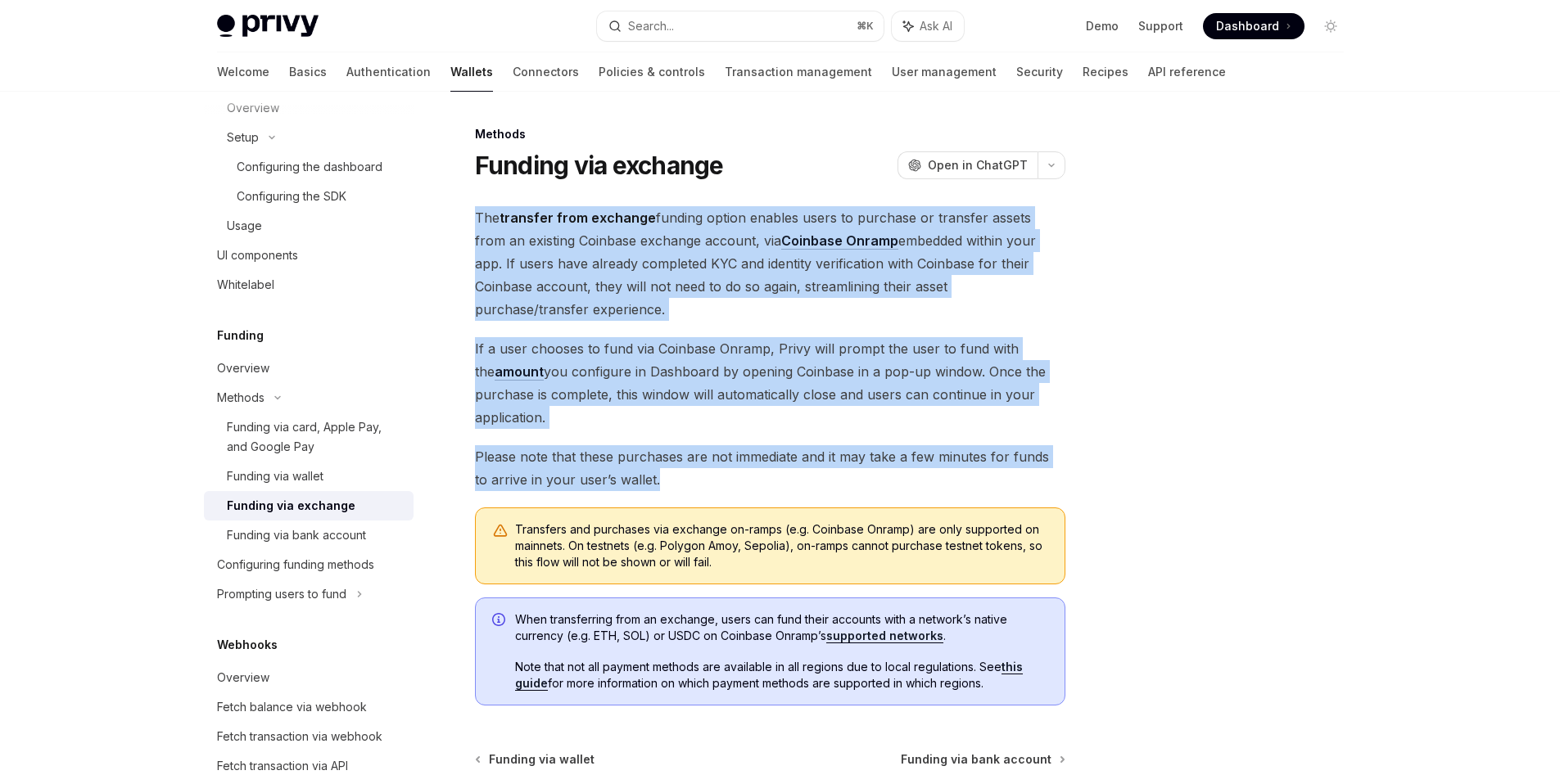
drag, startPoint x: 651, startPoint y: 484, endPoint x: 475, endPoint y: 211, distance: 324.8
click at [475, 211] on div "The transfer from exchange funding option enables users to purchase or transfer…" at bounding box center [771, 455] width 590 height 499
click at [623, 409] on span "If a user chooses to fund via Coinbase Onramp, Privy will prompt the user to fu…" at bounding box center [771, 383] width 590 height 91
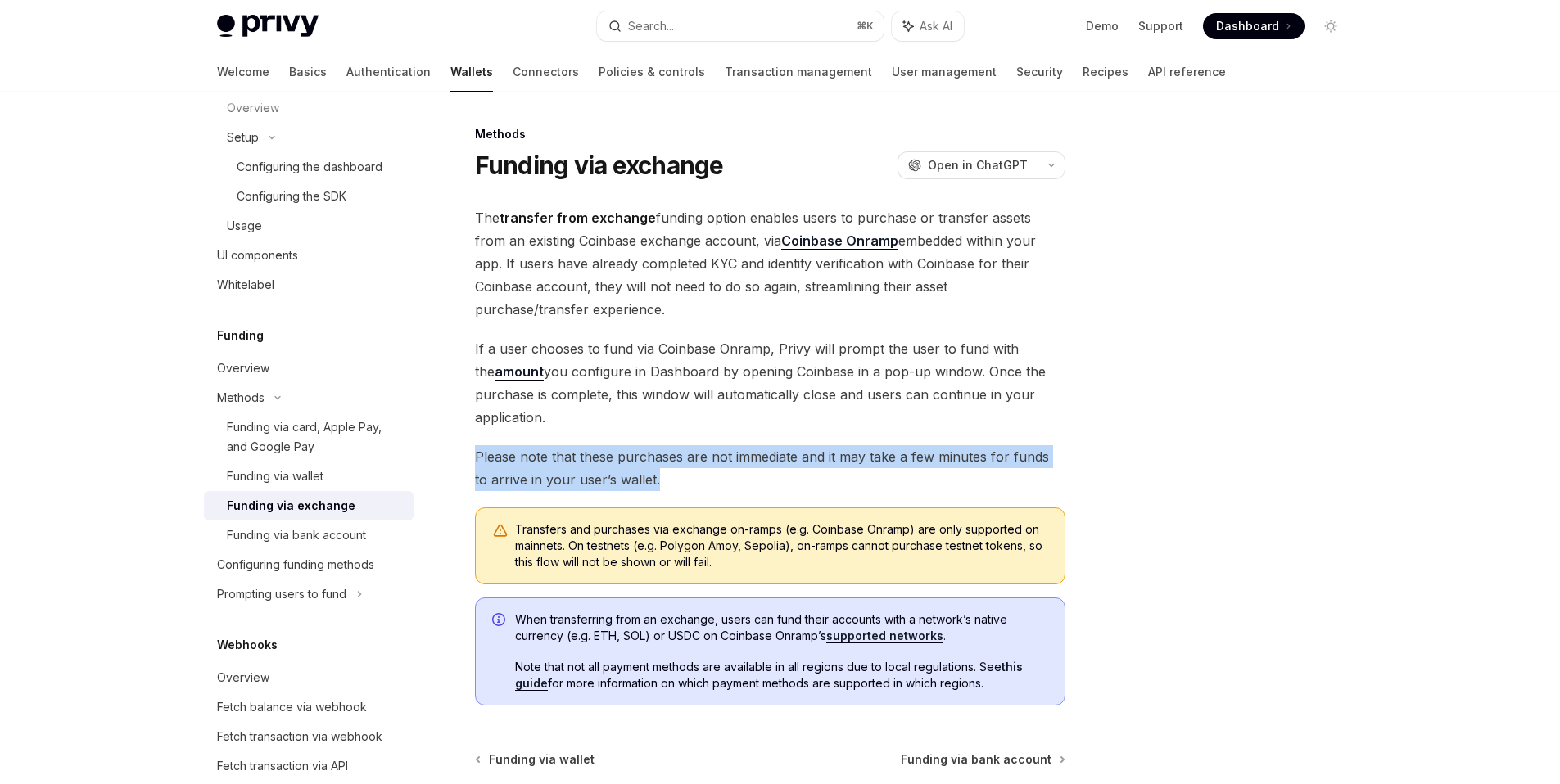
drag, startPoint x: 661, startPoint y: 483, endPoint x: 619, endPoint y: 433, distance: 65.3
click at [619, 433] on div "The transfer from exchange funding option enables users to purchase or transfer…" at bounding box center [771, 455] width 590 height 499
click at [355, 467] on div "Funding via wallet" at bounding box center [315, 476] width 177 height 20
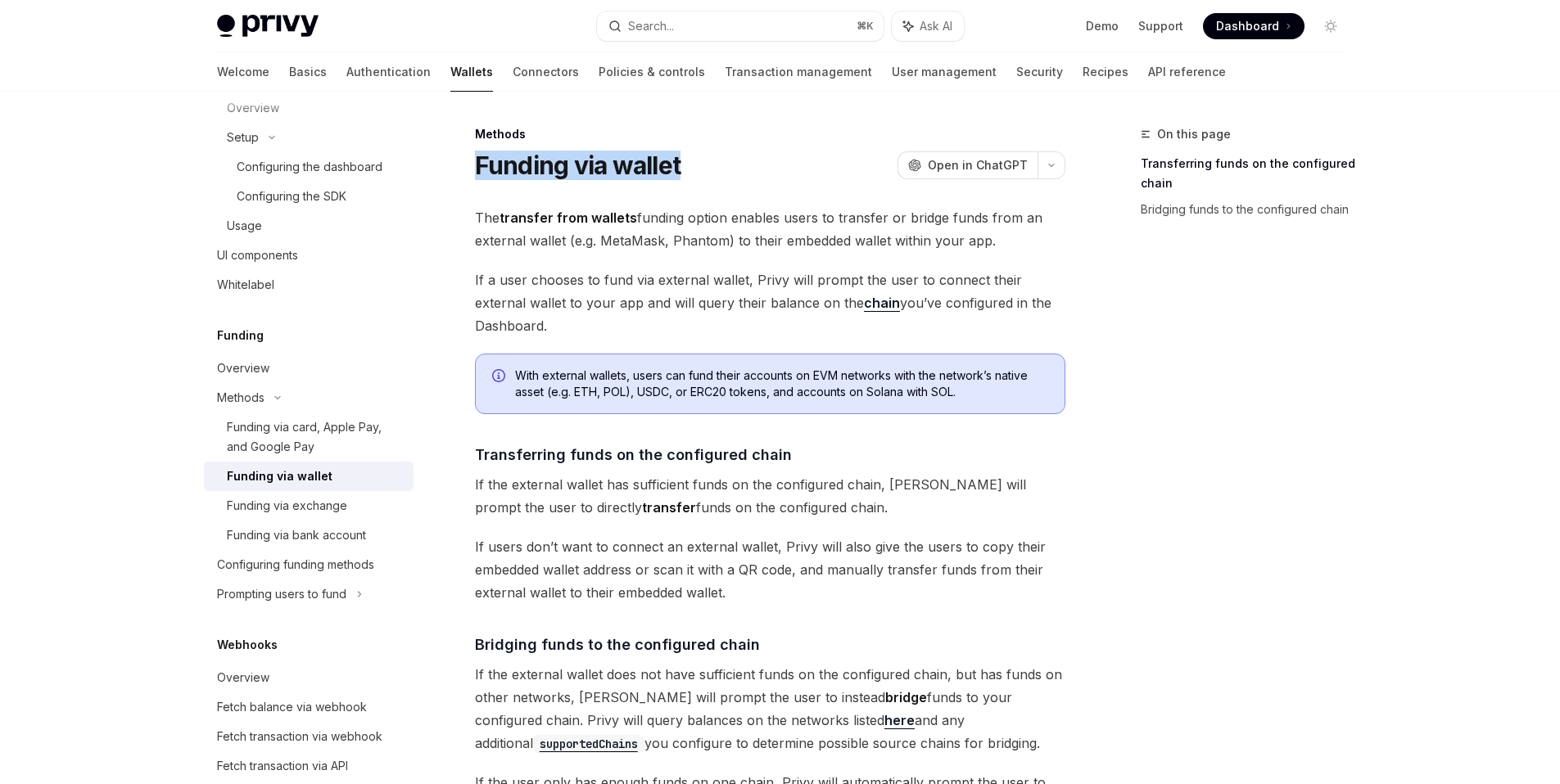
drag, startPoint x: 682, startPoint y: 166, endPoint x: 466, endPoint y: 166, distance: 216.0
click at [466, 166] on div "Methods Funding via wallet OpenAI Open in ChatGPT OpenAI Open in ChatGPT The tr…" at bounding box center [617, 654] width 904 height 1060
click at [342, 533] on div "Funding via bank account" at bounding box center [296, 535] width 139 height 20
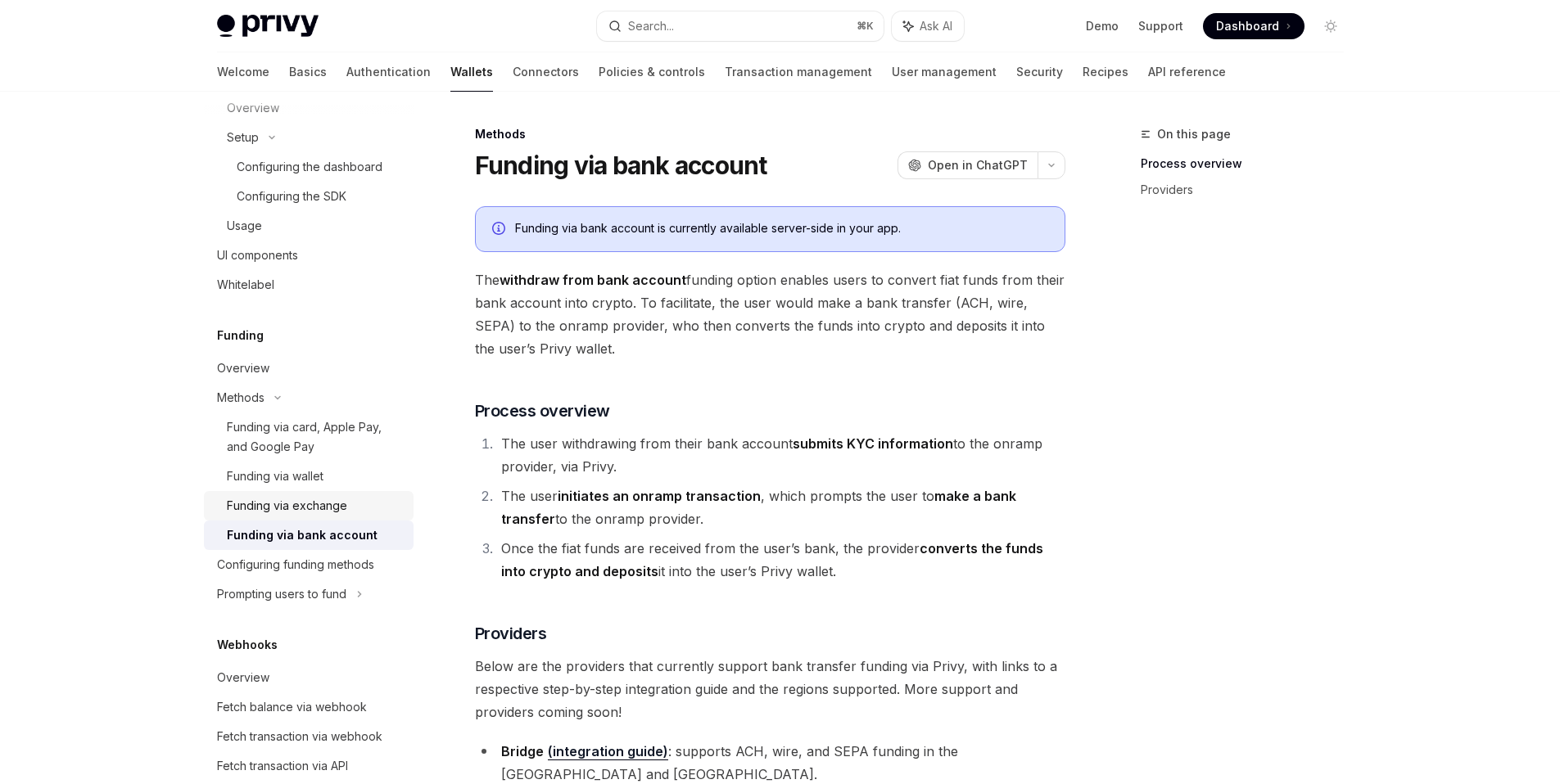
click at [335, 516] on link "Funding via exchange" at bounding box center [308, 506] width 210 height 29
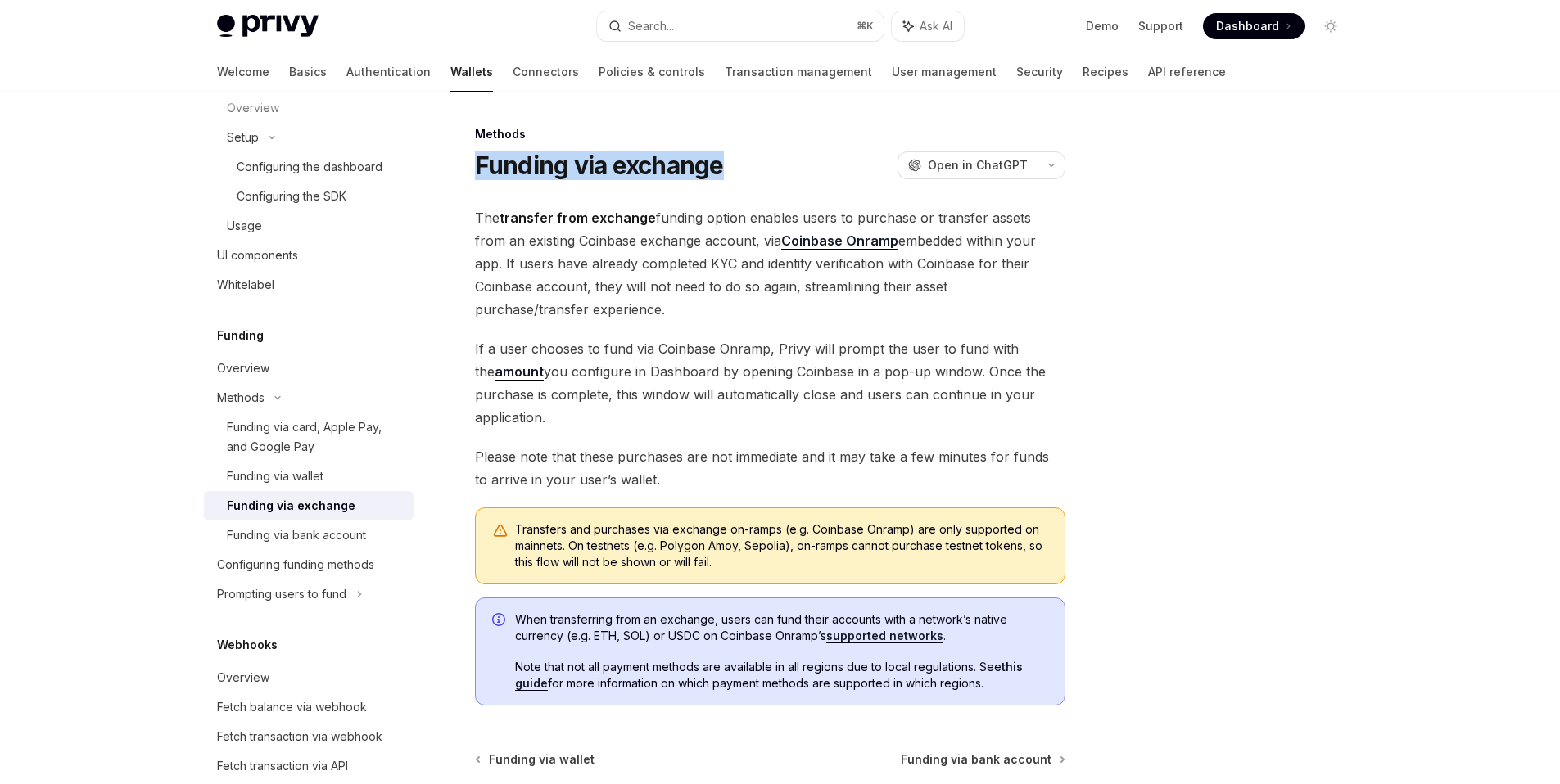
drag, startPoint x: 739, startPoint y: 164, endPoint x: 479, endPoint y: 165, distance: 260.0
click at [479, 165] on div "Funding via exchange OpenAI Open in ChatGPT" at bounding box center [771, 166] width 590 height 29
click at [620, 170] on h1 "Funding via exchange" at bounding box center [600, 166] width 249 height 29
click at [343, 486] on div "Funding via wallet" at bounding box center [315, 476] width 177 height 20
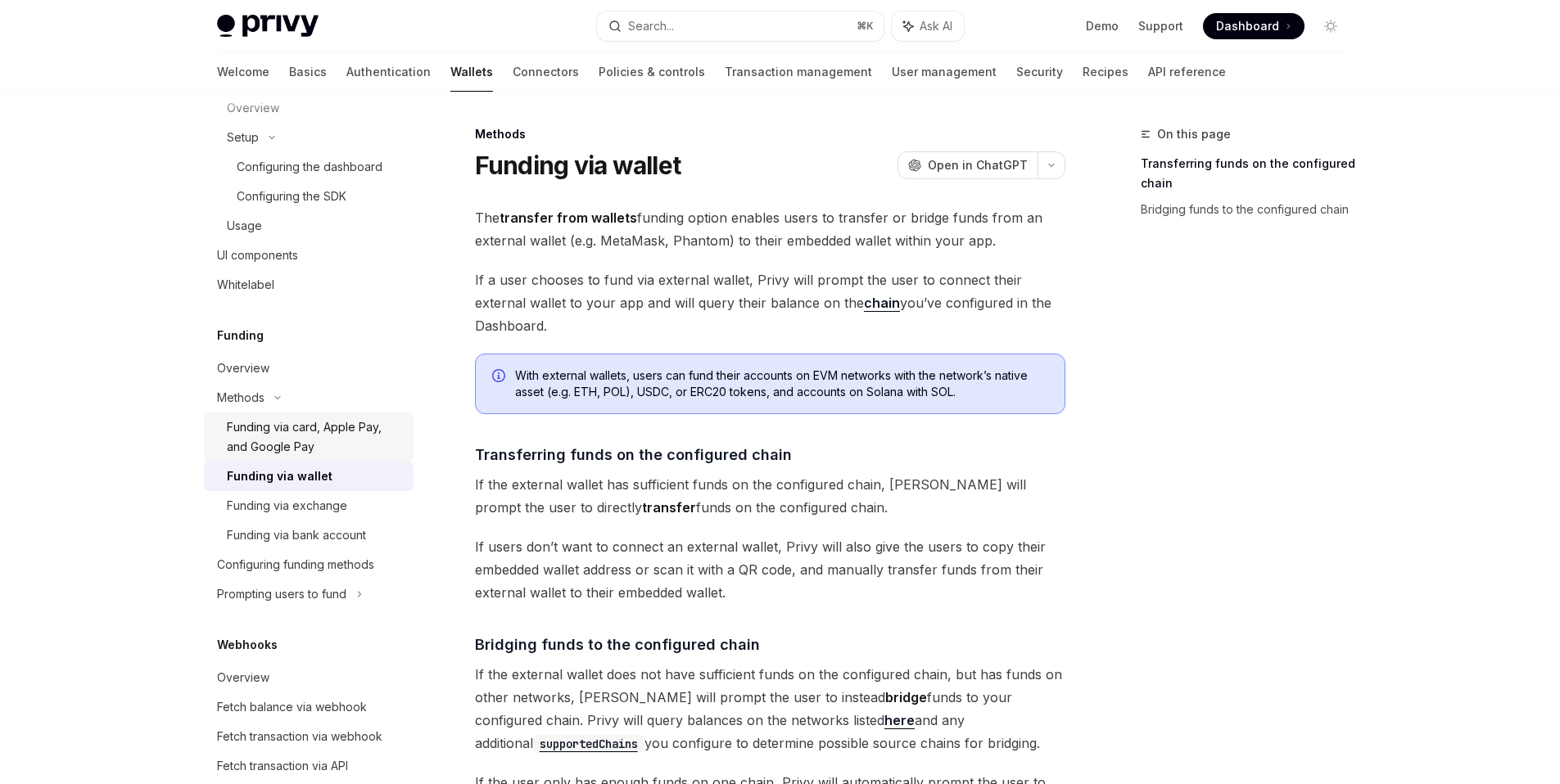
click at [343, 428] on div "Funding via card, Apple Pay, and Google Pay" at bounding box center [315, 437] width 177 height 40
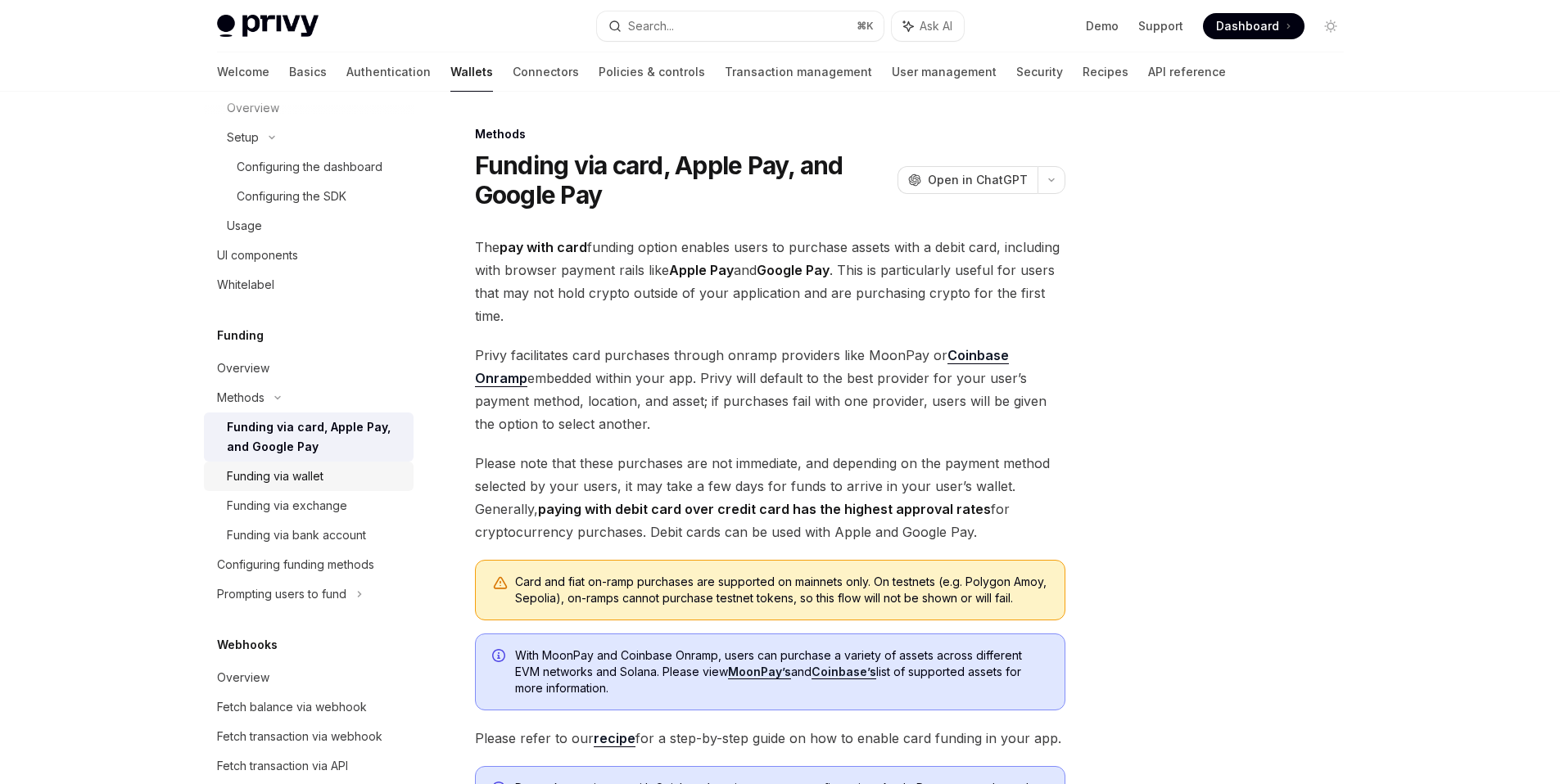
click at [327, 482] on div "Funding via wallet" at bounding box center [315, 476] width 177 height 20
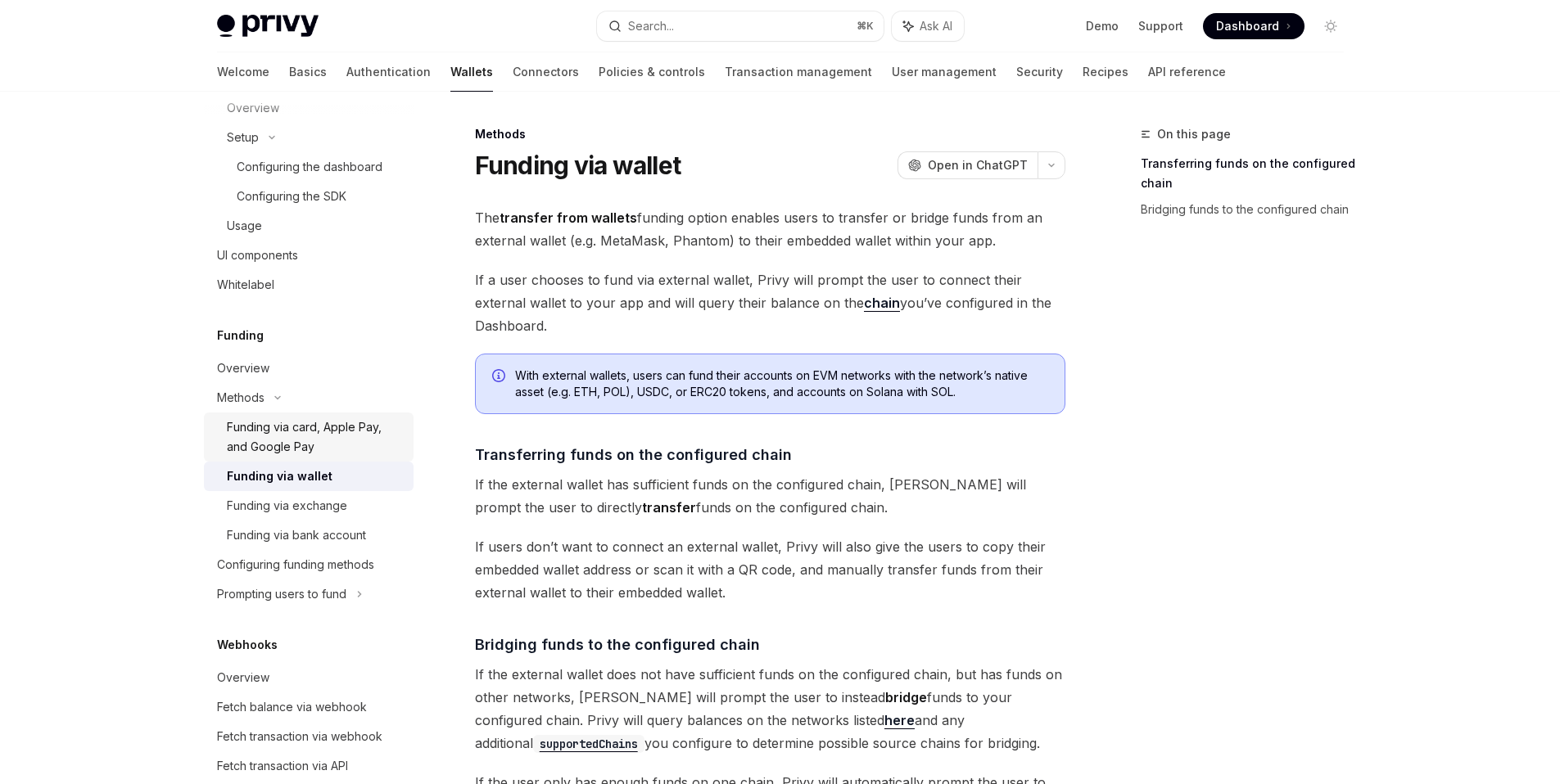
click at [335, 440] on div "Funding via card, Apple Pay, and Google Pay" at bounding box center [315, 437] width 177 height 40
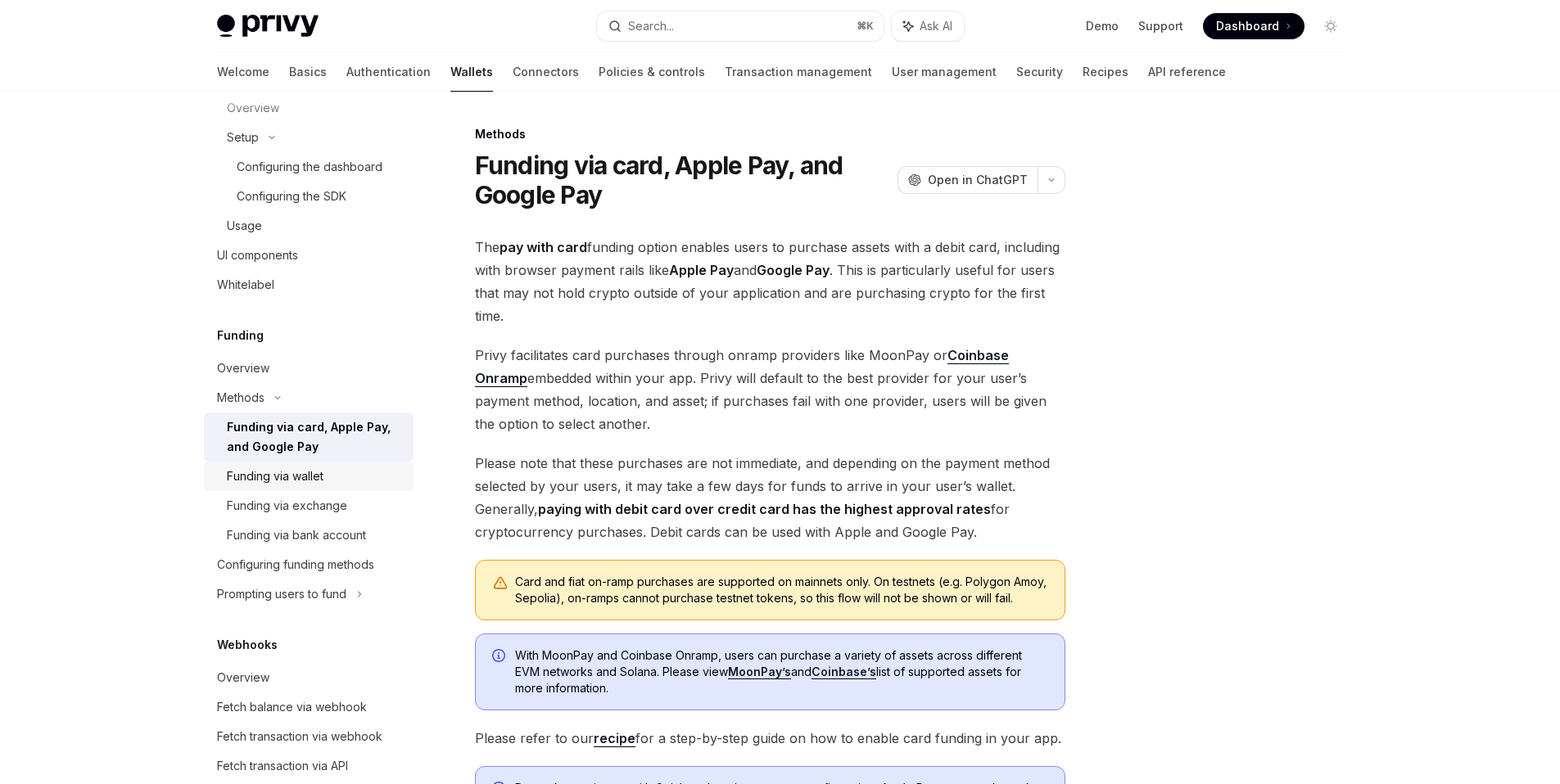
click at [342, 480] on div "Funding via wallet" at bounding box center [315, 476] width 177 height 20
click at [347, 428] on div "Funding via card, Apple Pay, and Google Pay" at bounding box center [315, 437] width 177 height 40
click at [341, 490] on link "Funding via wallet" at bounding box center [308, 476] width 210 height 29
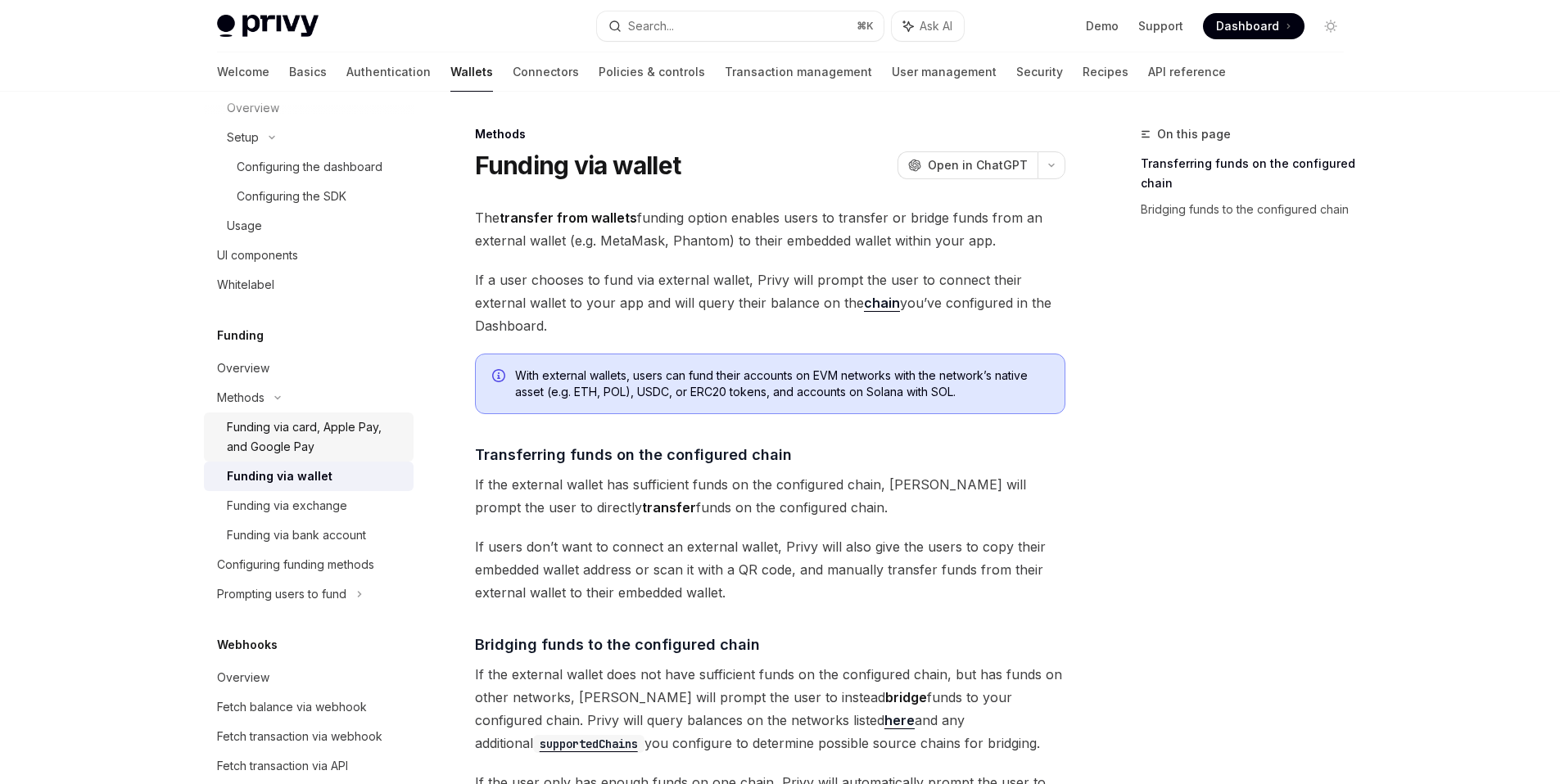
click at [355, 430] on div "Funding via card, Apple Pay, and Google Pay" at bounding box center [315, 437] width 177 height 40
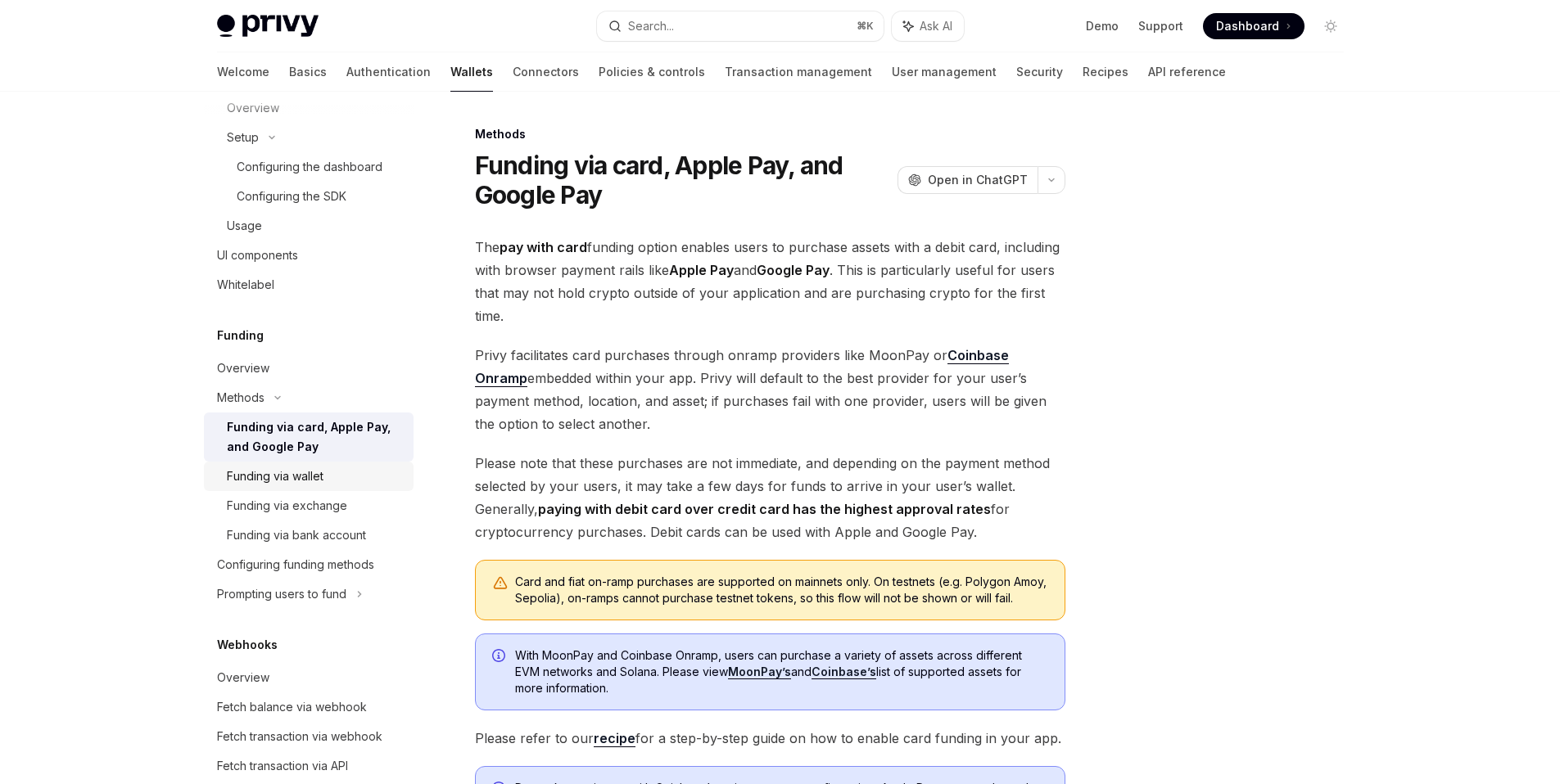
click at [360, 472] on div "Funding via wallet" at bounding box center [315, 476] width 177 height 20
type textarea "*"
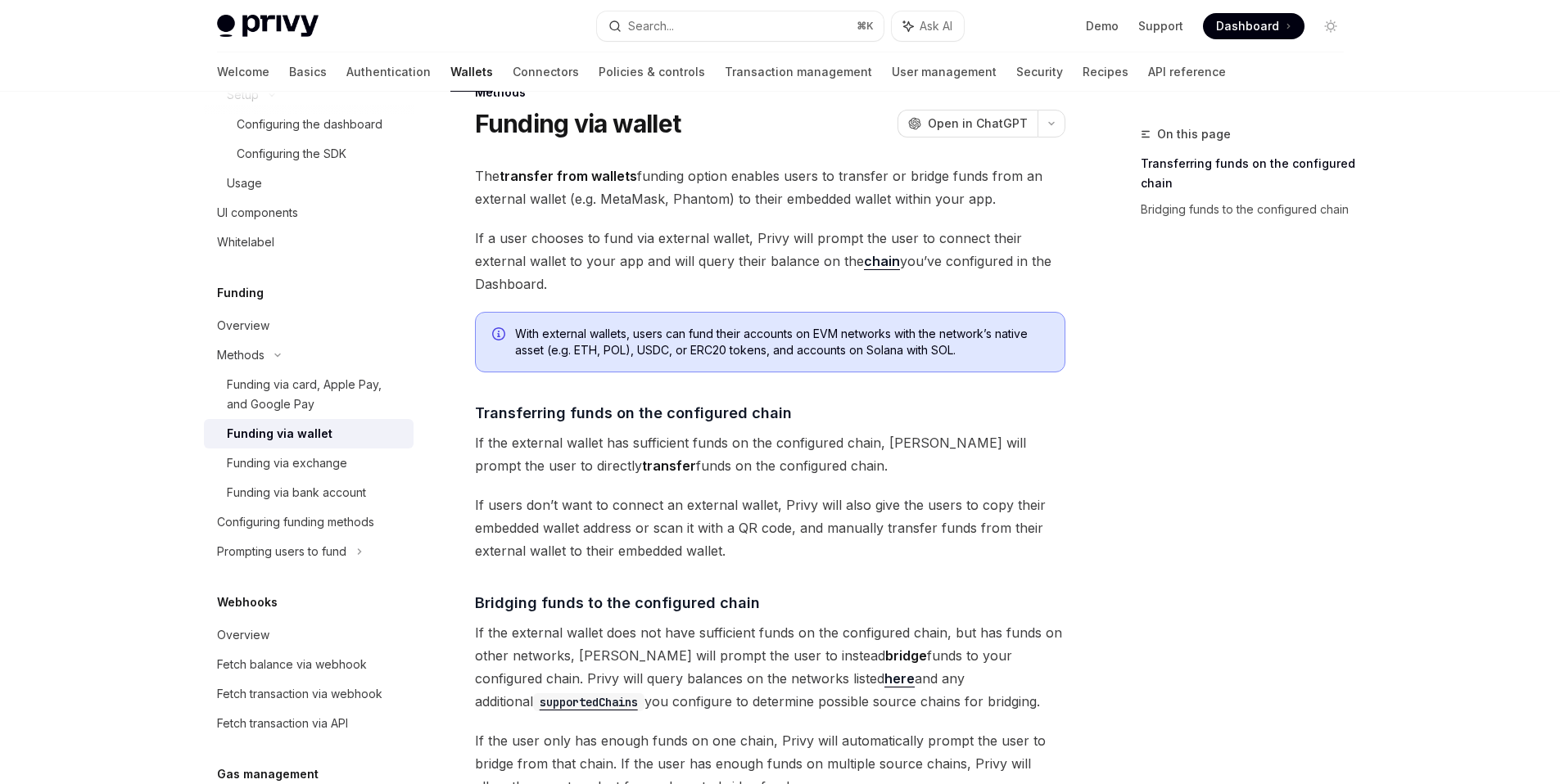
scroll to position [716, 0]
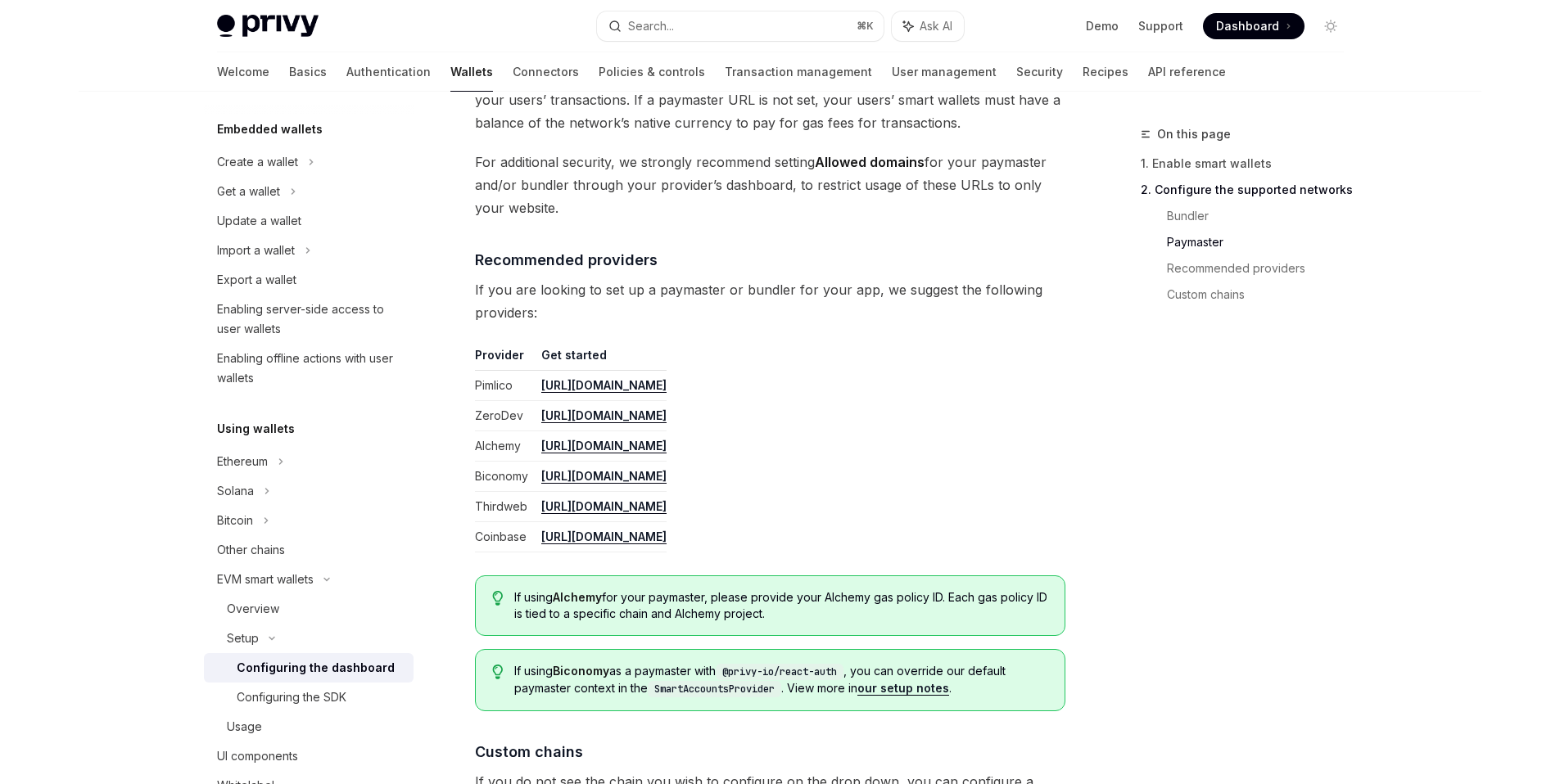
scroll to position [1447, 0]
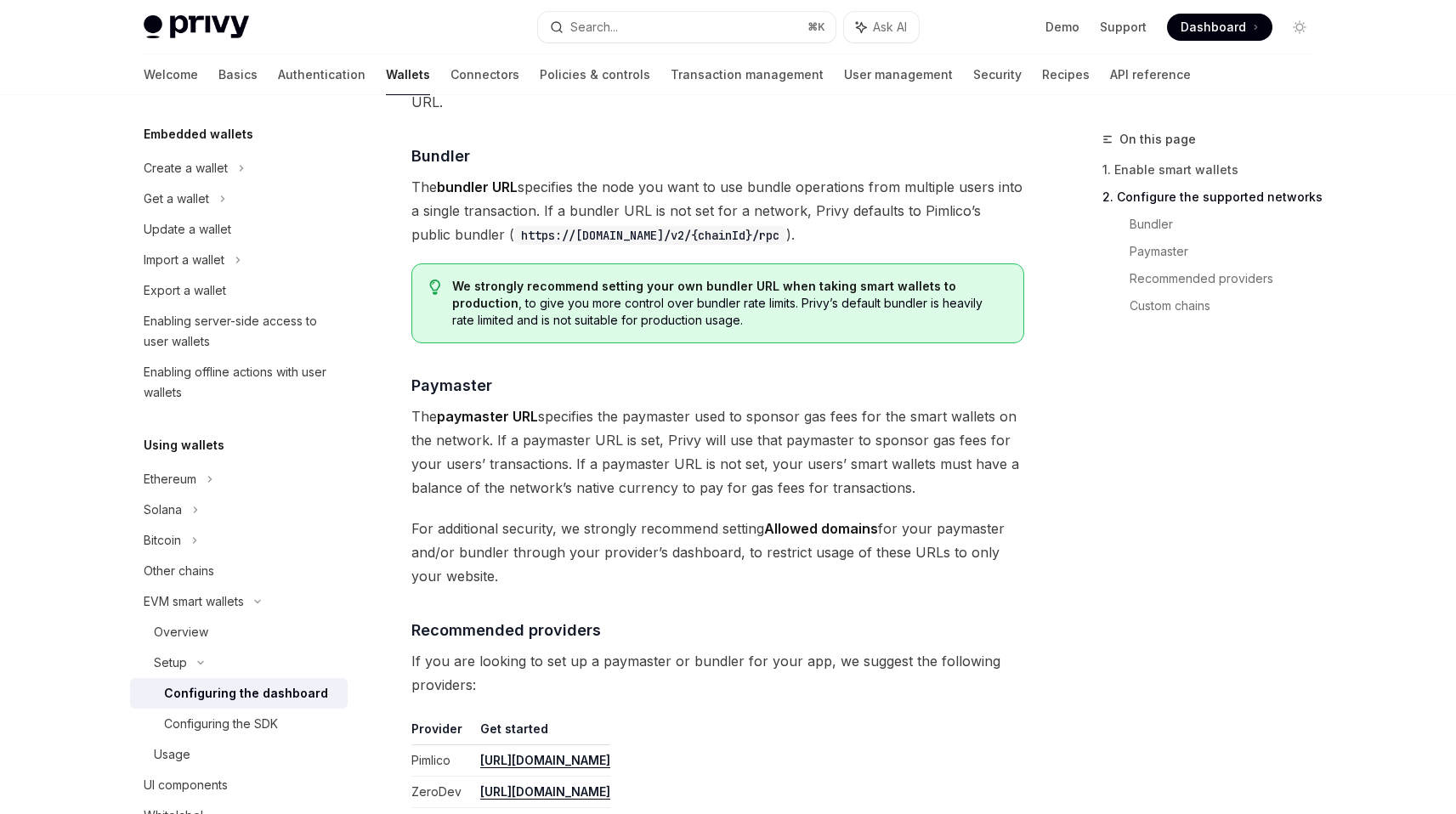
drag, startPoint x: 921, startPoint y: 484, endPoint x: 410, endPoint y: 412, distance: 516.0
click at [411, 412] on span "The paymaster URL specifies the paymaster used to sponsor gas fees for the smar…" at bounding box center [717, 452] width 612 height 95
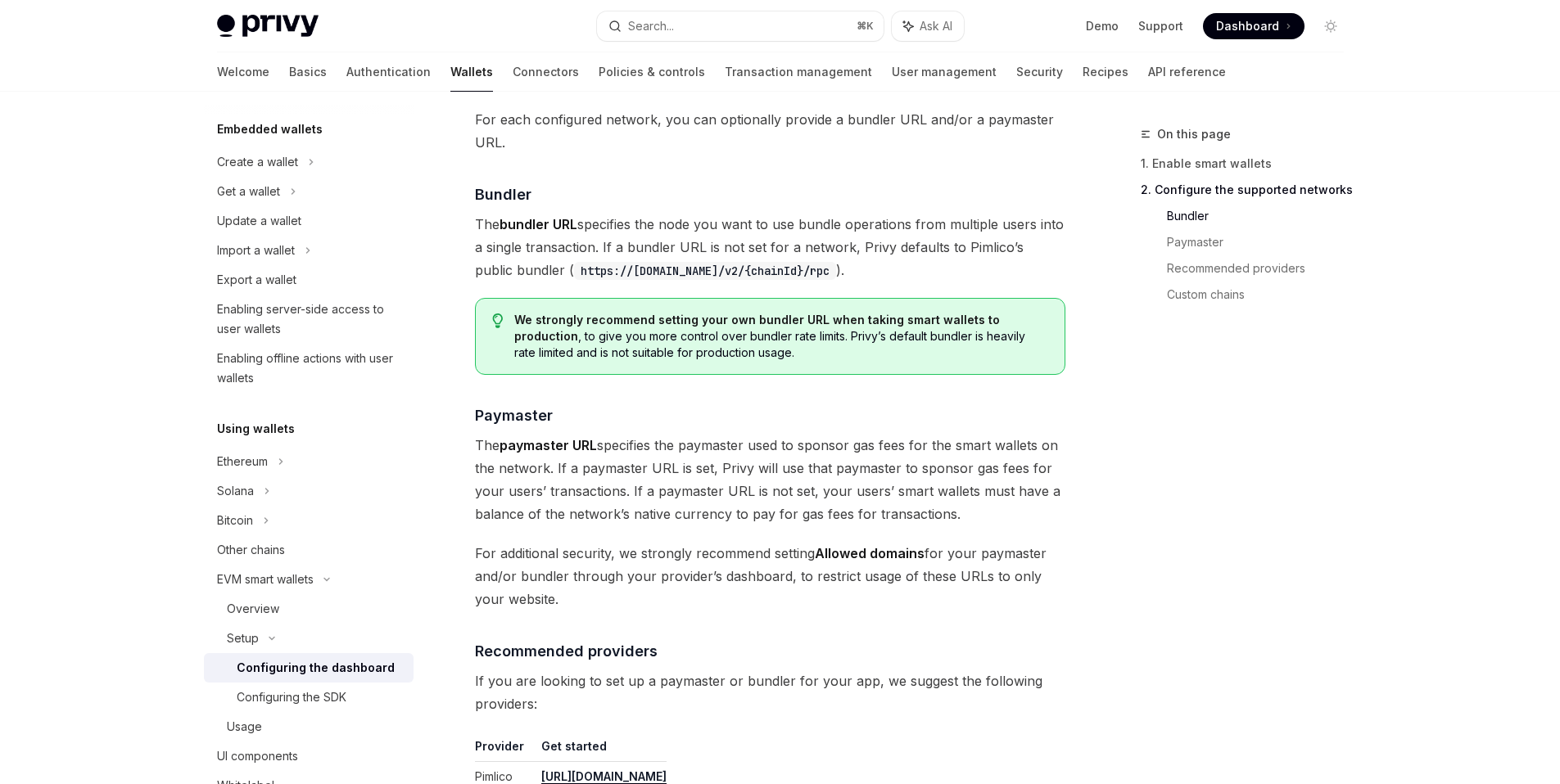
scroll to position [1484, 0]
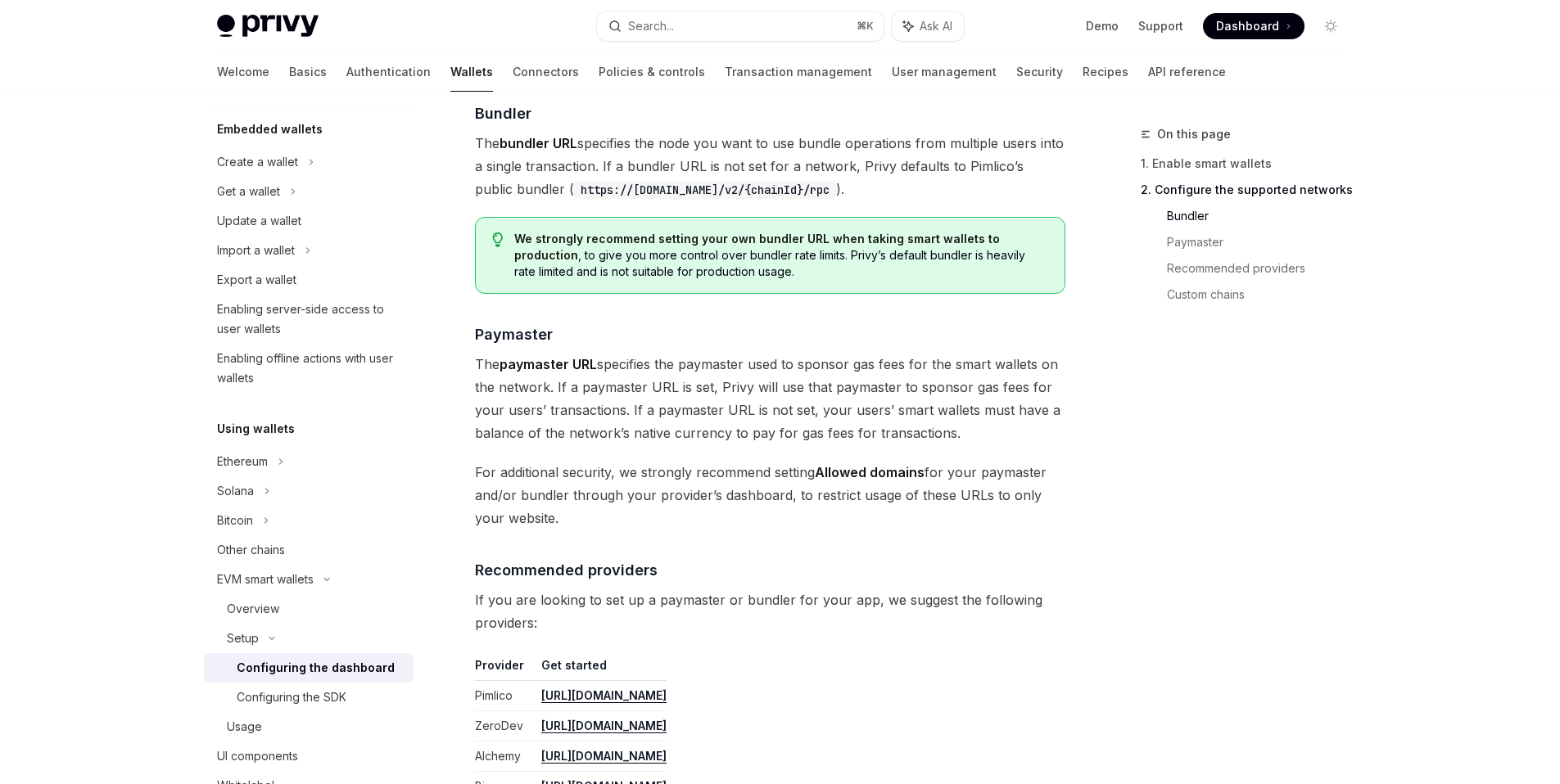
click at [555, 526] on span "For additional security, we strongly recommend setting Allowed domains for your…" at bounding box center [771, 495] width 590 height 69
drag, startPoint x: 595, startPoint y: 523, endPoint x: 433, endPoint y: 354, distance: 234.1
click at [433, 354] on div "Overview Chain support Embedded wallets Create a wallet Get a wallet Update a w…" at bounding box center [780, 22] width 1205 height 2832
click at [579, 403] on span "The paymaster URL specifies the paymaster used to sponsor gas fees for the smar…" at bounding box center [771, 398] width 590 height 91
drag, startPoint x: 1016, startPoint y: 436, endPoint x: 634, endPoint y: 411, distance: 382.8
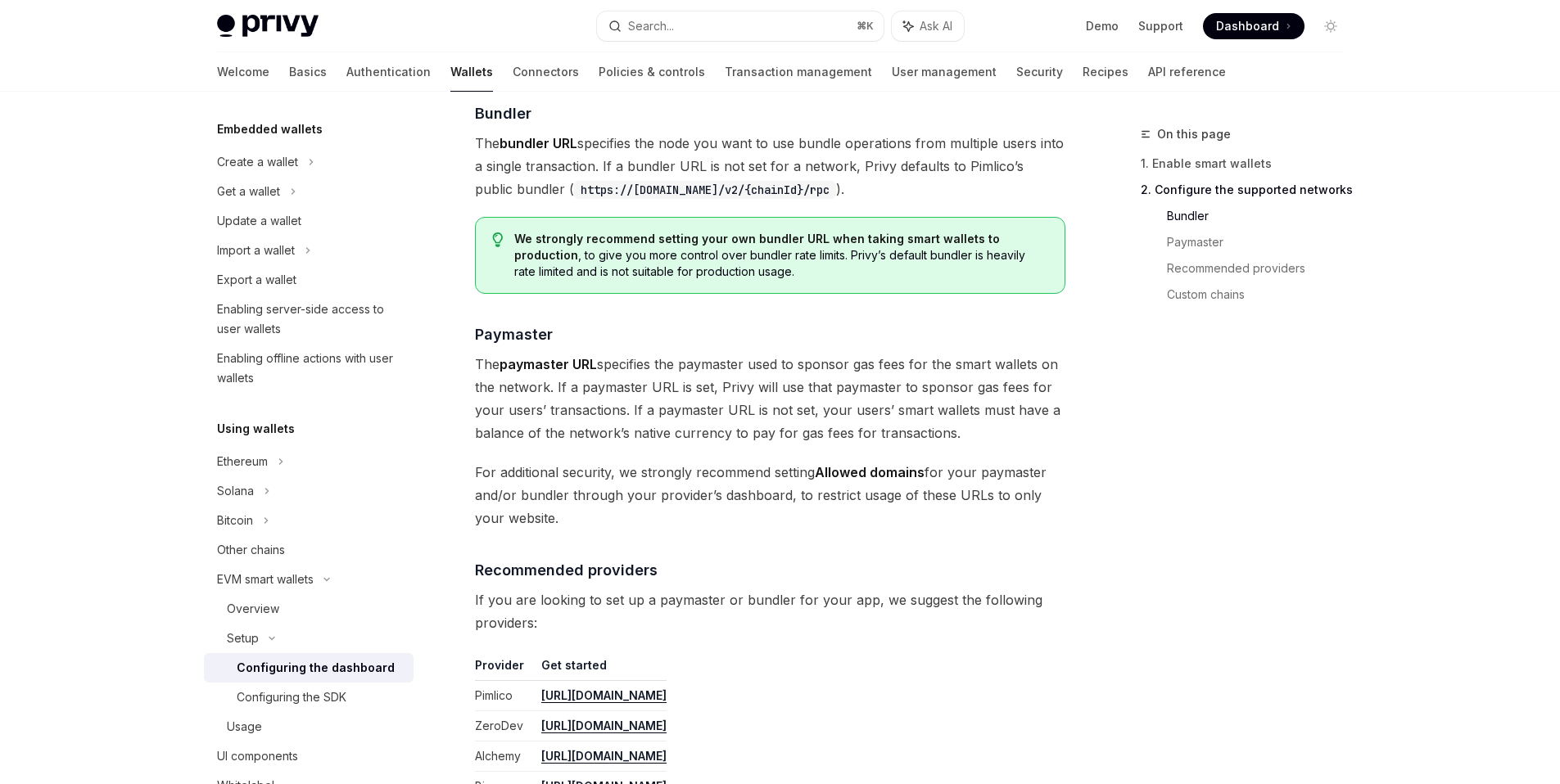
click at [634, 411] on span "The paymaster URL specifies the paymaster used to sponsor gas fees for the smar…" at bounding box center [771, 398] width 590 height 91
click at [977, 441] on span "The paymaster URL specifies the paymaster used to sponsor gas fees for the smar…" at bounding box center [771, 398] width 590 height 91
drag, startPoint x: 977, startPoint y: 441, endPoint x: 924, endPoint y: 440, distance: 53.0
click at [924, 440] on span "The paymaster URL specifies the paymaster used to sponsor gas fees for the smar…" at bounding box center [771, 398] width 590 height 91
click at [761, 481] on span "For additional security, we strongly recommend setting Allowed domains for your…" at bounding box center [771, 495] width 590 height 69
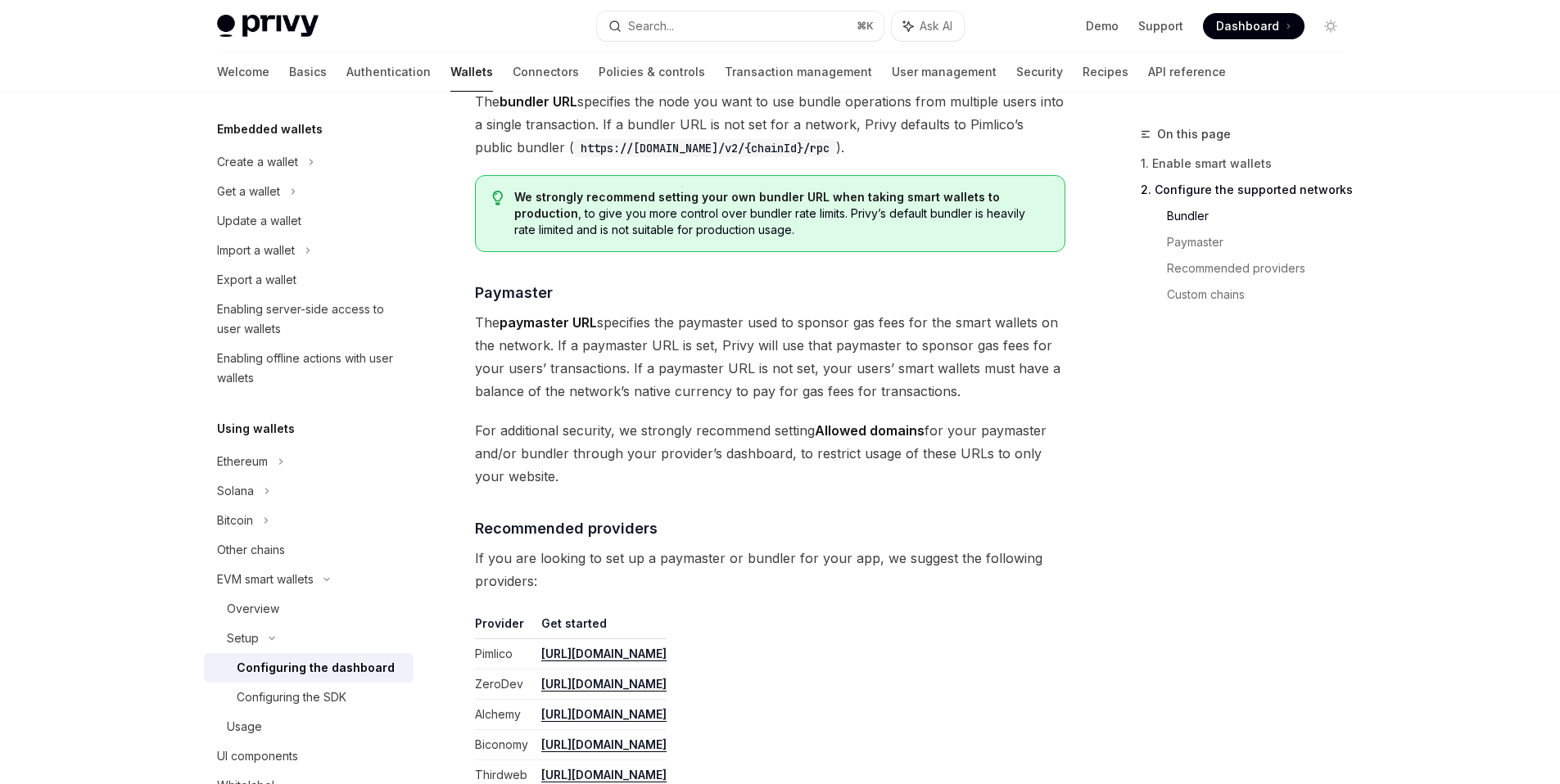
scroll to position [1555, 0]
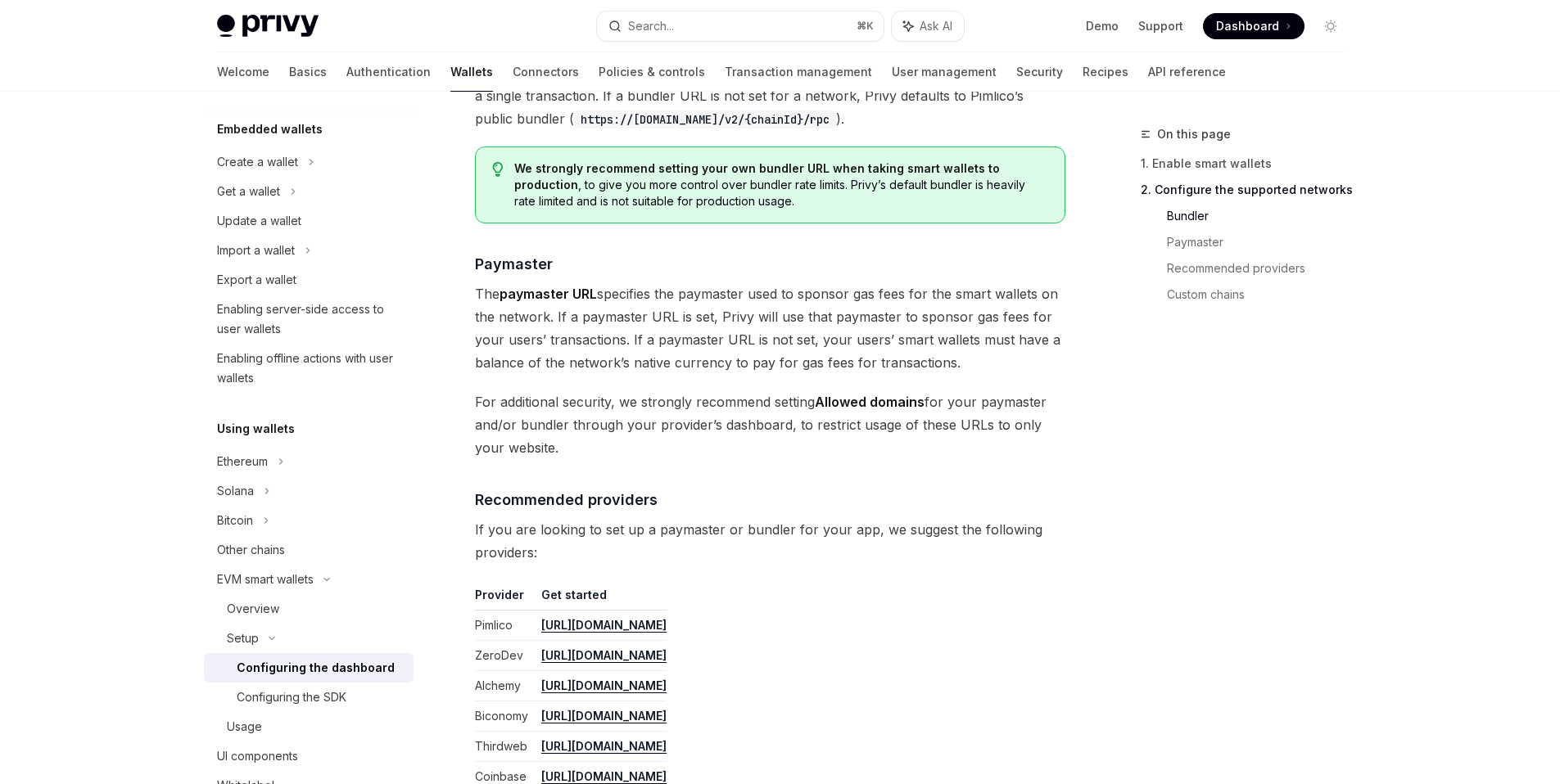
drag, startPoint x: 598, startPoint y: 438, endPoint x: 463, endPoint y: 399, distance: 140.5
click at [621, 459] on span "For additional security, we strongly recommend setting Allowed domains for your…" at bounding box center [771, 425] width 590 height 69
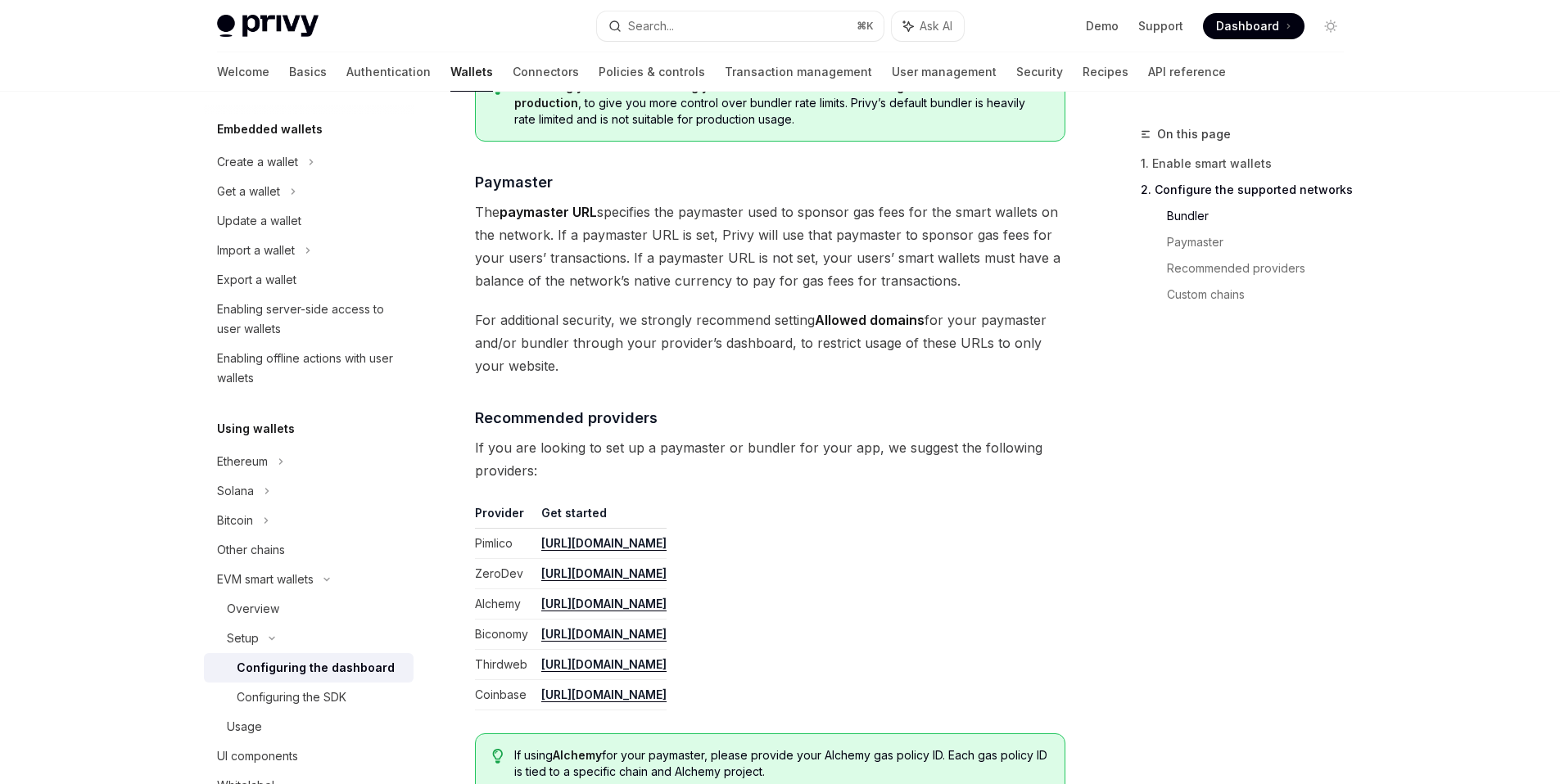
scroll to position [1718, 0]
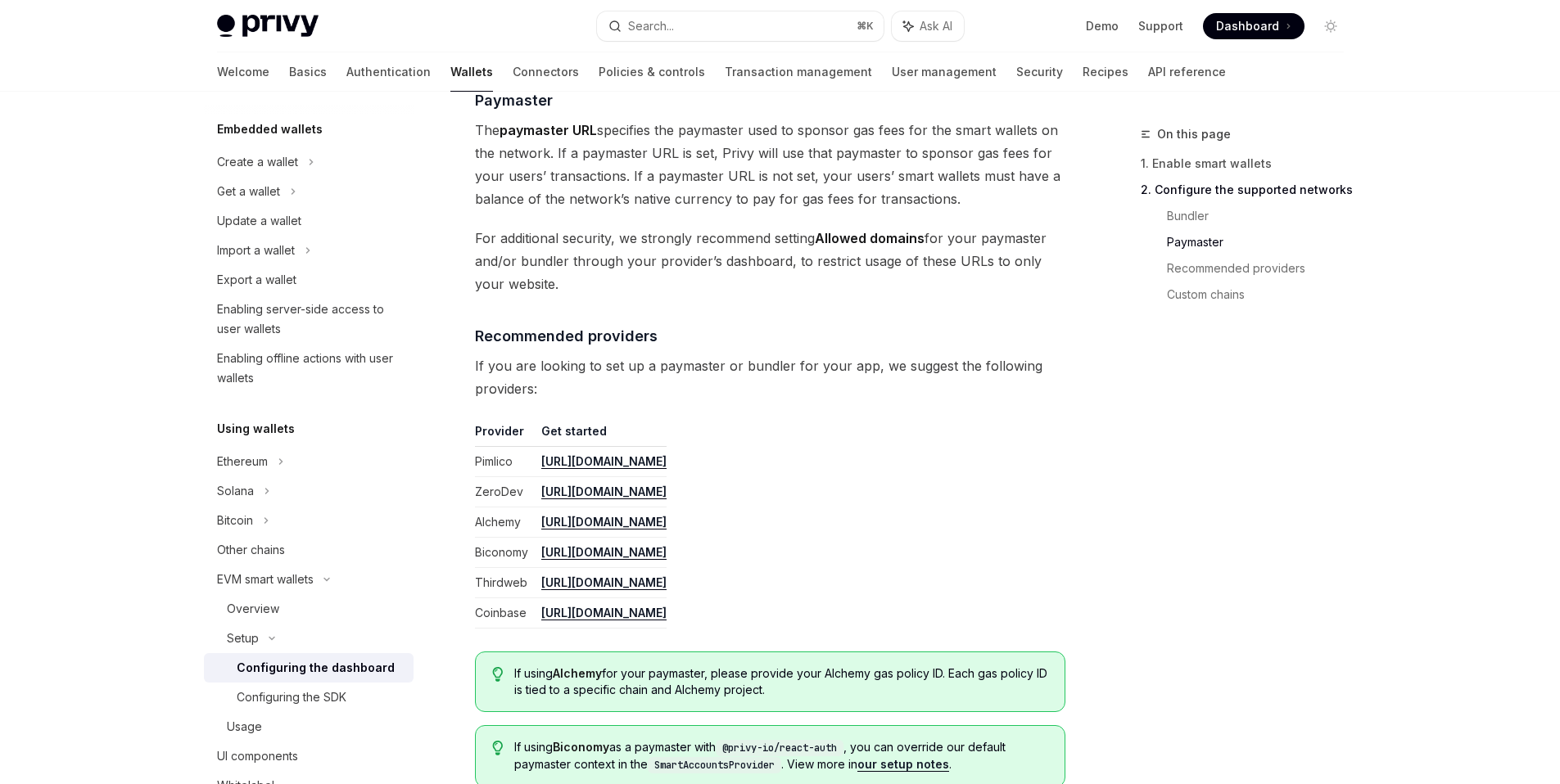
click at [626, 527] on link "[URL][DOMAIN_NAME]" at bounding box center [603, 522] width 125 height 15
click at [758, 329] on h4 "​ Recommended providers" at bounding box center [771, 336] width 590 height 22
click at [744, 22] on button "Search... ⌘ K" at bounding box center [740, 26] width 286 height 29
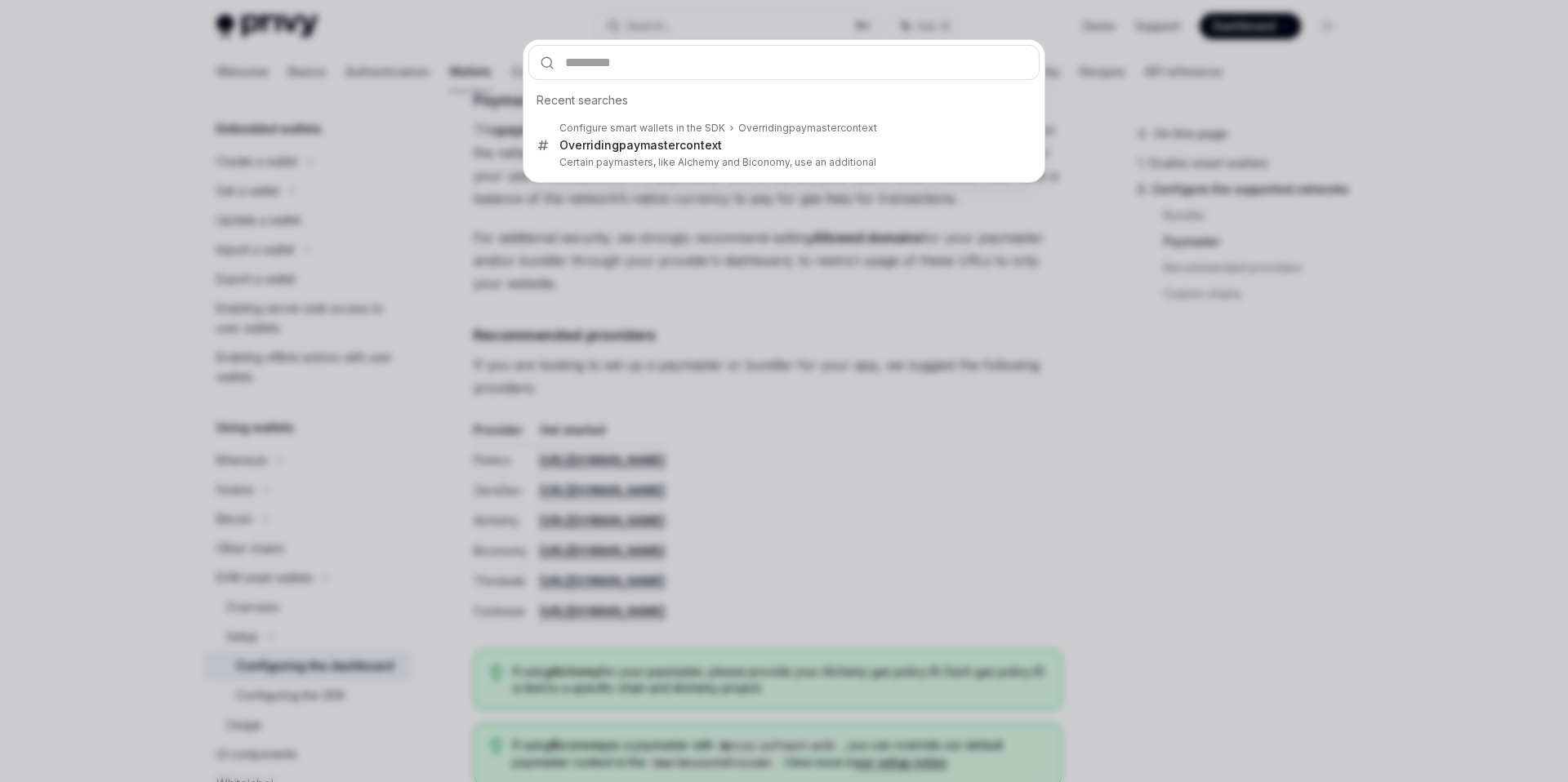
click at [950, 392] on div "Recent searches Configure smart wallets in the SDK Overriding paymaster context…" at bounding box center [784, 391] width 1568 height 782
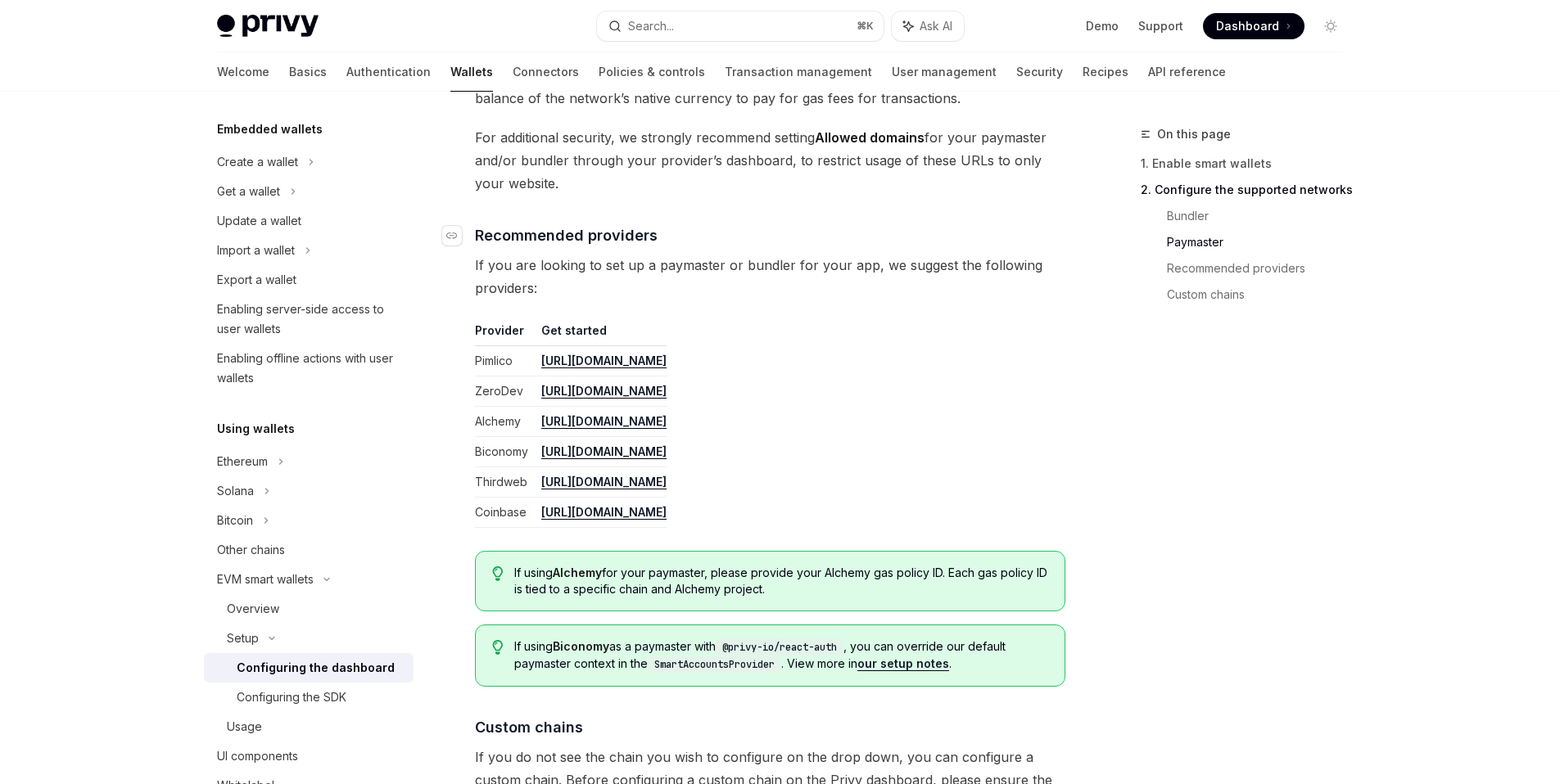
scroll to position [1910, 0]
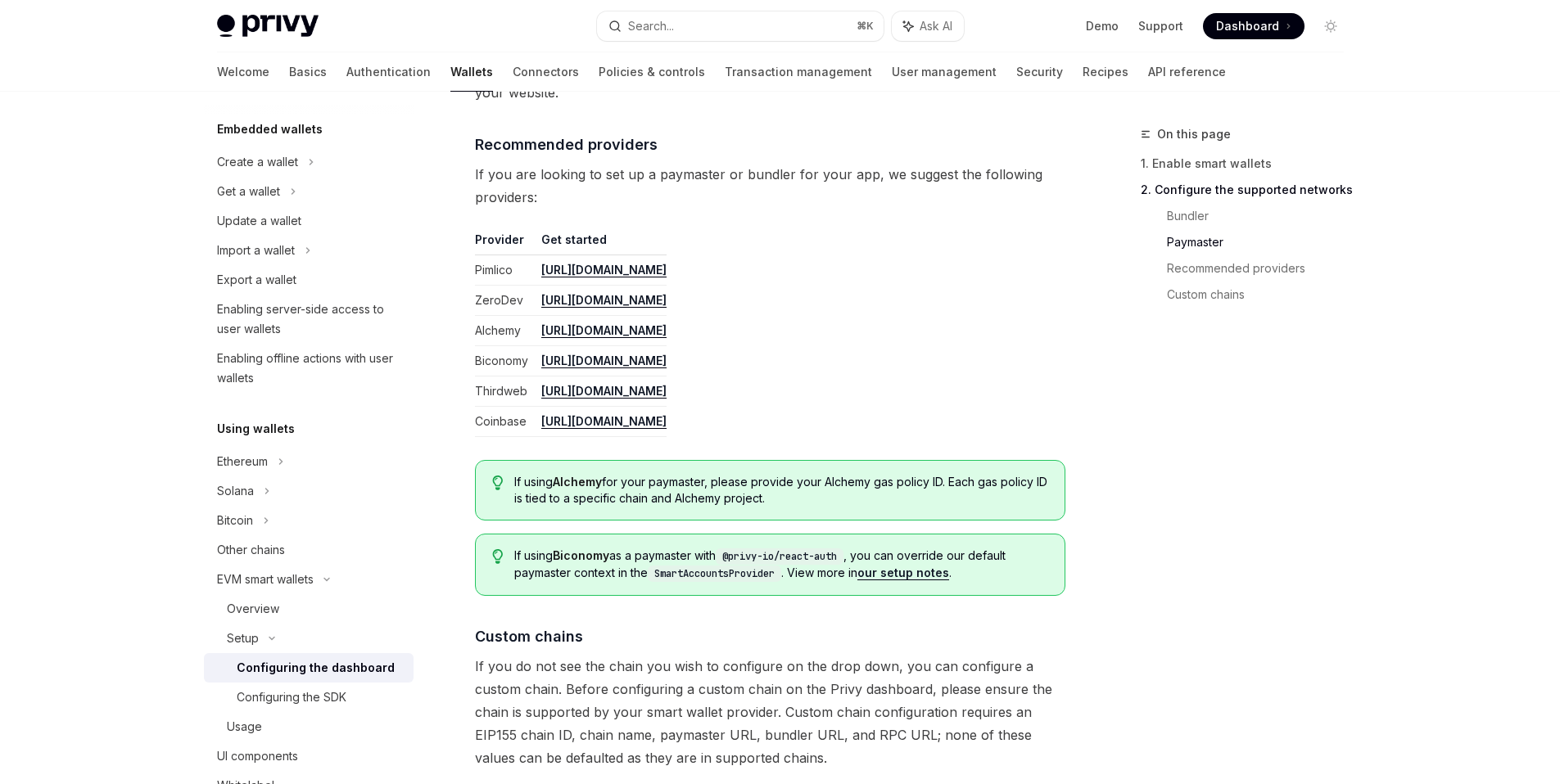
click at [891, 496] on span "If using Alchemy for your paymaster, please provide your Alchemy gas policy ID.…" at bounding box center [781, 491] width 533 height 33
drag, startPoint x: 827, startPoint y: 483, endPoint x: 889, endPoint y: 476, distance: 62.4
click at [889, 476] on span "If using Alchemy for your paymaster, please provide your Alchemy gas policy ID.…" at bounding box center [781, 491] width 533 height 33
drag, startPoint x: 947, startPoint y: 480, endPoint x: 828, endPoint y: 480, distance: 119.0
click at [828, 480] on span "If using Alchemy for your paymaster, please provide your Alchemy gas policy ID.…" at bounding box center [781, 491] width 533 height 33
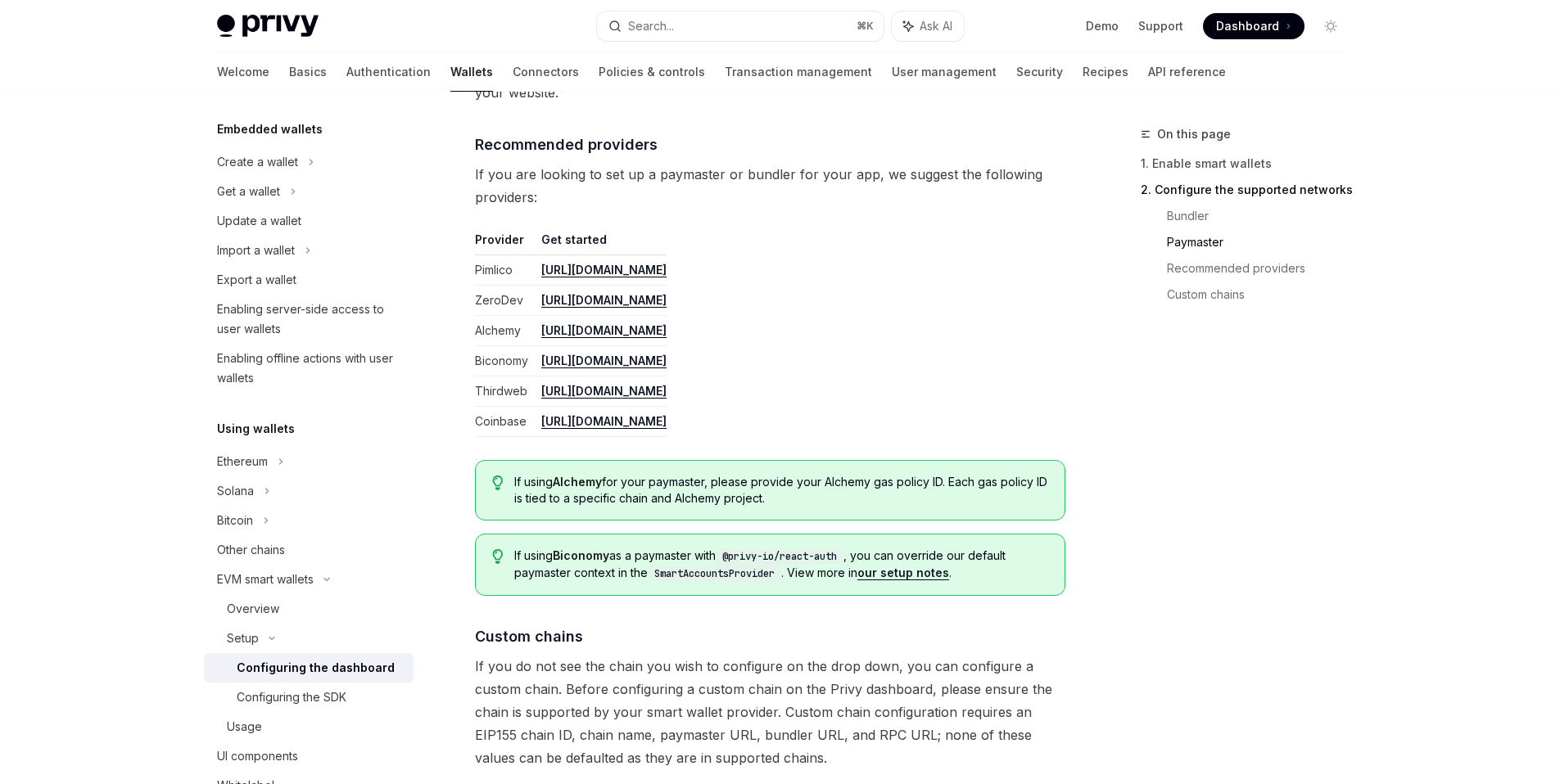
click at [861, 517] on div "If using Alchemy for your paymaster, please provide your Alchemy gas policy ID.…" at bounding box center [771, 490] width 590 height 60
drag, startPoint x: 880, startPoint y: 485, endPoint x: 949, endPoint y: 486, distance: 69.0
click at [949, 486] on span "If using Alchemy for your paymaster, please provide your Alchemy gas policy ID.…" at bounding box center [781, 491] width 533 height 33
click at [895, 501] on span "If using Alchemy for your paymaster, please provide your Alchemy gas policy ID.…" at bounding box center [781, 491] width 533 height 33
drag, startPoint x: 955, startPoint y: 478, endPoint x: 970, endPoint y: 507, distance: 32.6
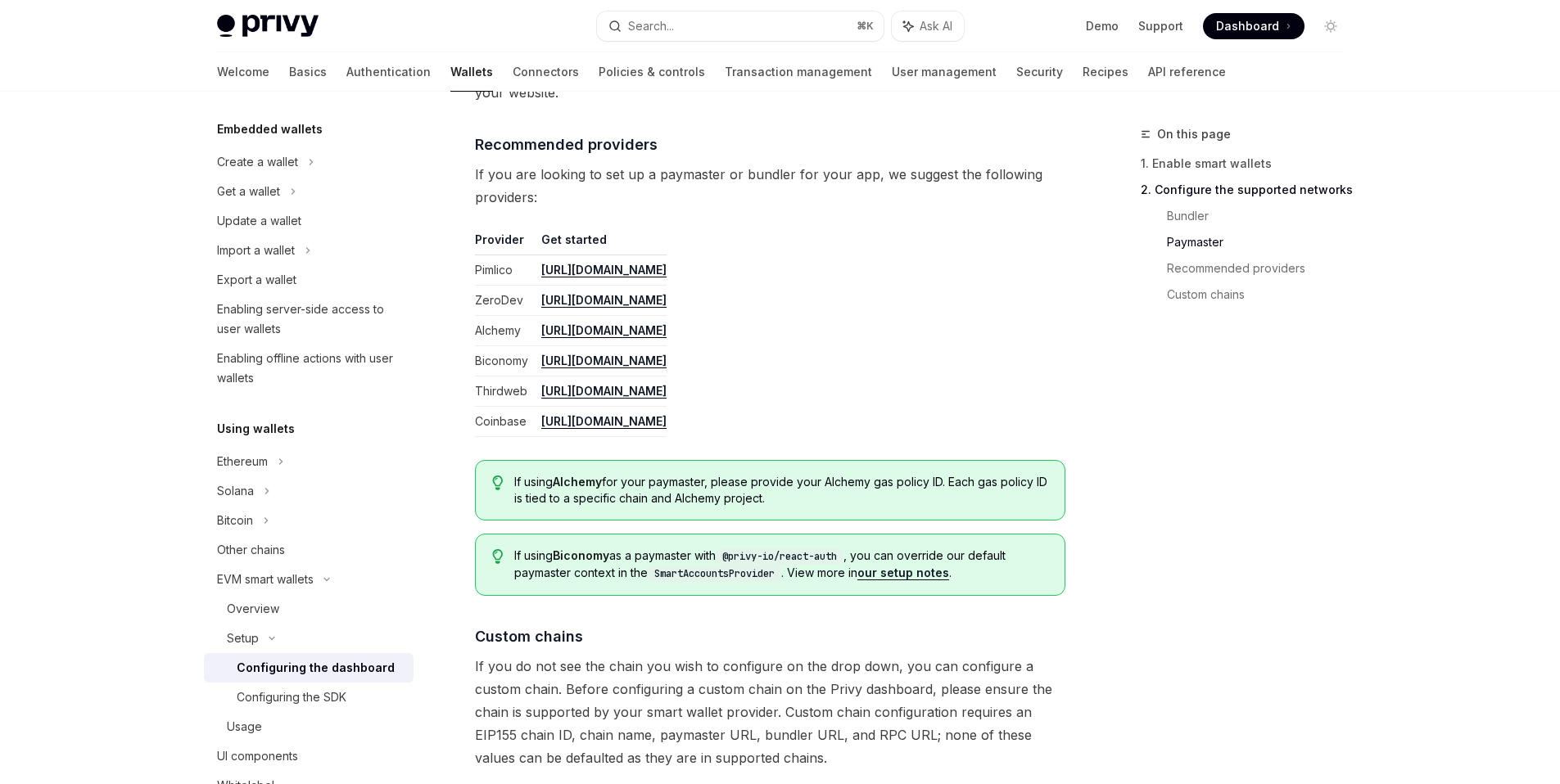
click at [970, 507] on span "If using Alchemy for your paymaster, please provide your Alchemy gas policy ID.…" at bounding box center [781, 491] width 533 height 33
drag, startPoint x: 655, startPoint y: 503, endPoint x: 673, endPoint y: 511, distance: 19.7
click at [656, 503] on span "If using Alchemy for your paymaster, please provide your Alchemy gas policy ID.…" at bounding box center [781, 491] width 533 height 33
drag, startPoint x: 791, startPoint y: 505, endPoint x: 502, endPoint y: 482, distance: 289.9
click at [502, 482] on div "If using Alchemy for your paymaster, please provide your Alchemy gas policy ID.…" at bounding box center [771, 490] width 590 height 60
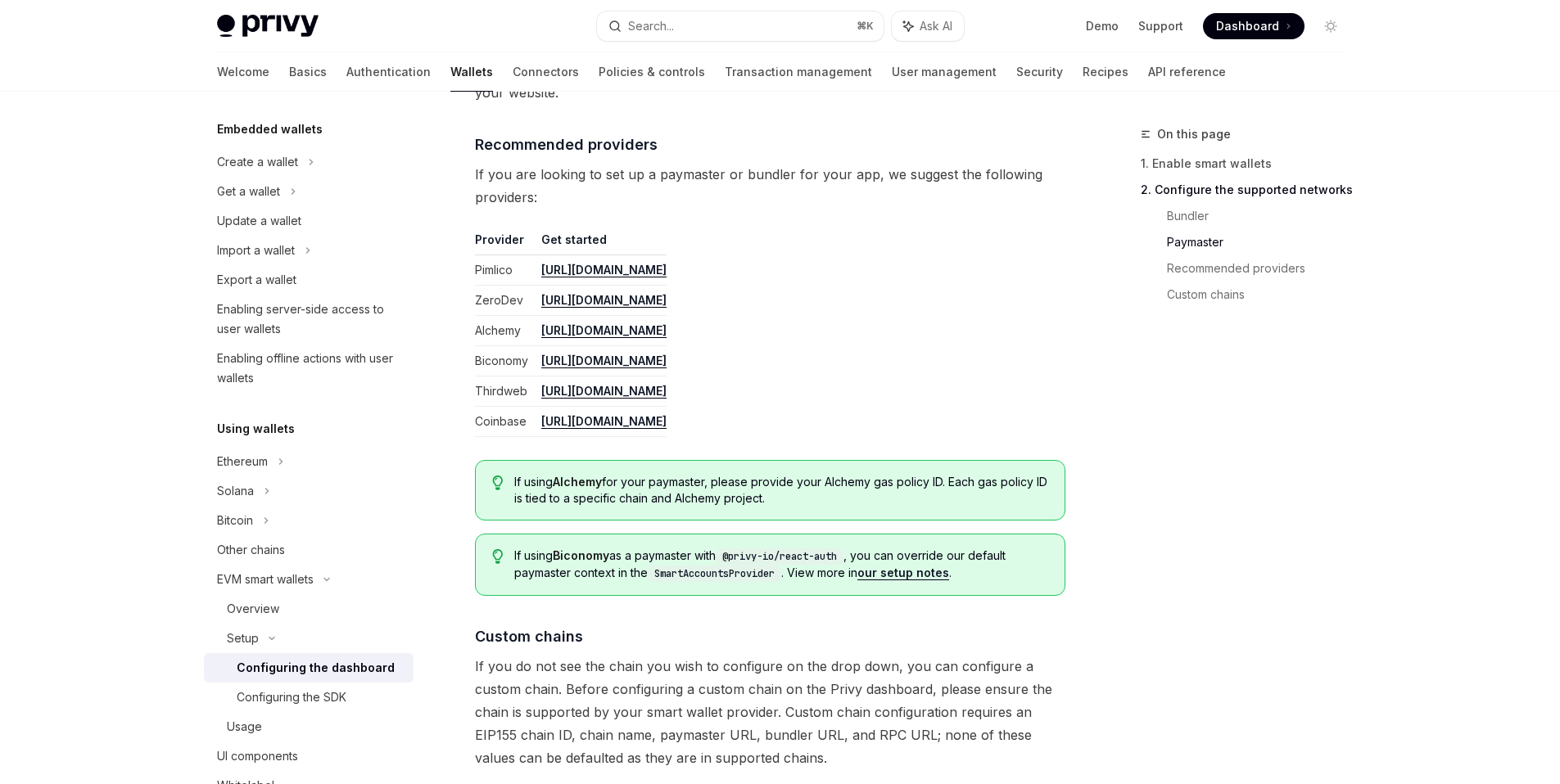
click at [487, 317] on td "Alchemy" at bounding box center [505, 330] width 60 height 30
click at [495, 336] on td "Alchemy" at bounding box center [505, 330] width 60 height 30
drag, startPoint x: 775, startPoint y: 334, endPoint x: 470, endPoint y: 329, distance: 305.0
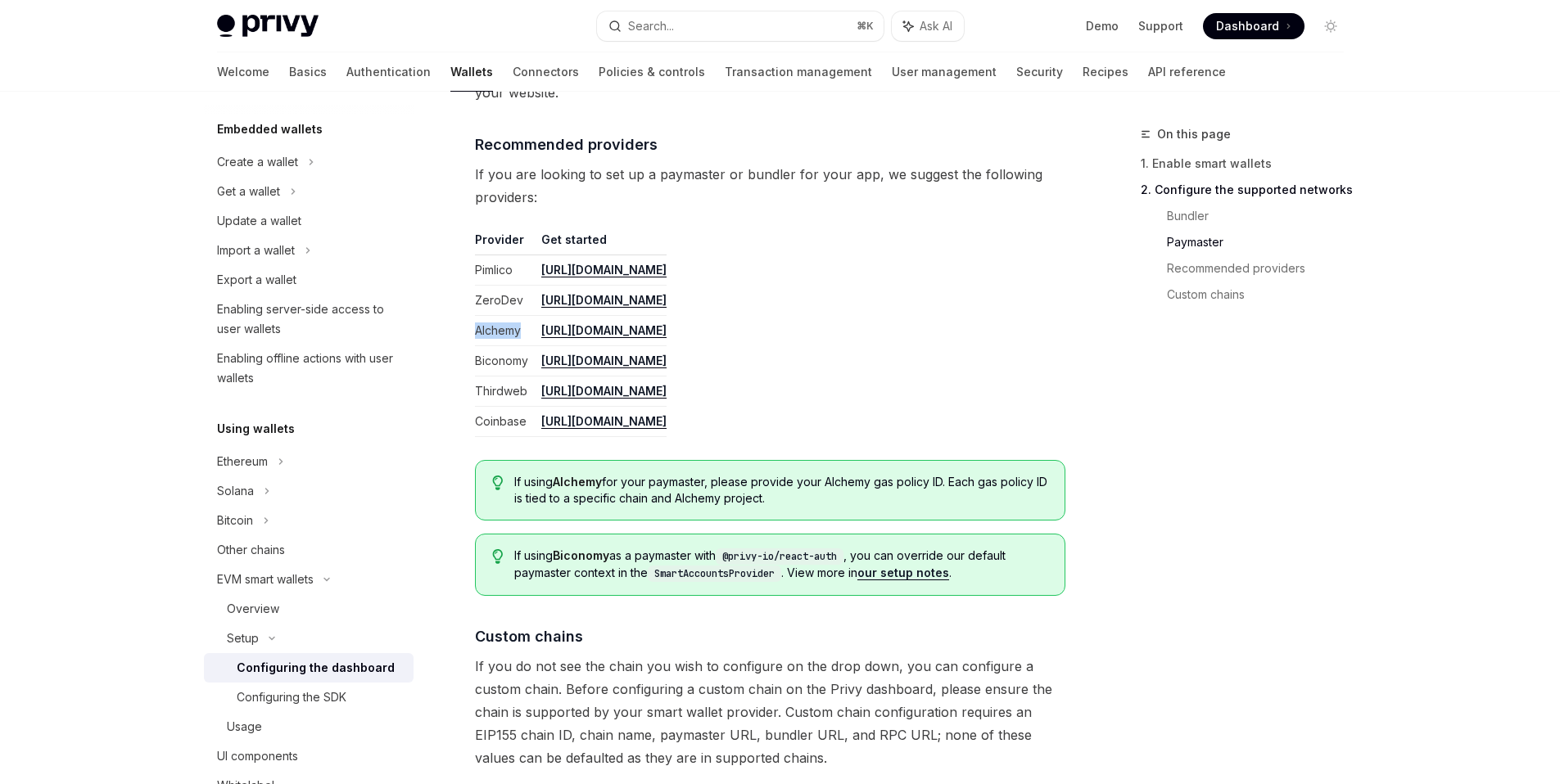
click at [667, 336] on td "[URL][DOMAIN_NAME]" at bounding box center [601, 330] width 132 height 30
drag, startPoint x: 774, startPoint y: 333, endPoint x: 476, endPoint y: 331, distance: 298.0
click at [476, 331] on tr "Alchemy [URL][DOMAIN_NAME]" at bounding box center [571, 330] width 192 height 30
click at [501, 275] on td "Pimlico" at bounding box center [505, 270] width 60 height 30
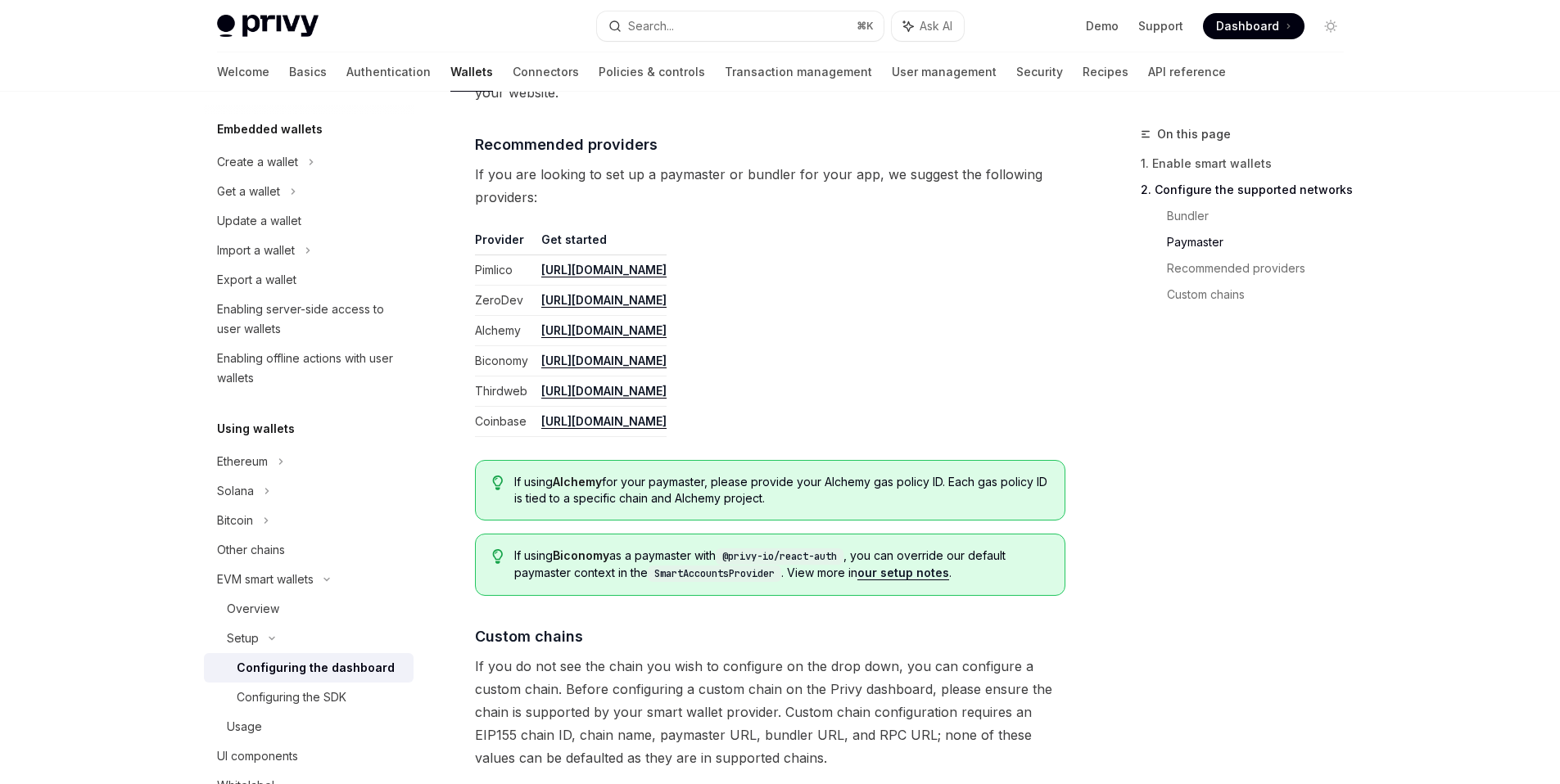
click at [504, 273] on td "Pimlico" at bounding box center [505, 270] width 60 height 30
drag, startPoint x: 517, startPoint y: 273, endPoint x: 462, endPoint y: 267, distance: 55.3
drag, startPoint x: 523, startPoint y: 333, endPoint x: 458, endPoint y: 269, distance: 91.2
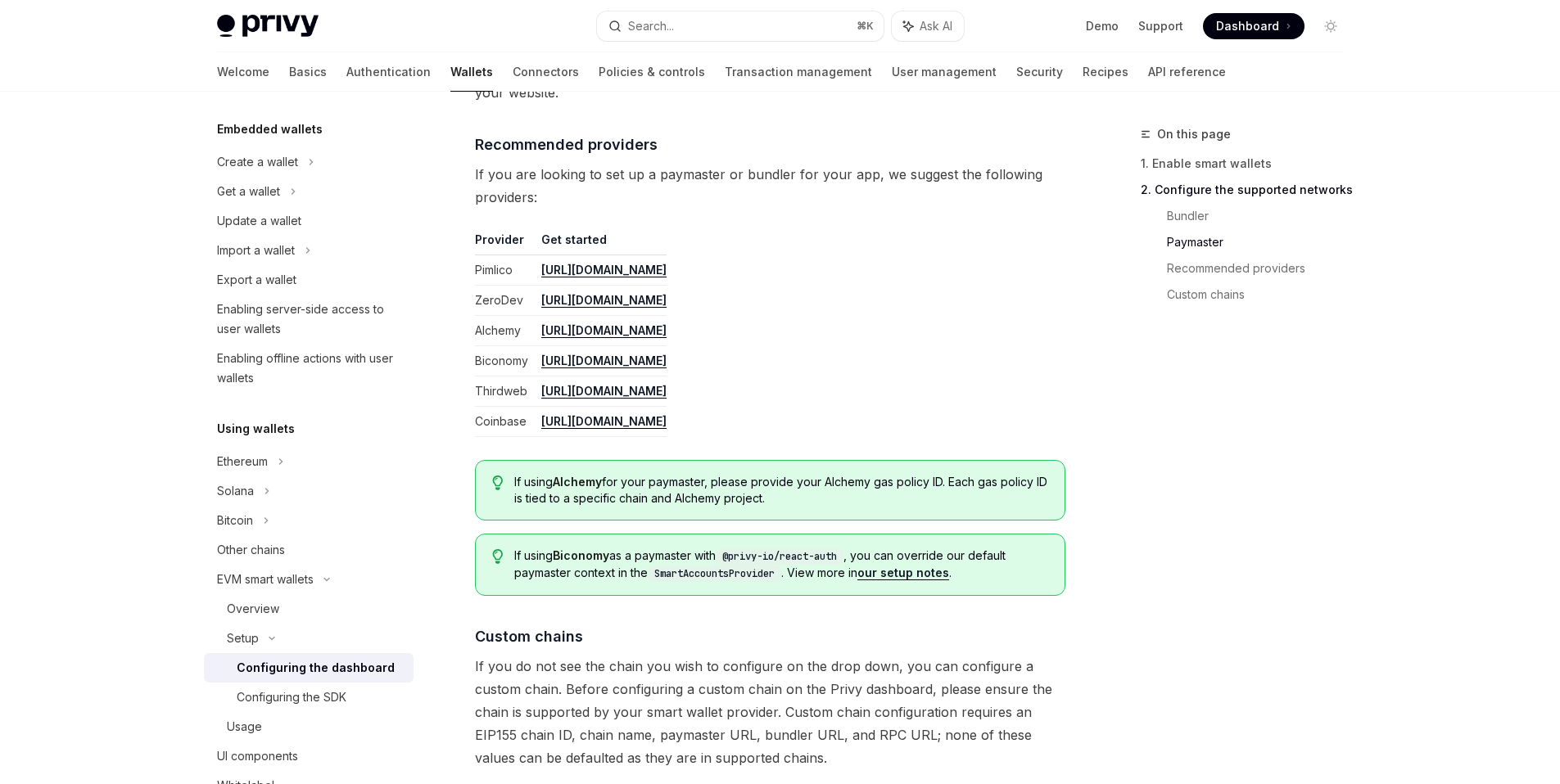
click at [667, 338] on td "[URL][DOMAIN_NAME]" at bounding box center [601, 330] width 132 height 30
drag, startPoint x: 780, startPoint y: 337, endPoint x: 469, endPoint y: 273, distance: 317.5
click at [667, 336] on td "[URL][DOMAIN_NAME]" at bounding box center [601, 330] width 132 height 30
click at [667, 331] on td "[URL][DOMAIN_NAME]" at bounding box center [601, 330] width 132 height 30
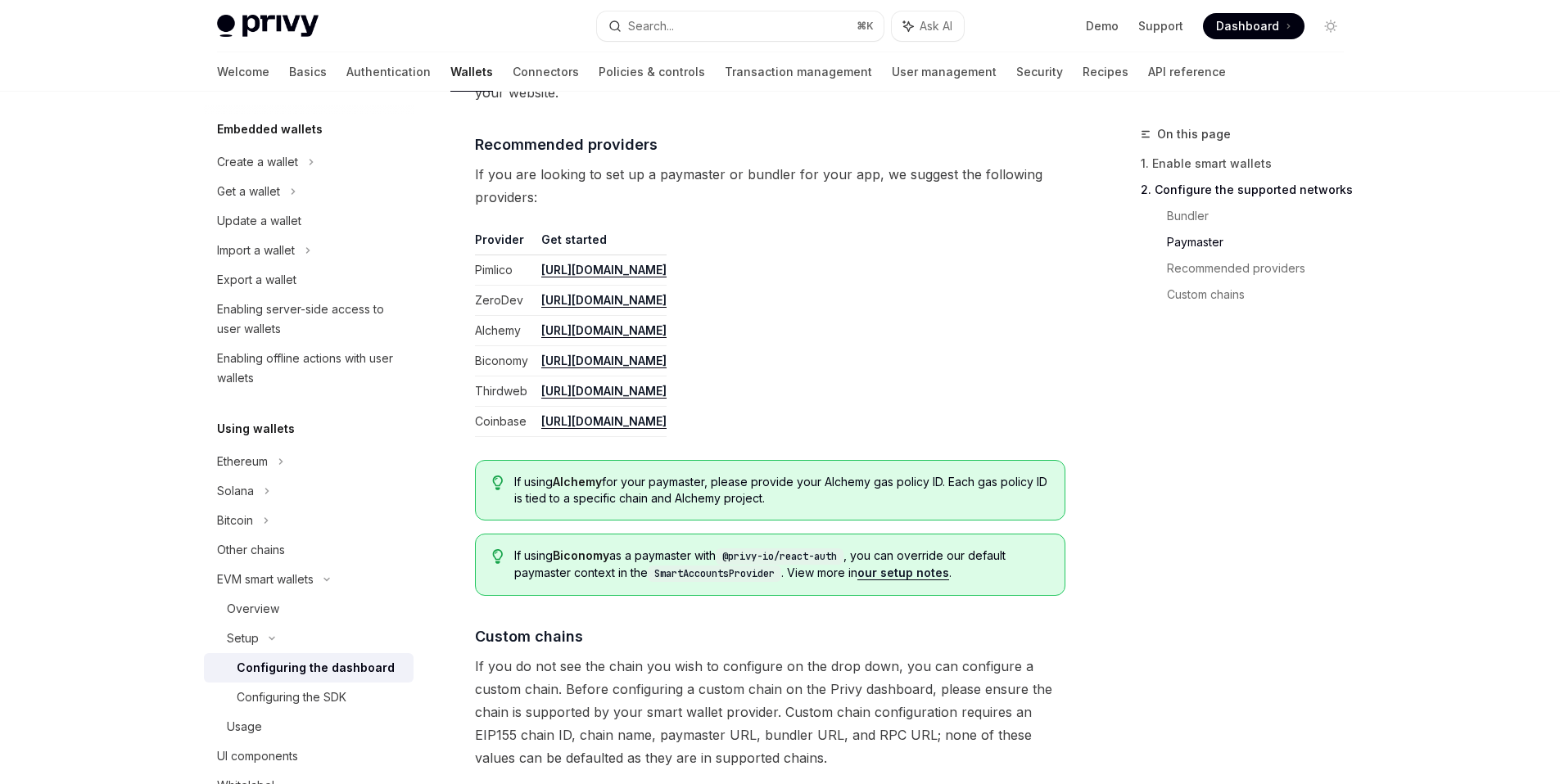
drag, startPoint x: 1013, startPoint y: 429, endPoint x: 468, endPoint y: 225, distance: 581.9
click at [808, 185] on span "If you are looking to set up a paymaster or bundler for your app, we suggest th…" at bounding box center [771, 185] width 590 height 46
type textarea "*"
